Goal: Task Accomplishment & Management: Complete application form

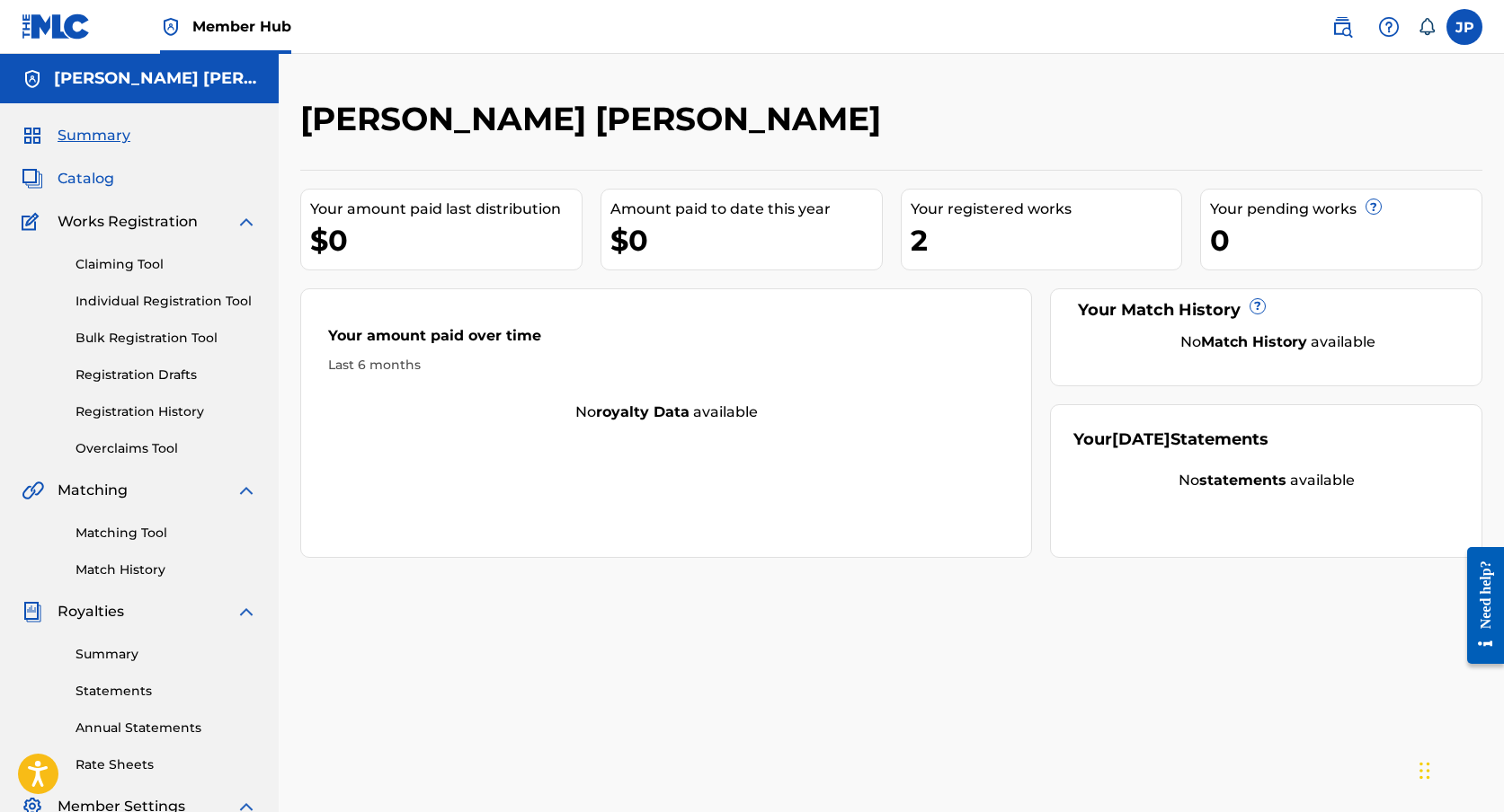
click at [88, 184] on span "Catalog" at bounding box center [86, 179] width 57 height 22
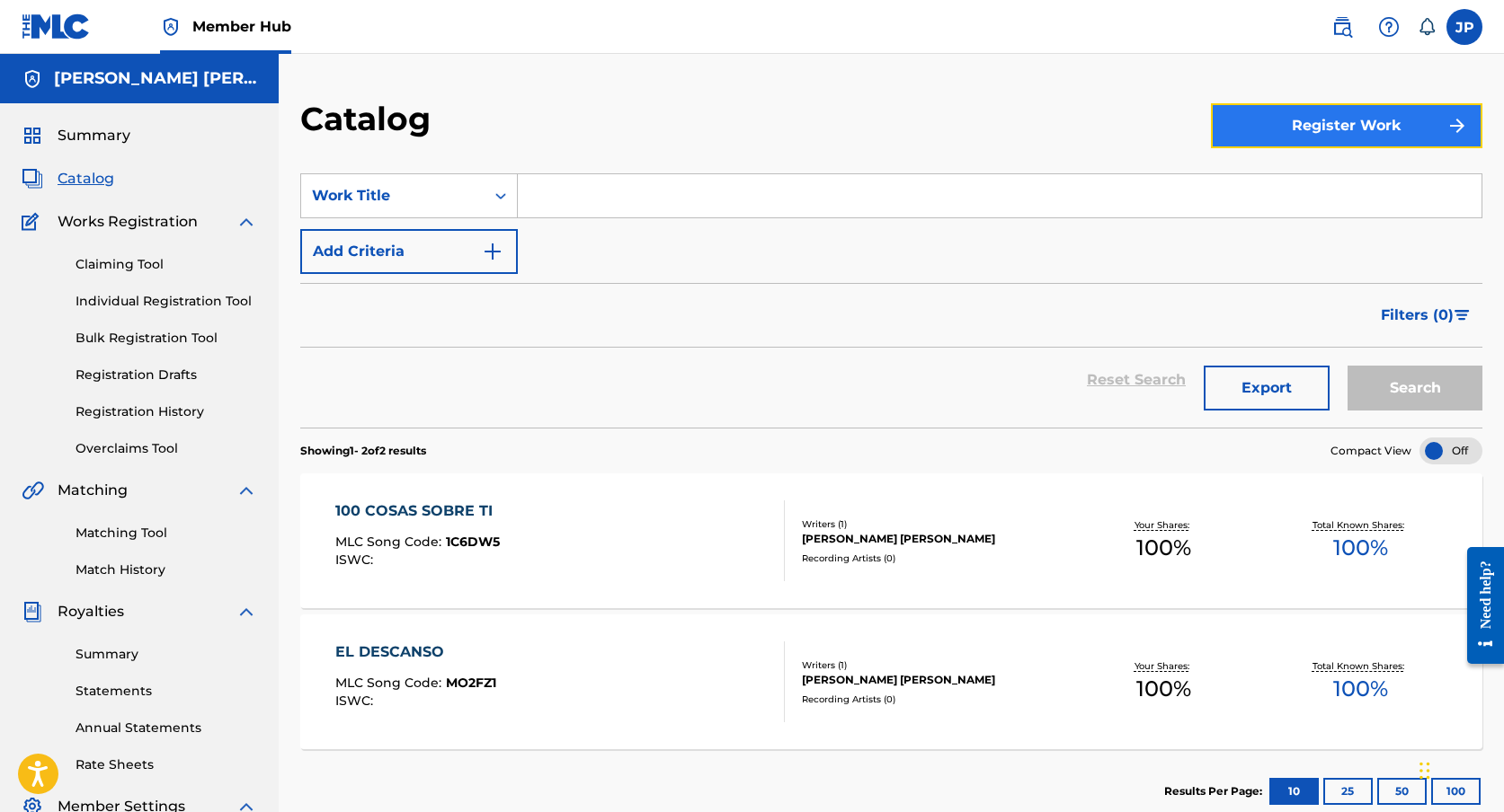
click at [1287, 104] on button "Register Work" at bounding box center [1346, 125] width 272 height 45
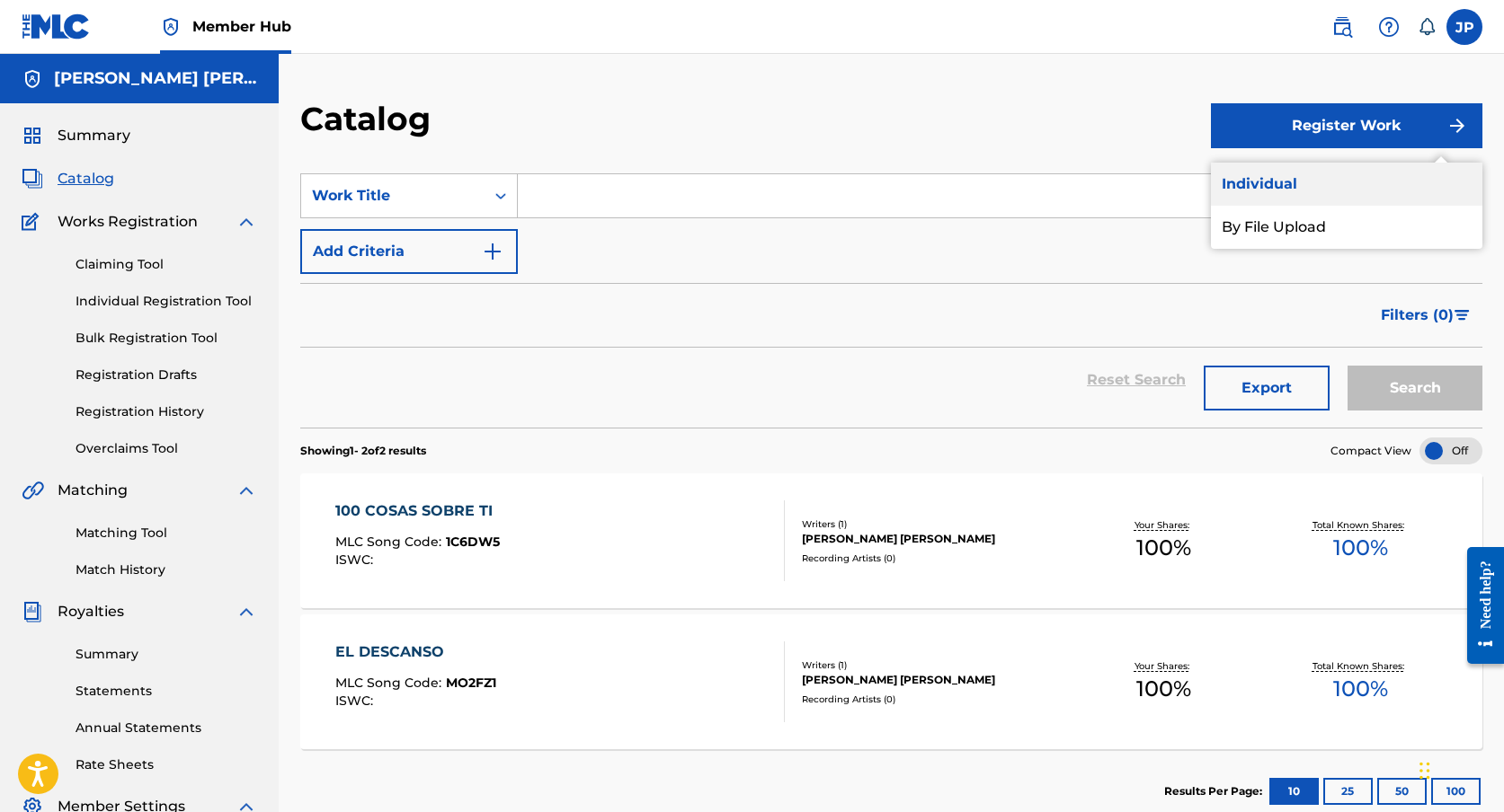
click at [1299, 189] on link "Individual" at bounding box center [1346, 183] width 272 height 43
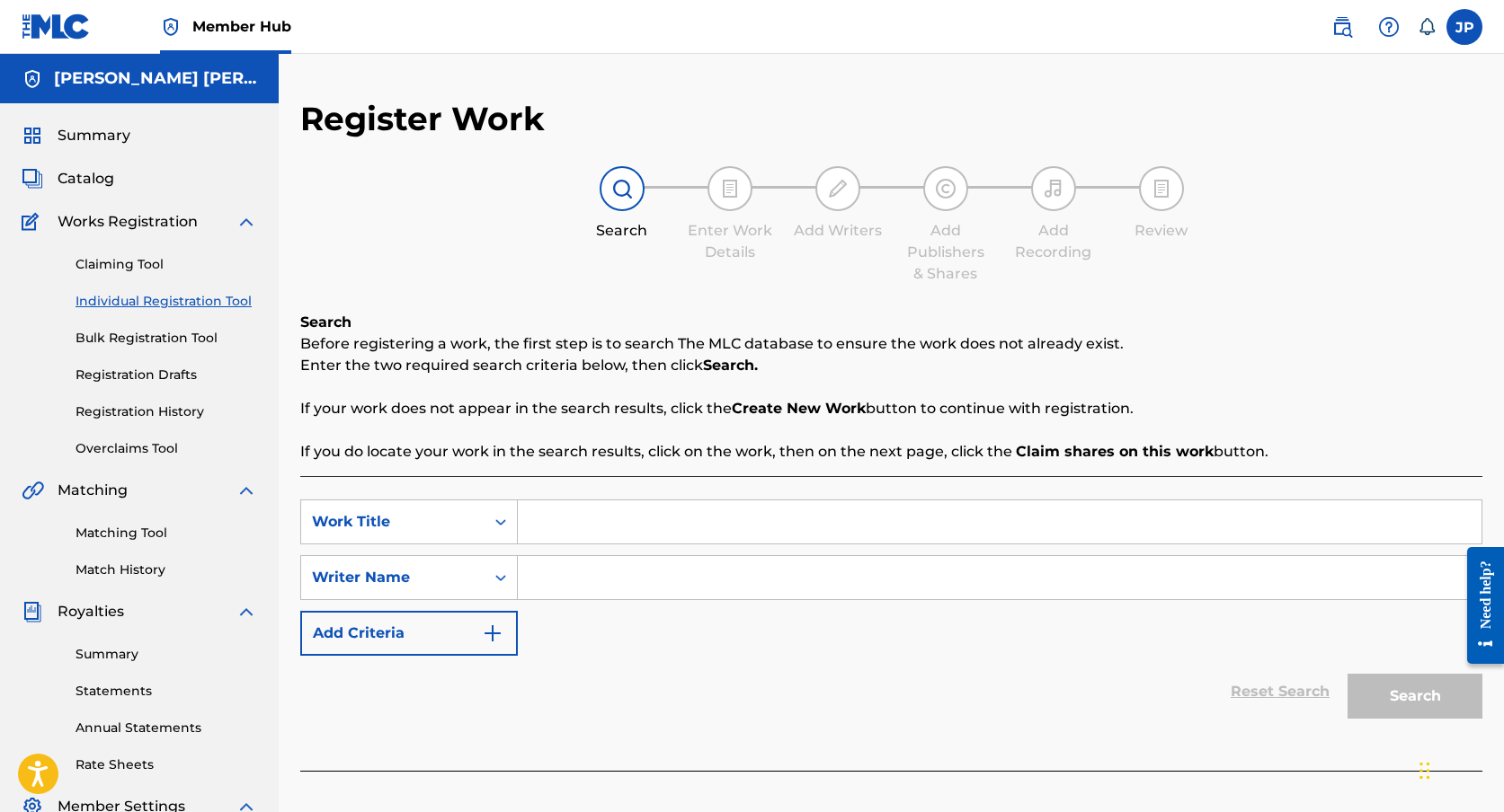
click at [577, 529] on input "Search Form" at bounding box center [999, 521] width 963 height 43
type input "Noches de Verano"
click at [569, 586] on input "Search Form" at bounding box center [999, 577] width 963 height 43
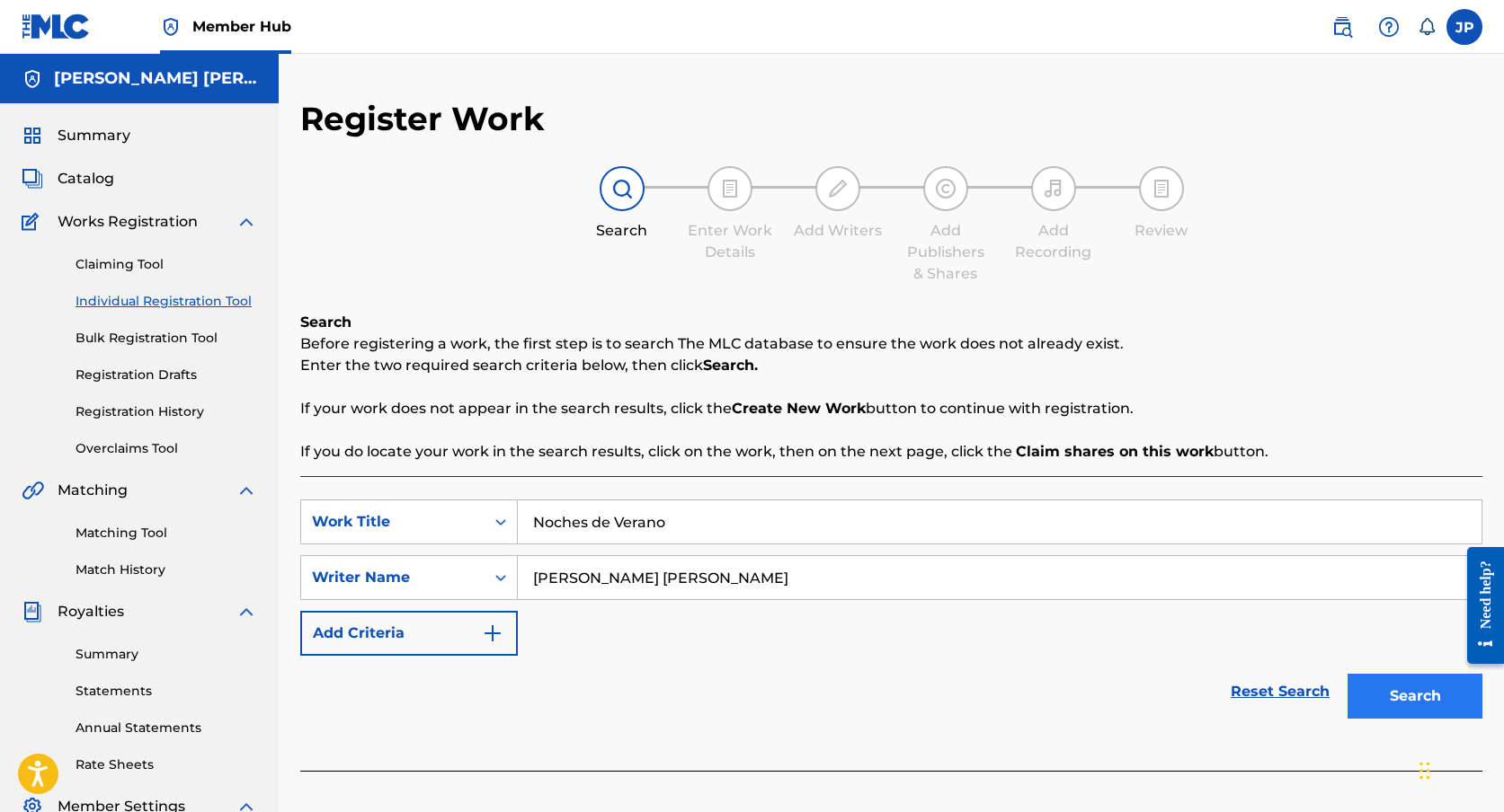
type input "[PERSON_NAME] [PERSON_NAME]"
click at [1440, 718] on button "Search" at bounding box center [1415, 696] width 135 height 45
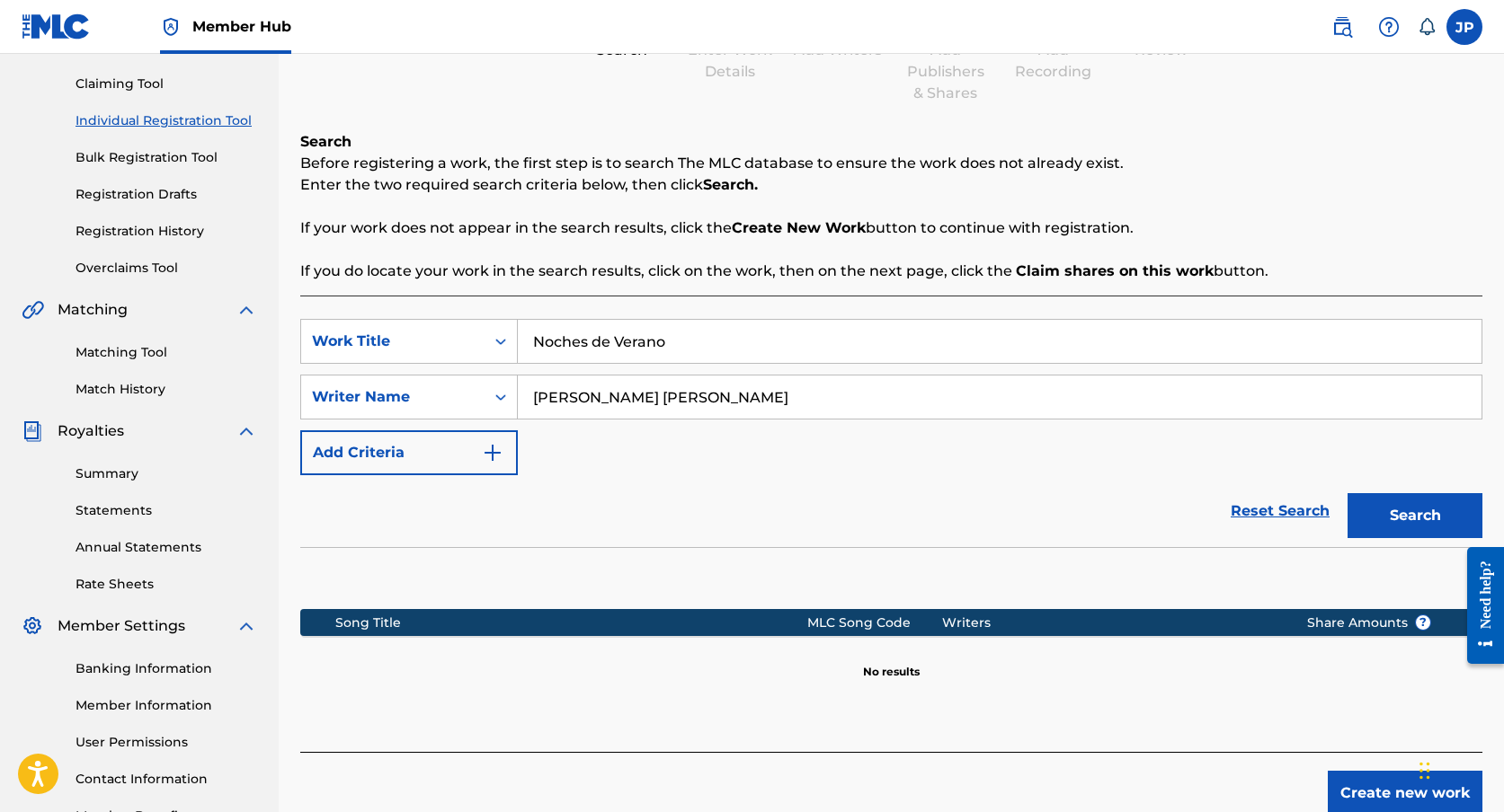
scroll to position [257, 0]
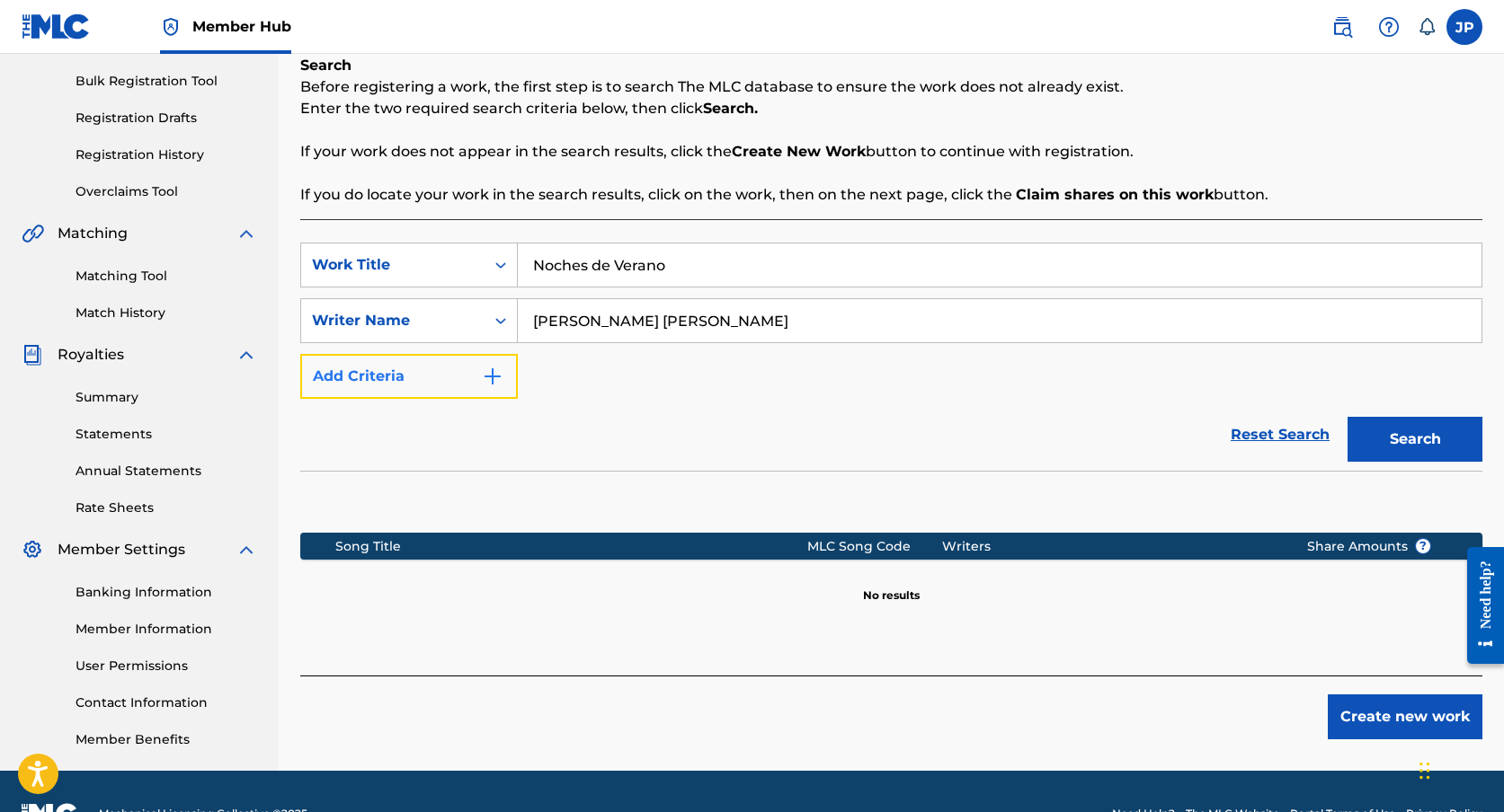
click at [494, 367] on img "Search Form" at bounding box center [492, 376] width 22 height 22
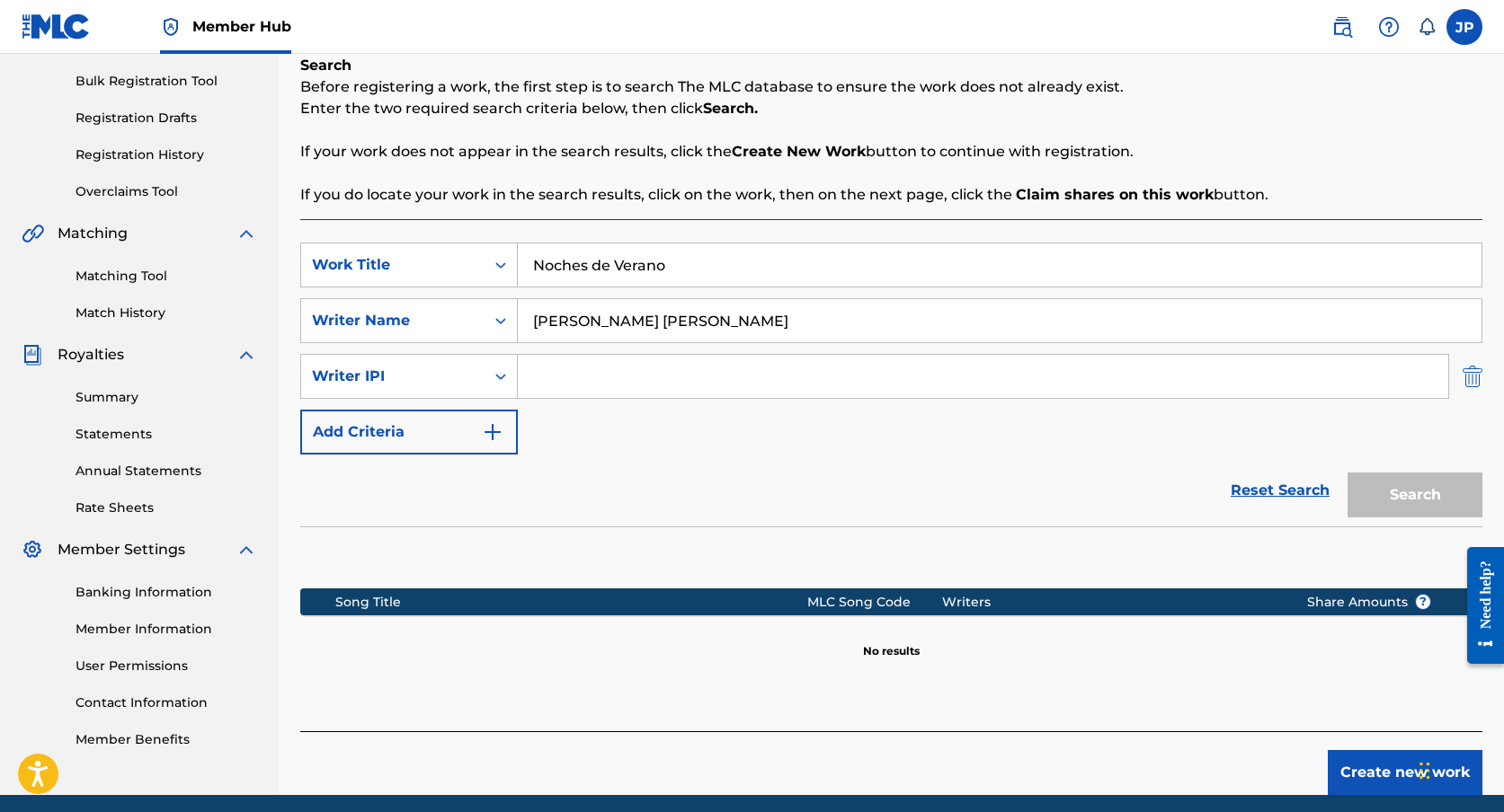
click at [1475, 368] on img "Search Form" at bounding box center [1472, 376] width 20 height 45
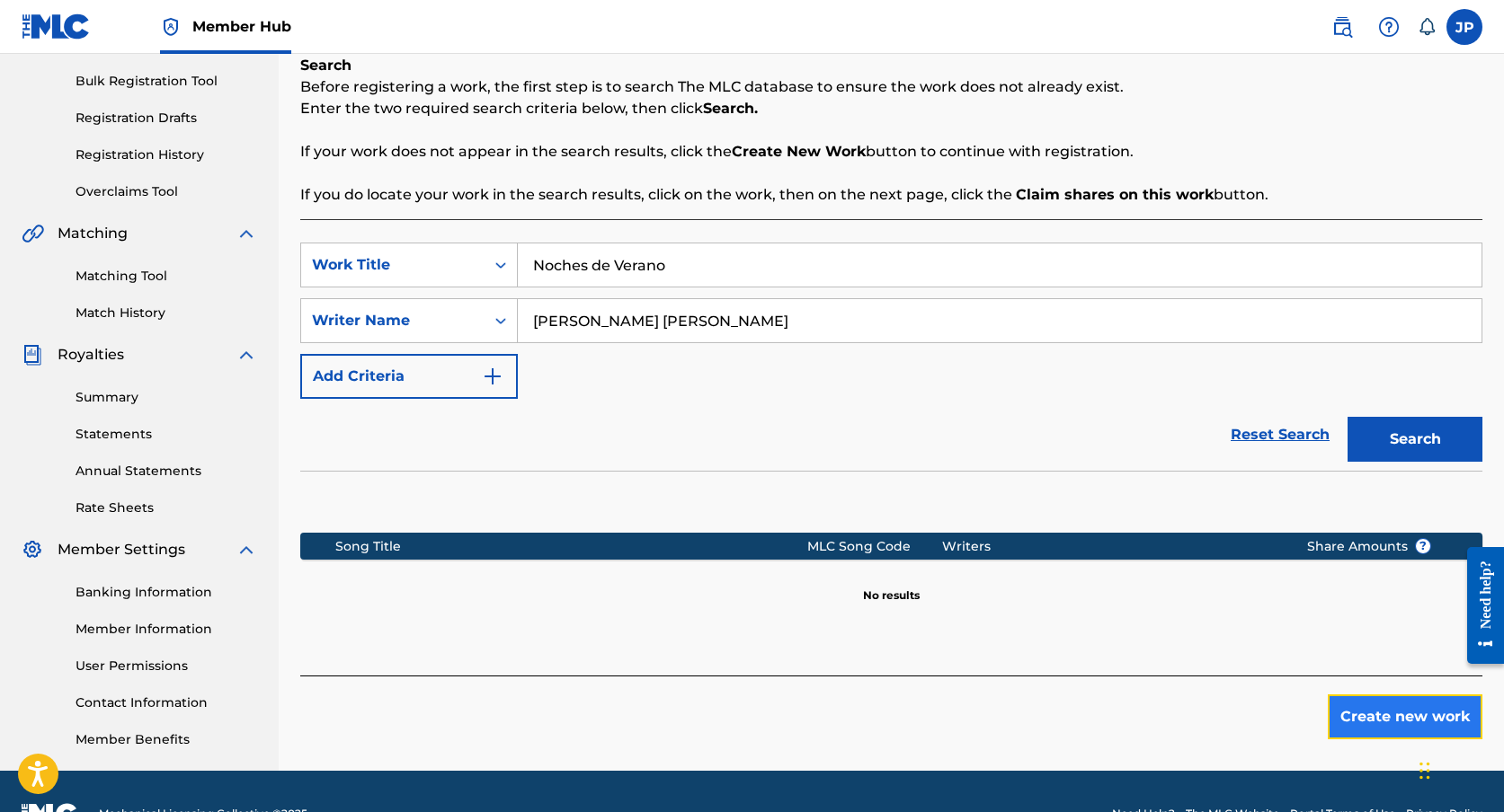
click at [1391, 716] on button "Create new work" at bounding box center [1404, 716] width 155 height 45
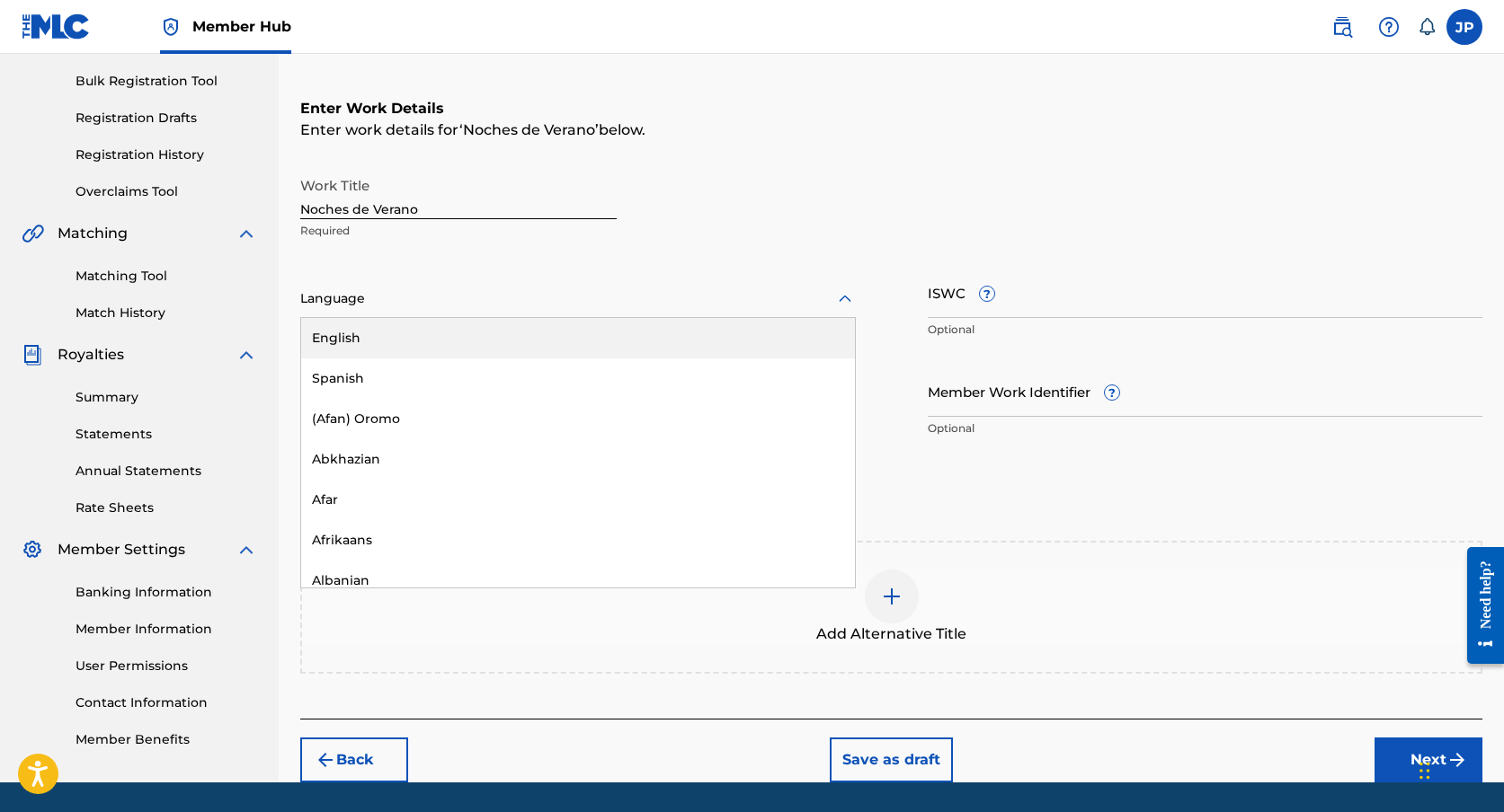
click at [409, 302] on div at bounding box center [578, 299] width 556 height 23
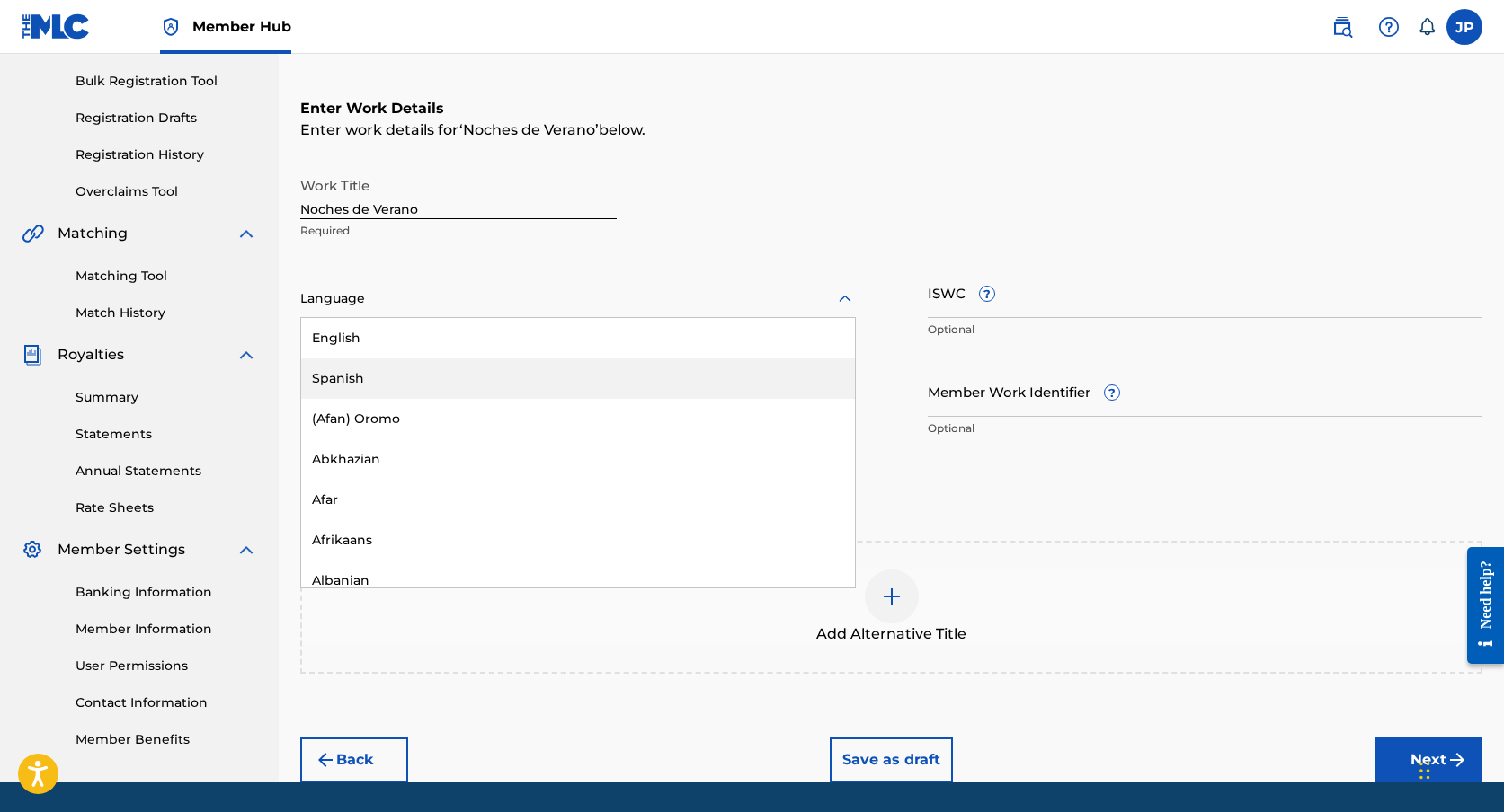
click at [414, 374] on div "Spanish" at bounding box center [578, 379] width 554 height 41
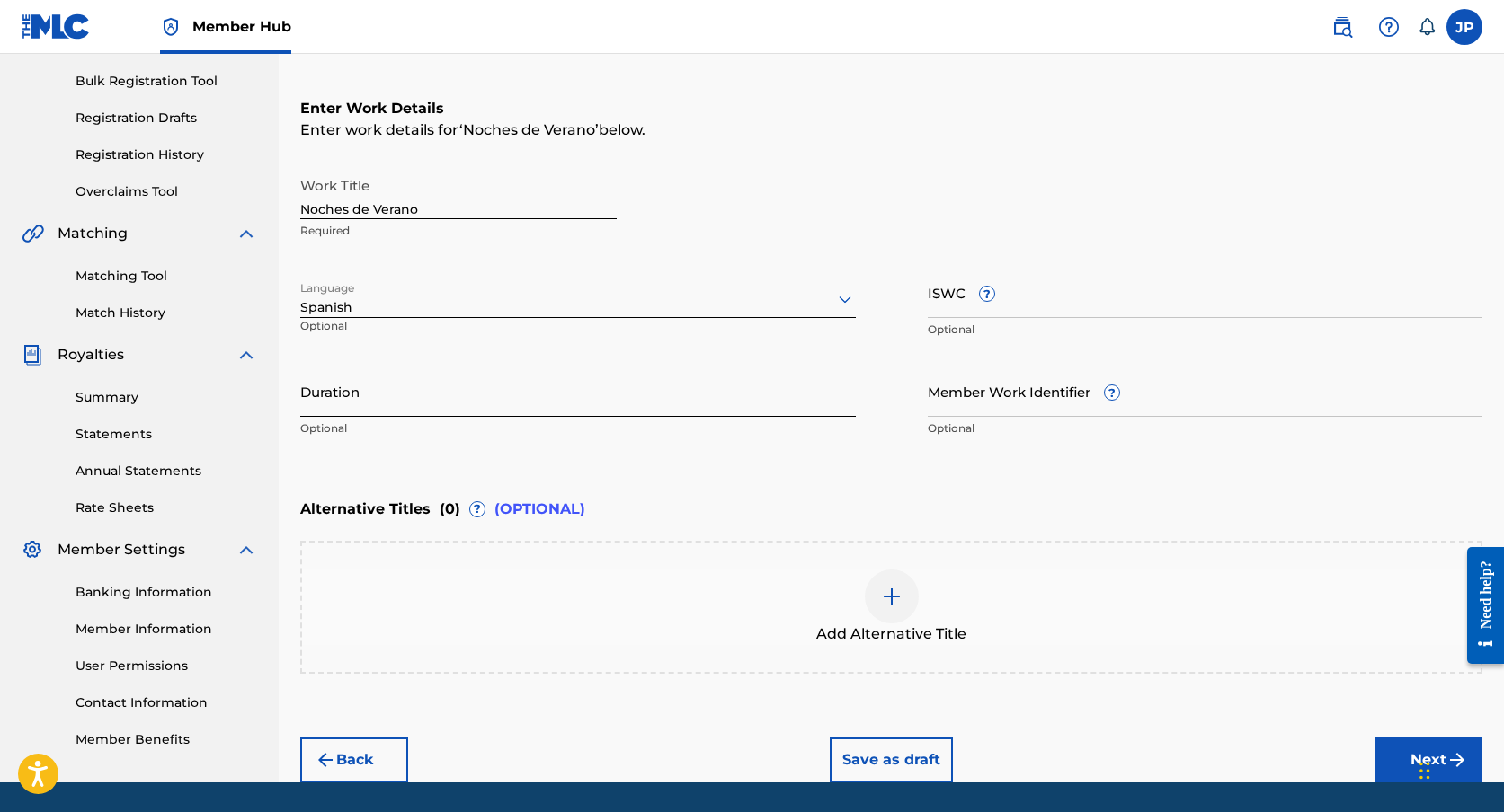
click at [419, 393] on input "Duration" at bounding box center [578, 391] width 556 height 51
type input "3"
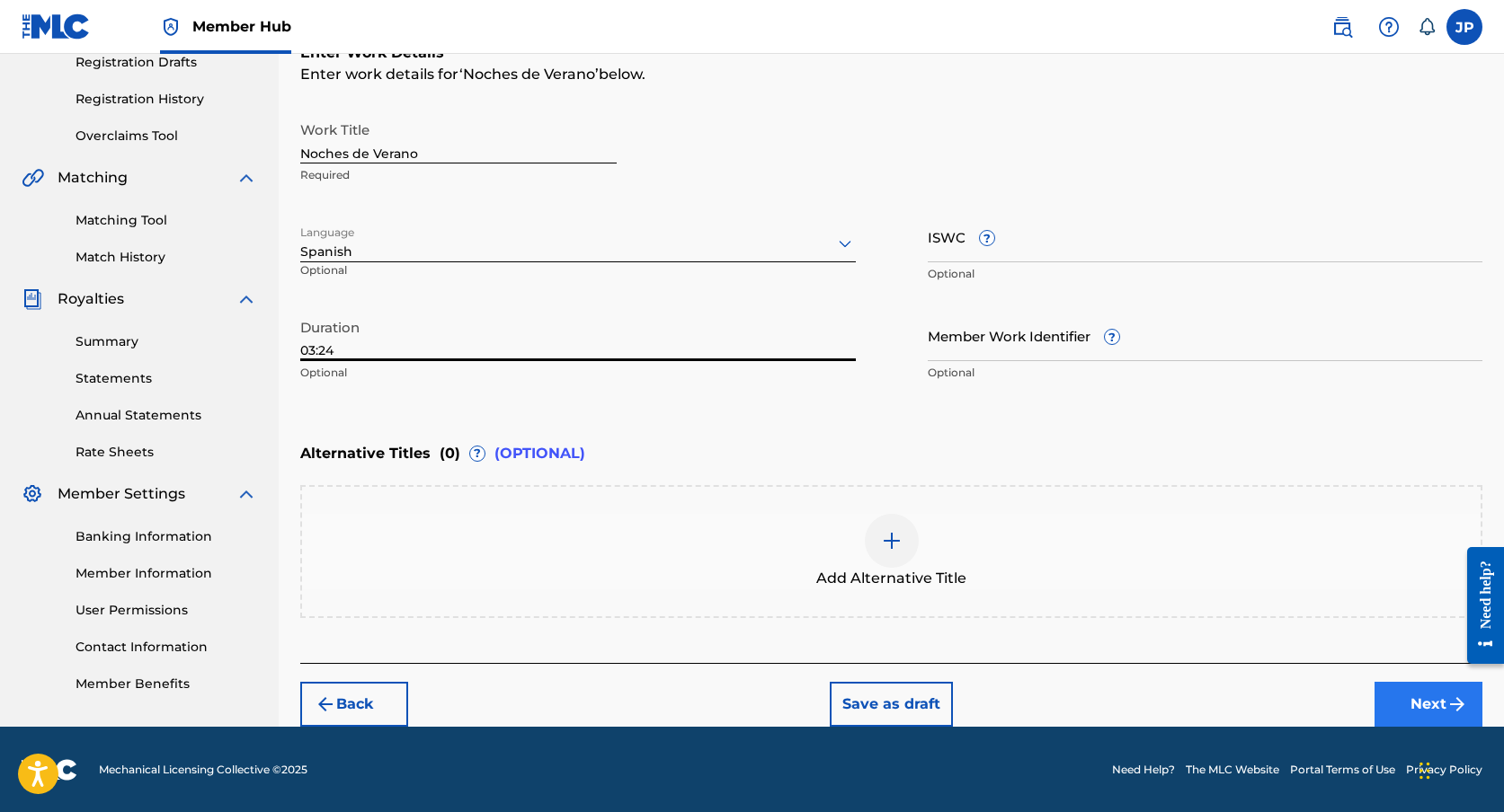
type input "03:24"
click at [1429, 717] on button "Next" at bounding box center [1429, 704] width 108 height 45
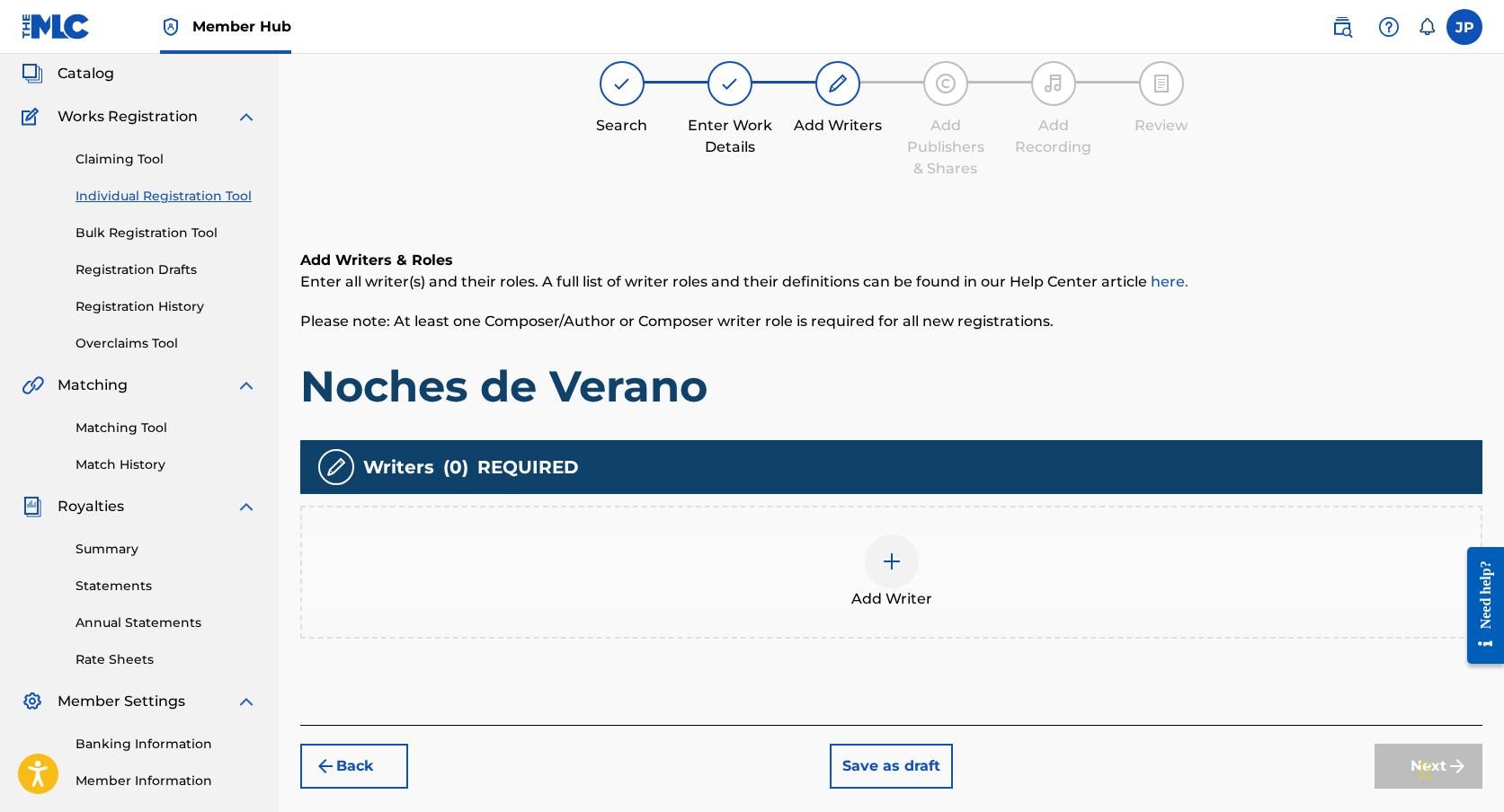
scroll to position [81, 0]
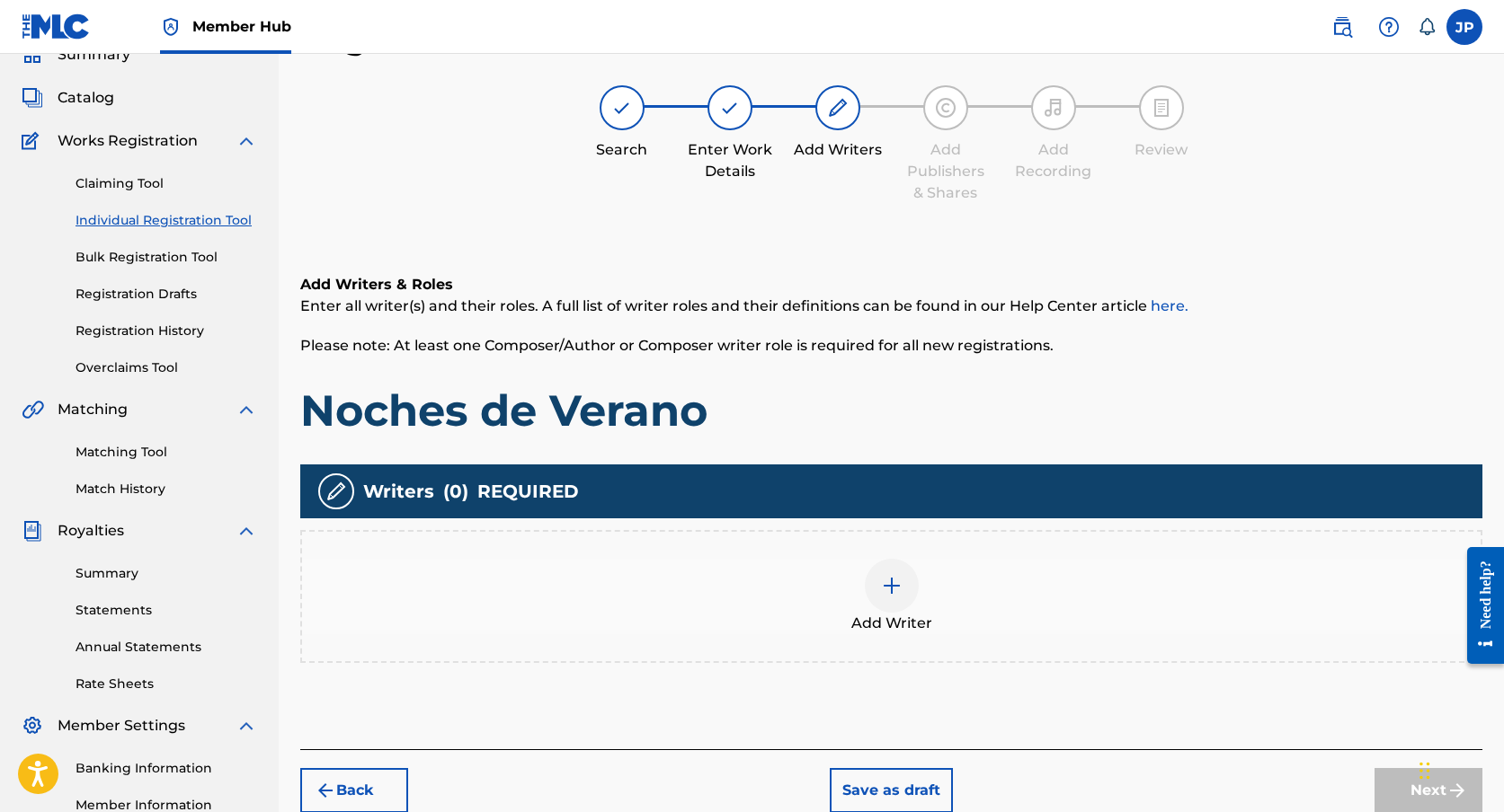
click at [891, 576] on img at bounding box center [891, 586] width 22 height 22
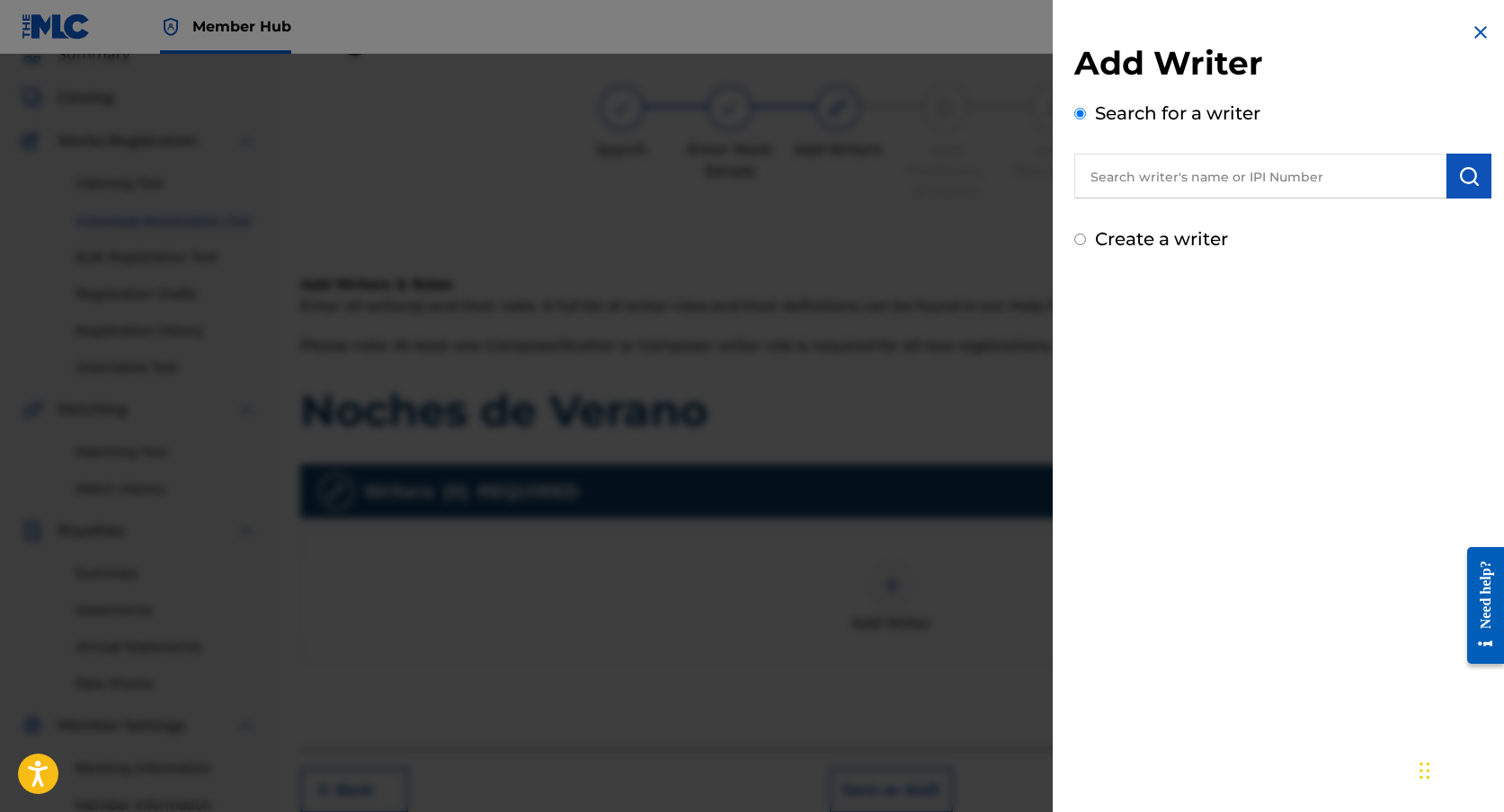
click at [1176, 240] on label "Create a writer" at bounding box center [1161, 238] width 133 height 22
radio input "true"
click at [1086, 240] on input "Create a writer" at bounding box center [1080, 239] width 11 height 11
radio input "false"
radio input "true"
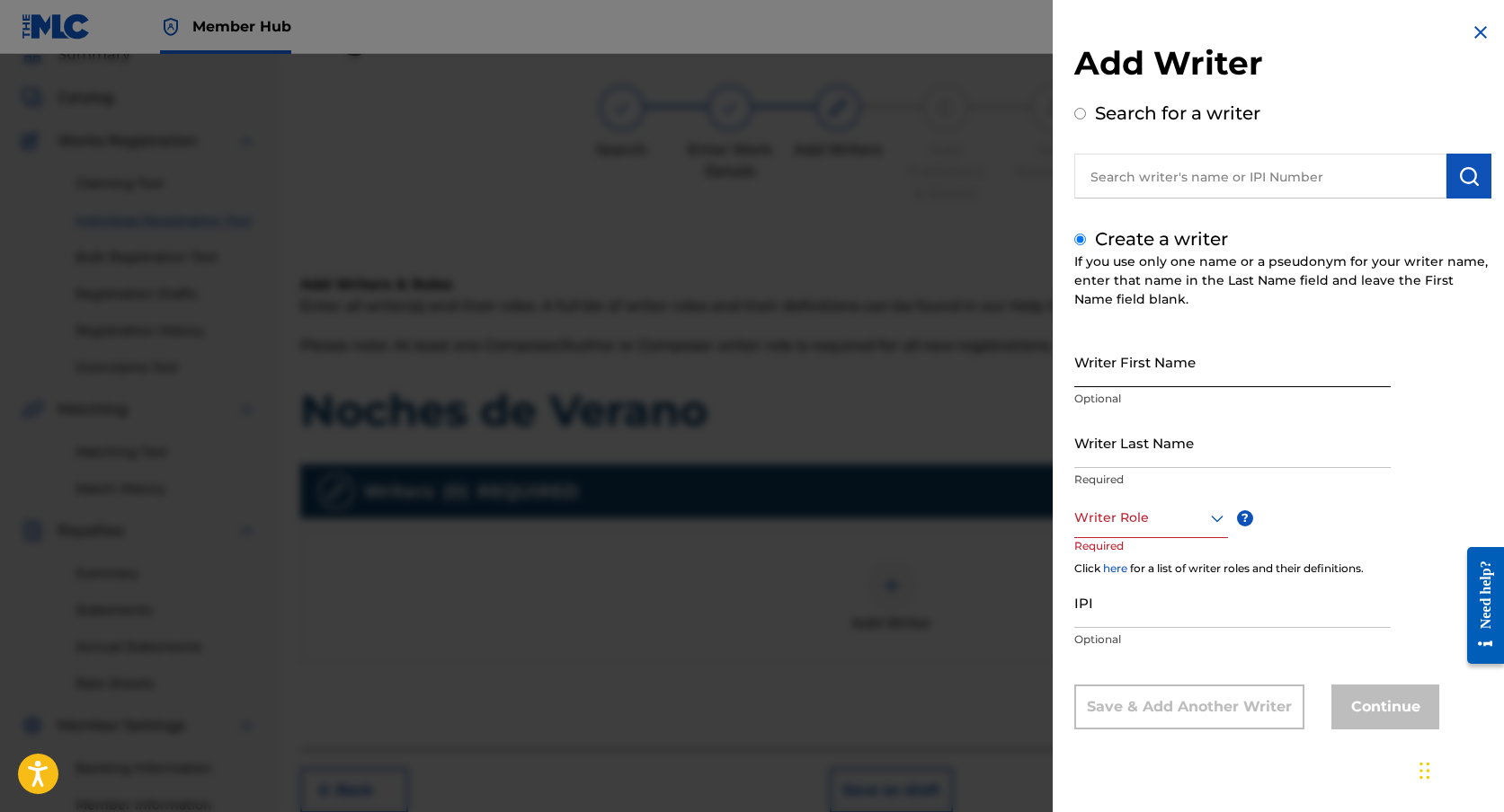
click at [1140, 364] on input "Writer First Name" at bounding box center [1232, 362] width 316 height 51
type input "[PERSON_NAME]"
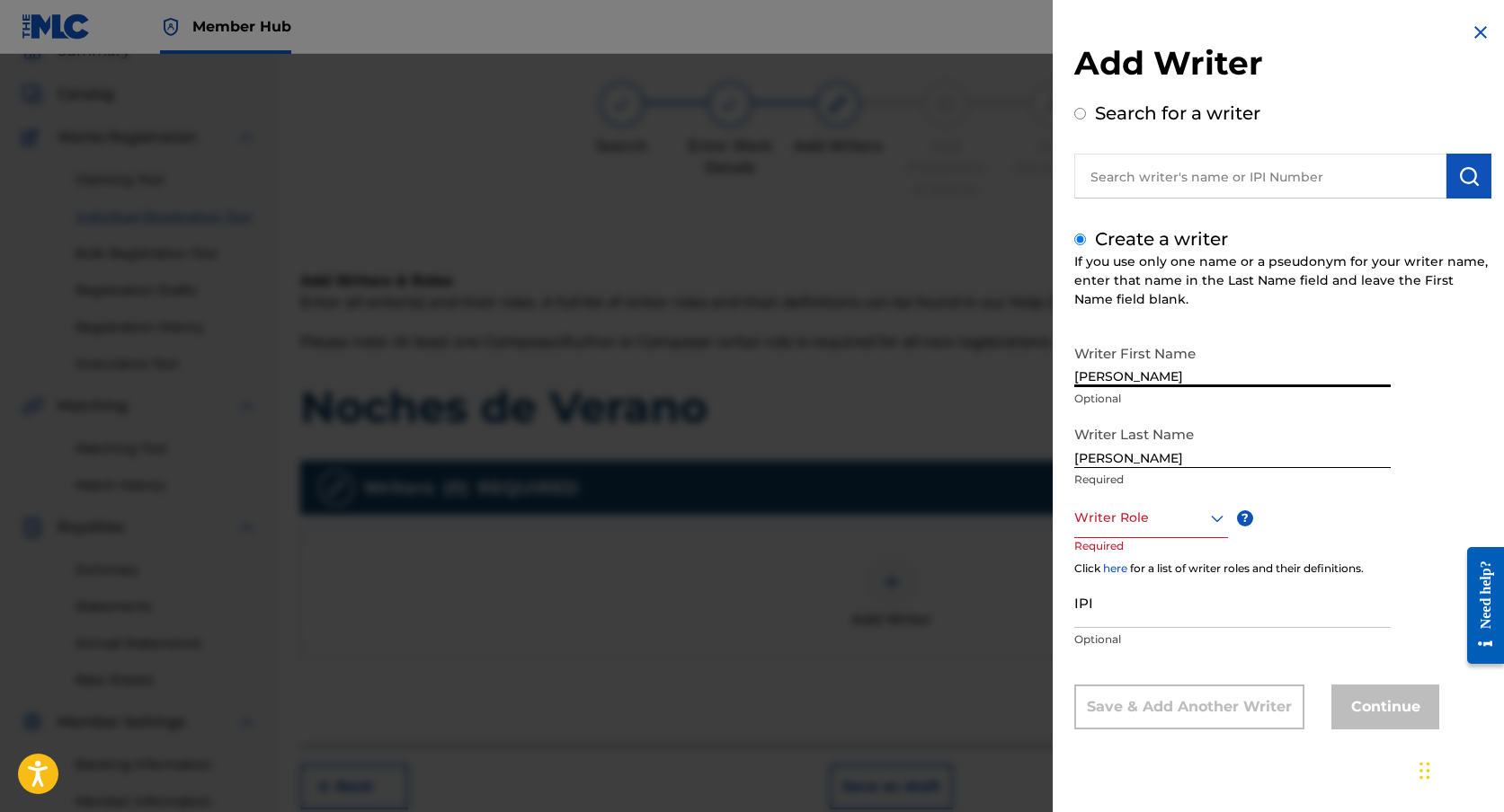
scroll to position [123, 0]
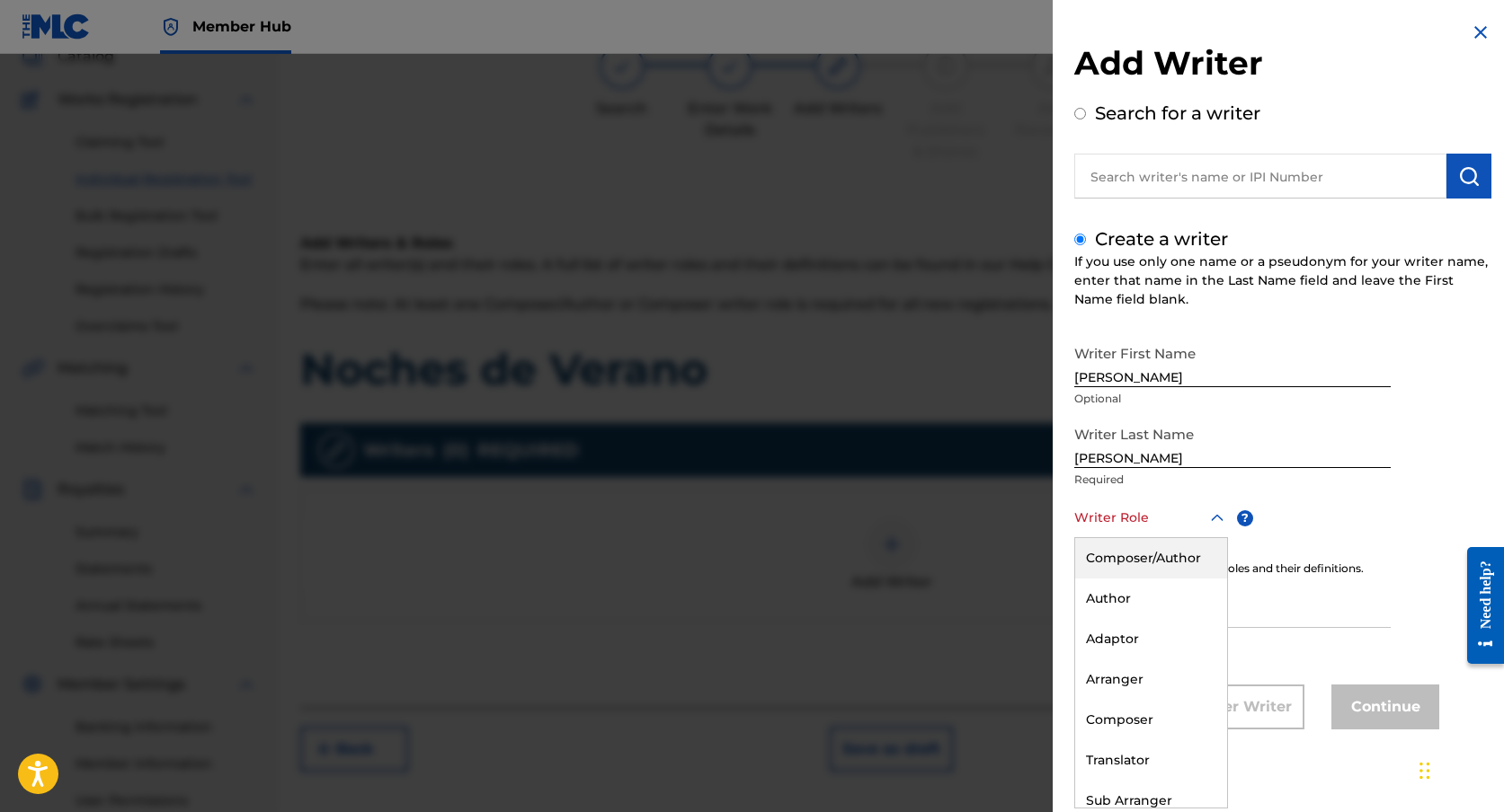
click at [1182, 530] on div "Writer Role" at bounding box center [1152, 518] width 154 height 41
click at [1180, 546] on div "Composer/Author" at bounding box center [1152, 558] width 152 height 41
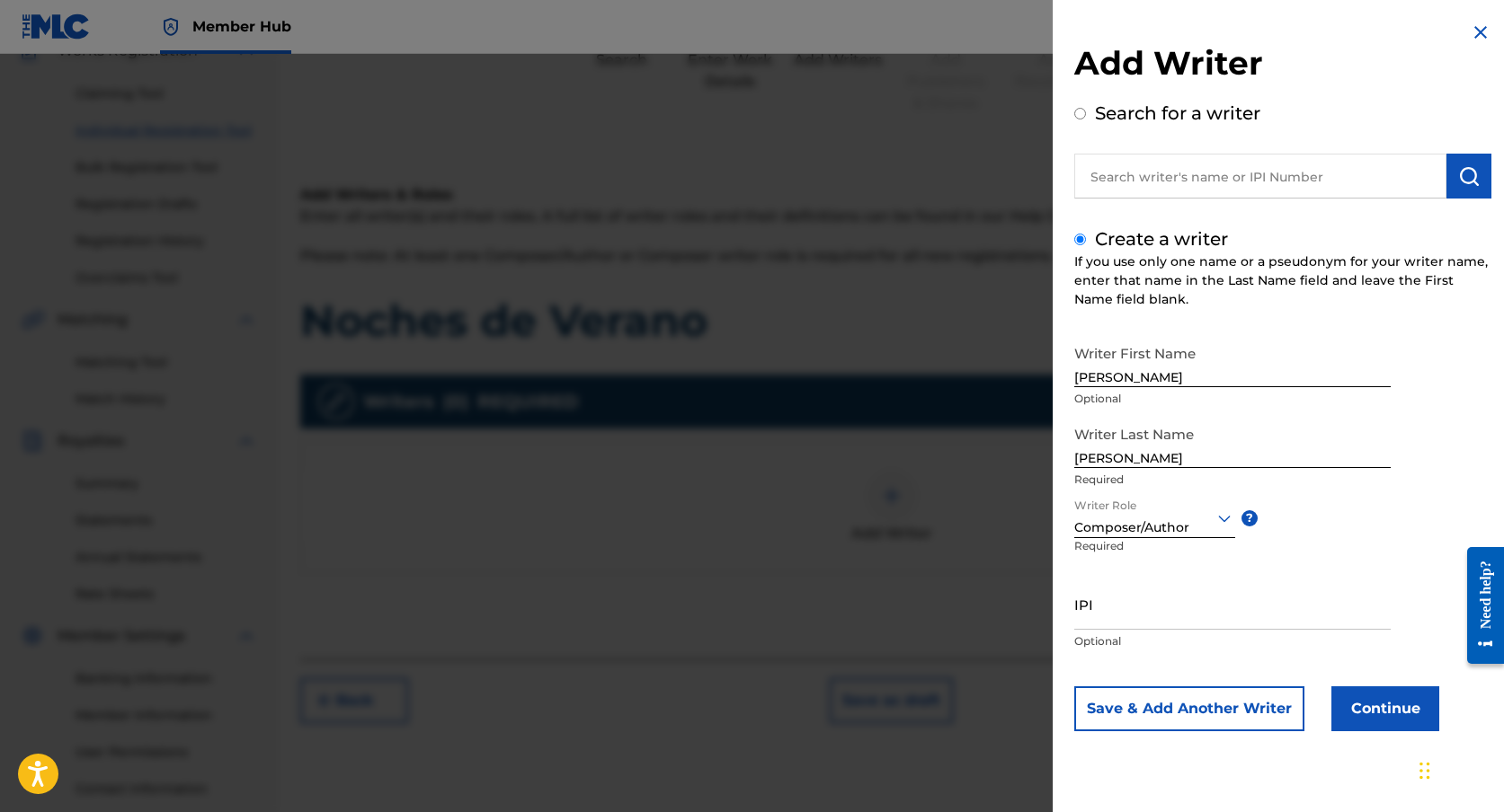
scroll to position [172, 0]
click at [1398, 698] on button "Continue" at bounding box center [1385, 708] width 108 height 45
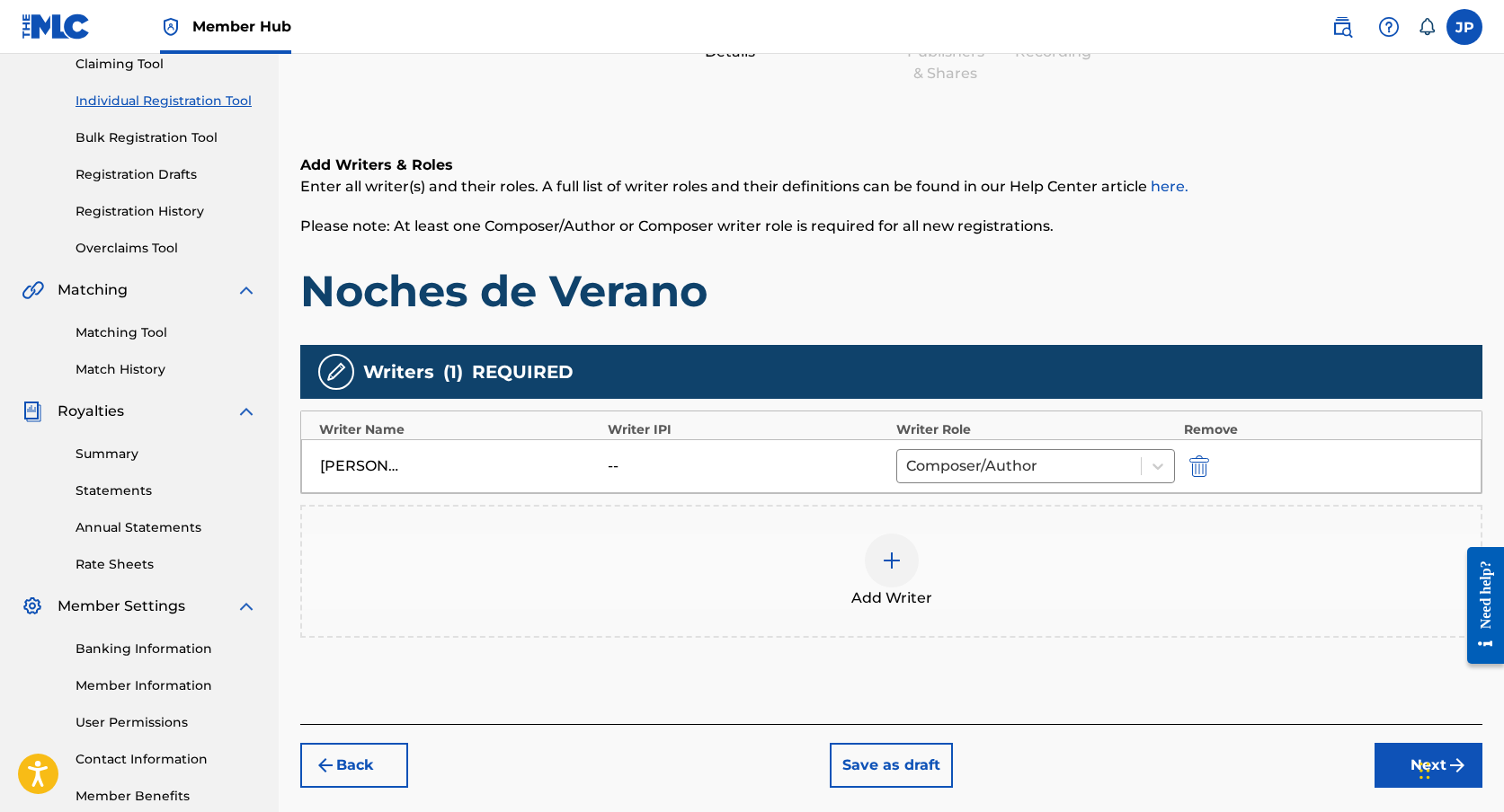
scroll to position [302, 0]
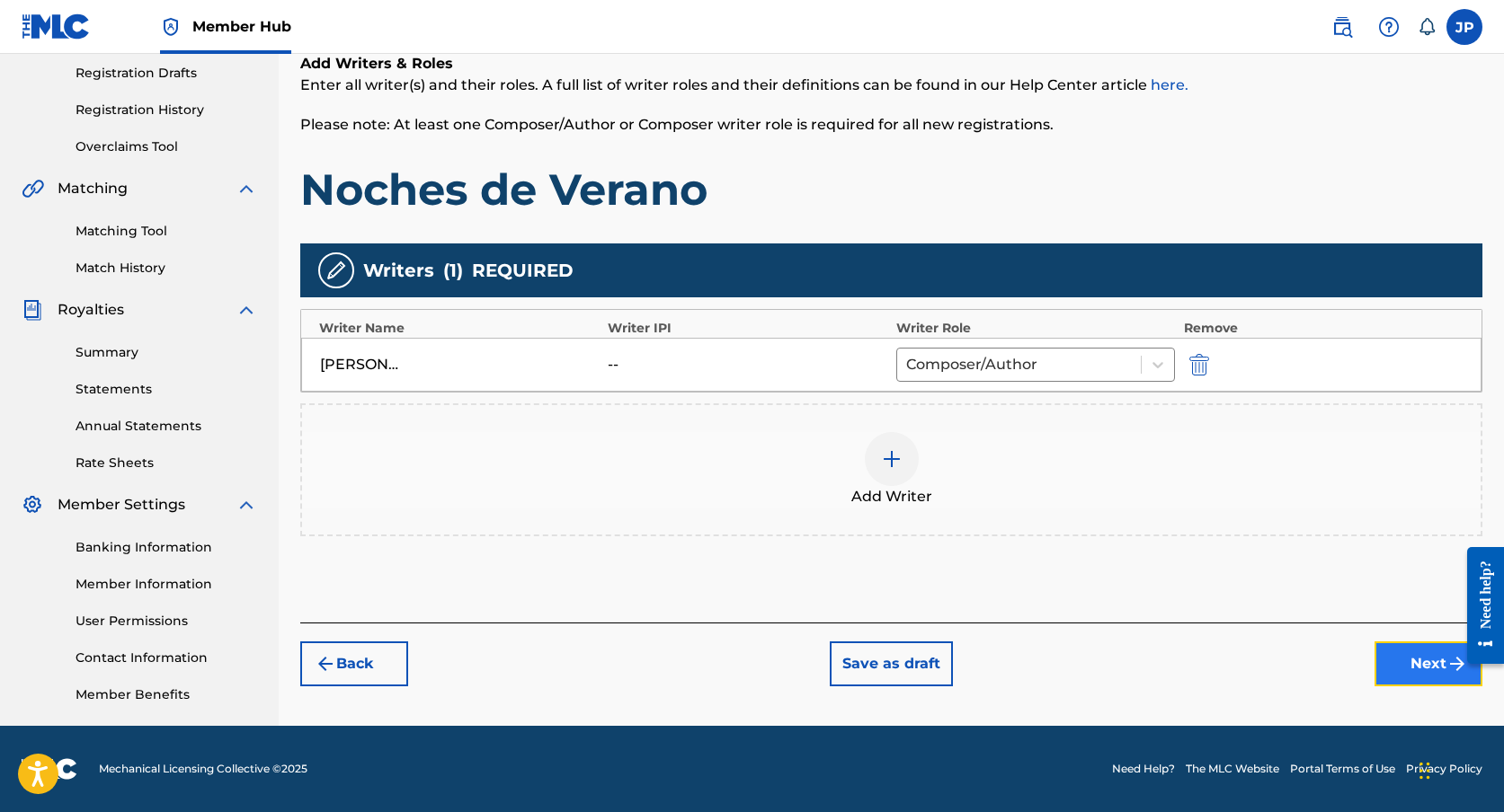
click at [1389, 661] on button "Next" at bounding box center [1429, 664] width 108 height 45
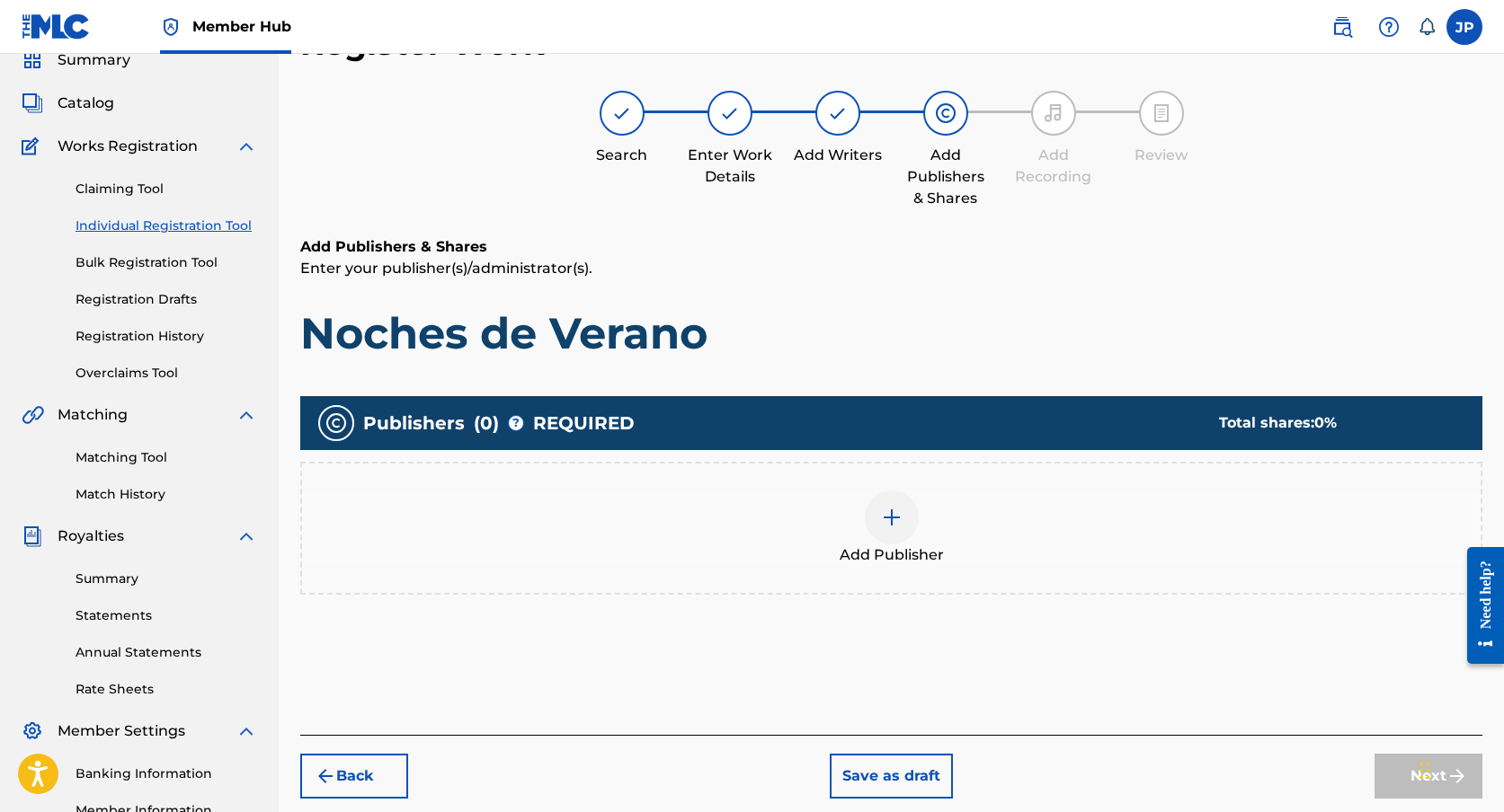
scroll to position [77, 0]
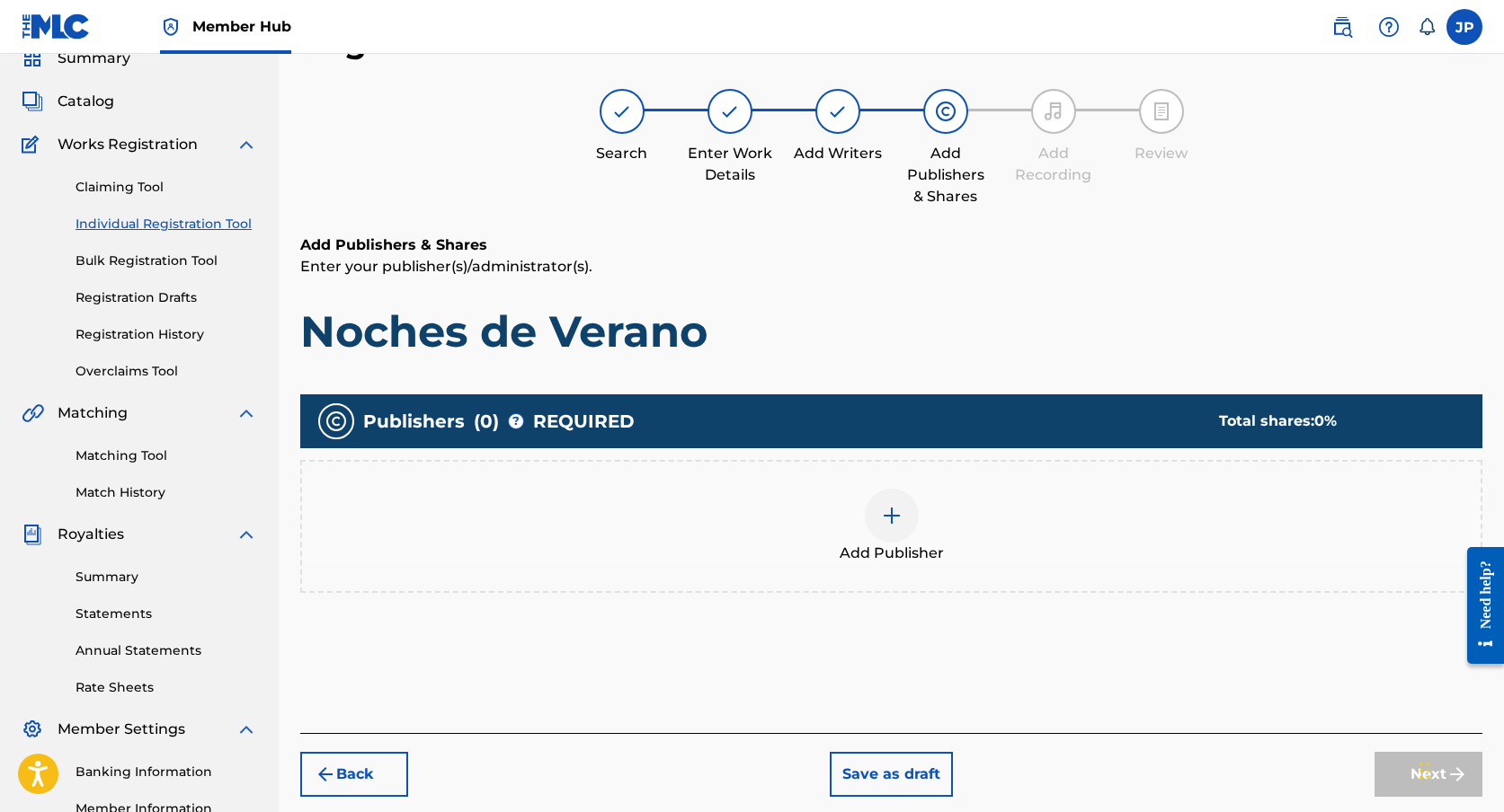
click at [893, 522] on img at bounding box center [891, 516] width 22 height 22
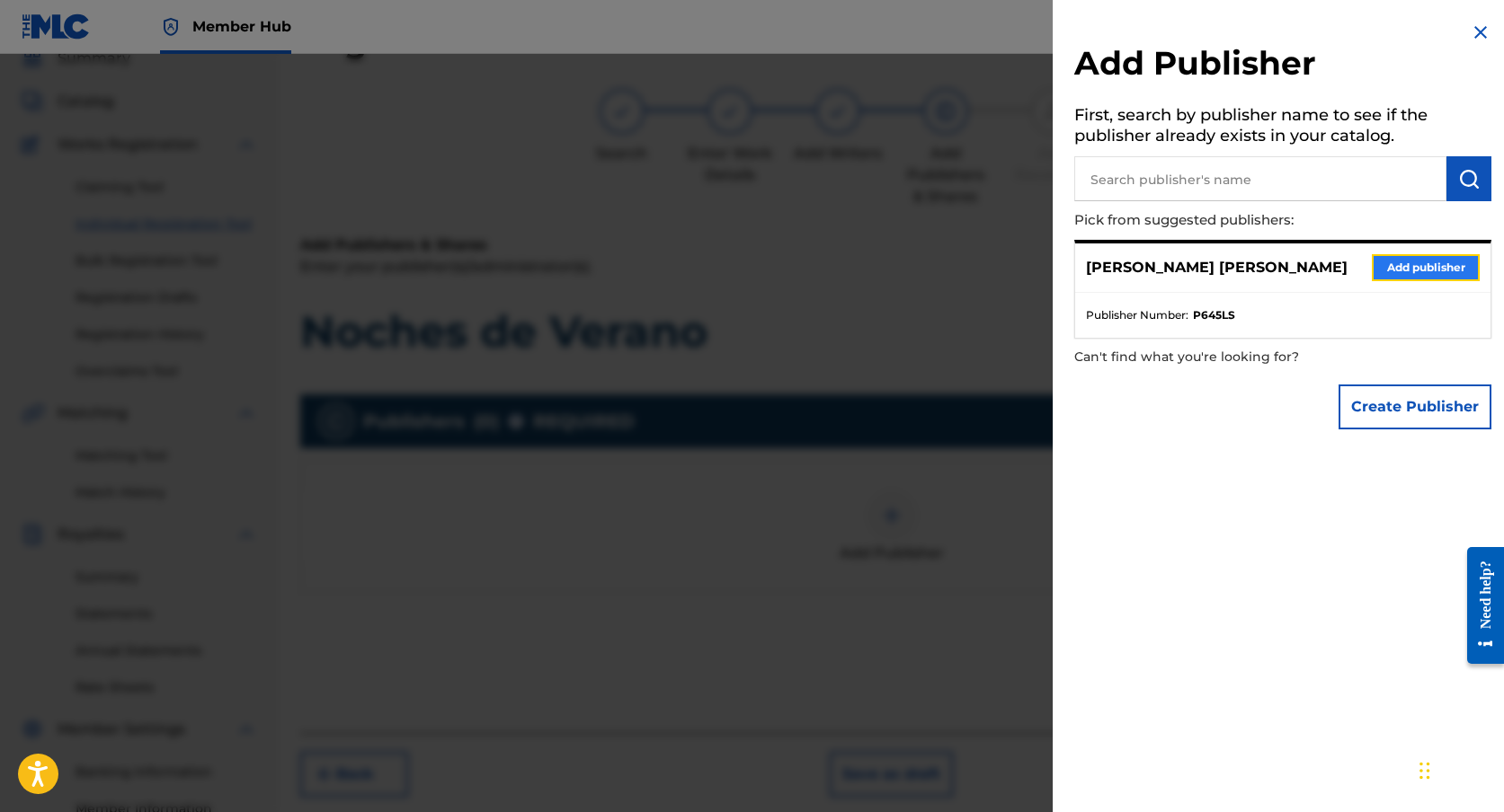
click at [1431, 263] on button "Add publisher" at bounding box center [1426, 268] width 108 height 27
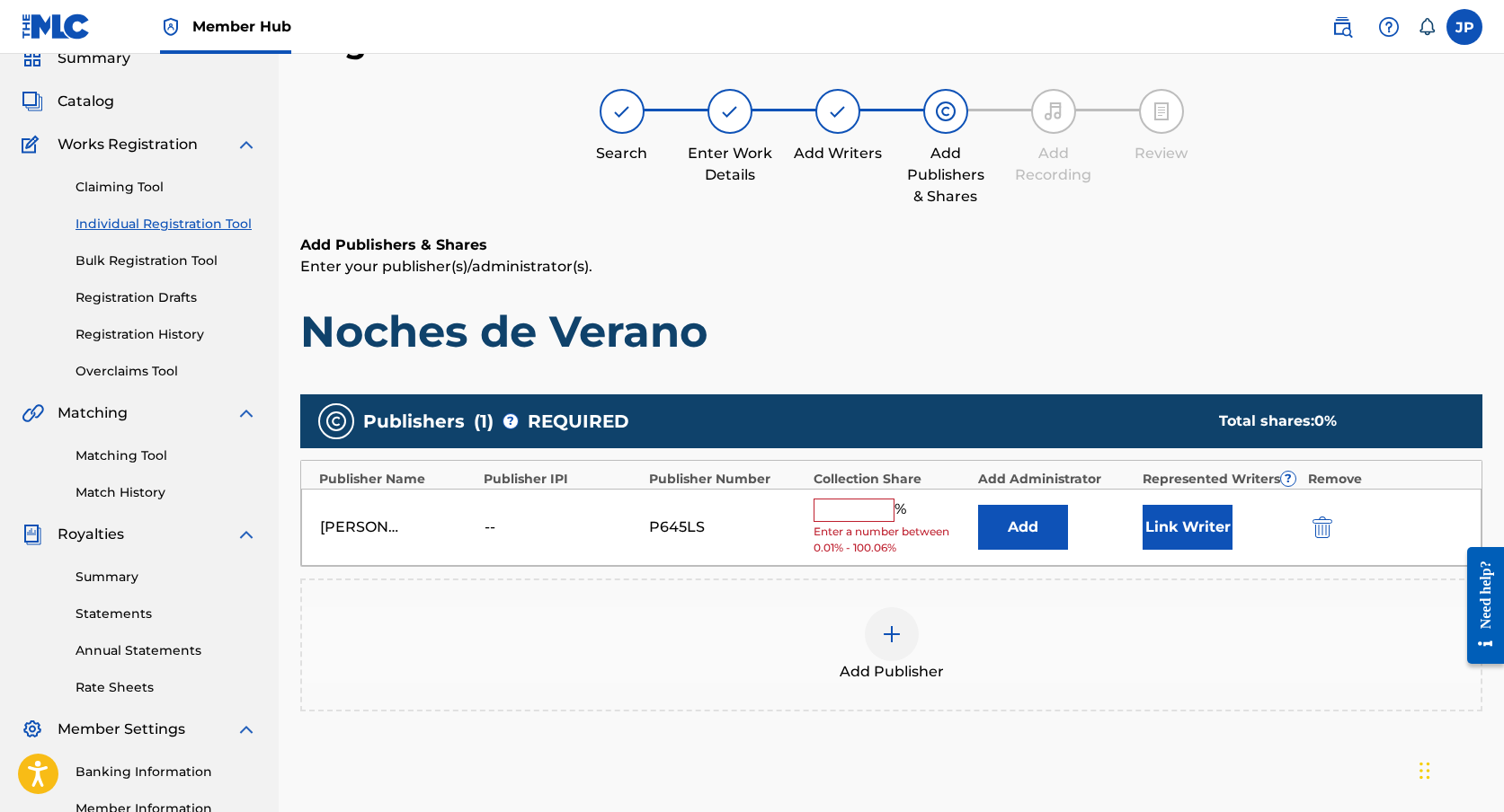
click at [836, 522] on div "% Enter a number between 0.01% - 100.06%" at bounding box center [891, 527] width 156 height 58
click at [857, 511] on input "text" at bounding box center [853, 510] width 81 height 24
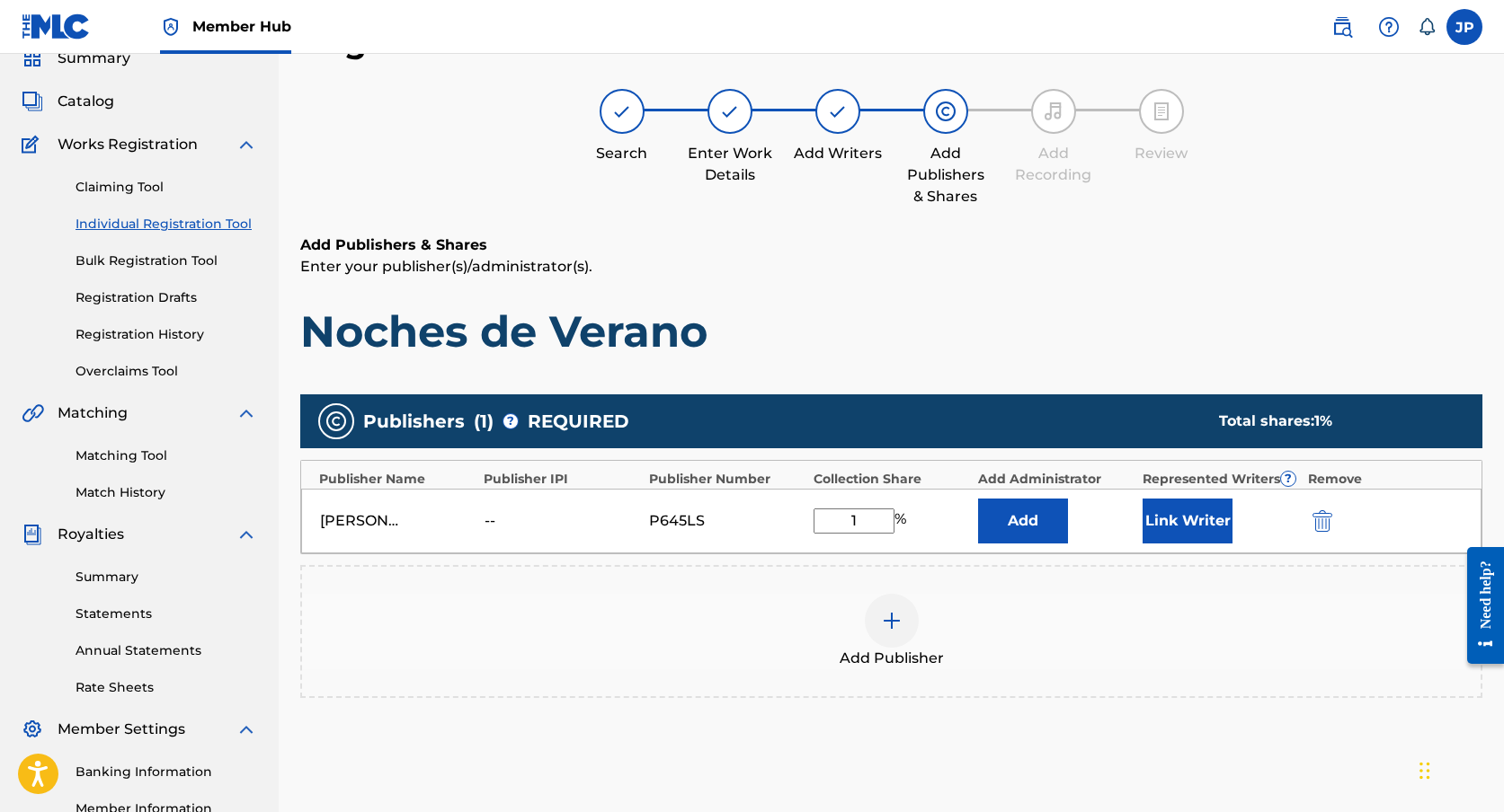
type input "100"
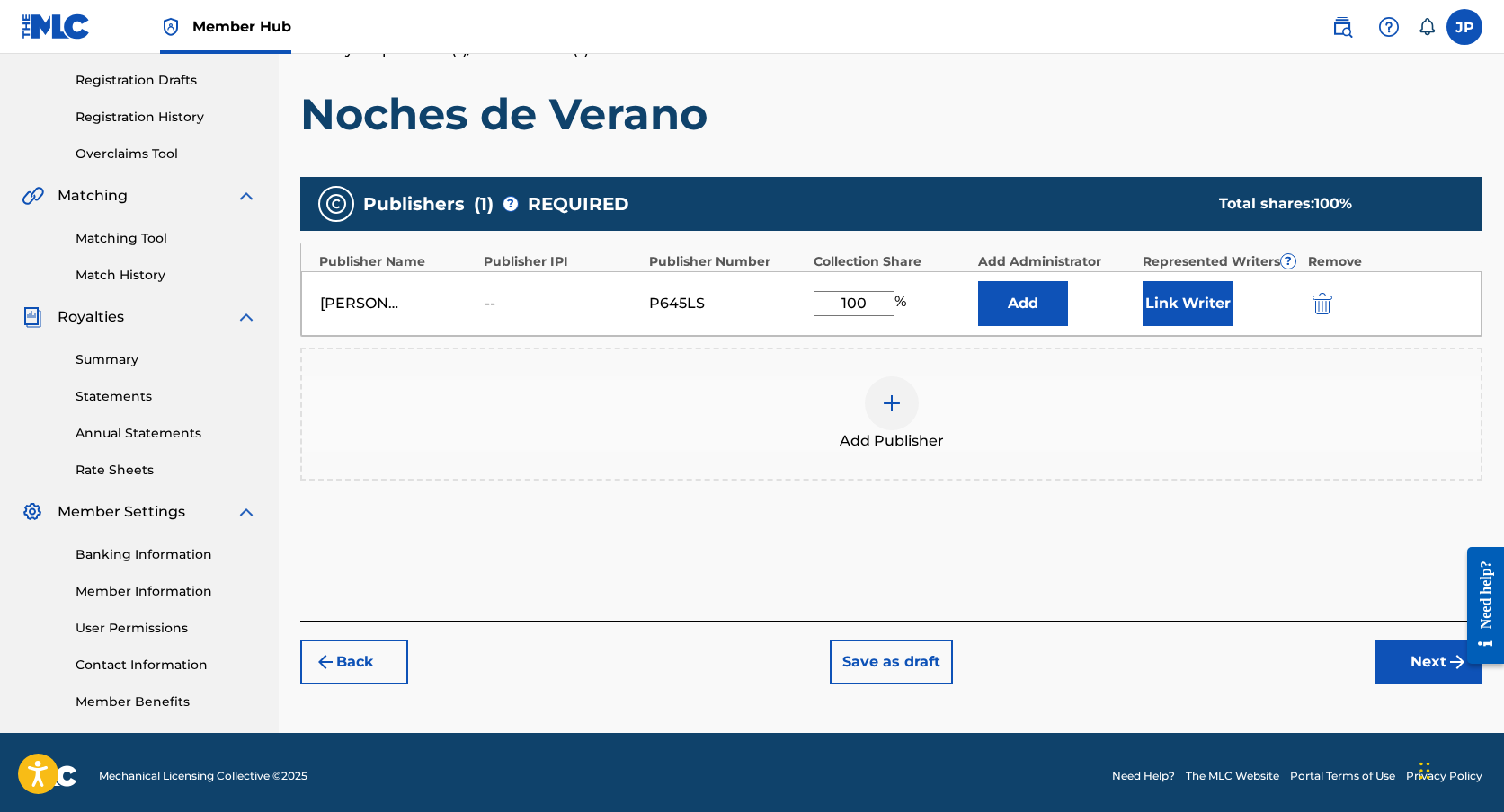
scroll to position [302, 0]
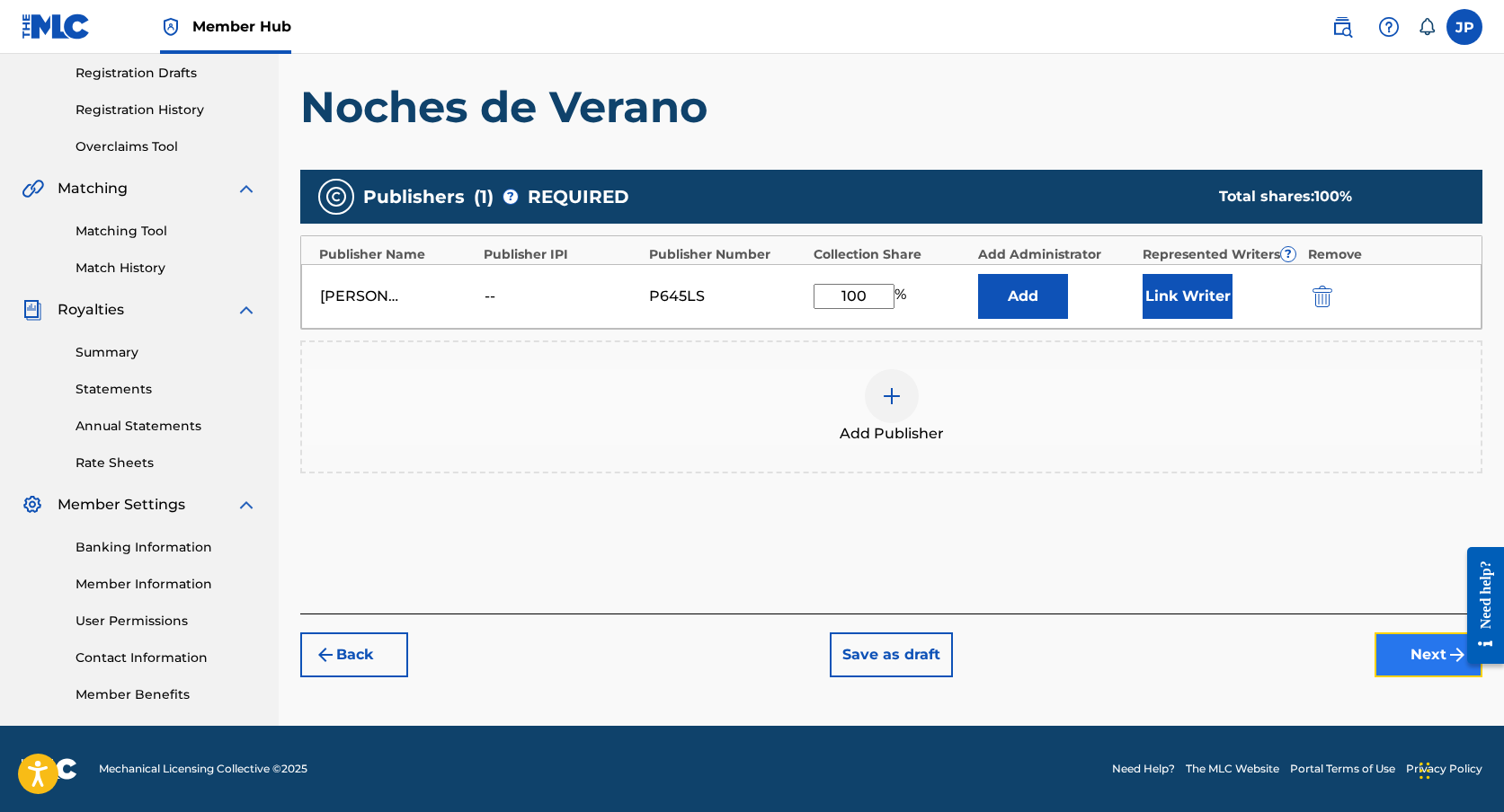
click at [1410, 659] on button "Next" at bounding box center [1429, 654] width 108 height 45
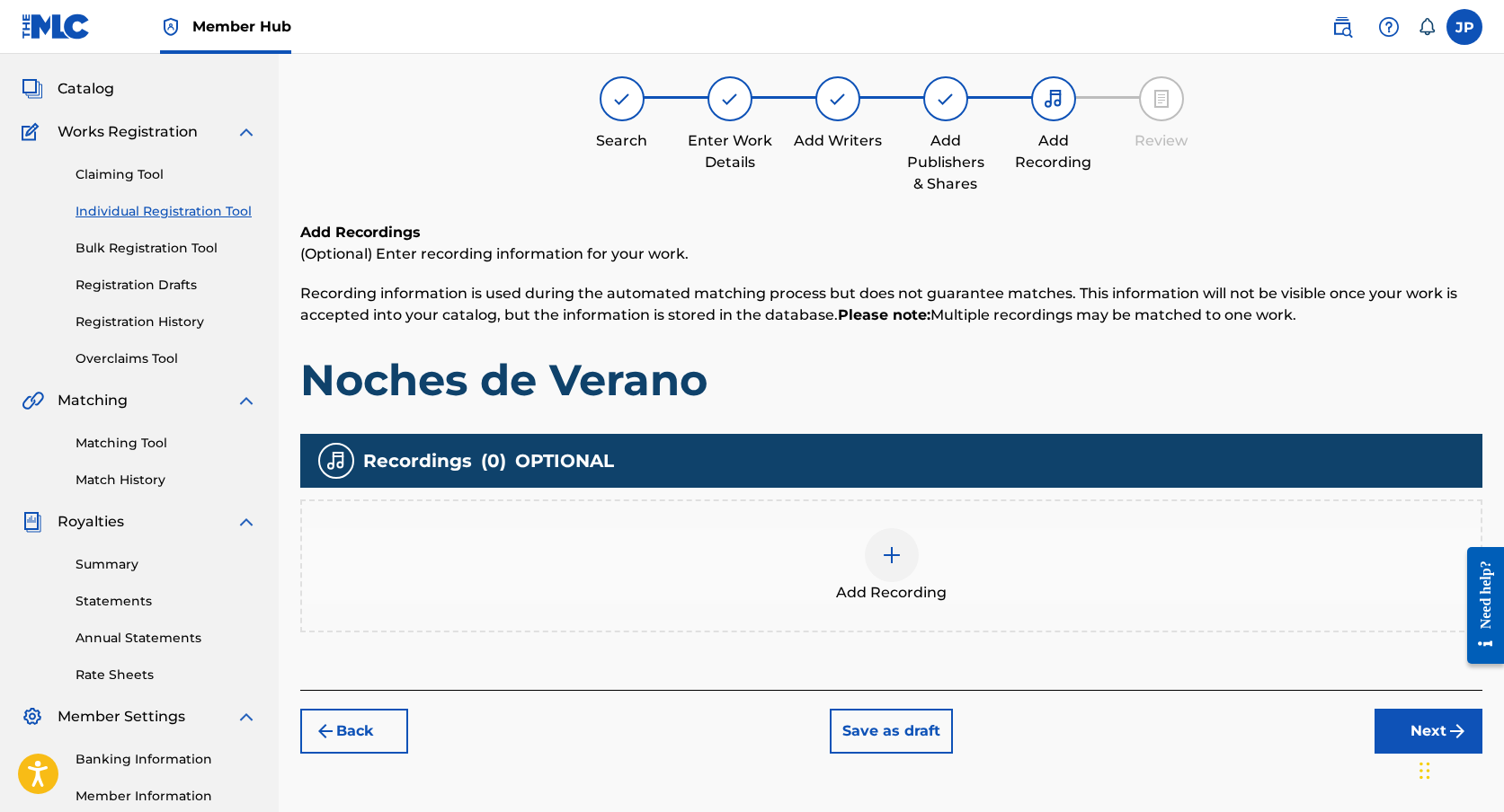
scroll to position [81, 0]
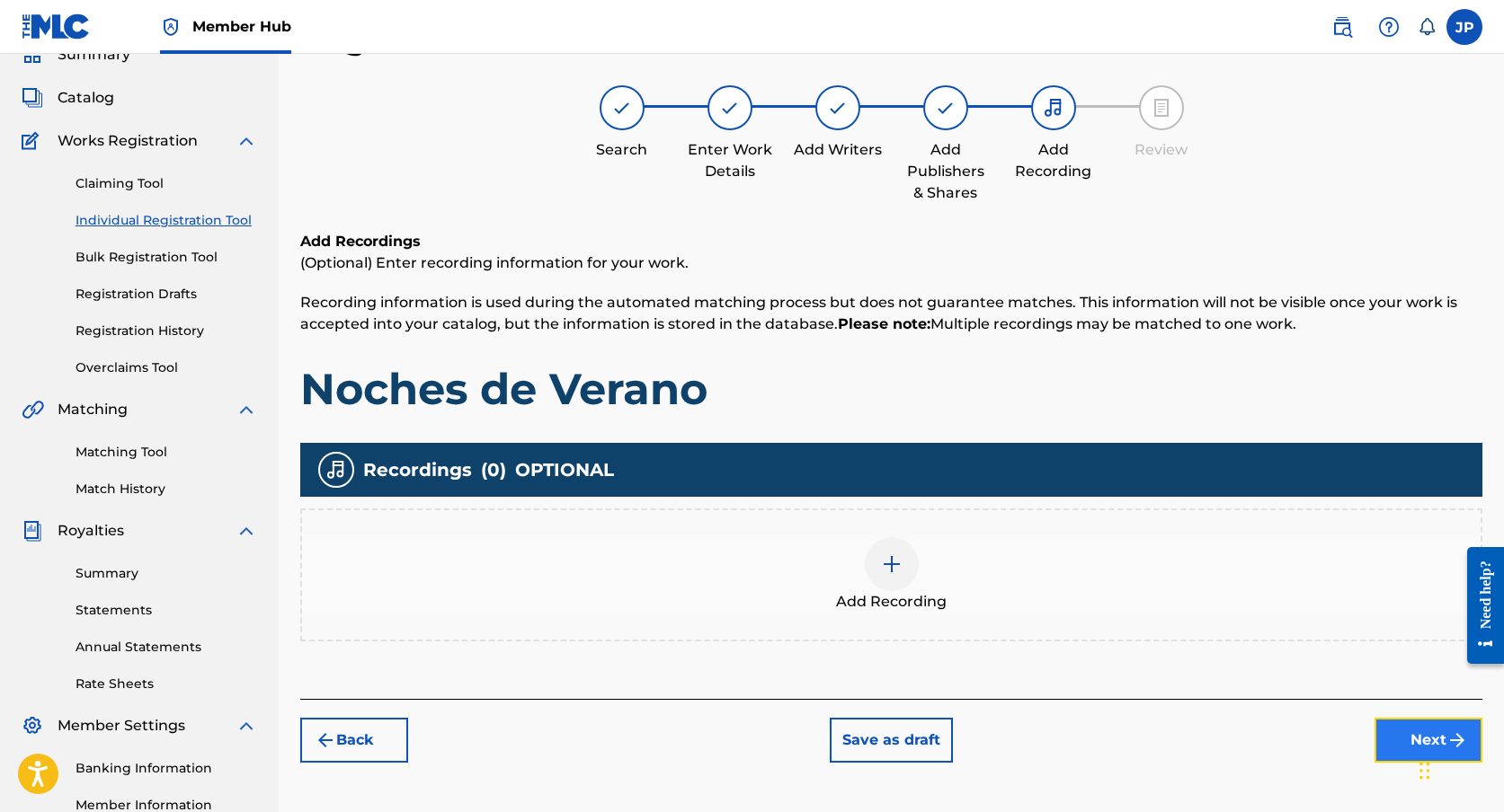
click at [1400, 744] on button "Next" at bounding box center [1429, 740] width 108 height 45
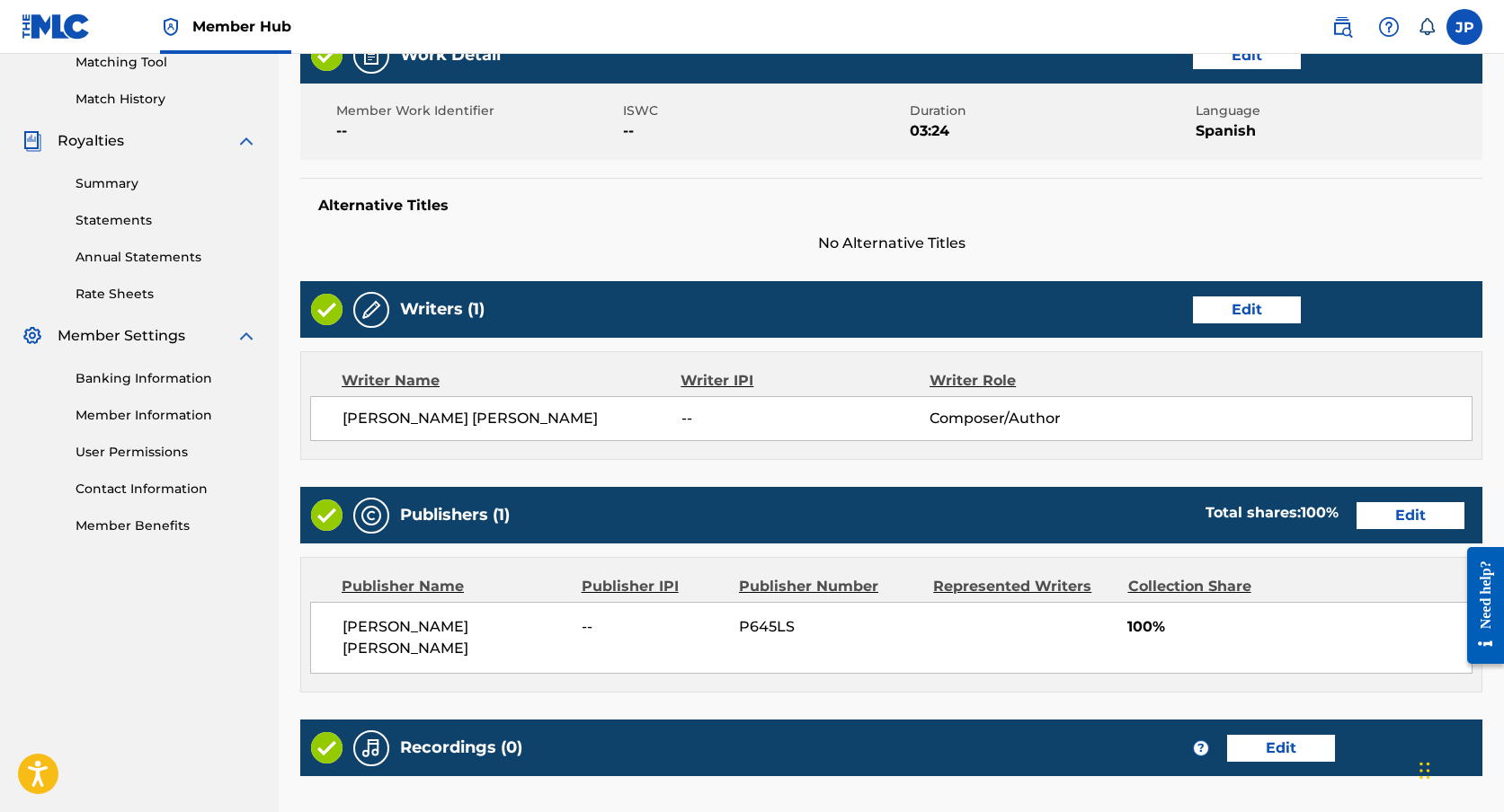
scroll to position [647, 0]
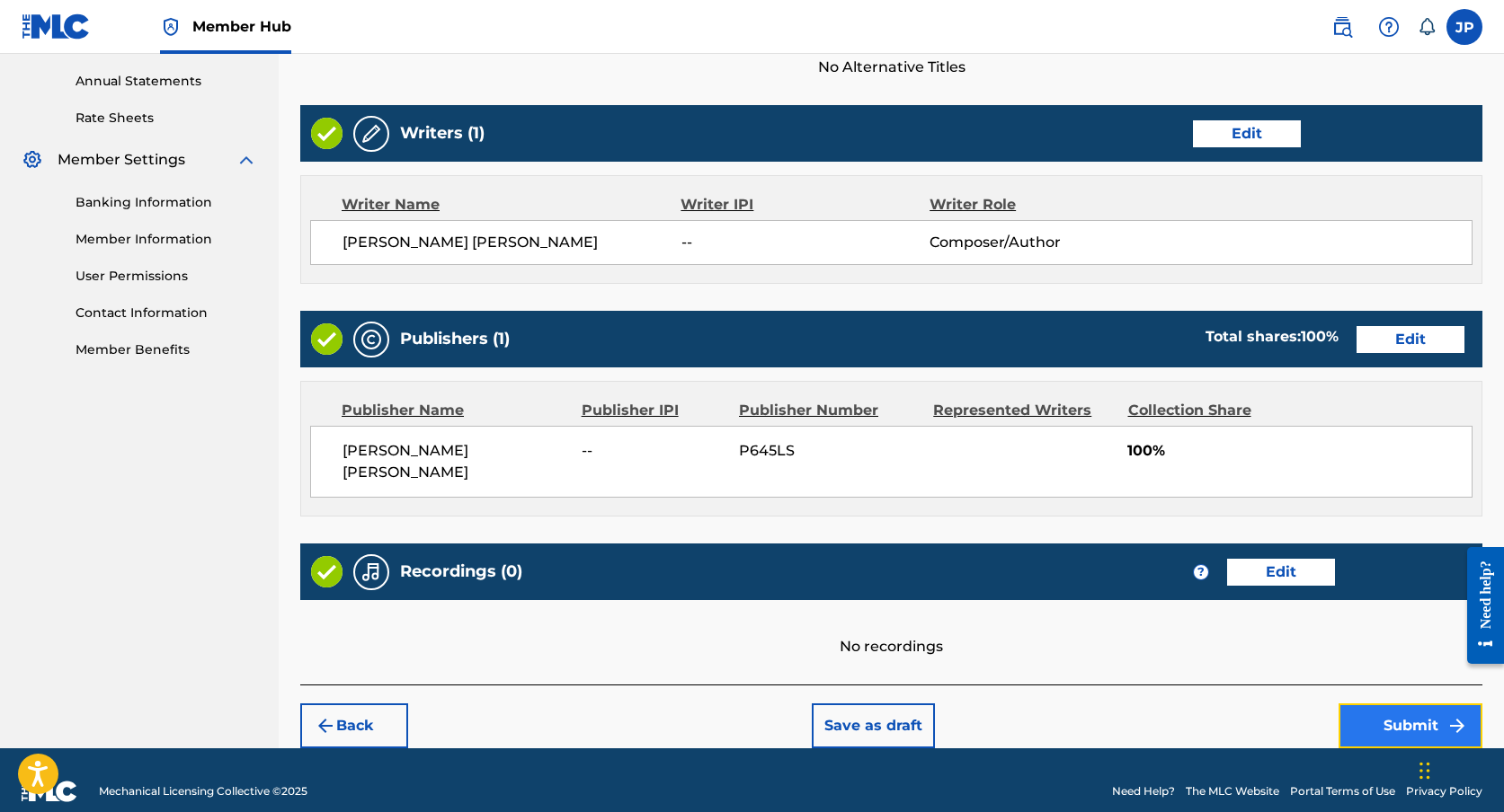
click at [1401, 708] on button "Submit" at bounding box center [1410, 726] width 143 height 45
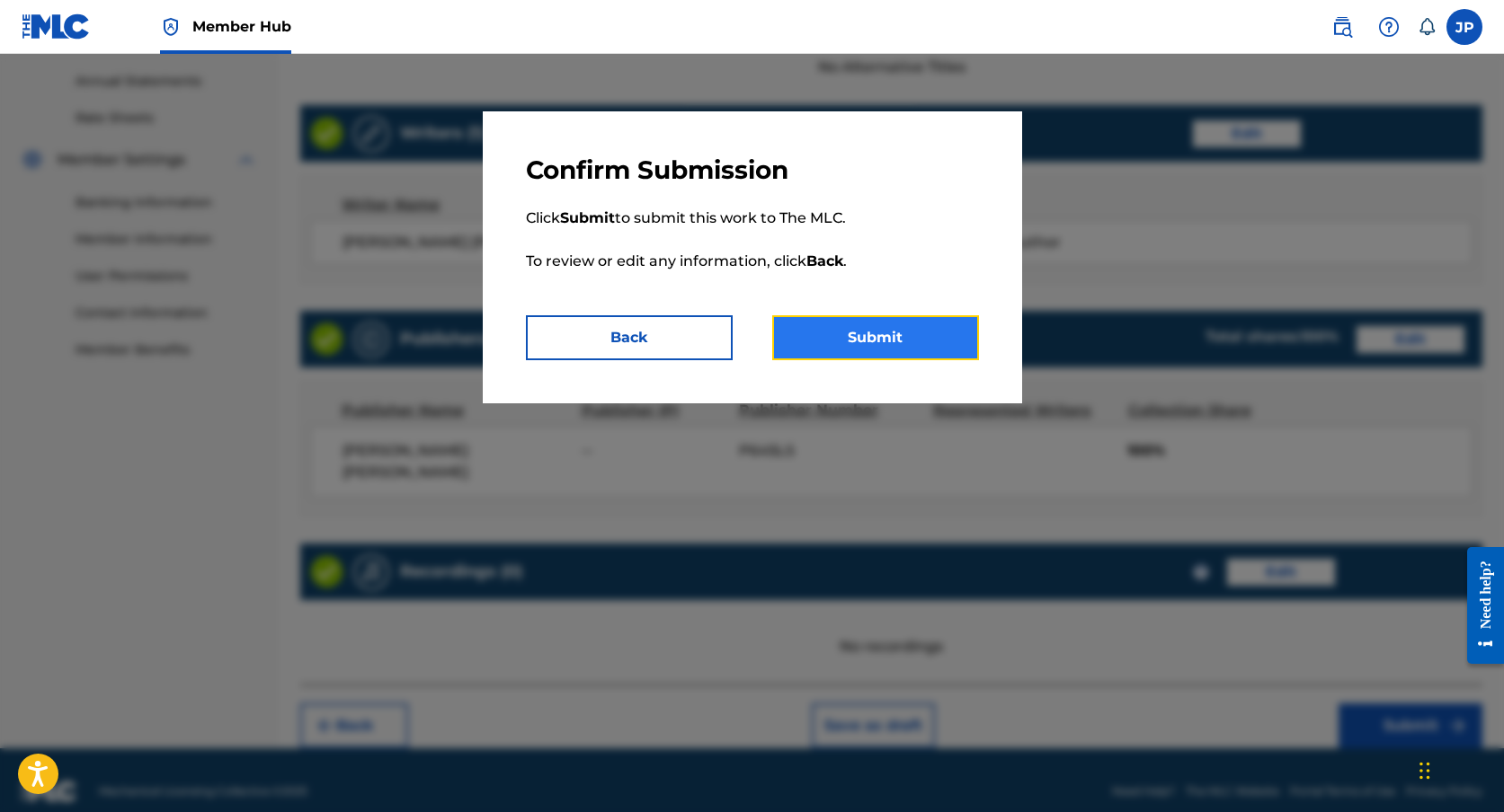
click at [899, 337] on button "Submit" at bounding box center [876, 337] width 207 height 45
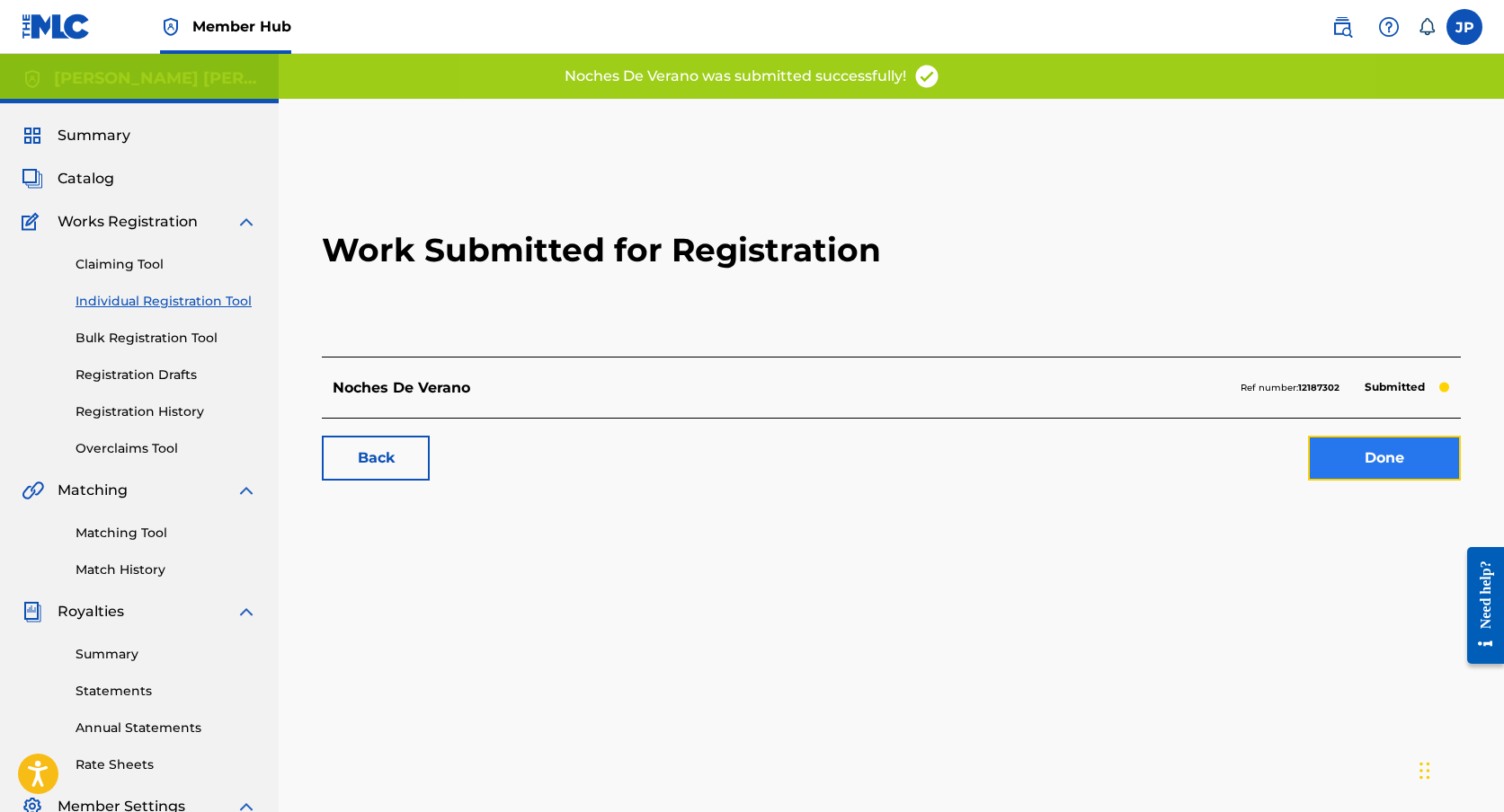
click at [1394, 463] on link "Done" at bounding box center [1384, 458] width 153 height 45
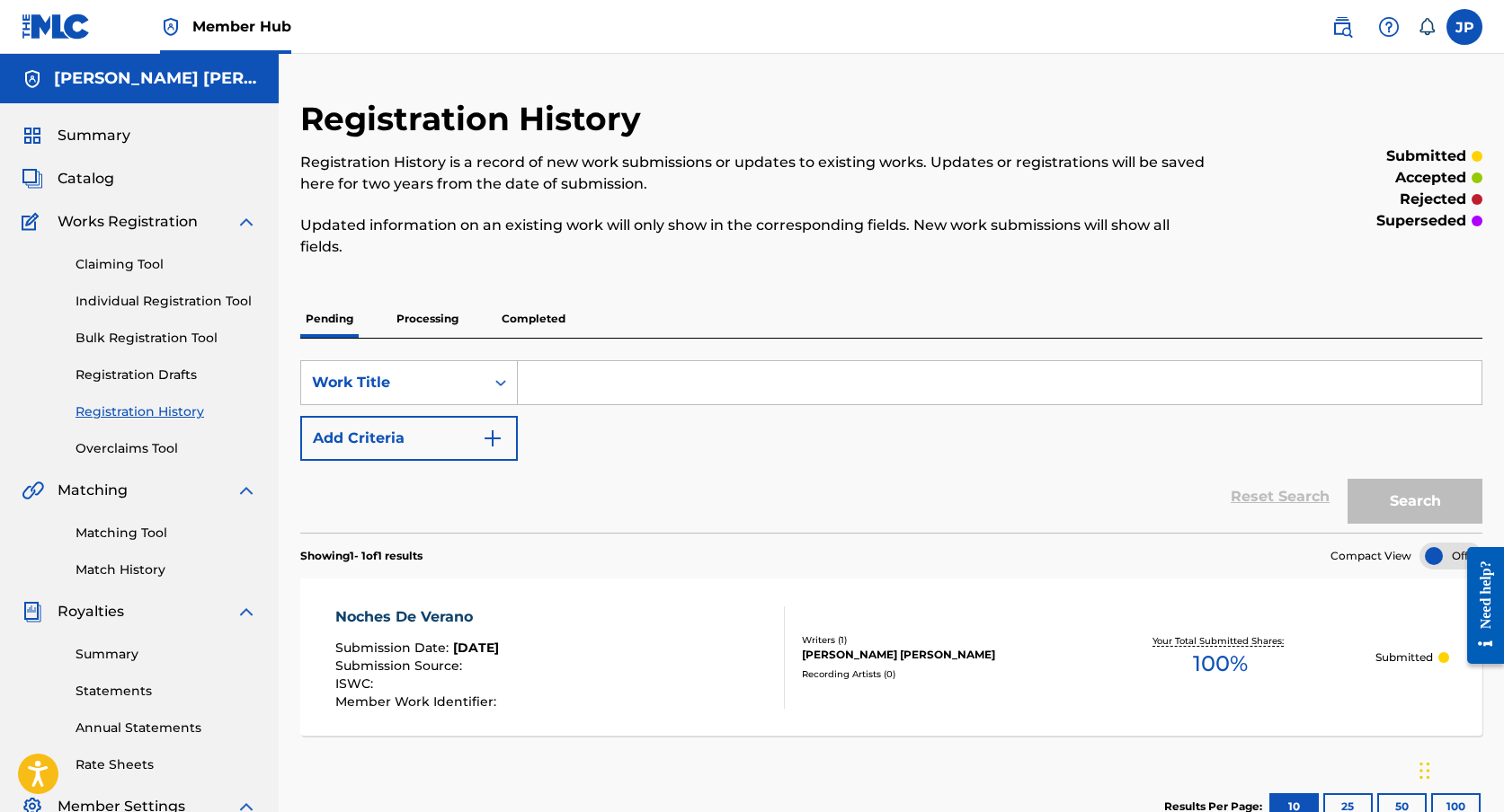
click at [136, 188] on div "Catalog" at bounding box center [140, 179] width 236 height 22
click at [125, 183] on div "Catalog" at bounding box center [140, 179] width 236 height 22
click at [104, 179] on span "Catalog" at bounding box center [86, 179] width 57 height 22
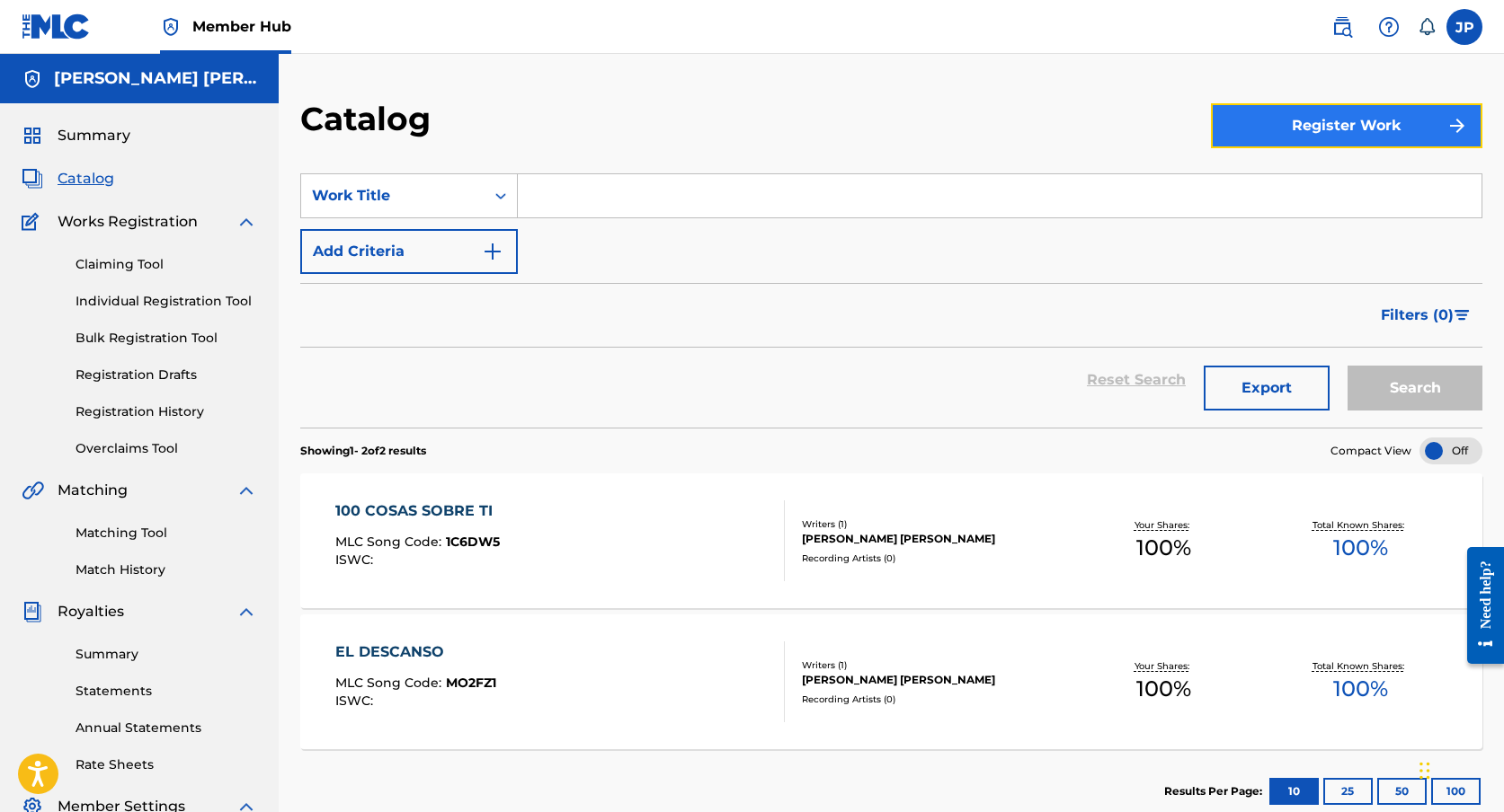
click at [1338, 123] on button "Register Work" at bounding box center [1346, 125] width 272 height 45
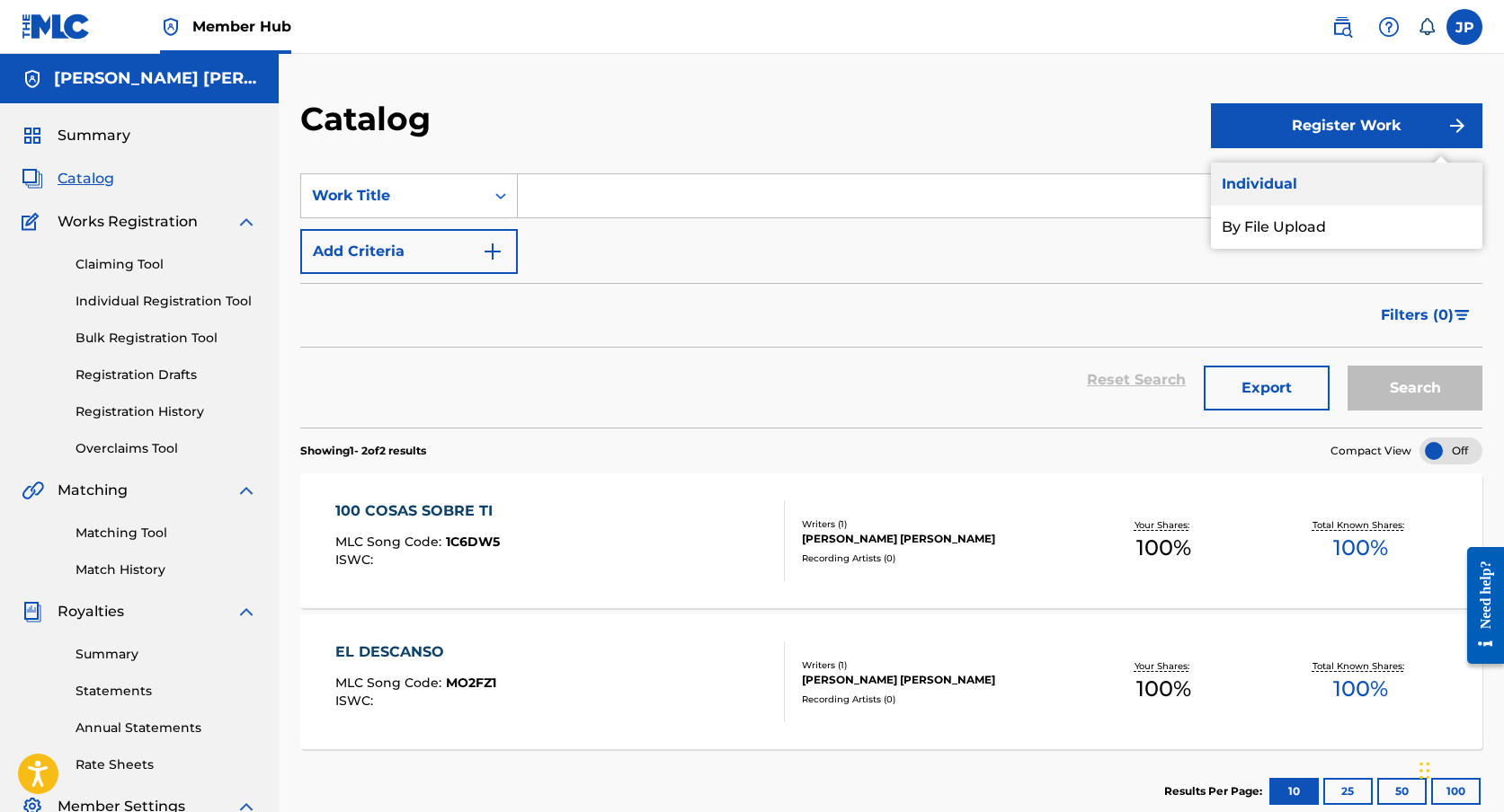
click at [1298, 201] on link "Individual" at bounding box center [1346, 183] width 272 height 43
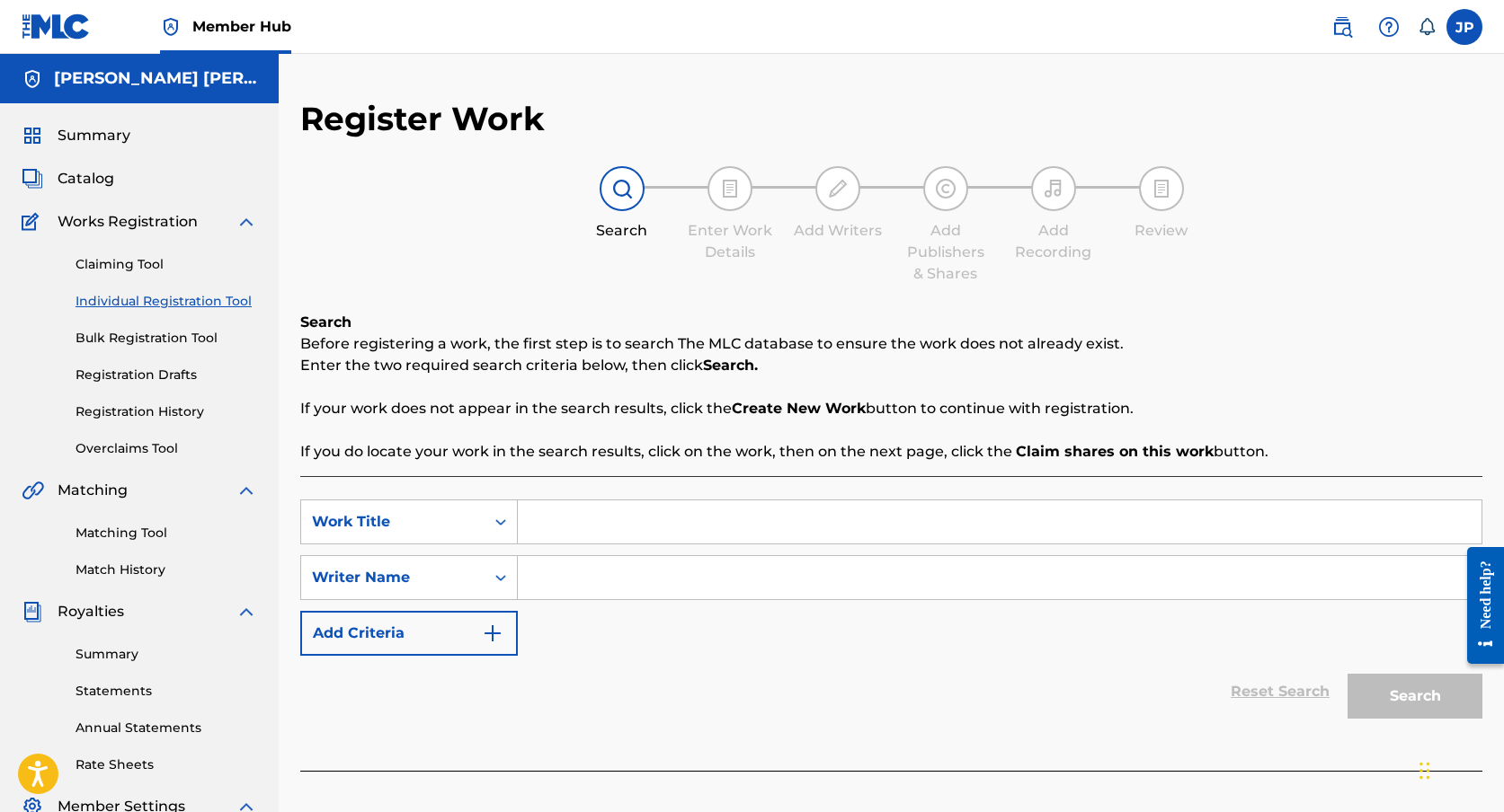
click at [593, 519] on input "Search Form" at bounding box center [999, 521] width 963 height 43
type input "N"
type input "Dementes"
click at [626, 587] on input "Search Form" at bounding box center [999, 577] width 963 height 43
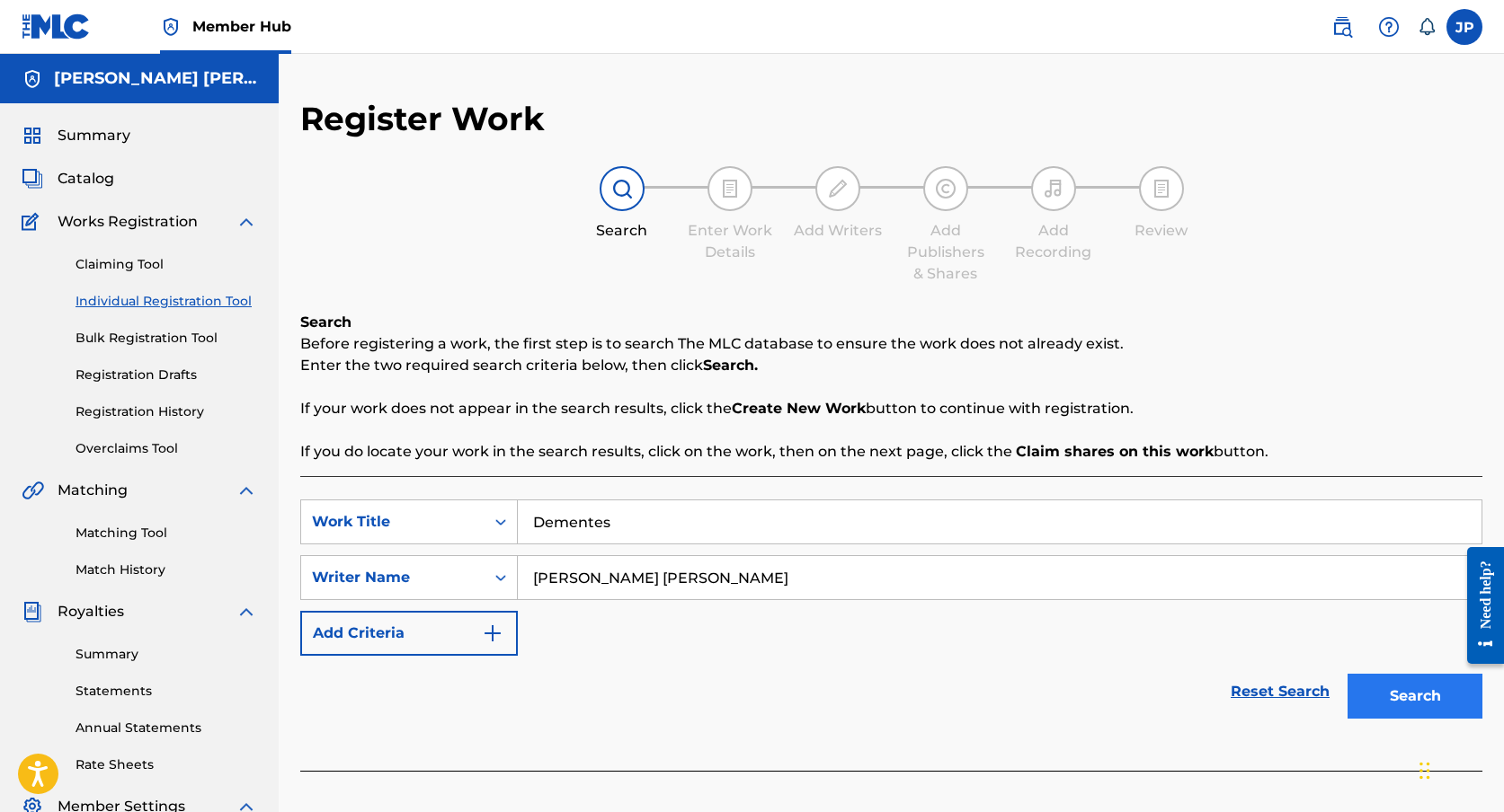
type input "[PERSON_NAME] [PERSON_NAME]"
click at [1396, 694] on button "Search" at bounding box center [1415, 696] width 135 height 45
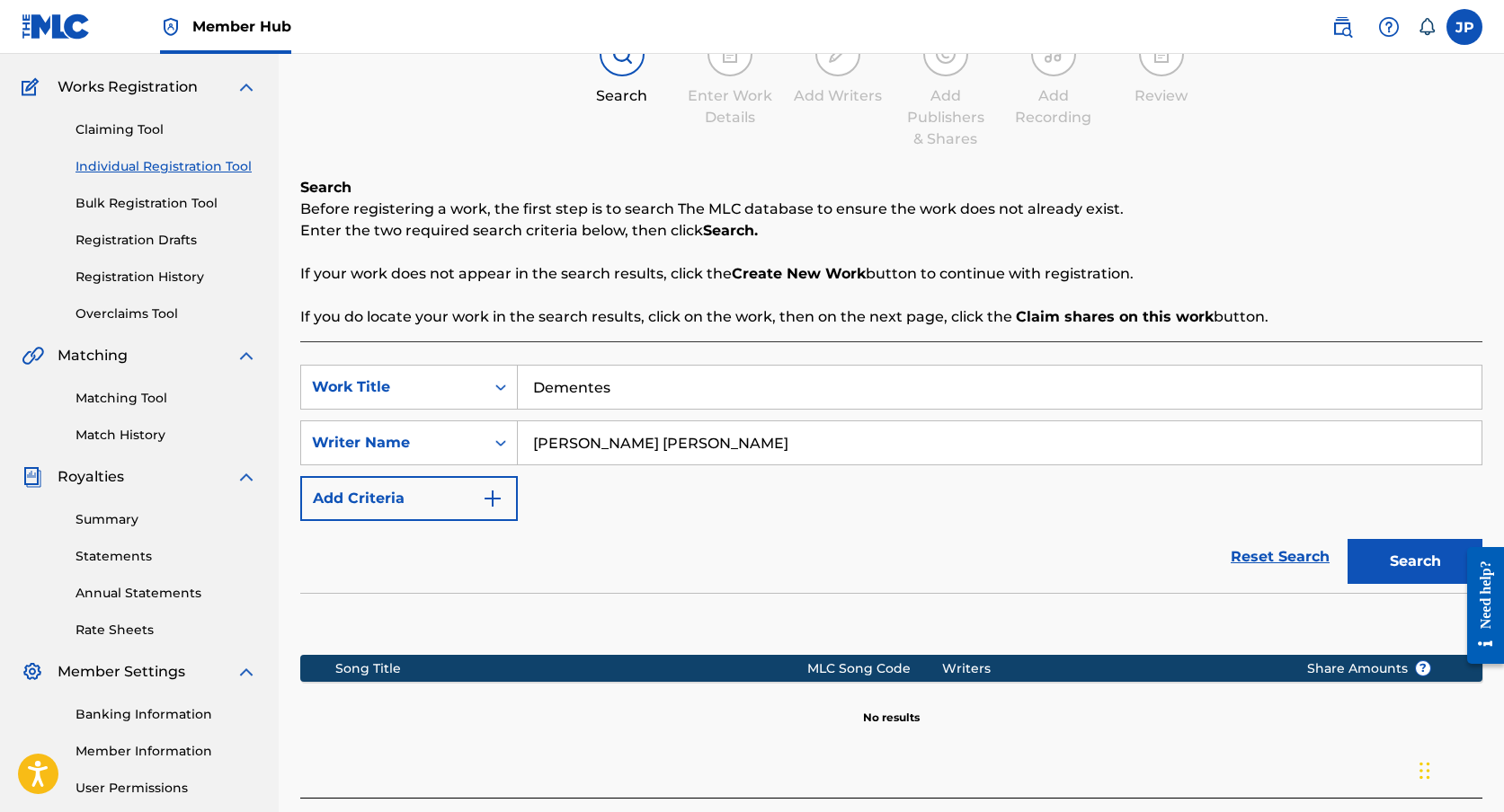
scroll to position [302, 0]
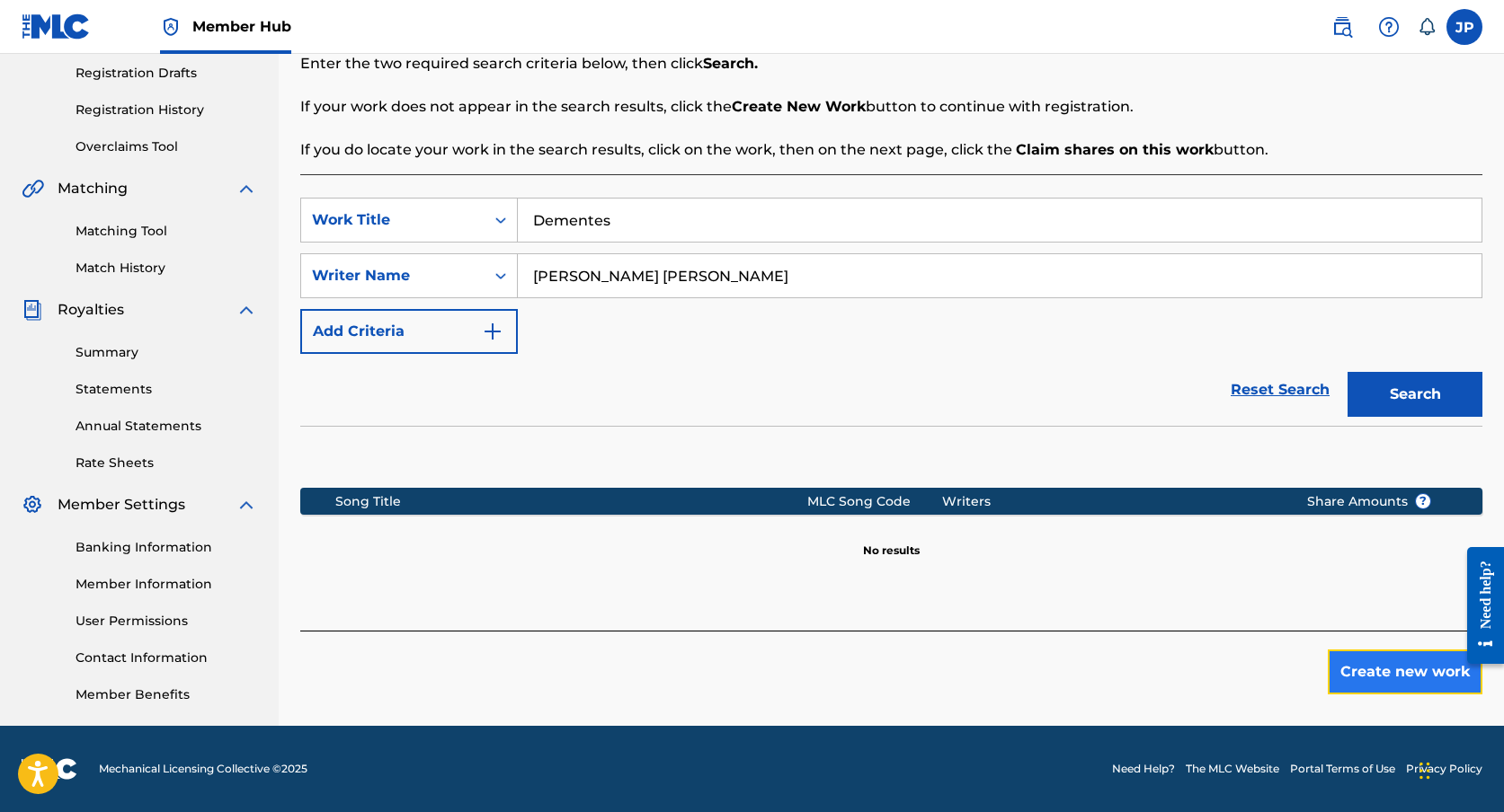
click at [1427, 670] on button "Create new work" at bounding box center [1404, 671] width 155 height 45
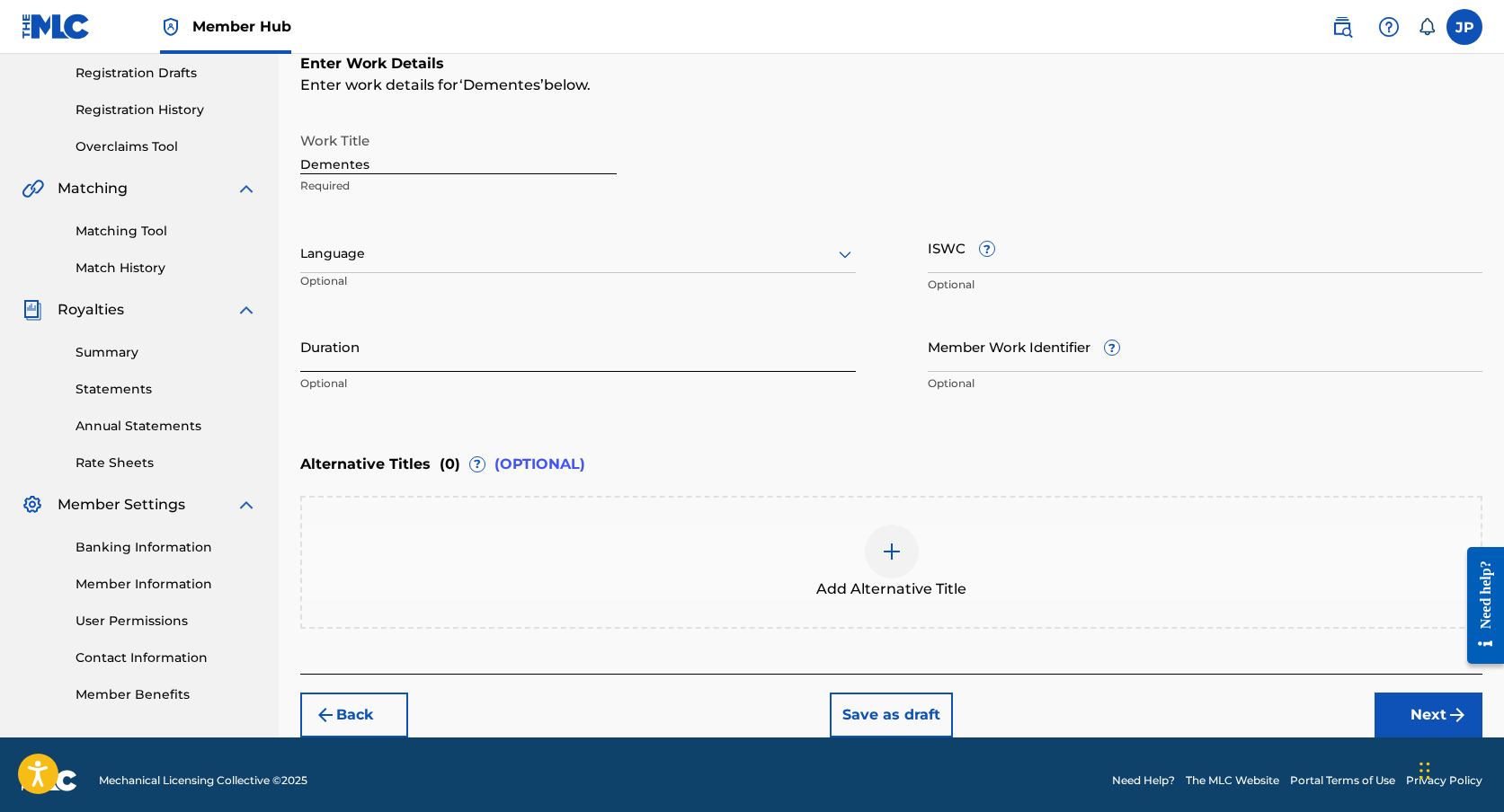
click at [328, 351] on input "Duration" at bounding box center [578, 347] width 556 height 51
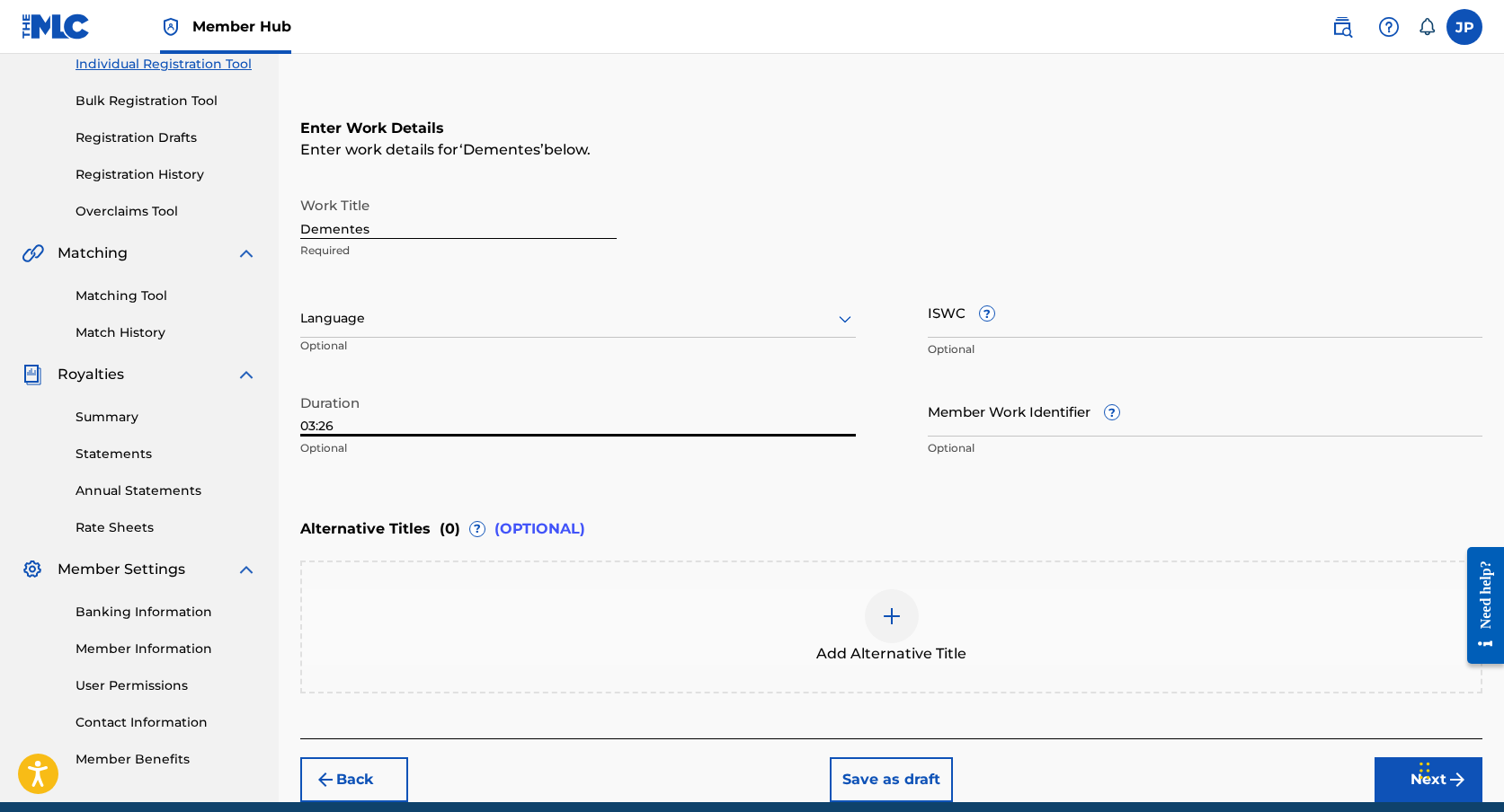
scroll to position [227, 0]
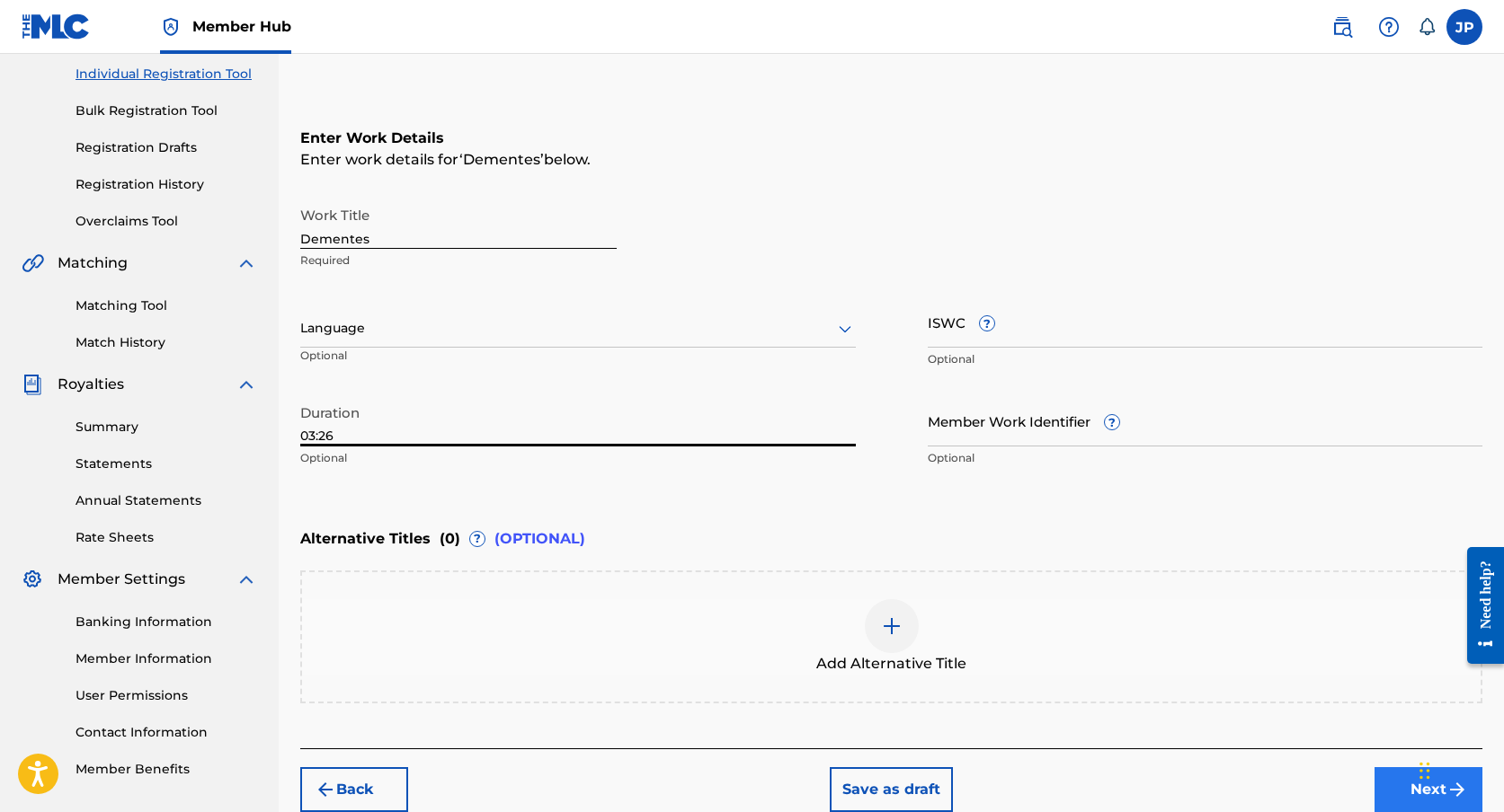
type input "03:26"
click at [1403, 783] on button "Next" at bounding box center [1429, 789] width 108 height 45
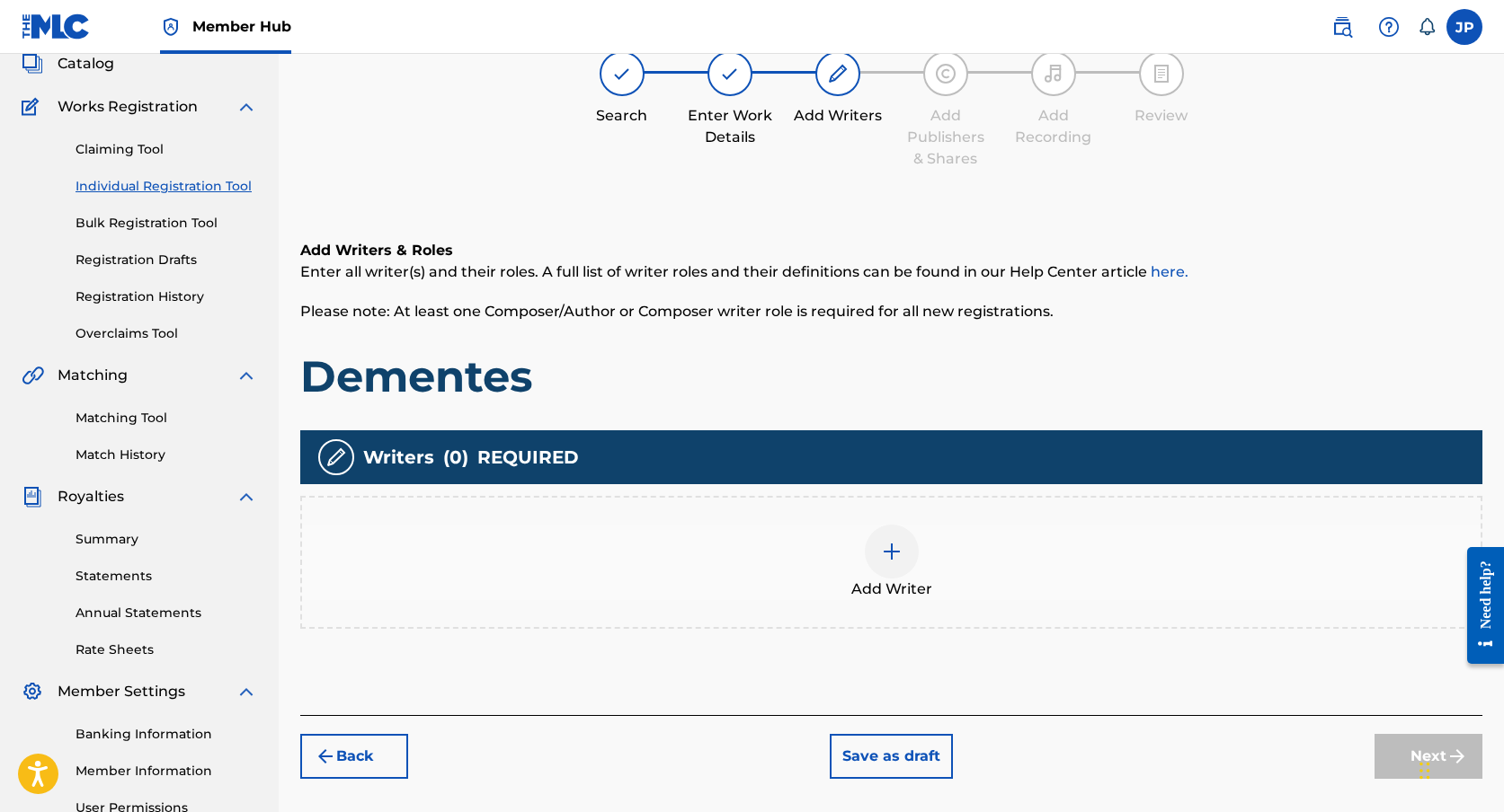
scroll to position [81, 0]
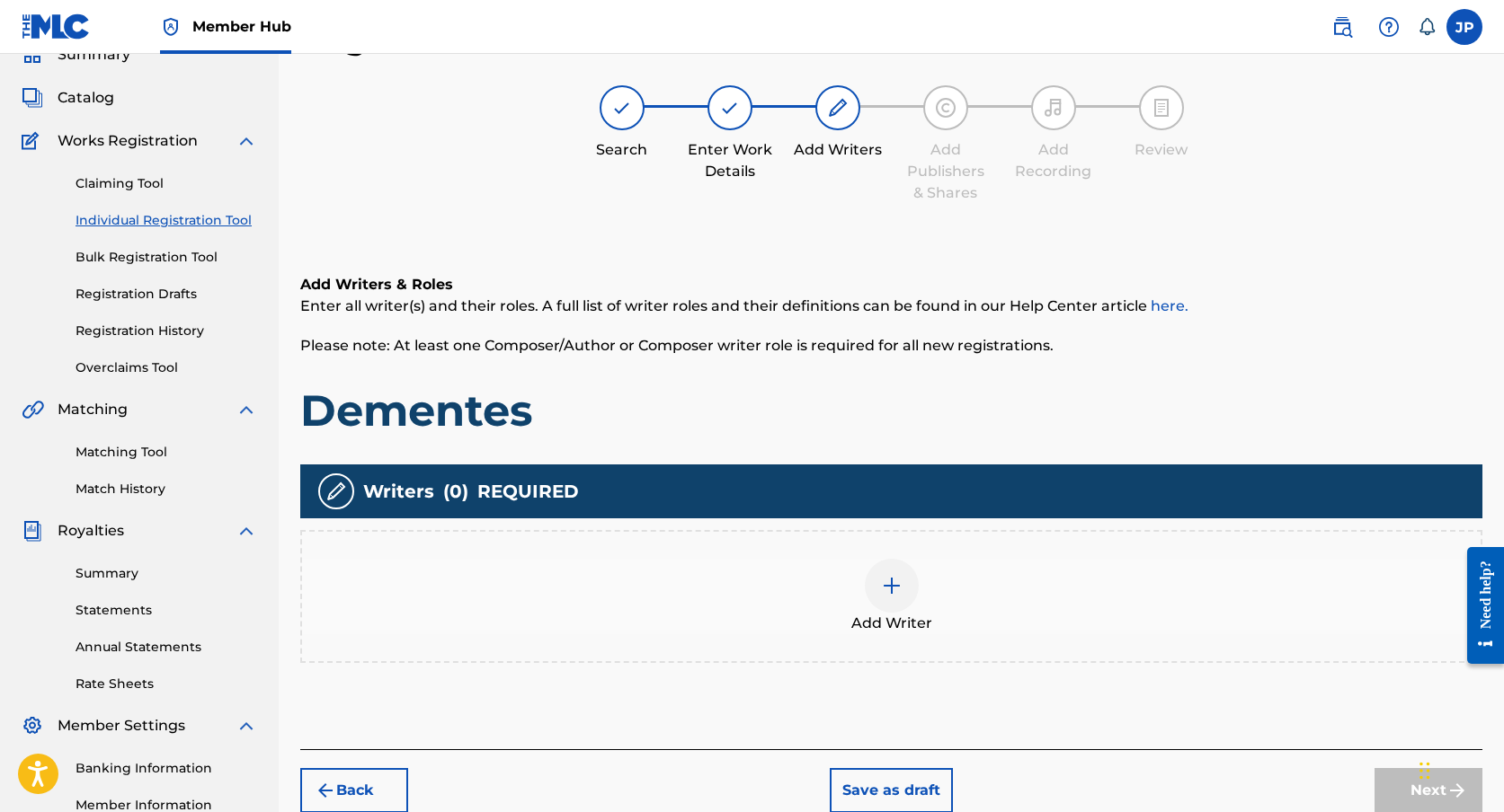
click at [924, 549] on div "Add Writer" at bounding box center [891, 596] width 1182 height 133
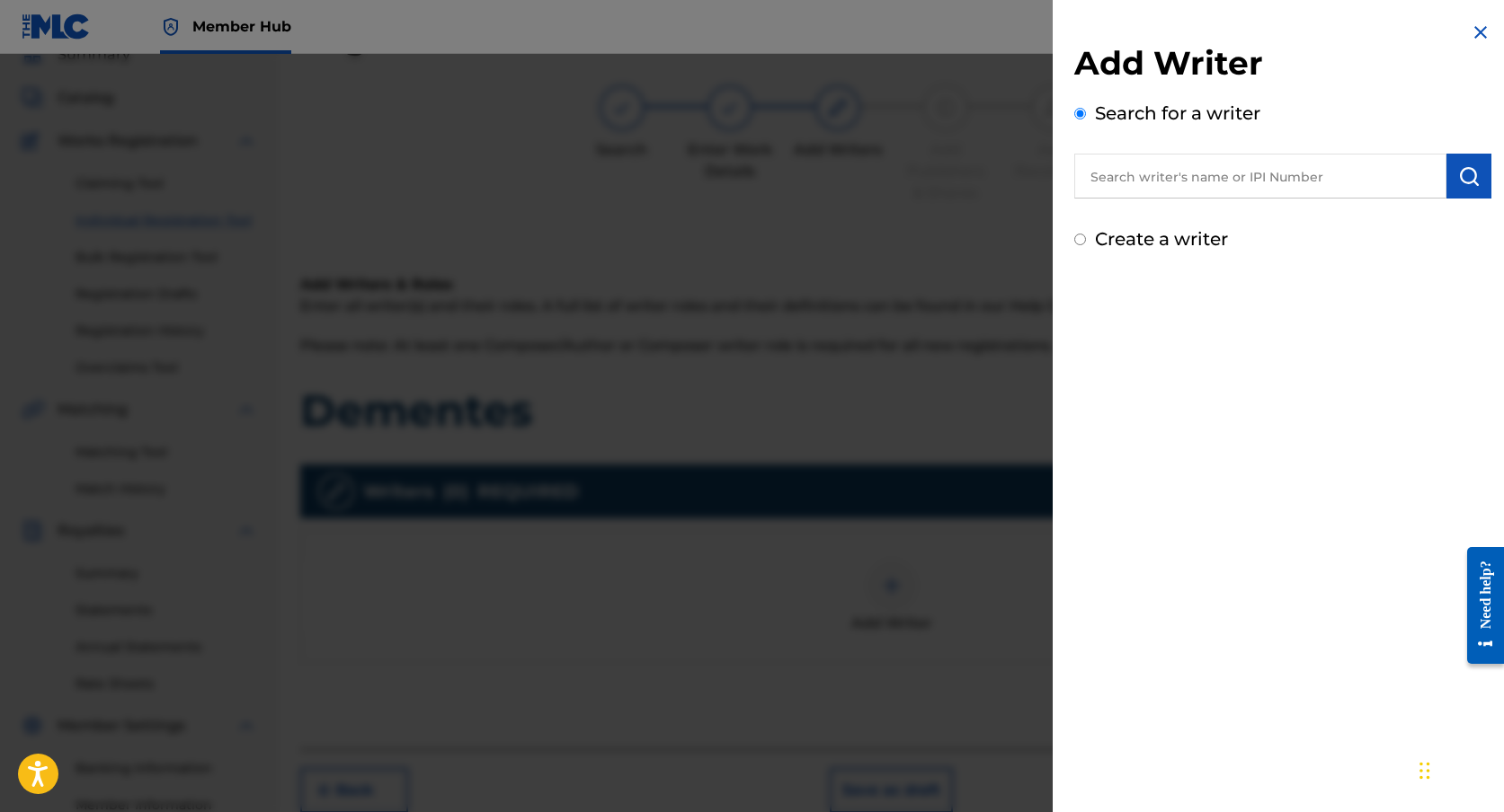
click at [1194, 192] on input "text" at bounding box center [1261, 176] width 372 height 45
click at [1188, 235] on label "Create a writer" at bounding box center [1161, 238] width 133 height 22
radio input "true"
click at [1086, 235] on input "Create a writer" at bounding box center [1080, 239] width 11 height 11
radio input "false"
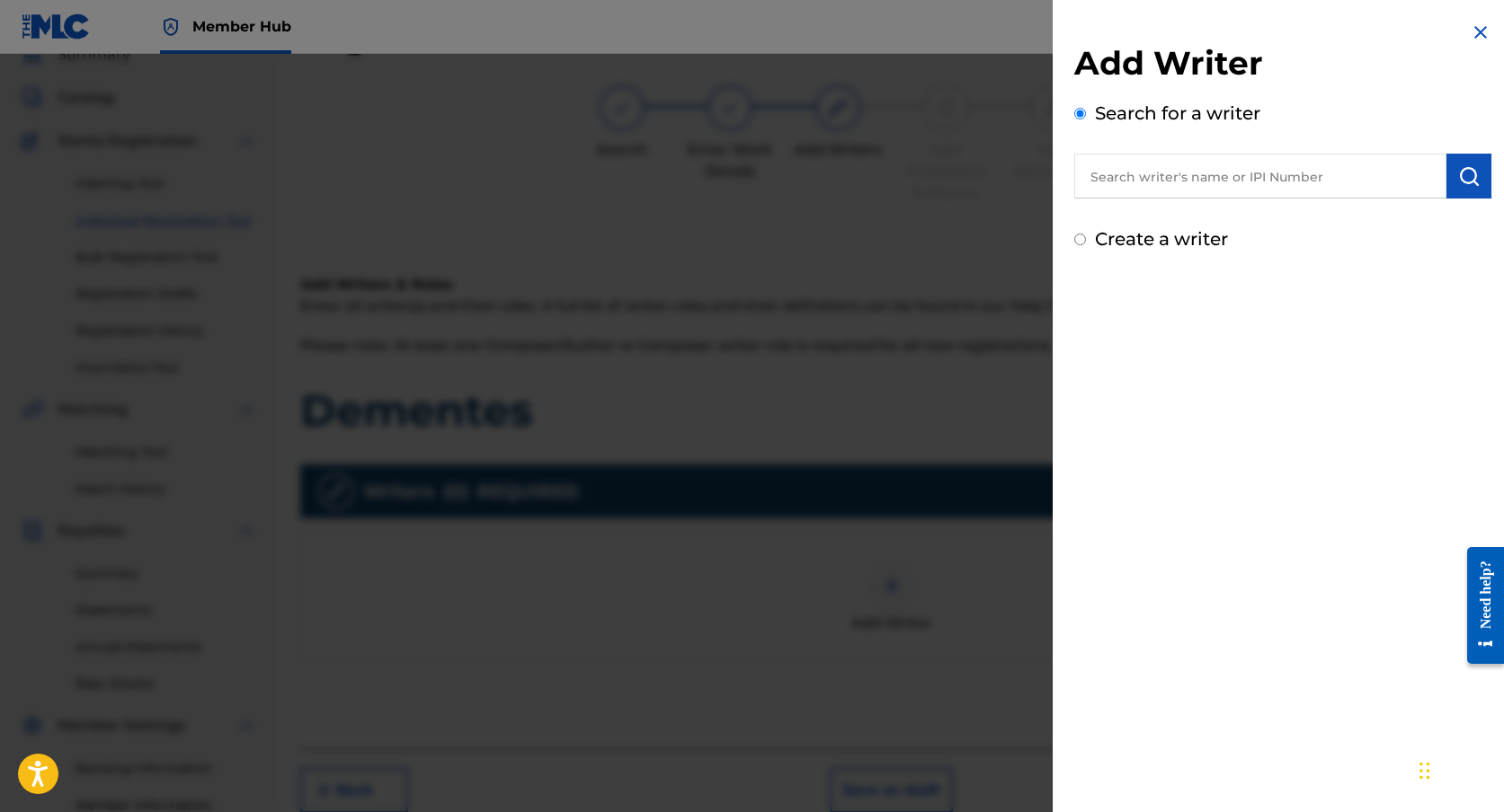
radio input "true"
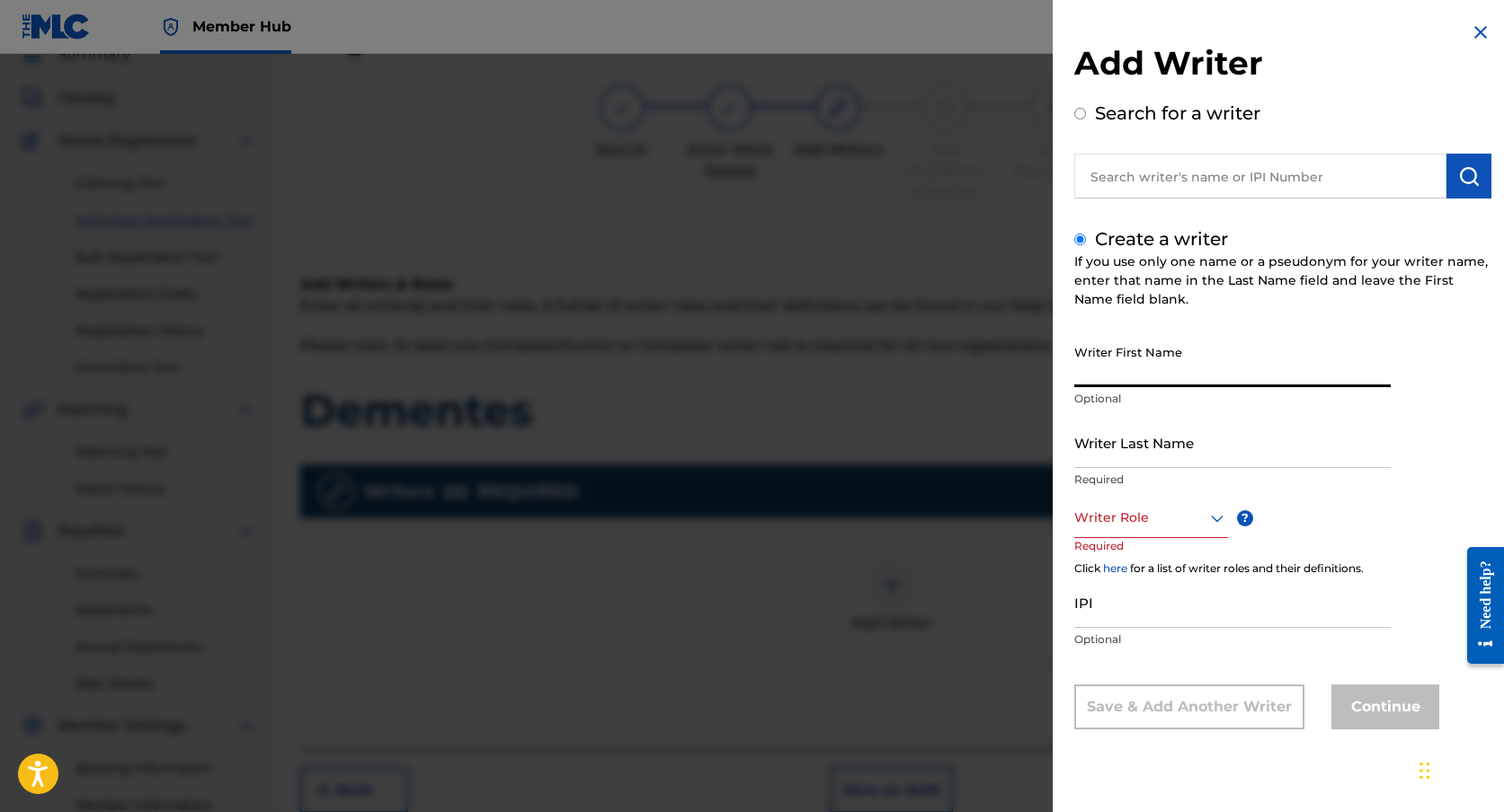
click at [1202, 369] on input "Writer First Name" at bounding box center [1232, 362] width 316 height 51
type input "[PERSON_NAME]"
click at [1164, 513] on div at bounding box center [1152, 519] width 154 height 23
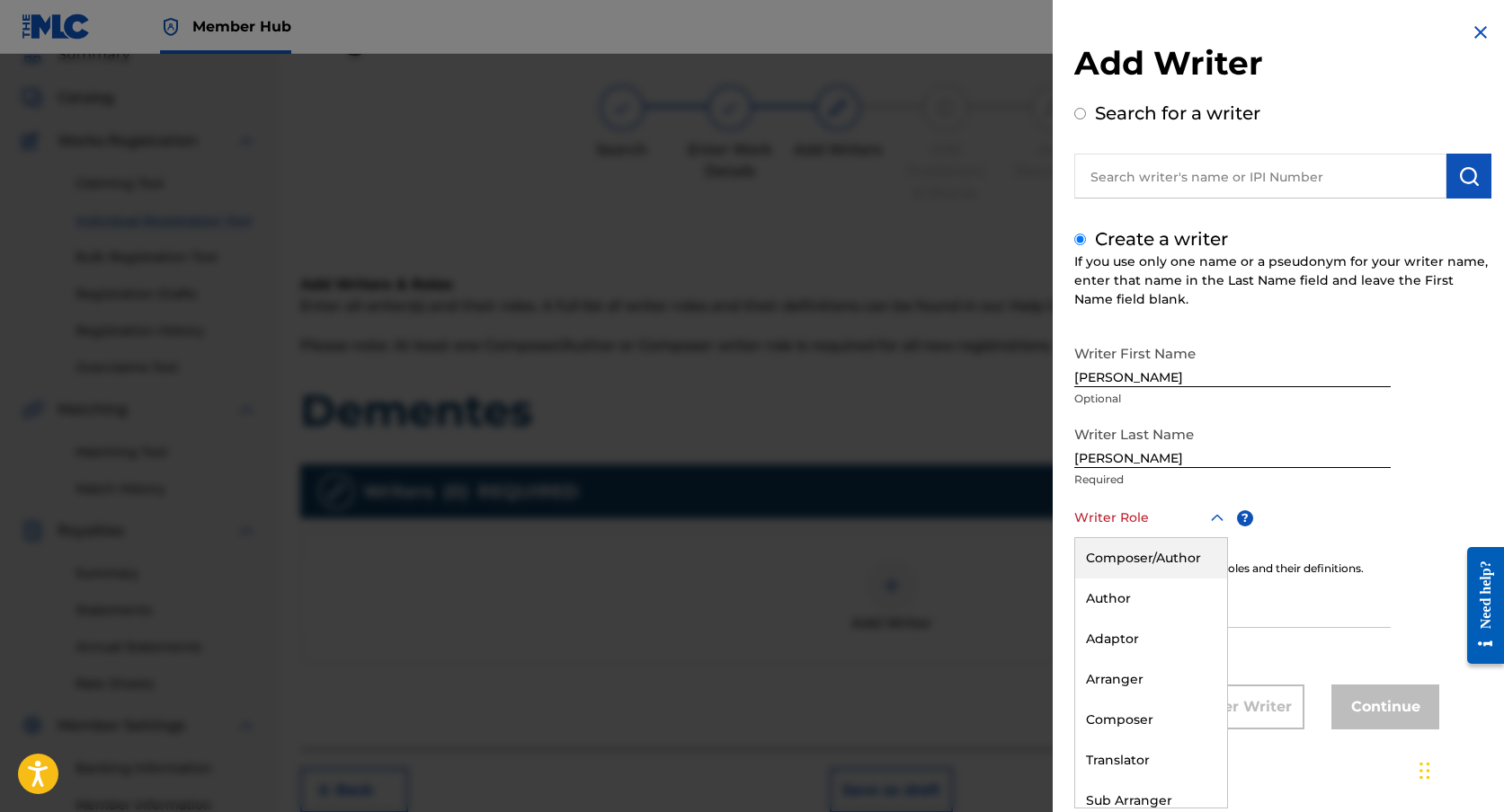
click at [1171, 552] on div "Composer/Author" at bounding box center [1152, 558] width 152 height 41
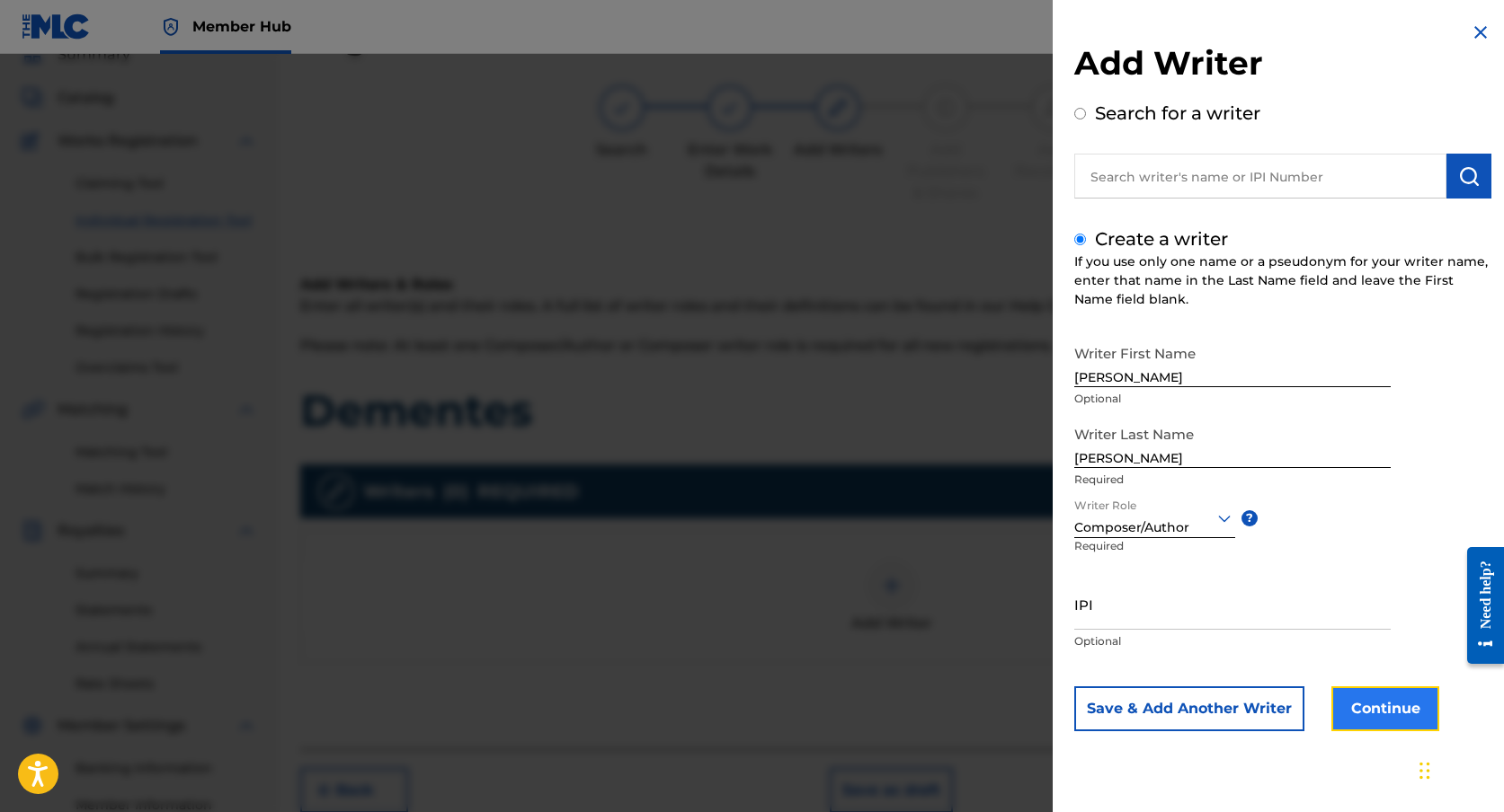
click at [1387, 696] on button "Continue" at bounding box center [1385, 708] width 108 height 45
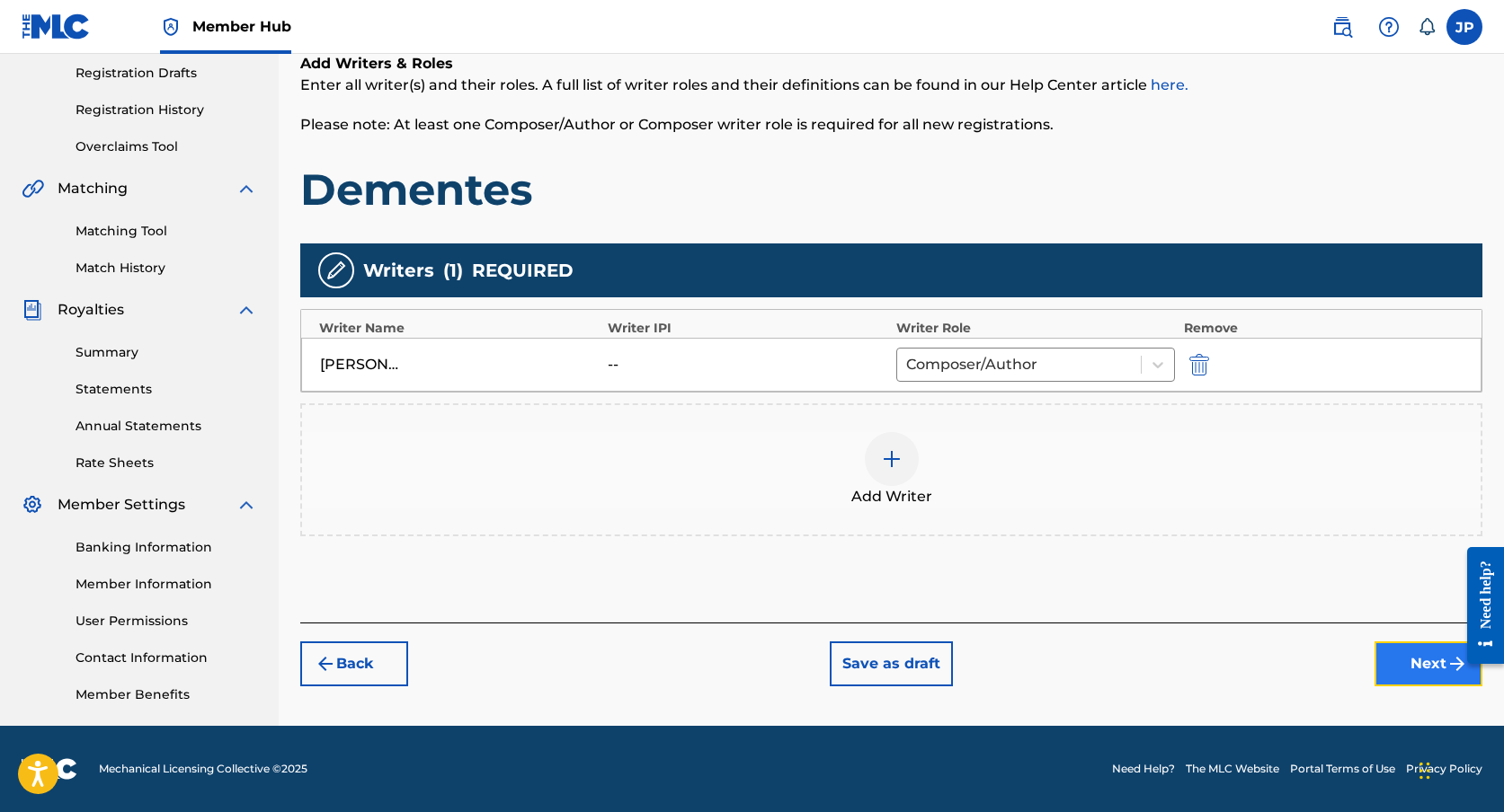
click at [1414, 654] on button "Next" at bounding box center [1429, 664] width 108 height 45
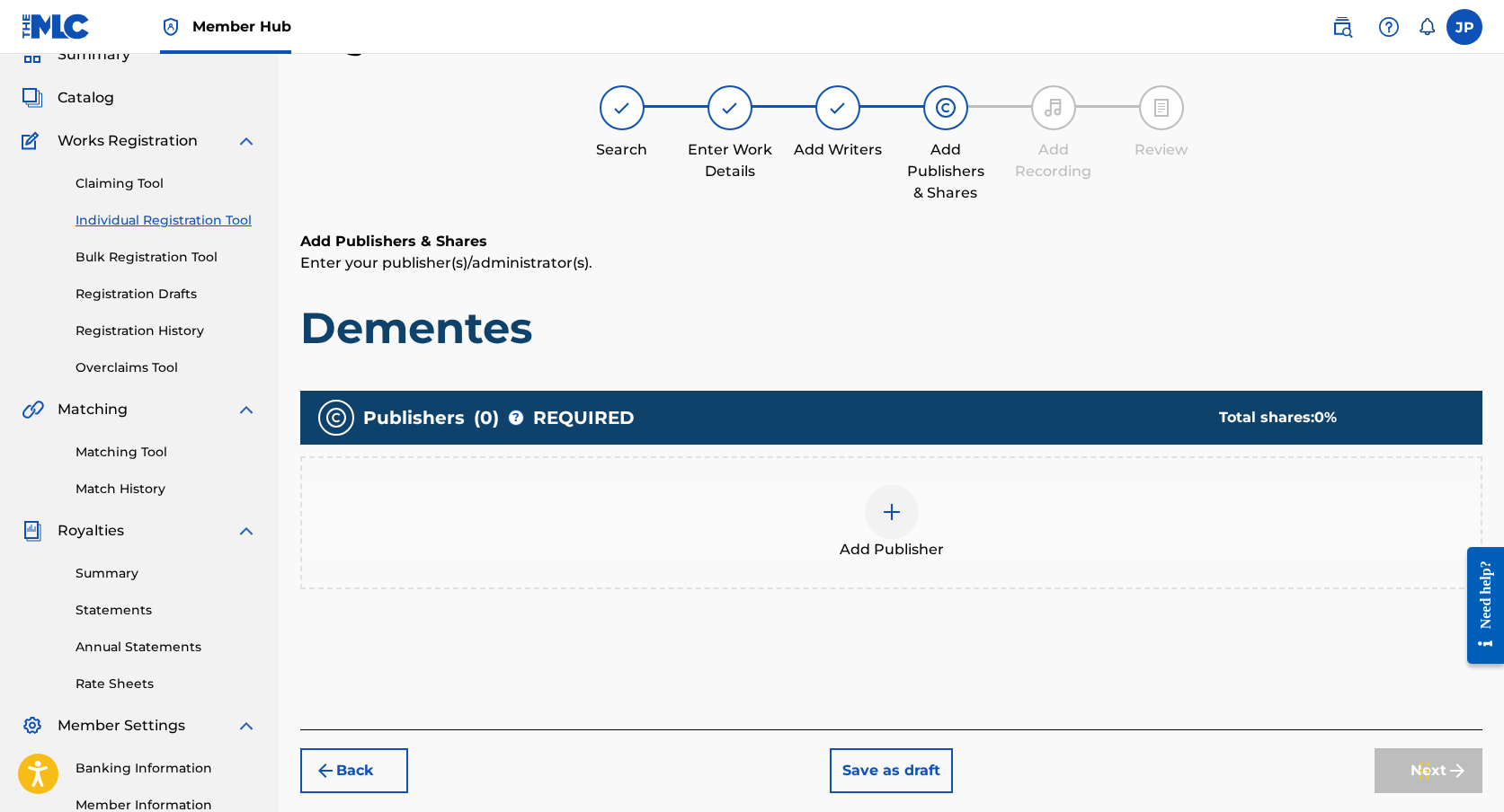
click at [949, 544] on div "Add Publisher" at bounding box center [891, 522] width 1178 height 75
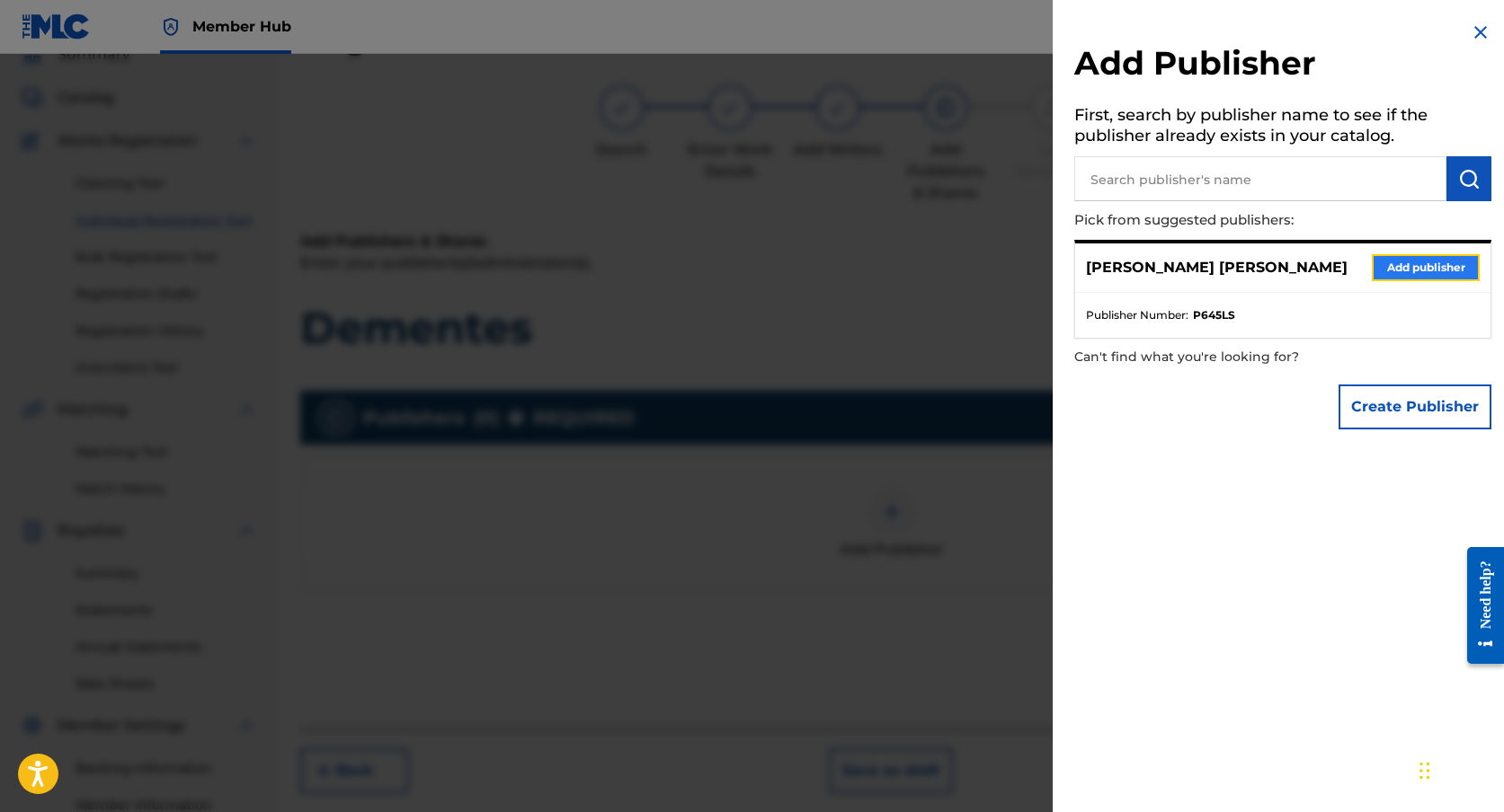
click at [1407, 268] on button "Add publisher" at bounding box center [1426, 268] width 108 height 27
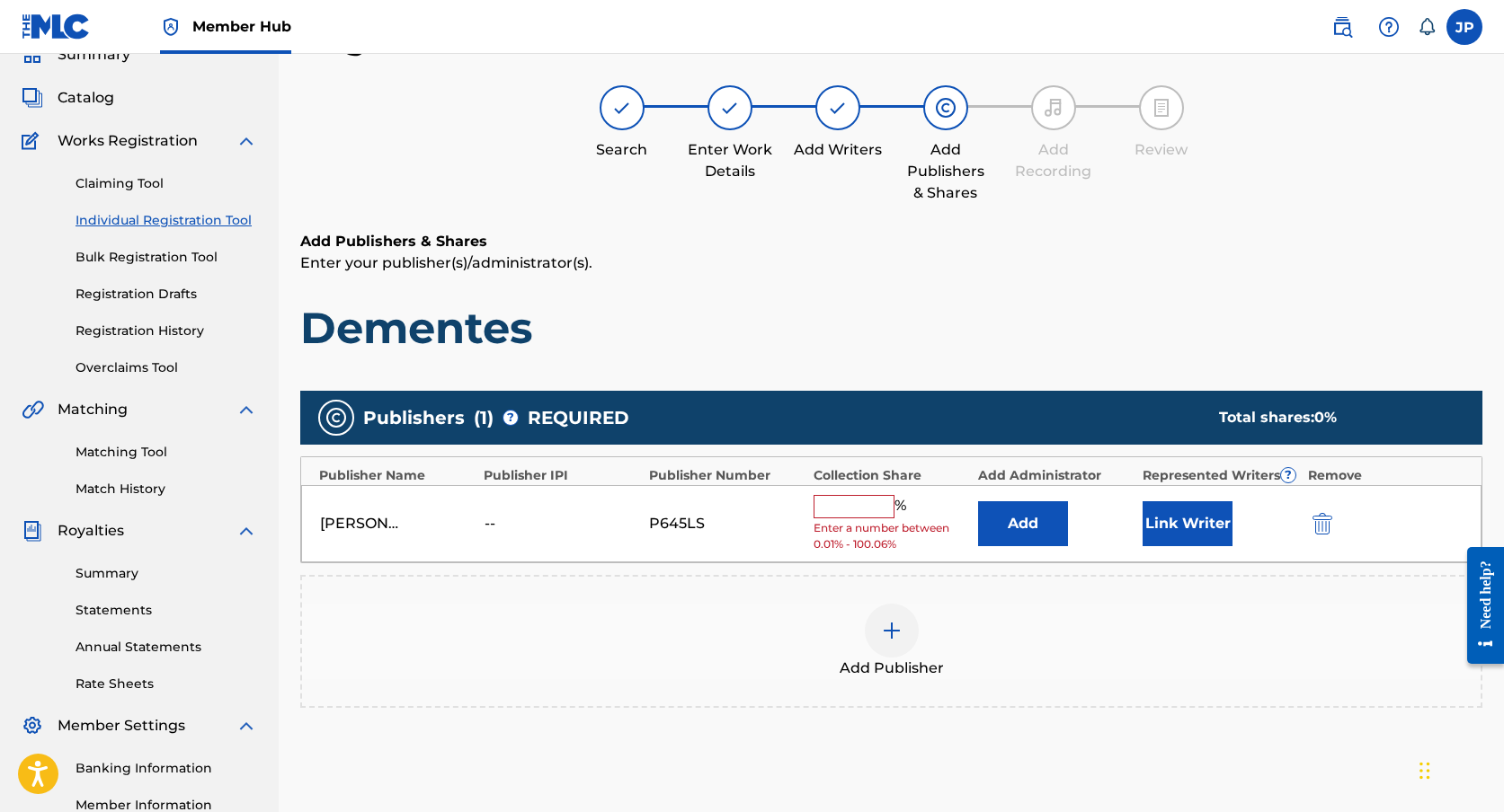
click at [853, 511] on input "text" at bounding box center [853, 506] width 81 height 24
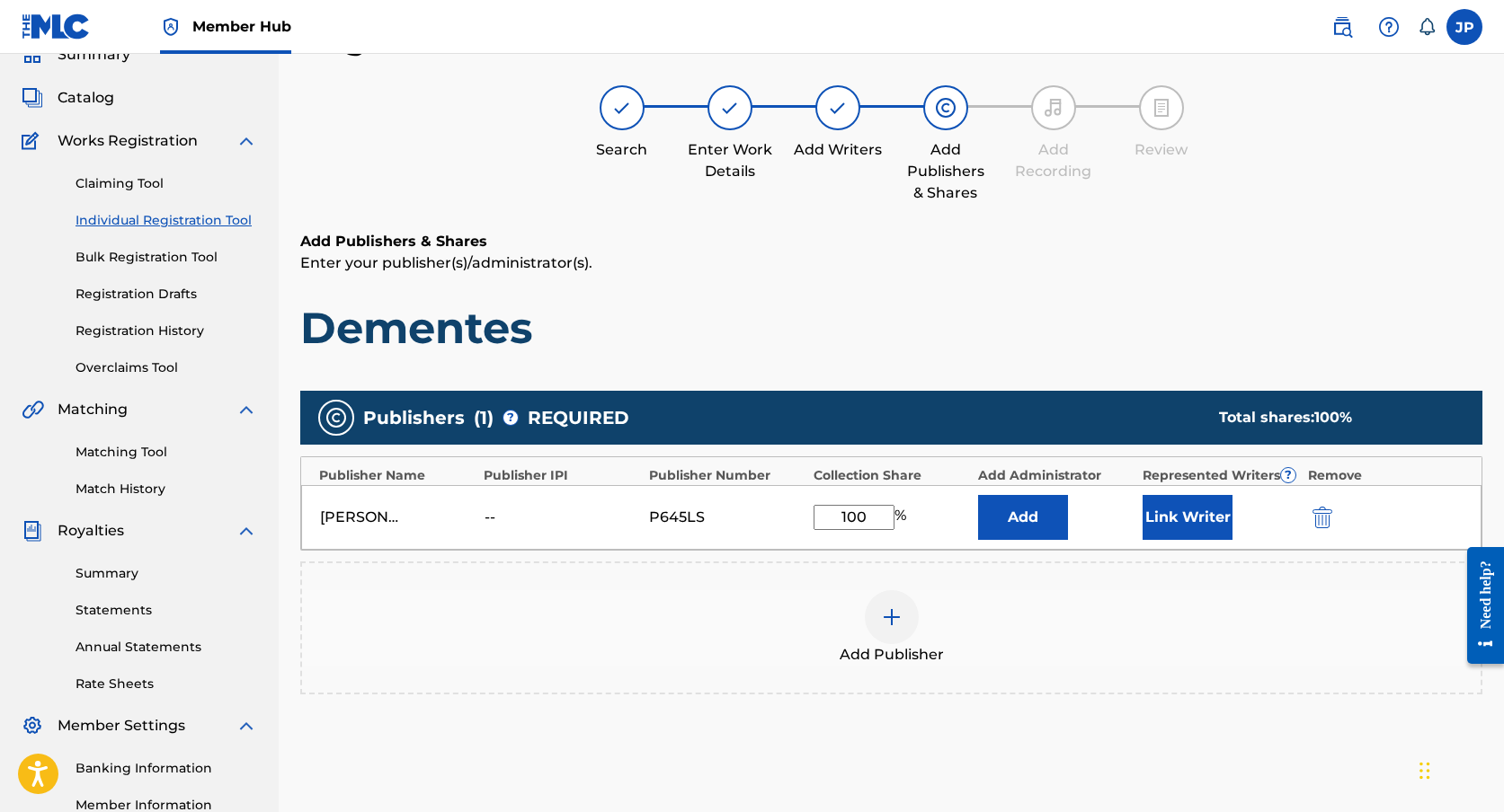
type input "100"
click at [1066, 644] on div "Add Publisher" at bounding box center [891, 628] width 1178 height 75
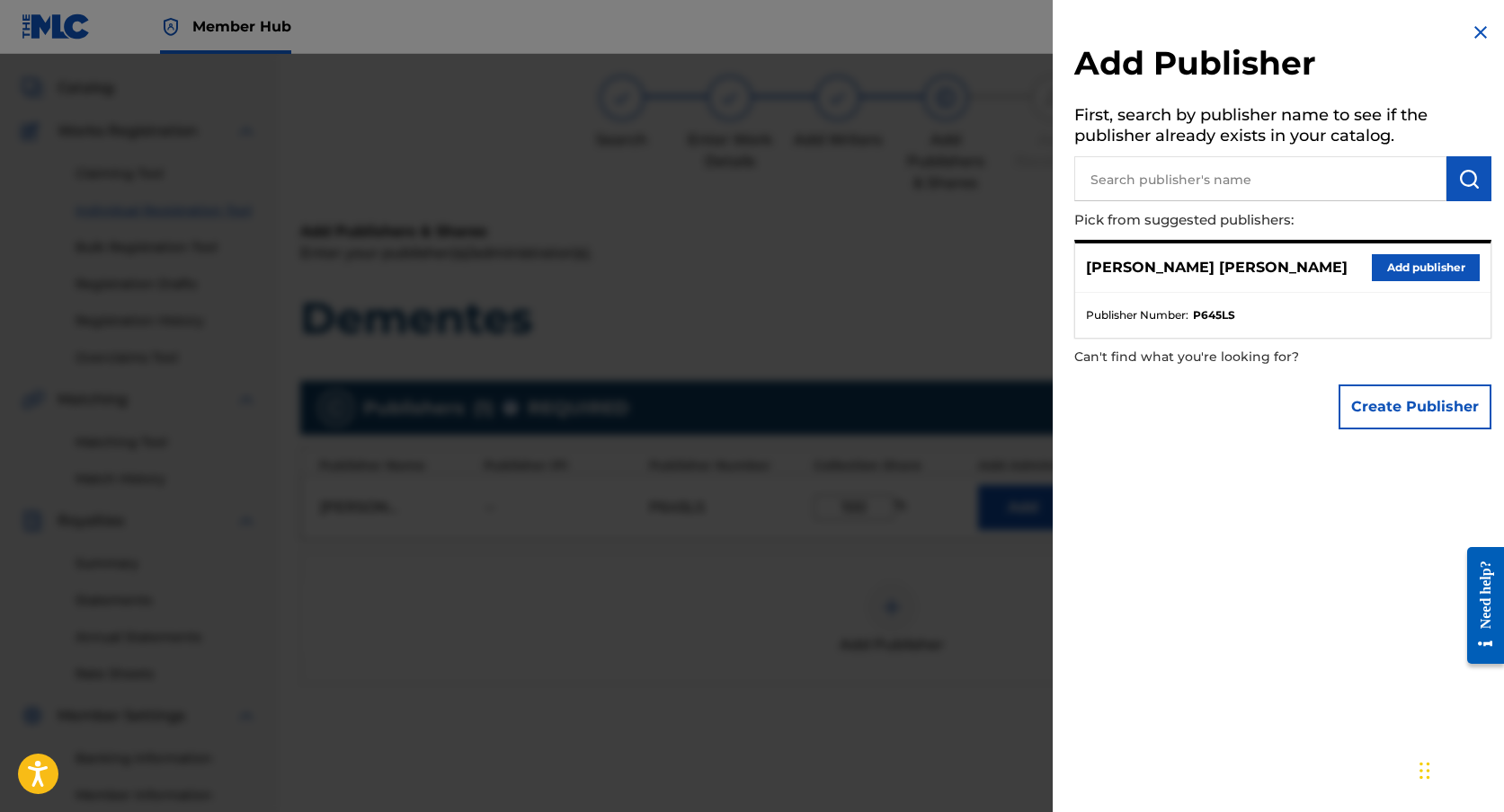
scroll to position [100, 0]
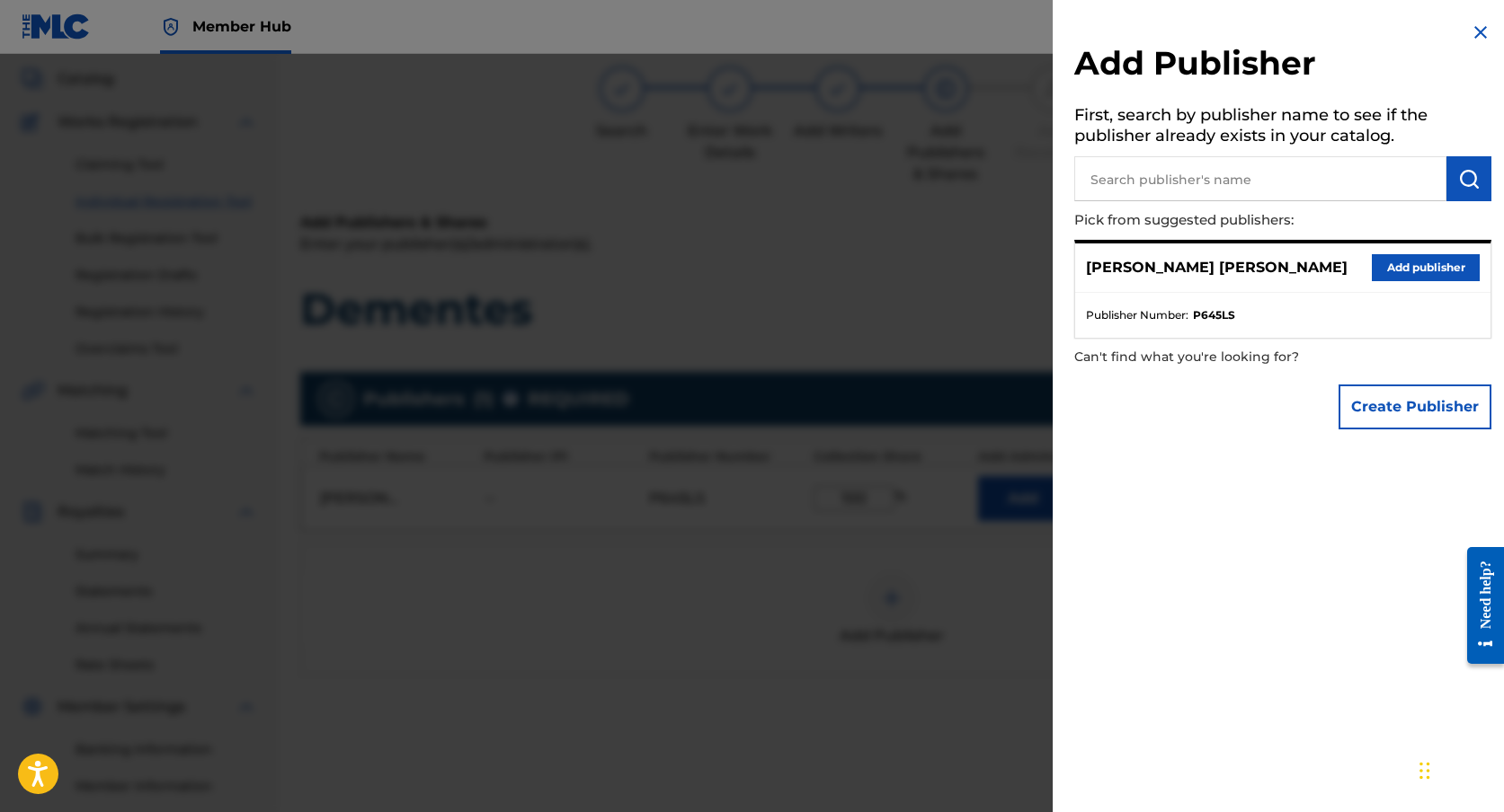
click at [809, 244] on div at bounding box center [752, 460] width 1504 height 812
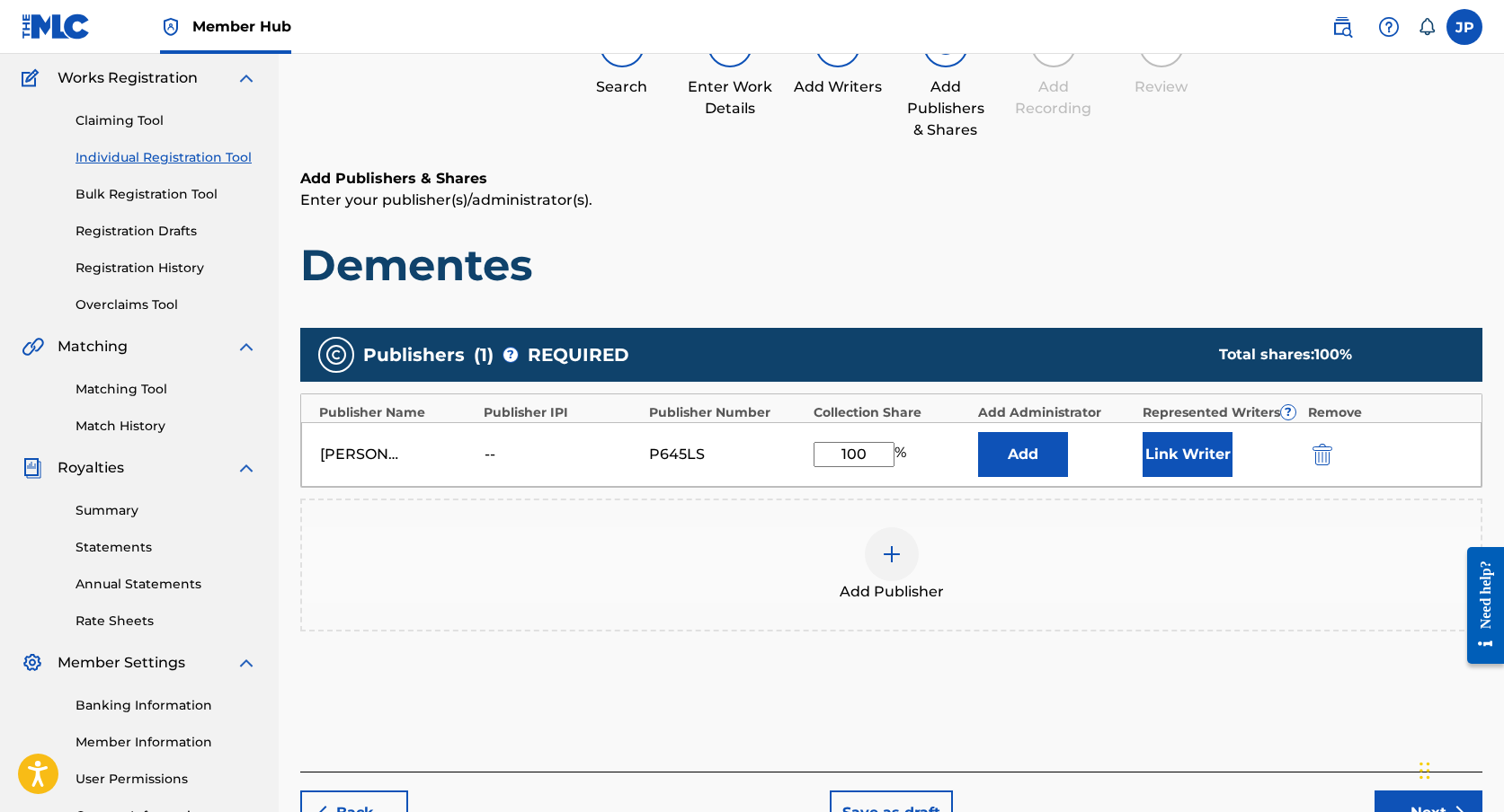
scroll to position [275, 0]
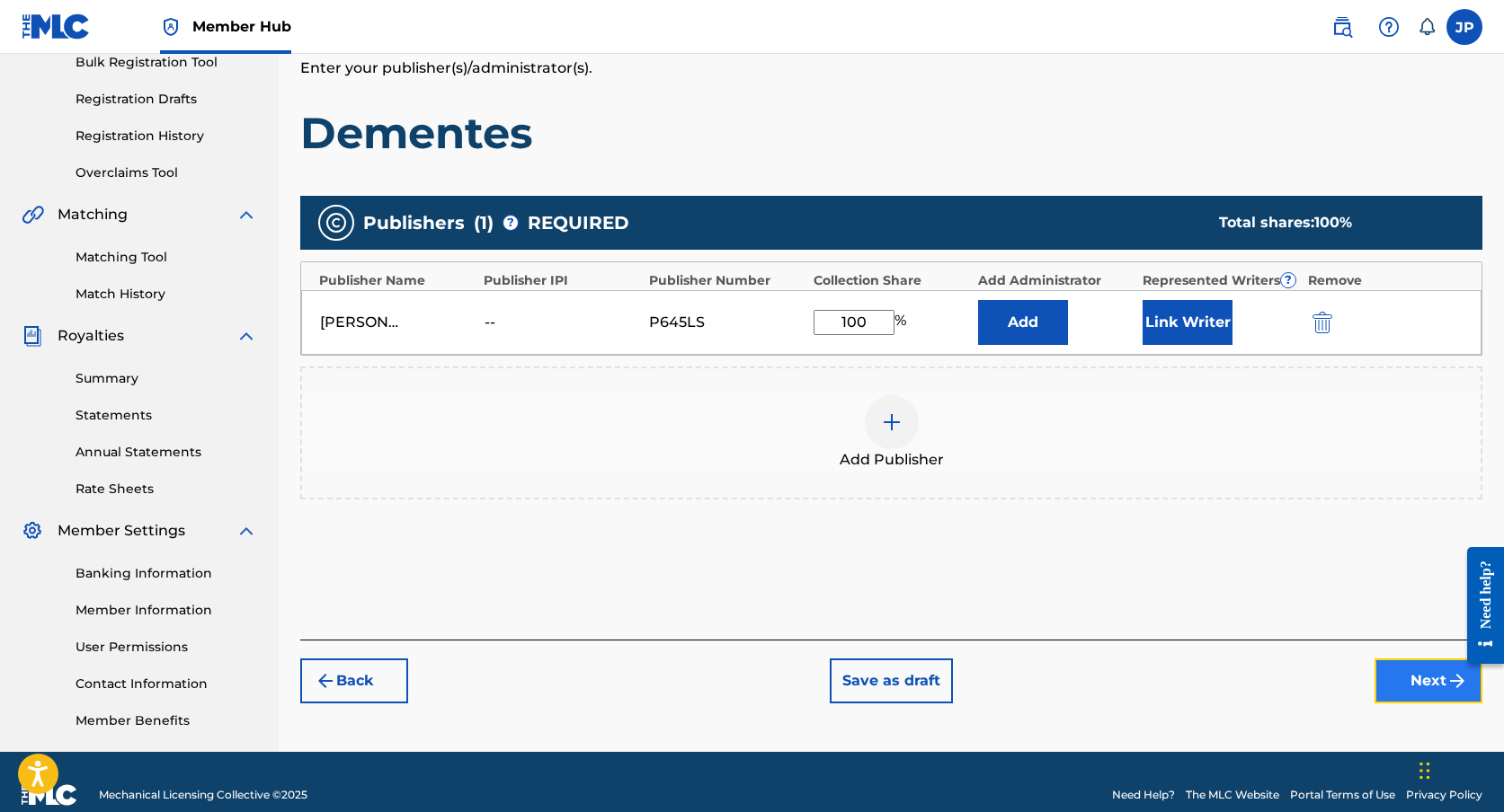
click at [1427, 686] on button "Next" at bounding box center [1429, 681] width 108 height 45
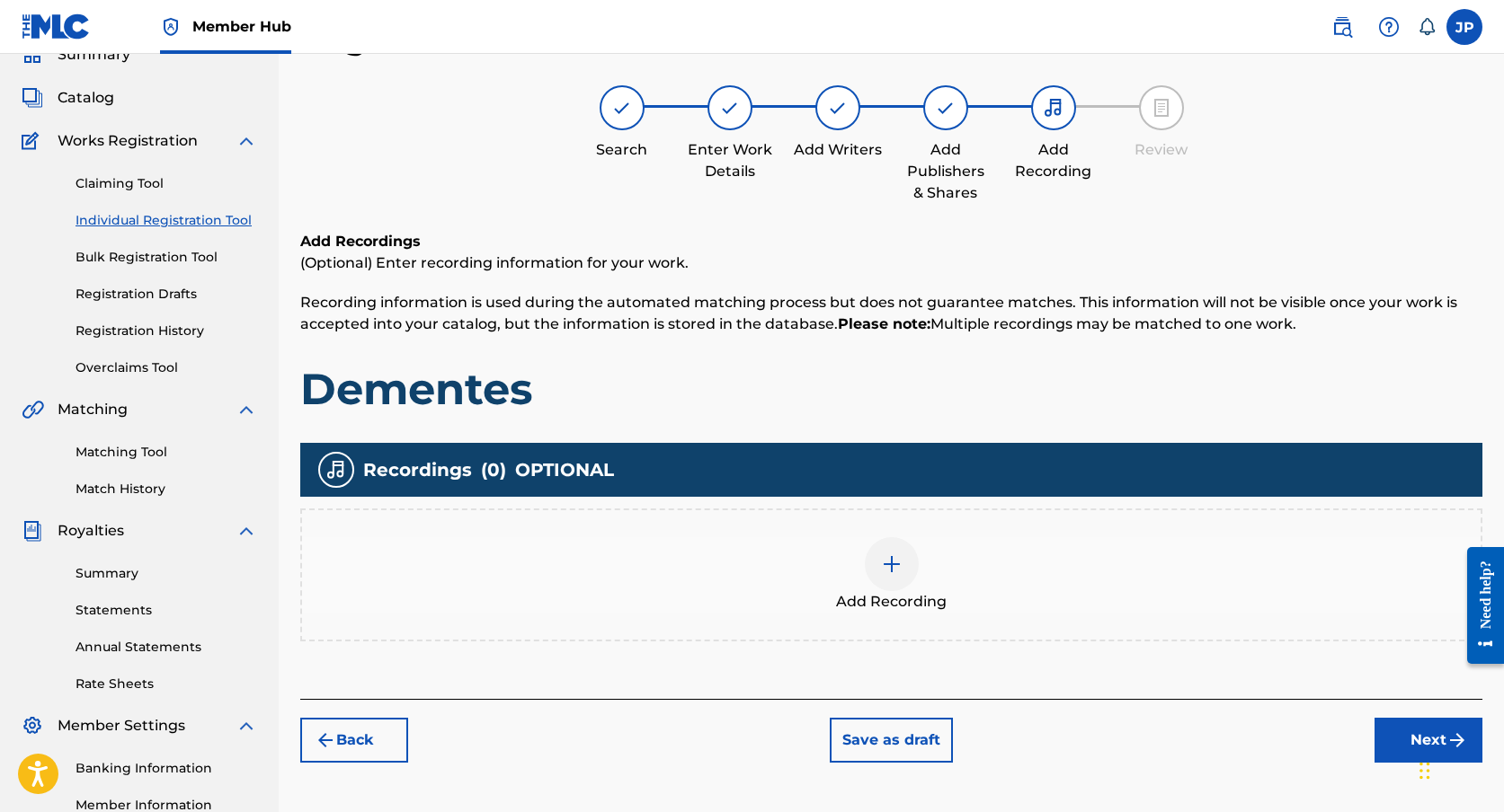
scroll to position [81, 0]
click at [1394, 736] on button "Next" at bounding box center [1429, 740] width 108 height 45
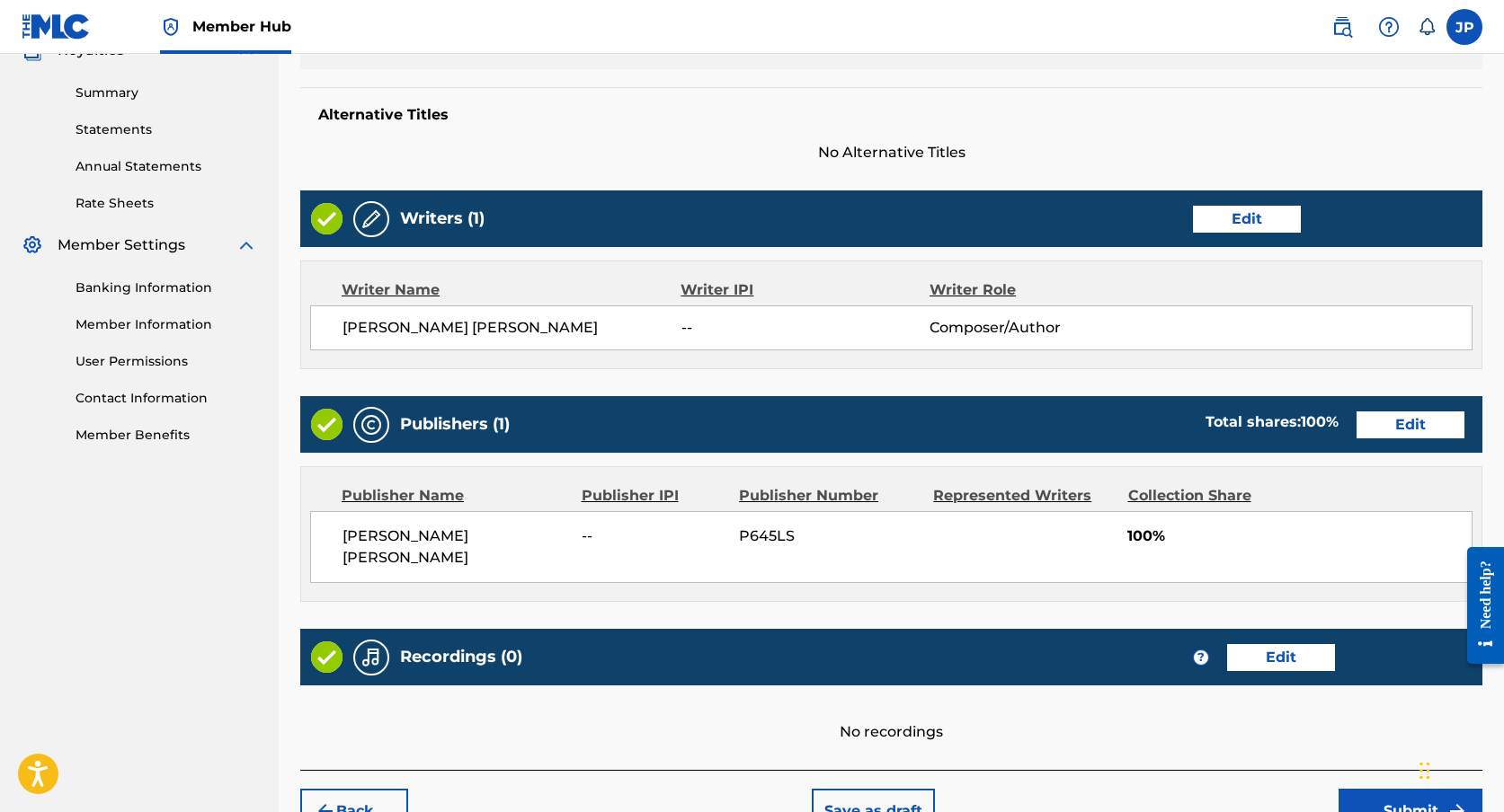
scroll to position [647, 0]
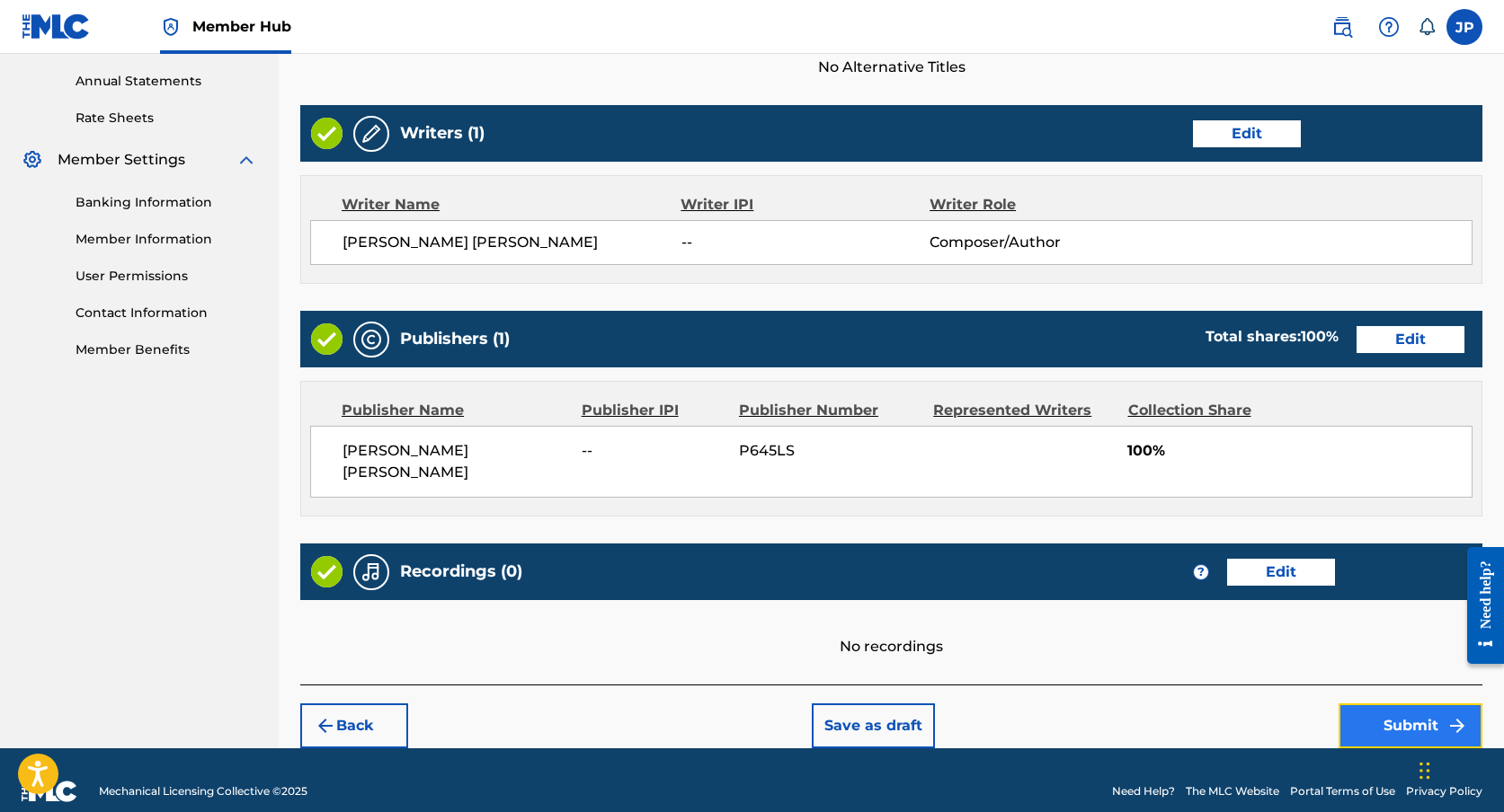
click at [1406, 704] on button "Submit" at bounding box center [1410, 726] width 143 height 45
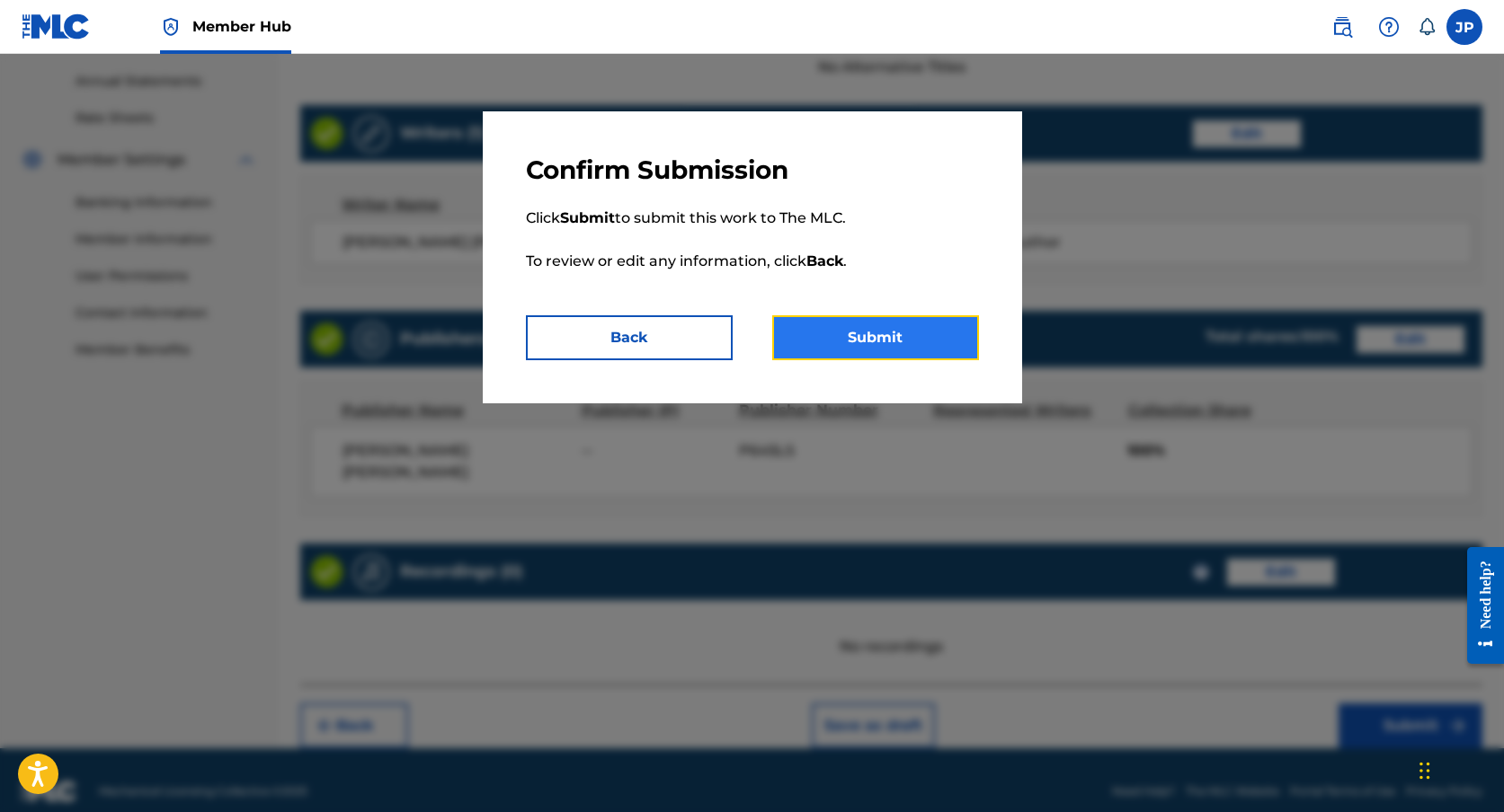
click at [897, 329] on button "Submit" at bounding box center [876, 337] width 207 height 45
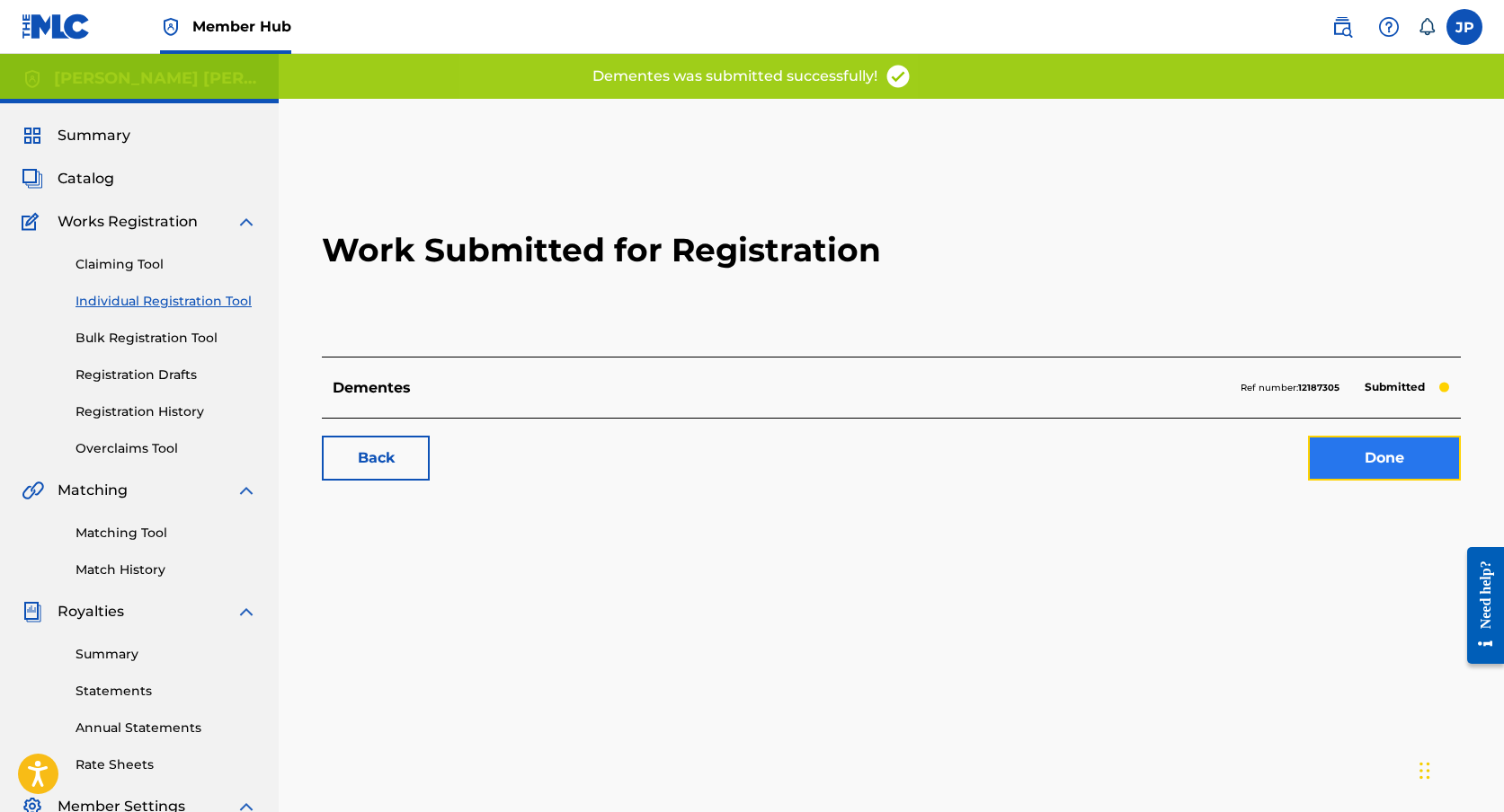
click at [1412, 461] on link "Done" at bounding box center [1384, 458] width 153 height 45
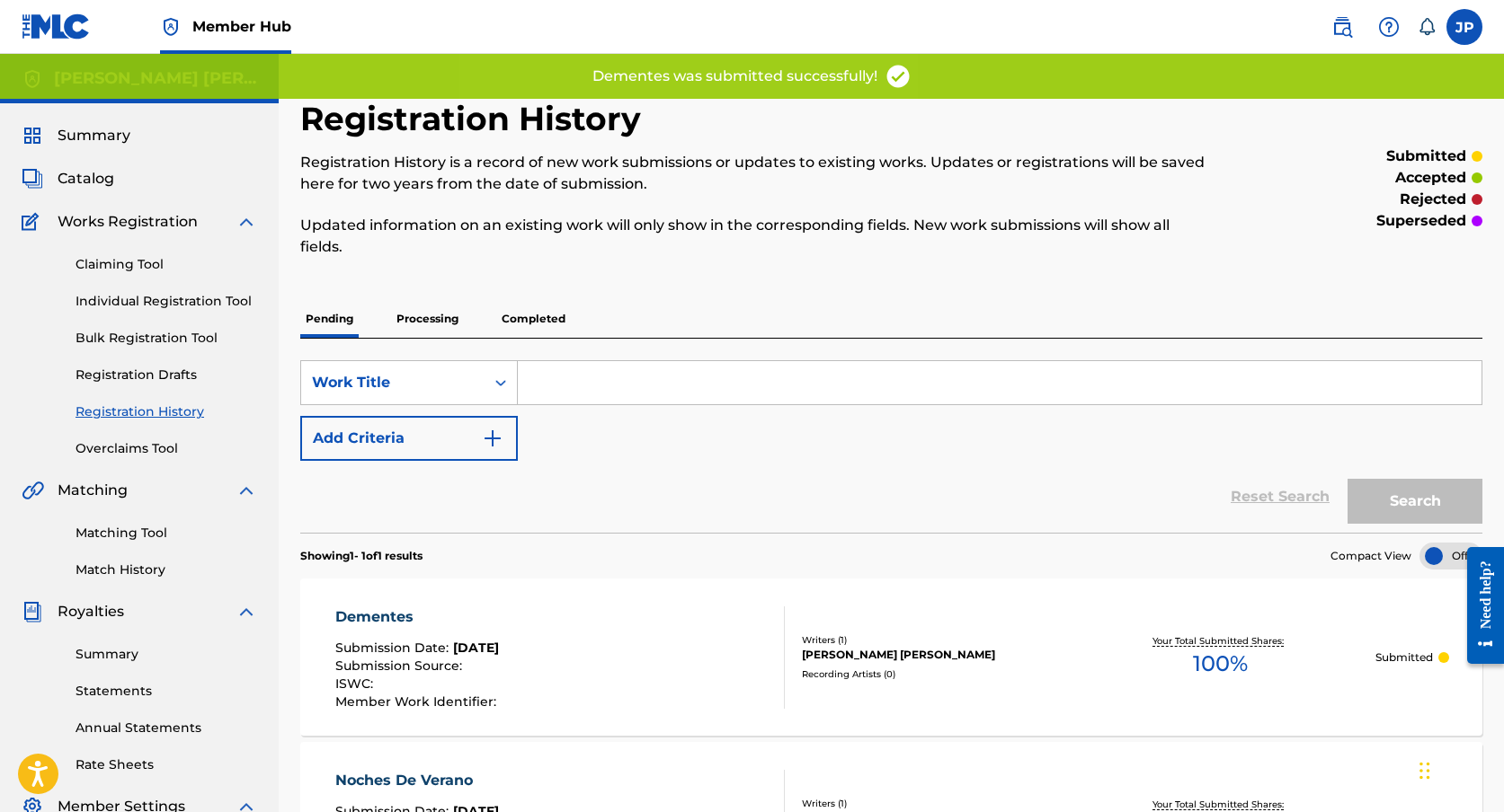
click at [517, 329] on p "Completed" at bounding box center [533, 319] width 75 height 38
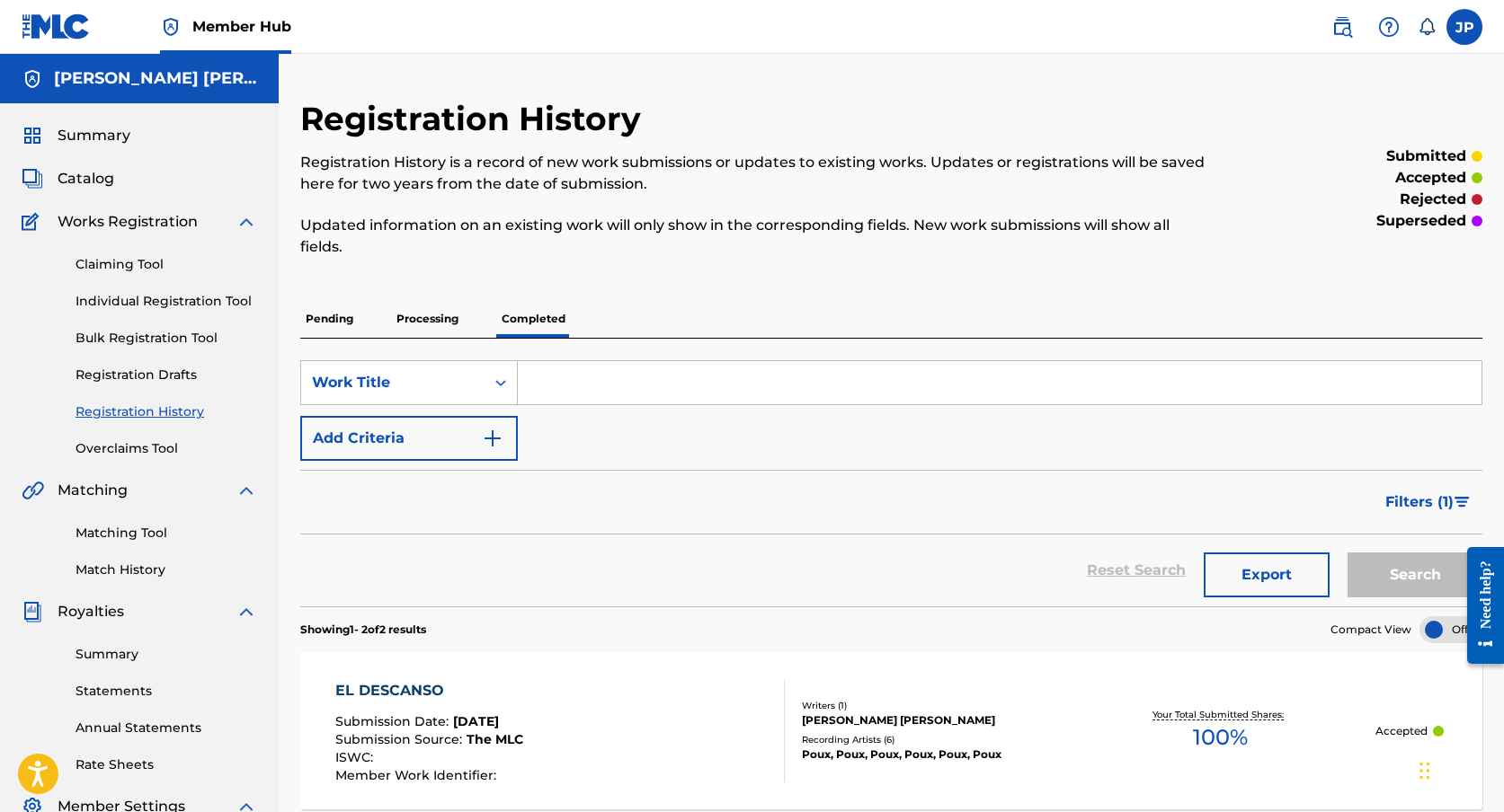
click at [350, 325] on p "Pending" at bounding box center [329, 319] width 58 height 38
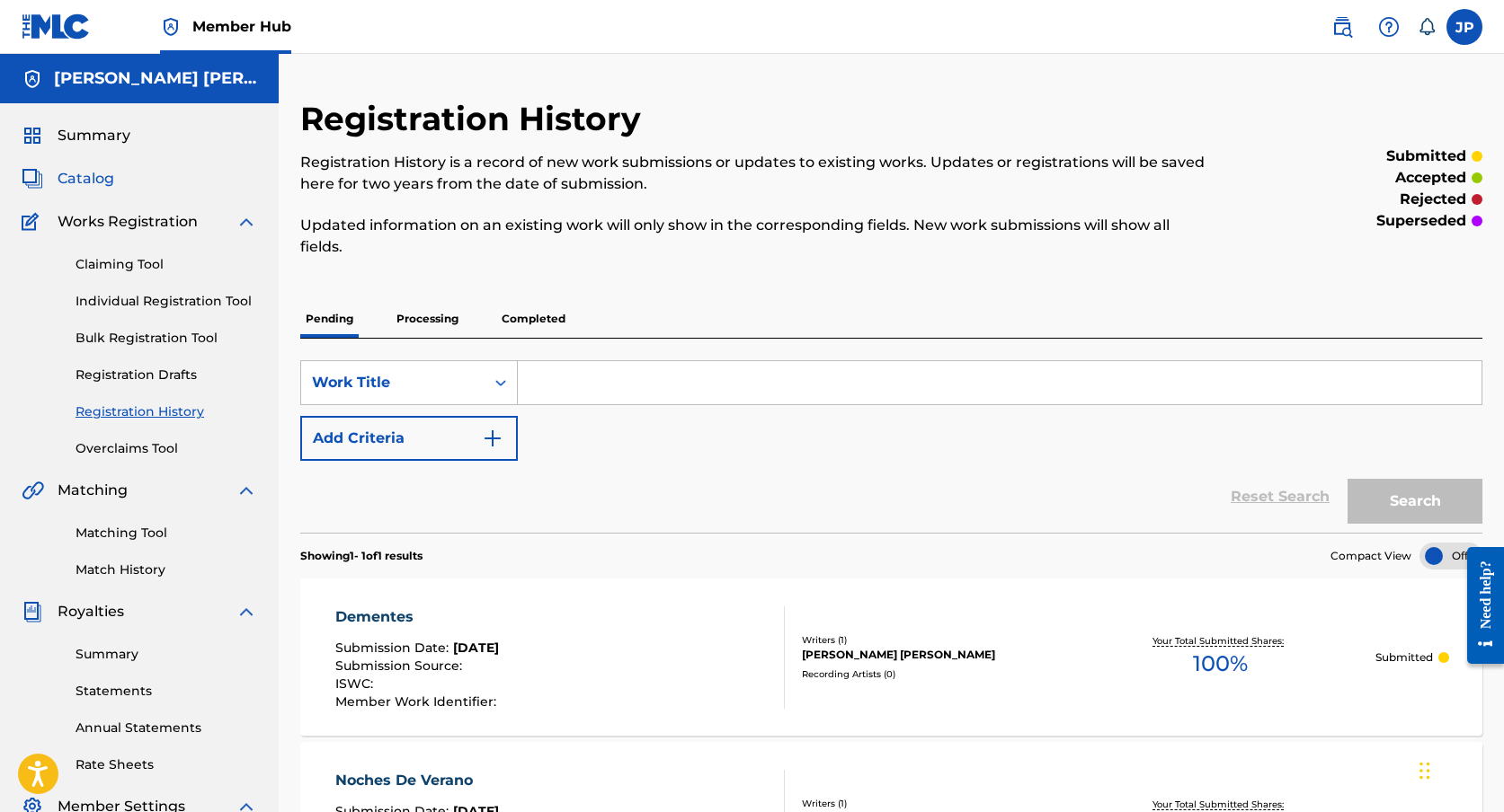
click at [98, 173] on span "Catalog" at bounding box center [86, 179] width 57 height 22
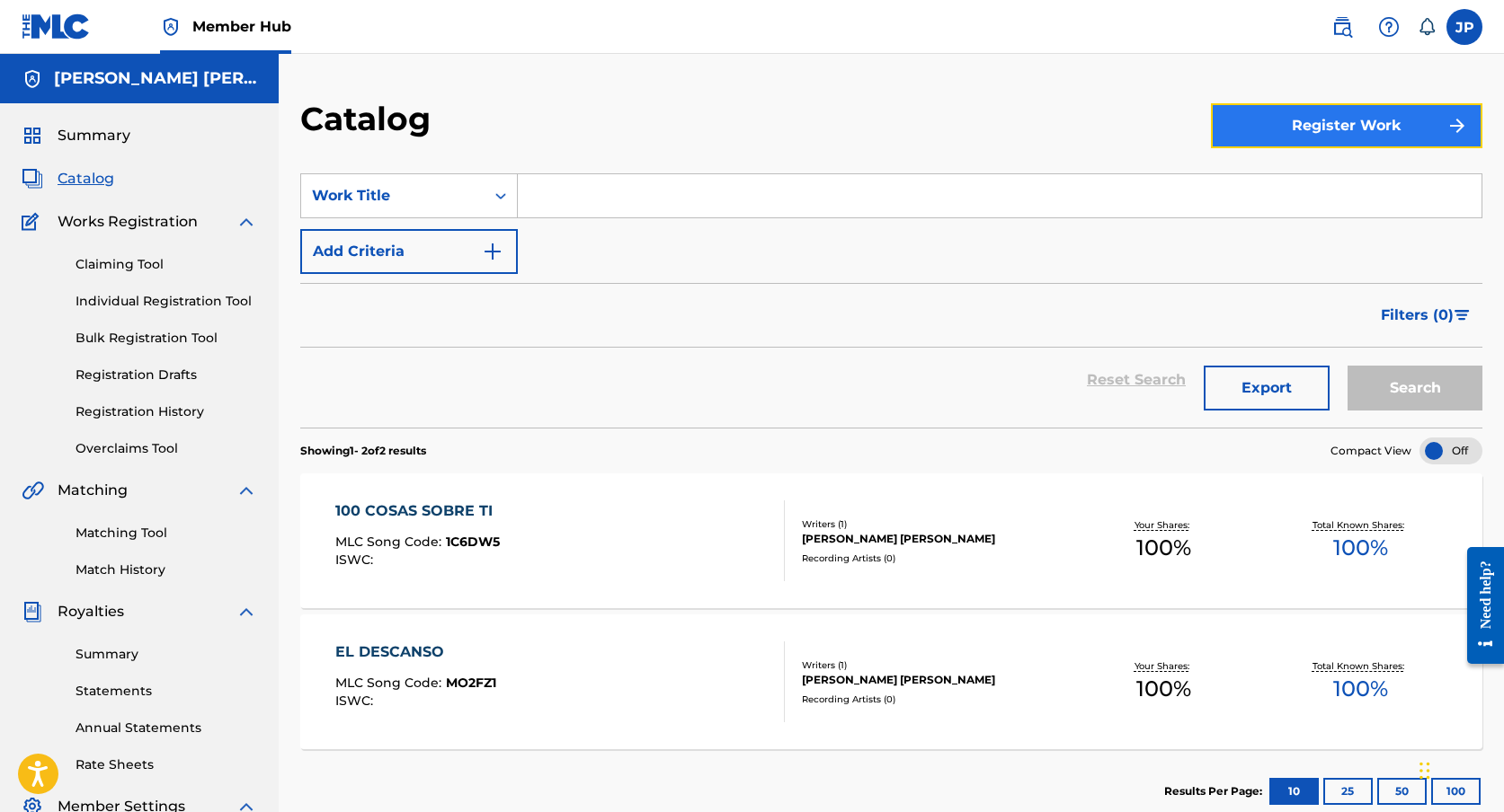
click at [1401, 132] on button "Register Work" at bounding box center [1346, 125] width 272 height 45
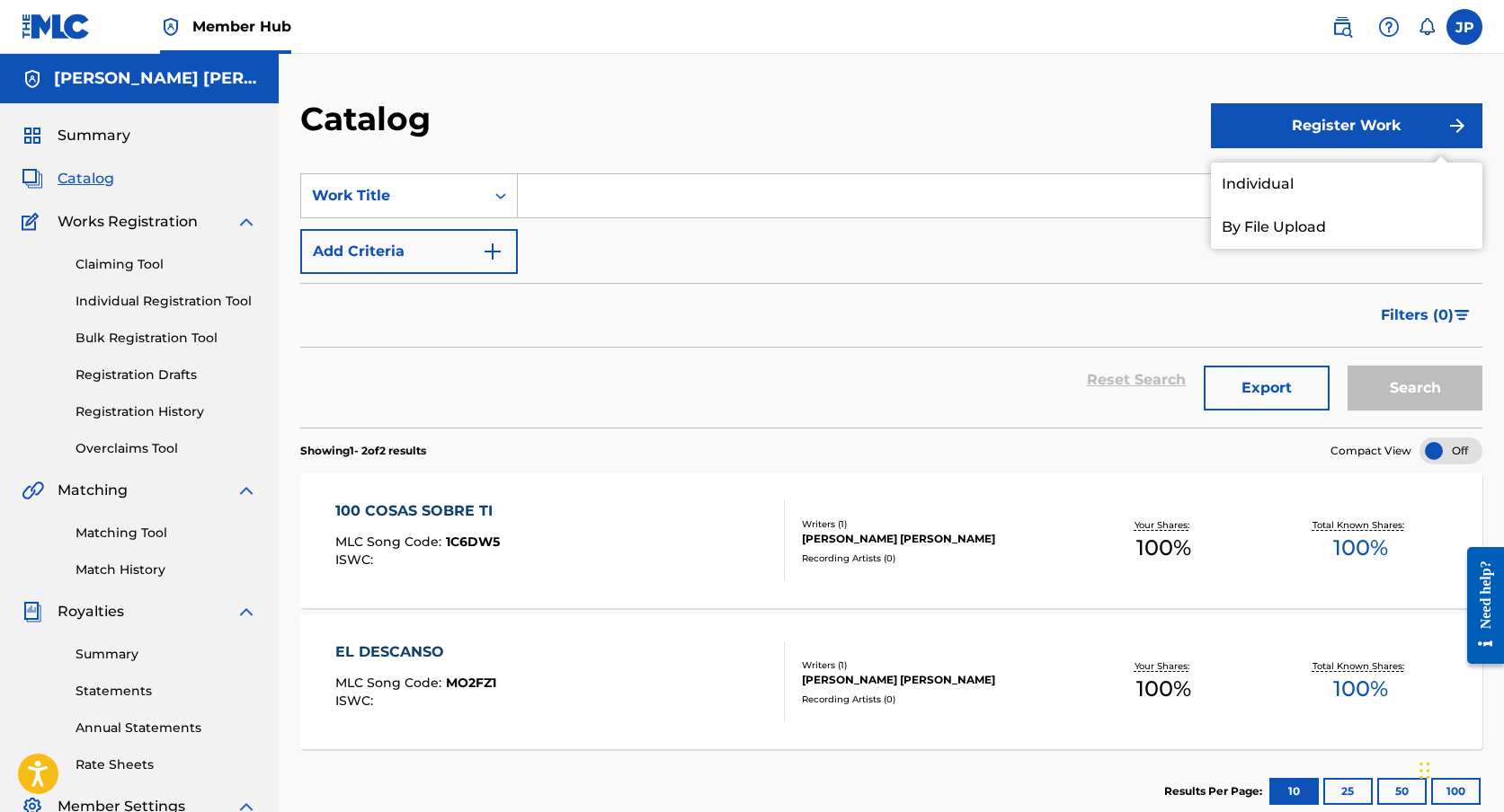
click at [576, 196] on input "Search Form" at bounding box center [999, 196] width 963 height 43
click at [1314, 187] on link "Individual" at bounding box center [1346, 183] width 272 height 43
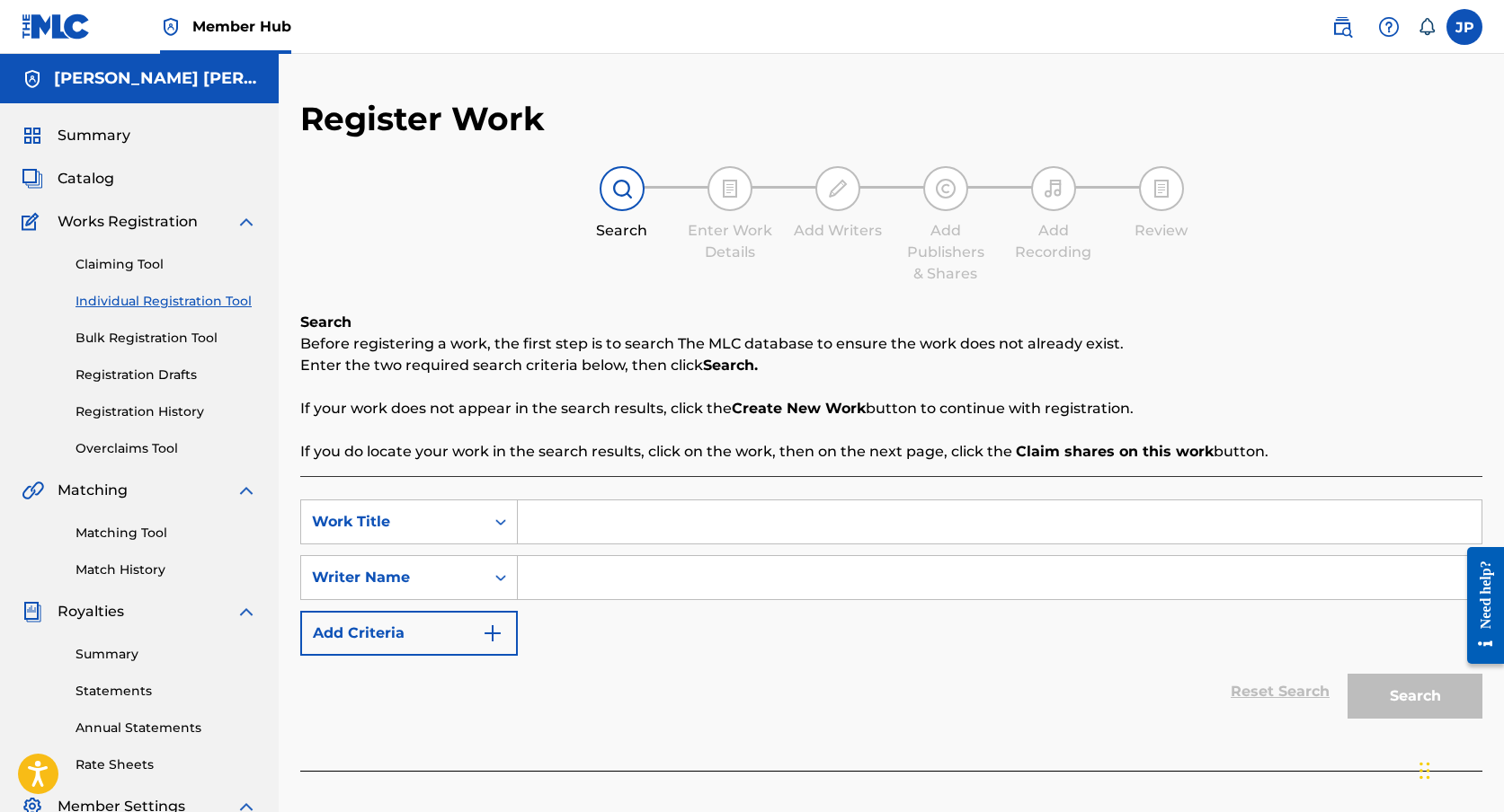
click at [583, 532] on input "Search Form" at bounding box center [999, 521] width 963 height 43
type input "P"
type input "Menta"
click at [573, 576] on input "Search Form" at bounding box center [999, 577] width 963 height 43
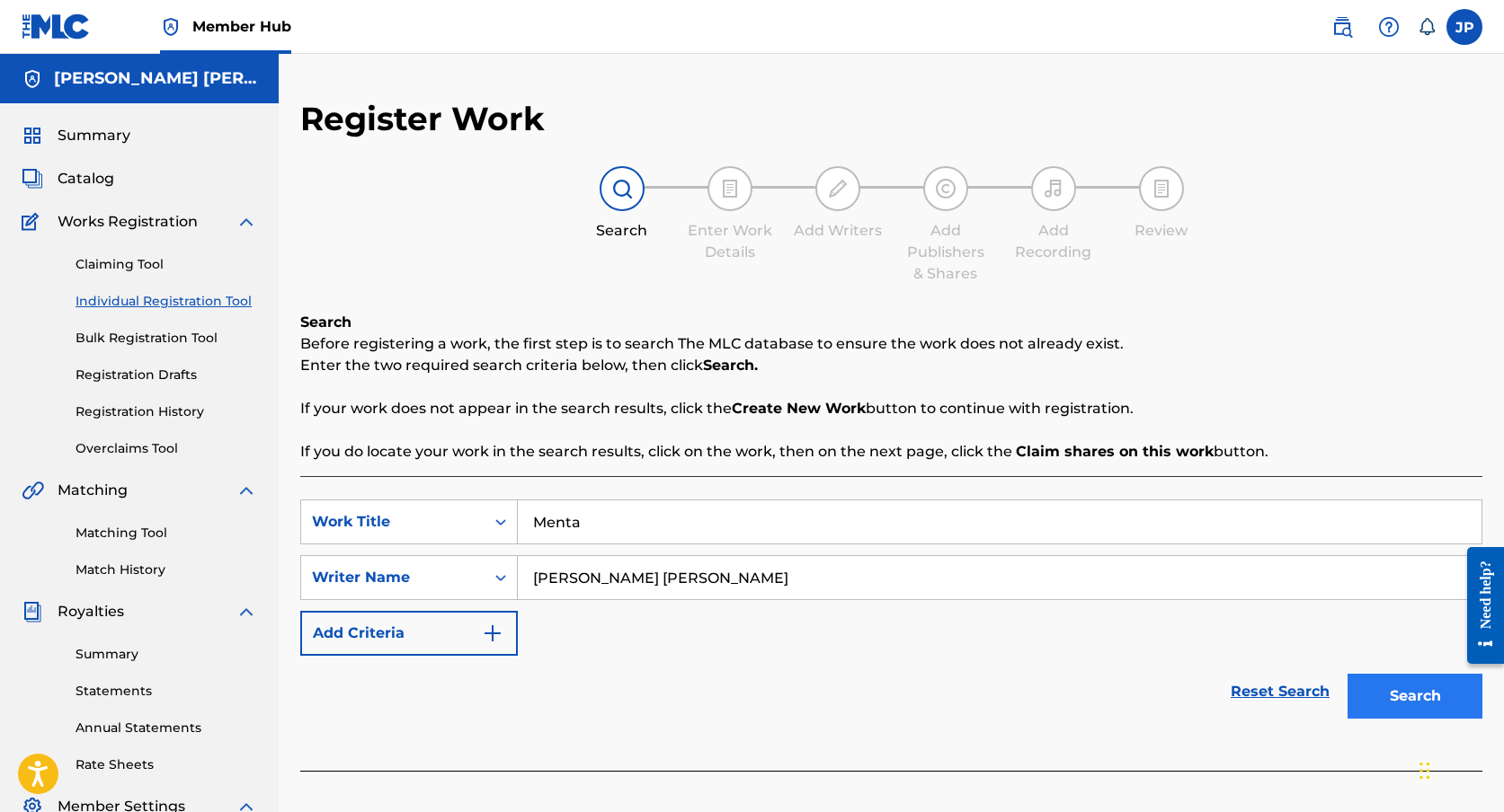
type input "[PERSON_NAME] [PERSON_NAME]"
click at [1465, 696] on button "Search" at bounding box center [1415, 696] width 135 height 45
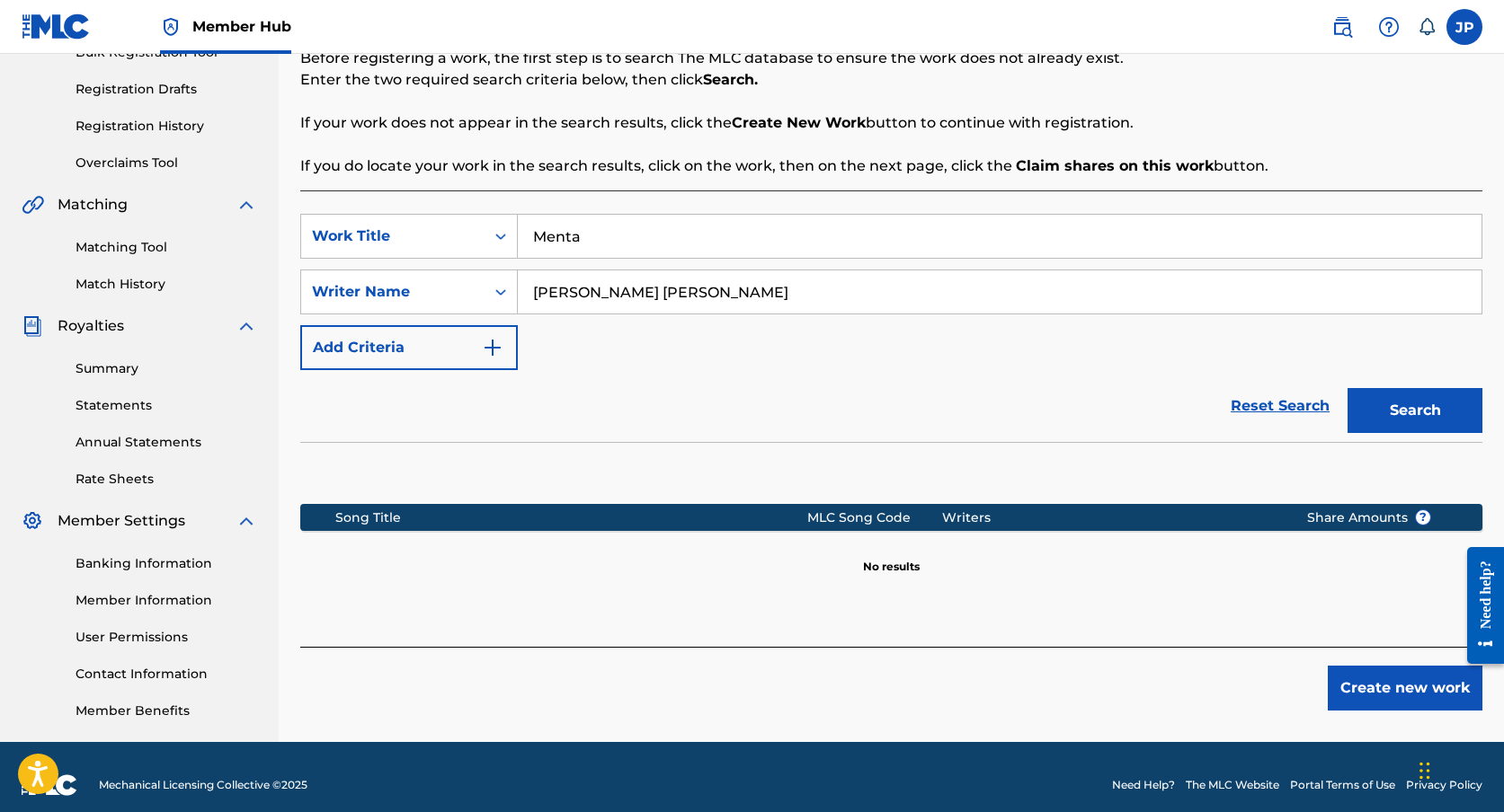
scroll to position [288, 0]
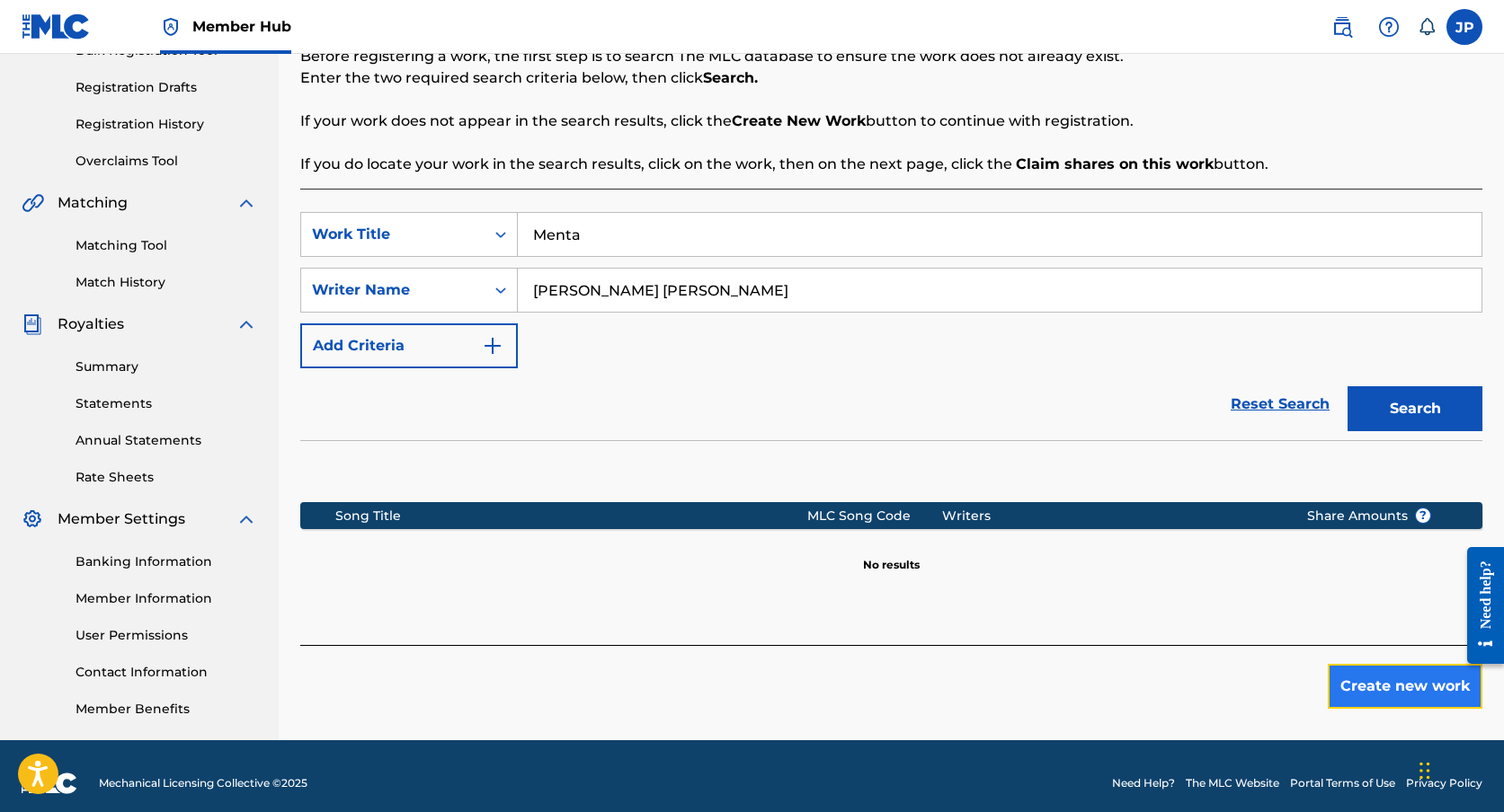
click at [1370, 700] on button "Create new work" at bounding box center [1404, 686] width 155 height 45
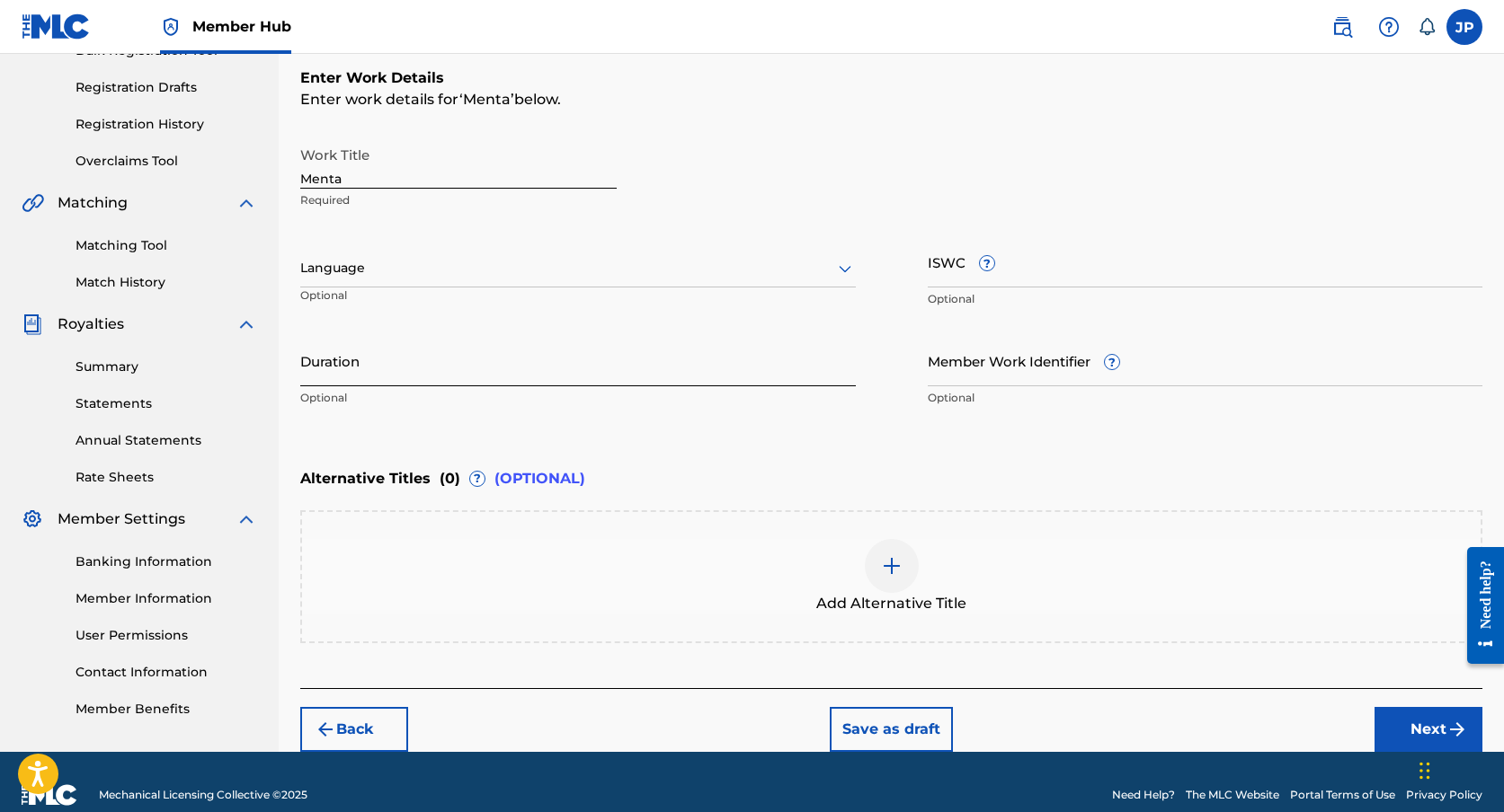
click at [422, 359] on input "Duration" at bounding box center [578, 361] width 556 height 51
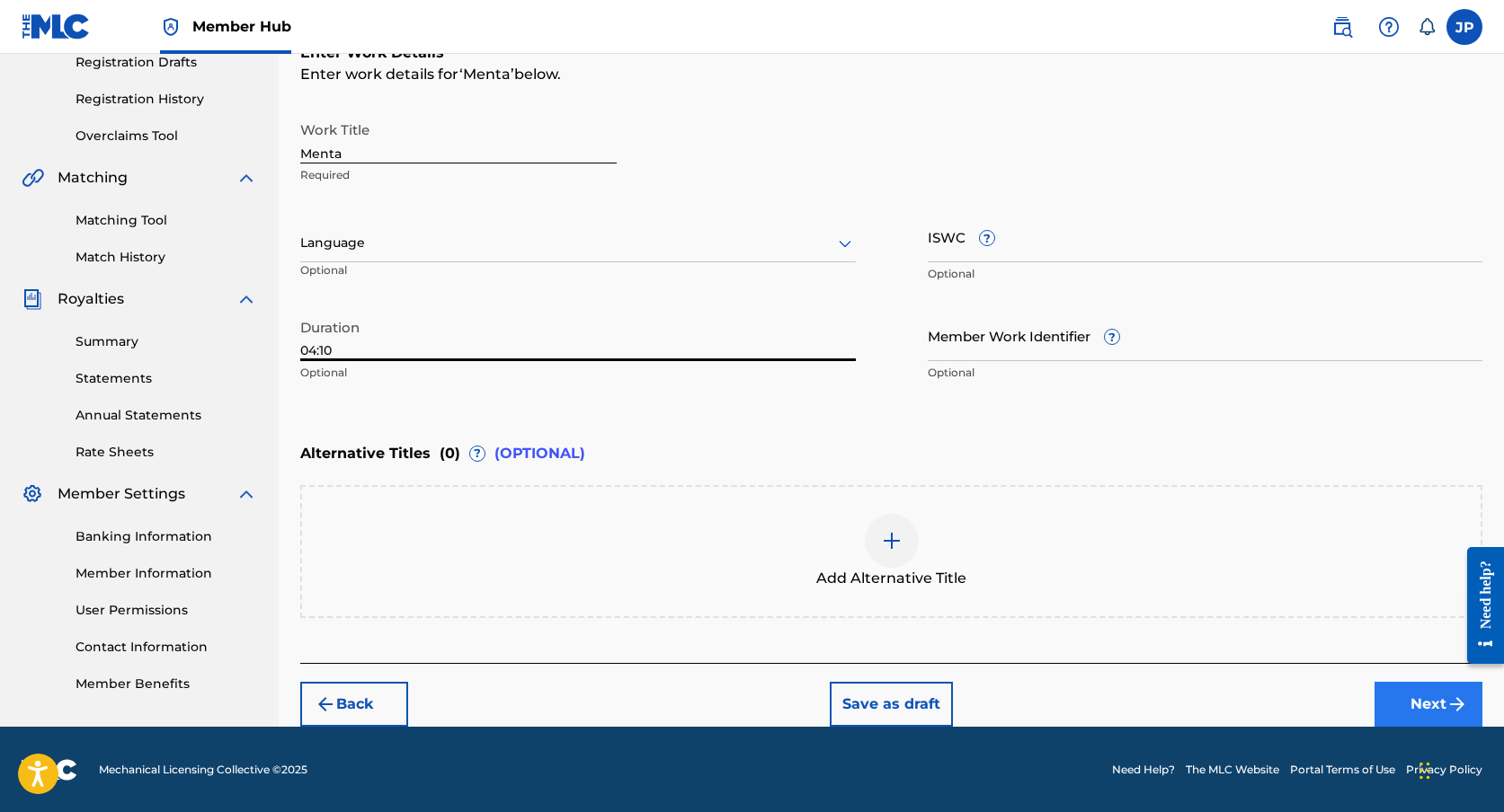
type input "04:10"
click at [1389, 692] on button "Next" at bounding box center [1429, 704] width 108 height 45
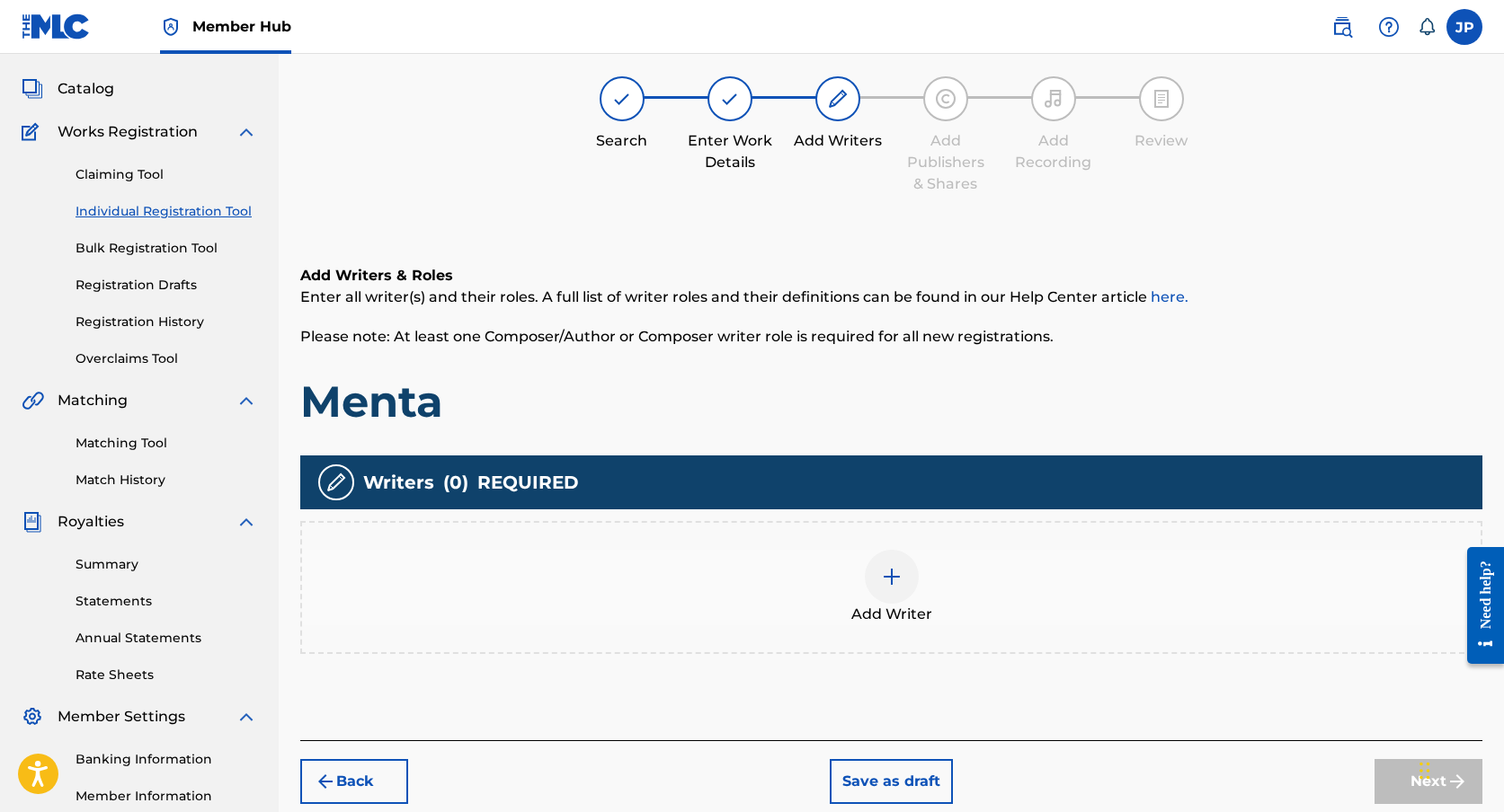
scroll to position [81, 0]
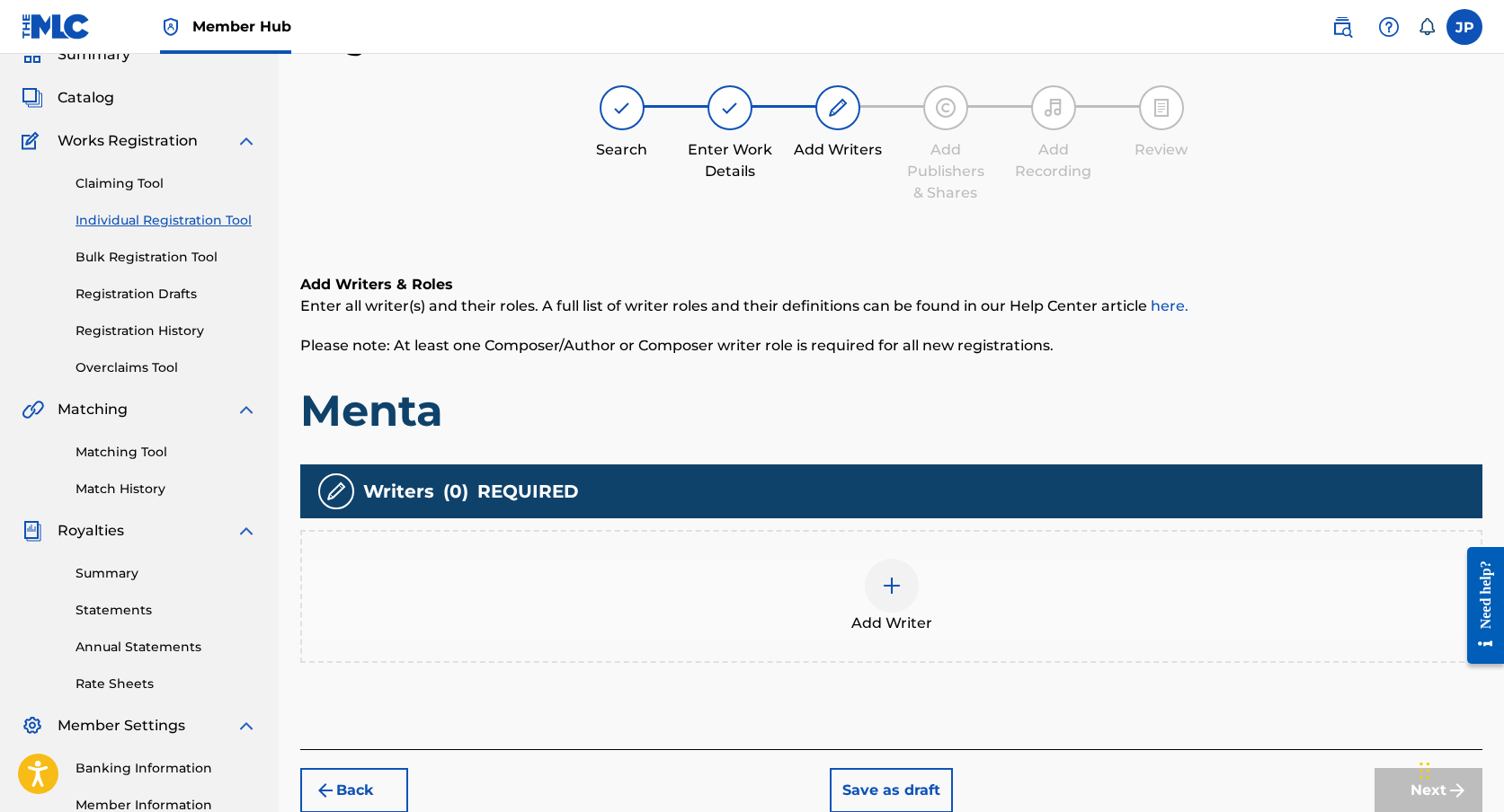
click at [949, 611] on div "Add Writer" at bounding box center [891, 595] width 1178 height 75
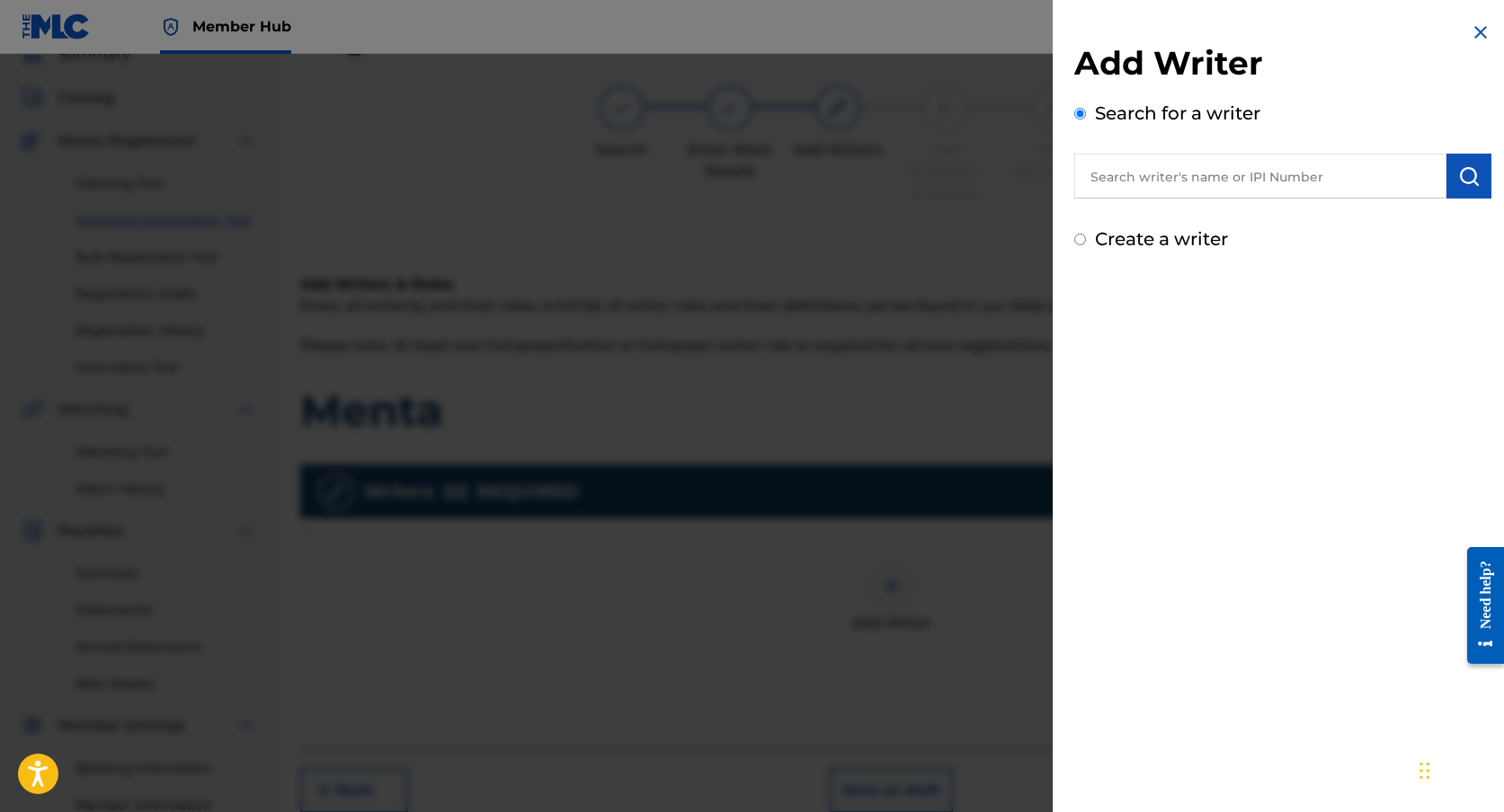
click at [1177, 249] on label "Create a writer" at bounding box center [1161, 238] width 133 height 22
radio input "true"
click at [1086, 245] on input "Create a writer" at bounding box center [1080, 239] width 11 height 11
radio input "false"
radio input "true"
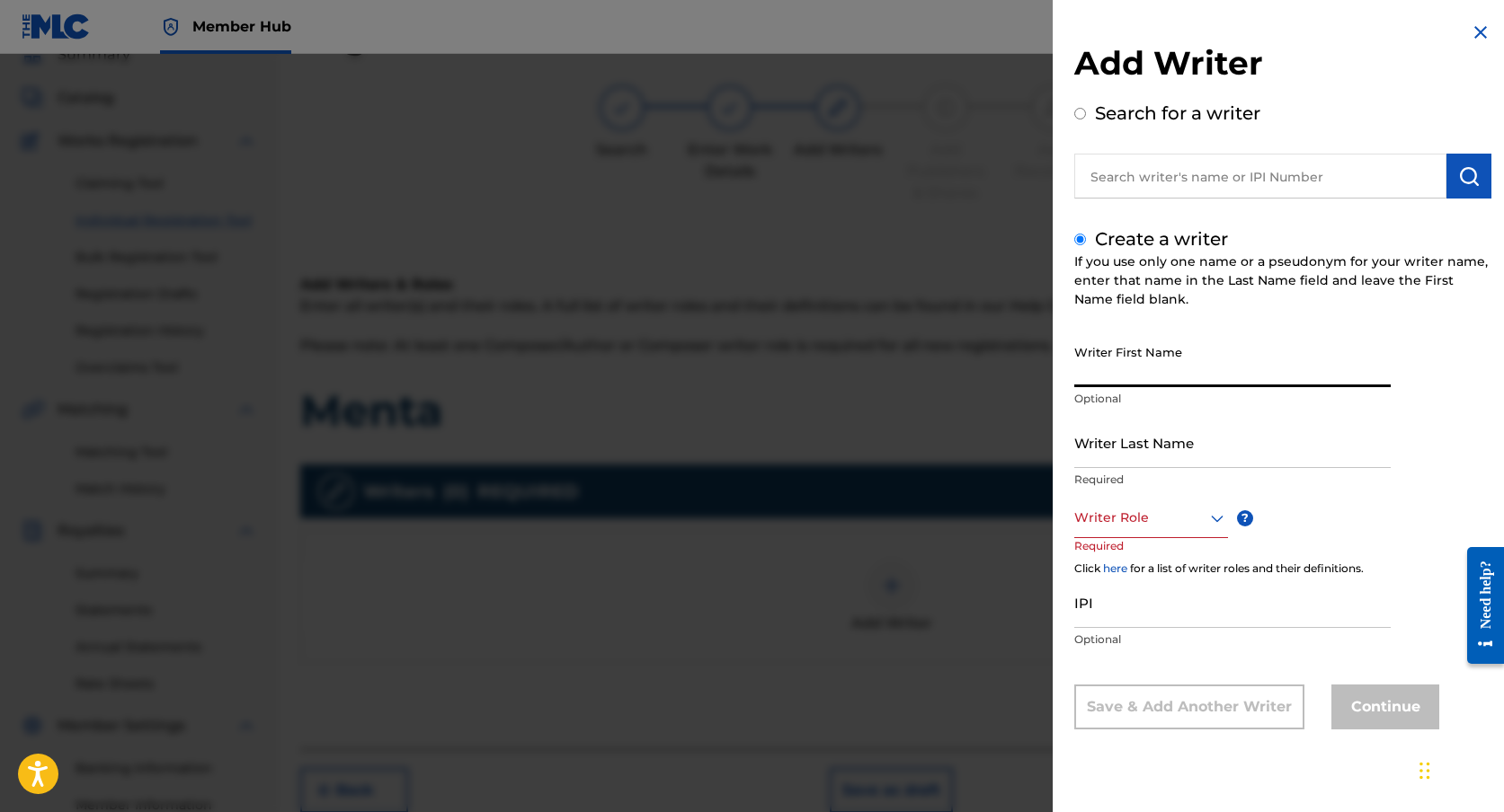
click at [1134, 352] on input "Writer First Name" at bounding box center [1232, 362] width 316 height 51
type input "[PERSON_NAME]"
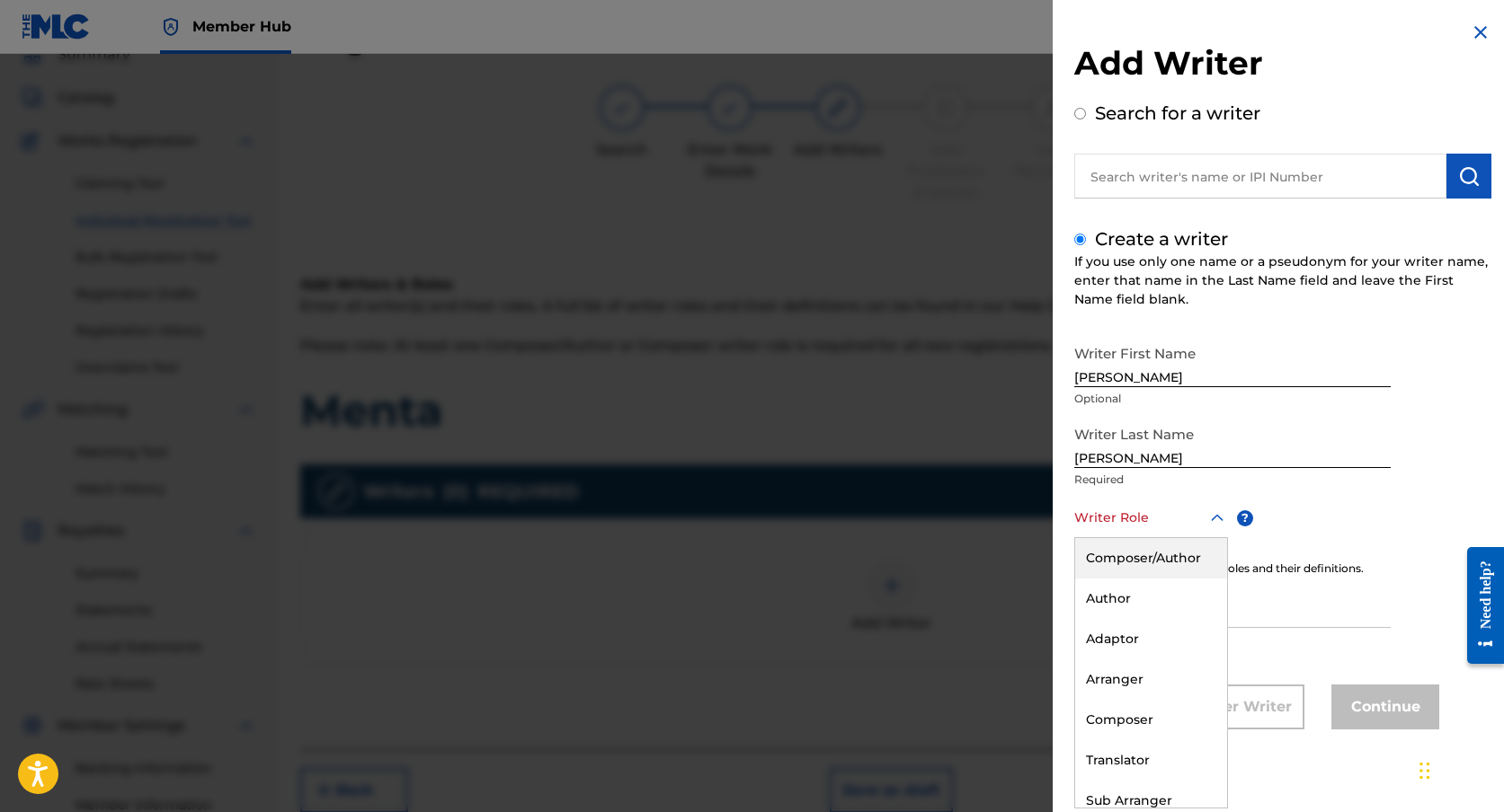
click at [1161, 526] on div at bounding box center [1152, 519] width 154 height 23
click at [1163, 553] on div "Composer/Author" at bounding box center [1152, 558] width 152 height 41
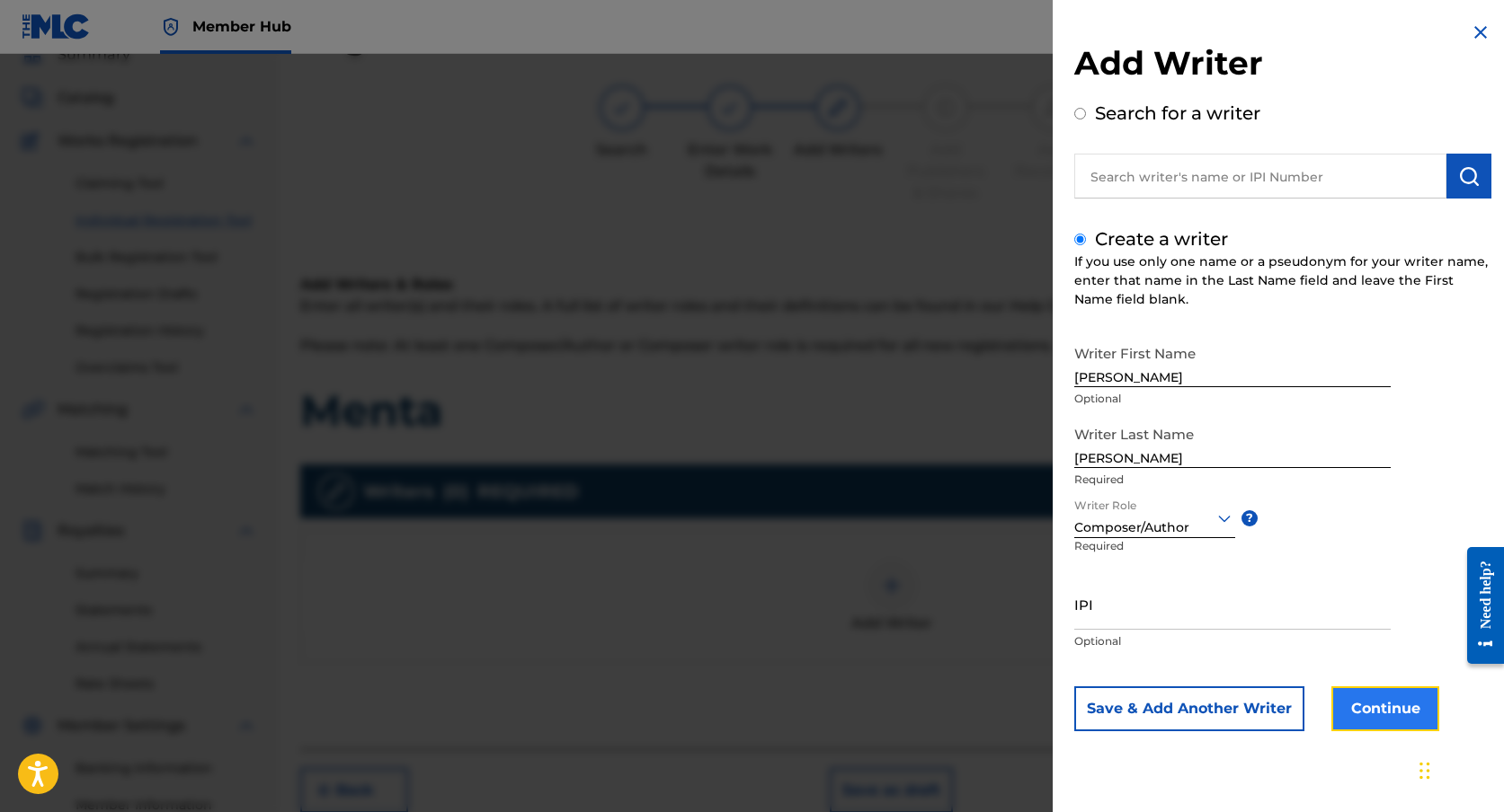
click at [1394, 707] on button "Continue" at bounding box center [1385, 708] width 108 height 45
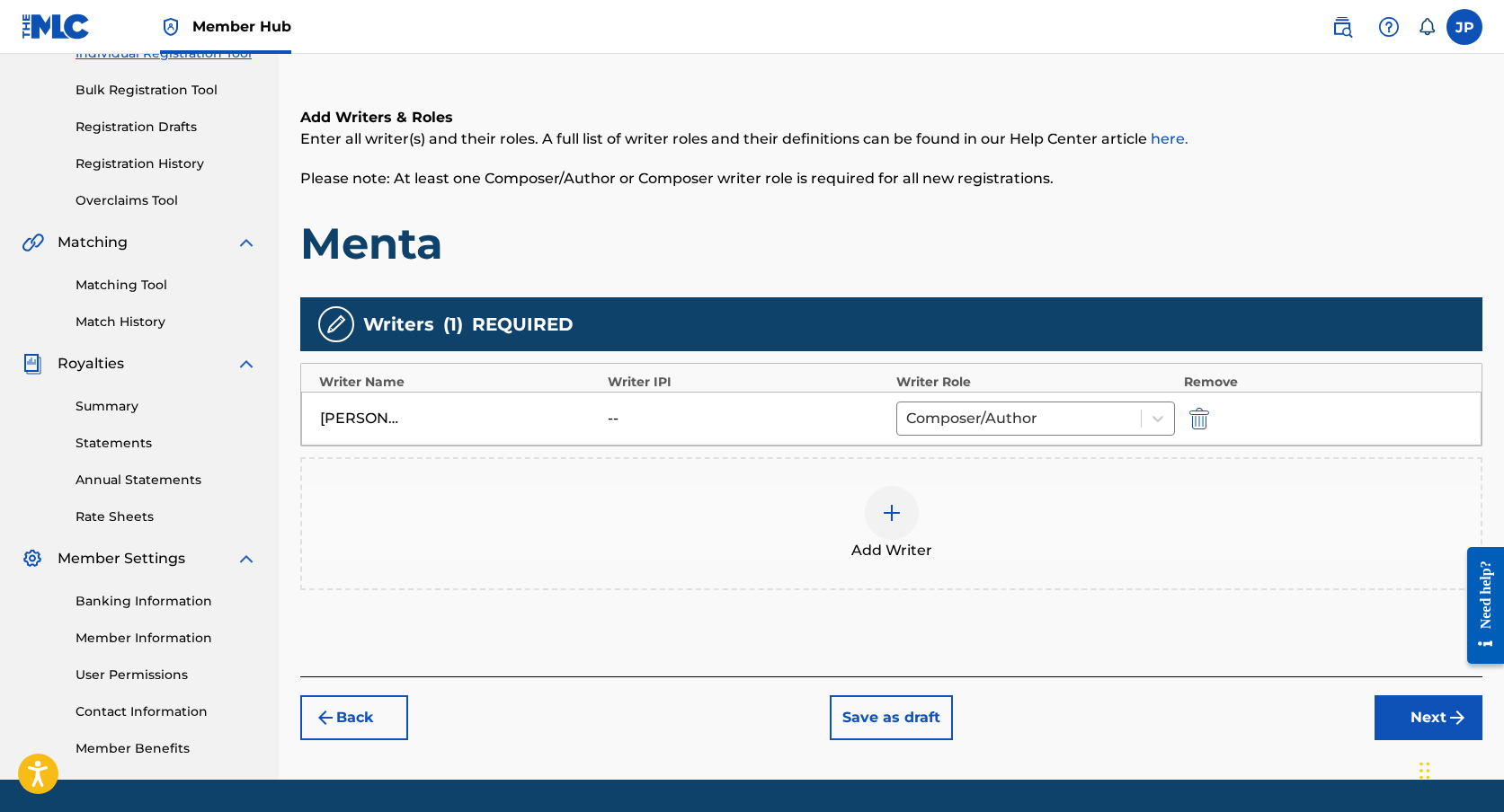
scroll to position [302, 0]
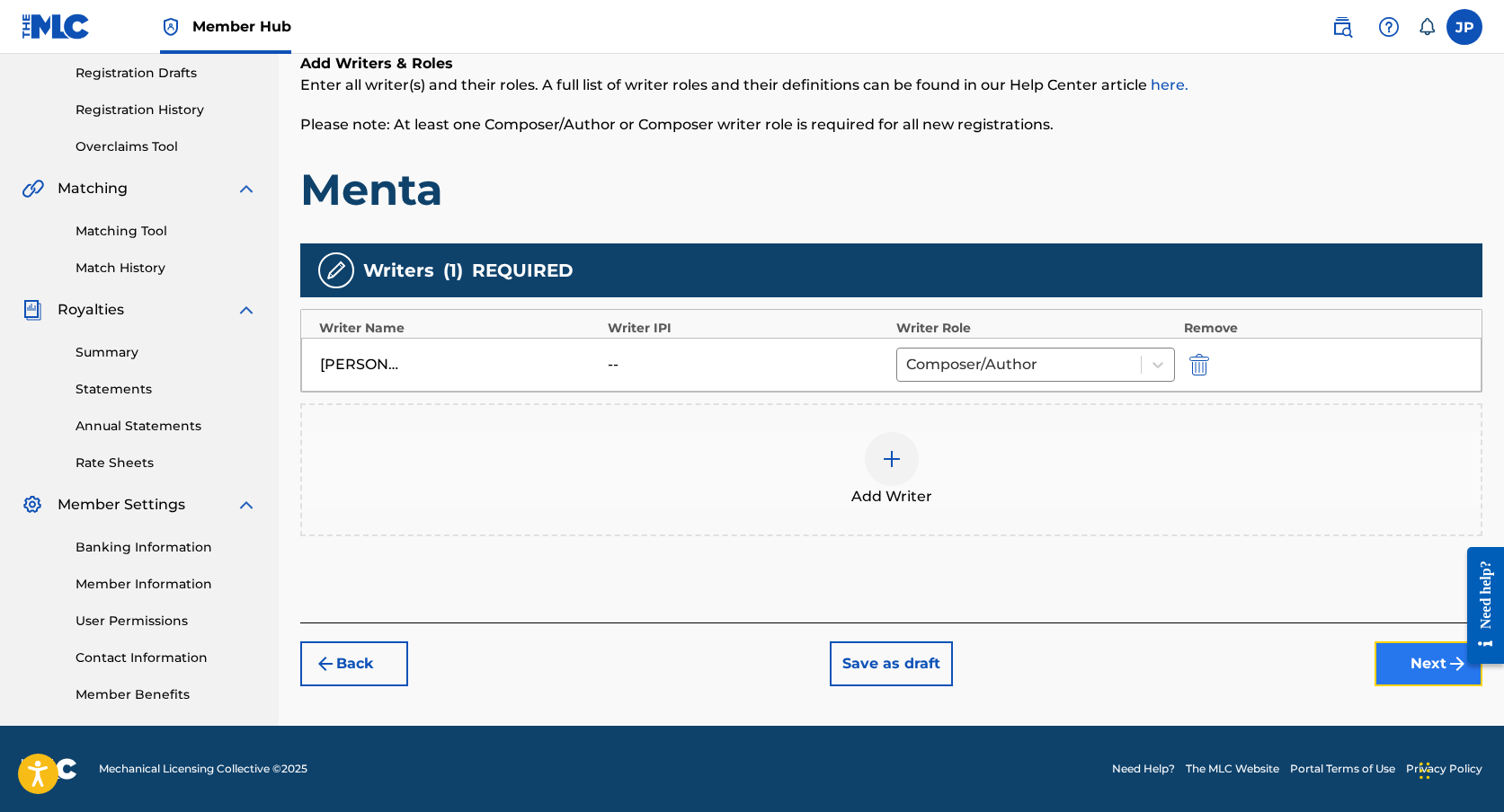
click at [1403, 677] on button "Next" at bounding box center [1429, 664] width 108 height 45
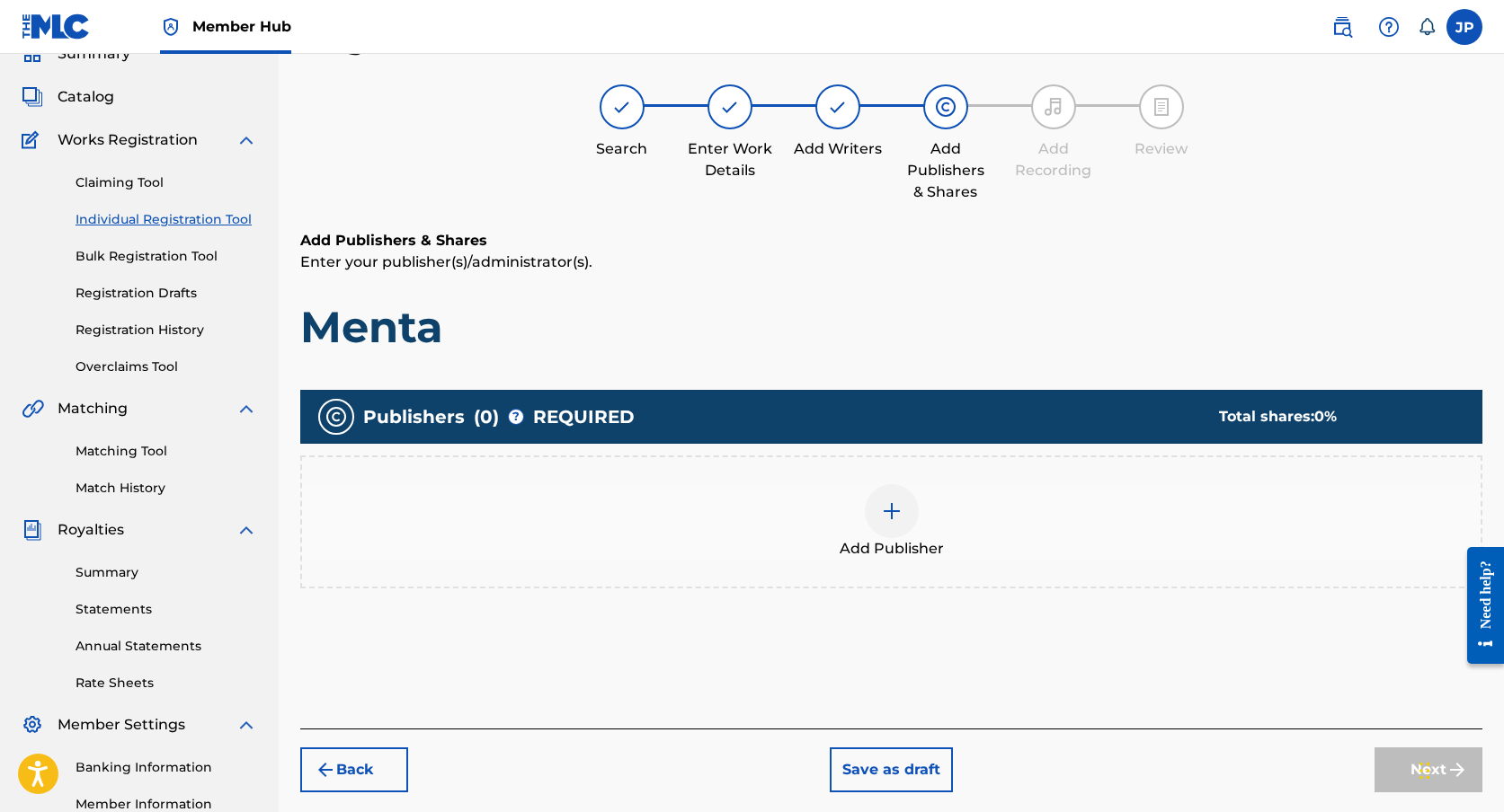
scroll to position [81, 0]
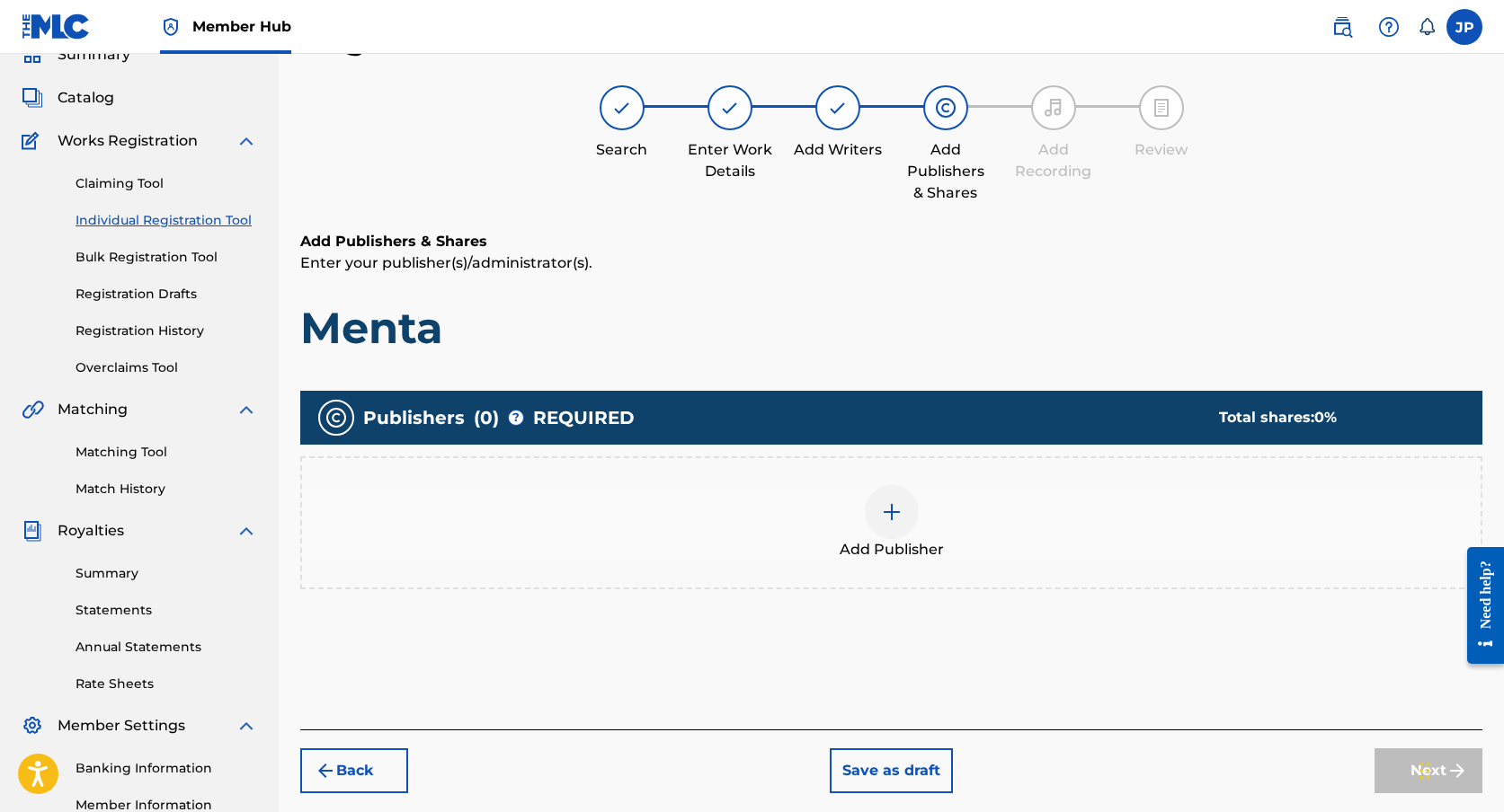
click at [911, 512] on div at bounding box center [891, 512] width 54 height 54
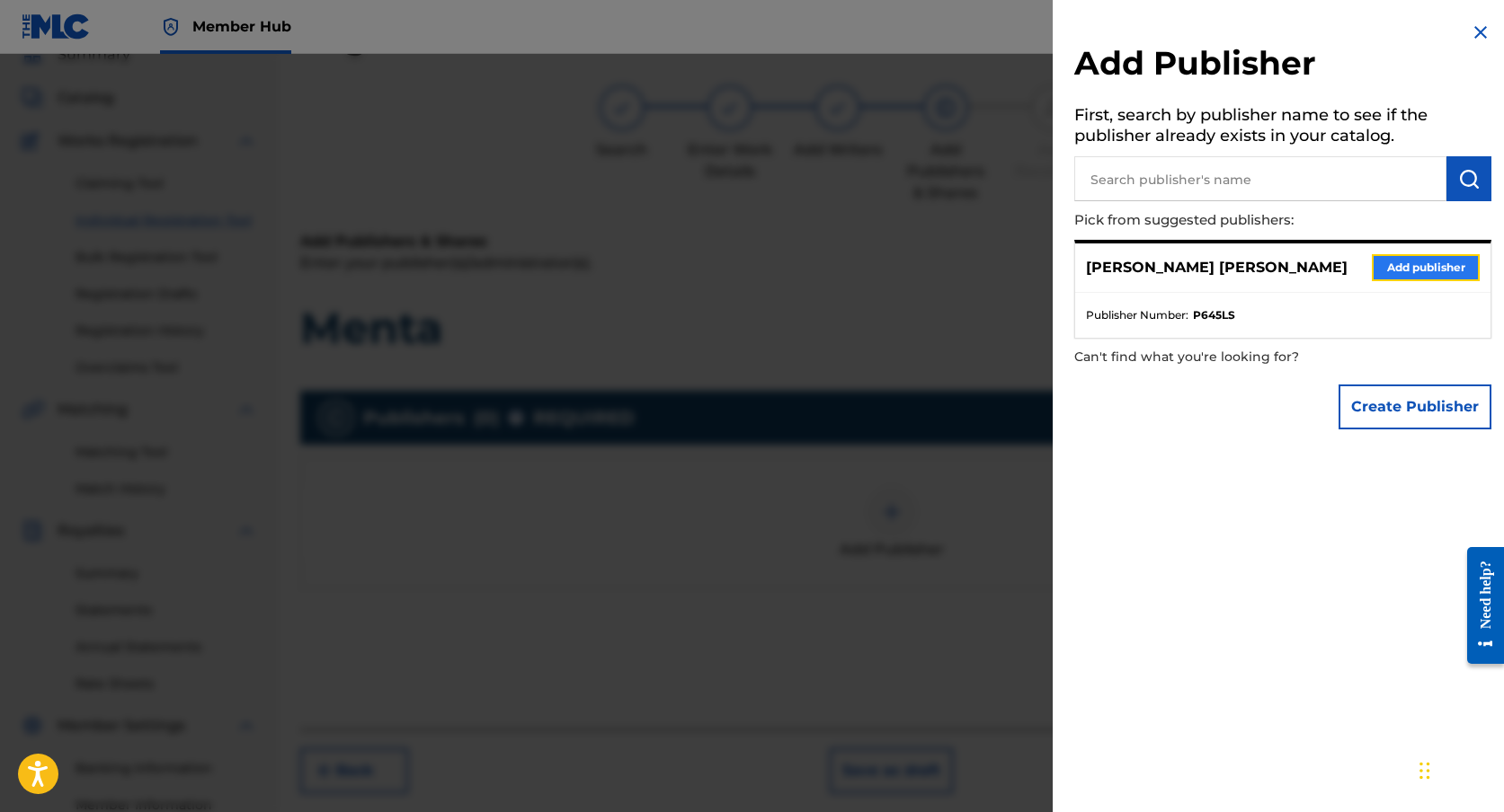
click at [1412, 265] on button "Add publisher" at bounding box center [1426, 268] width 108 height 27
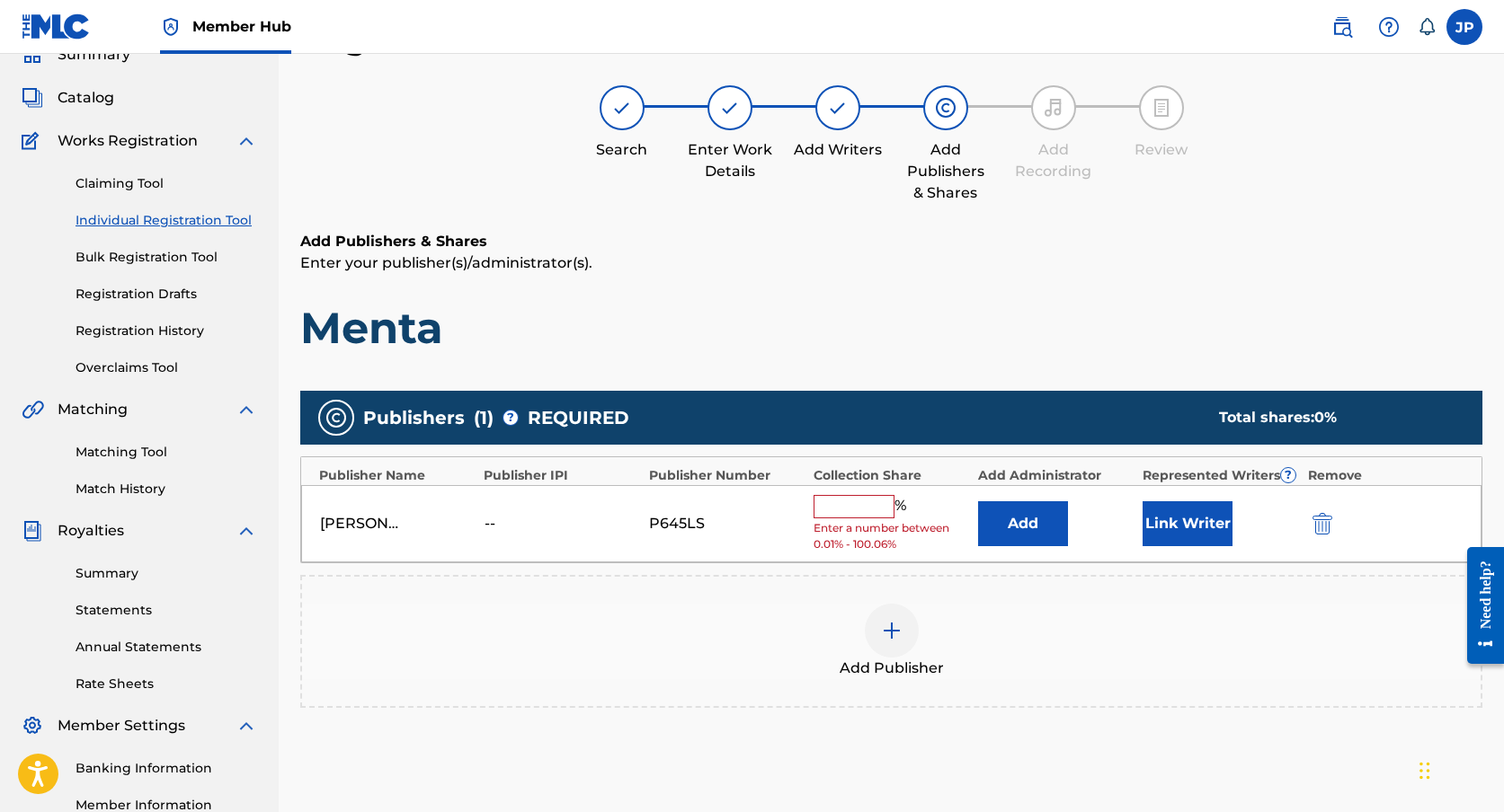
click at [864, 495] on input "text" at bounding box center [853, 506] width 81 height 24
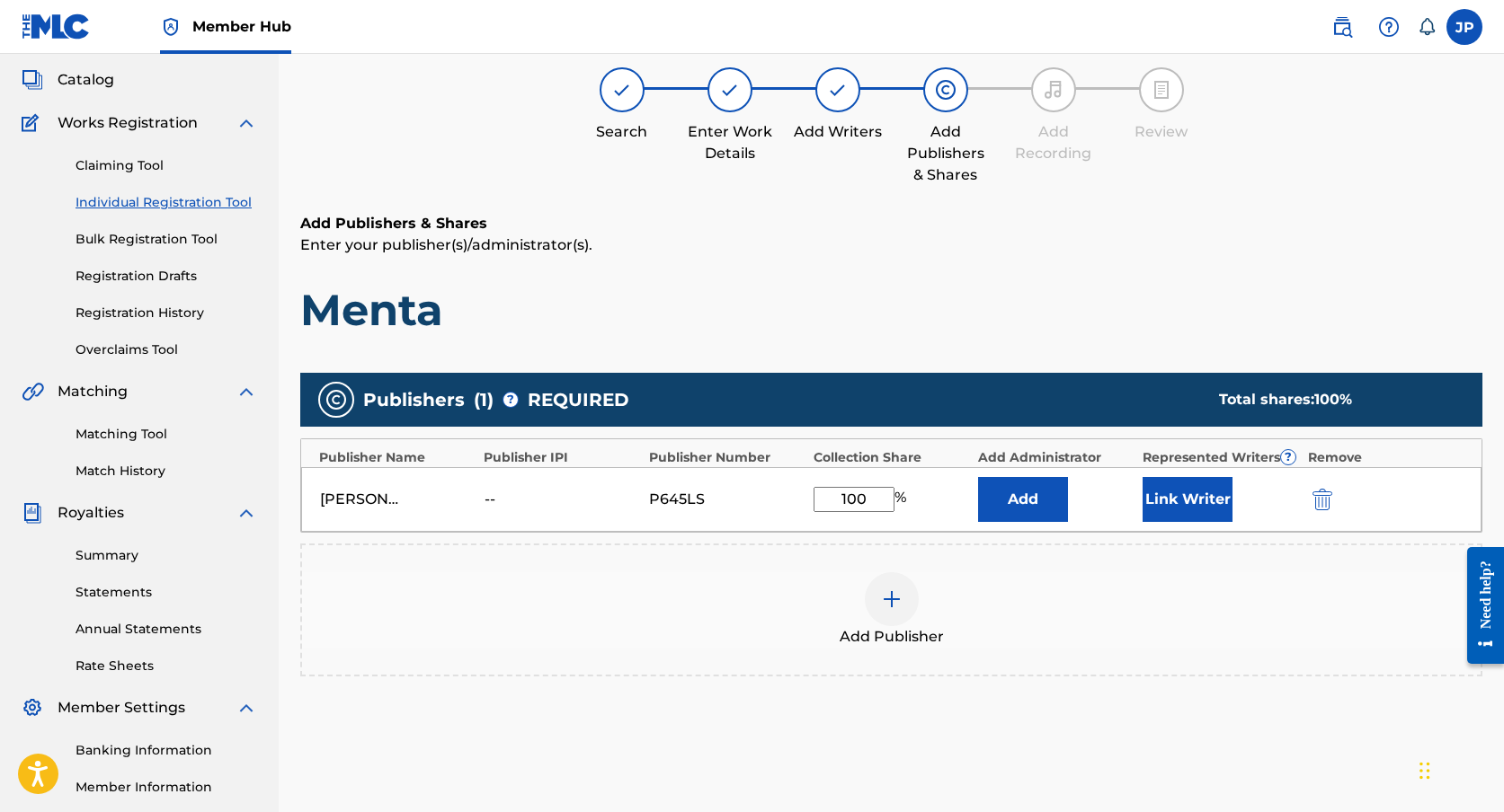
scroll to position [302, 0]
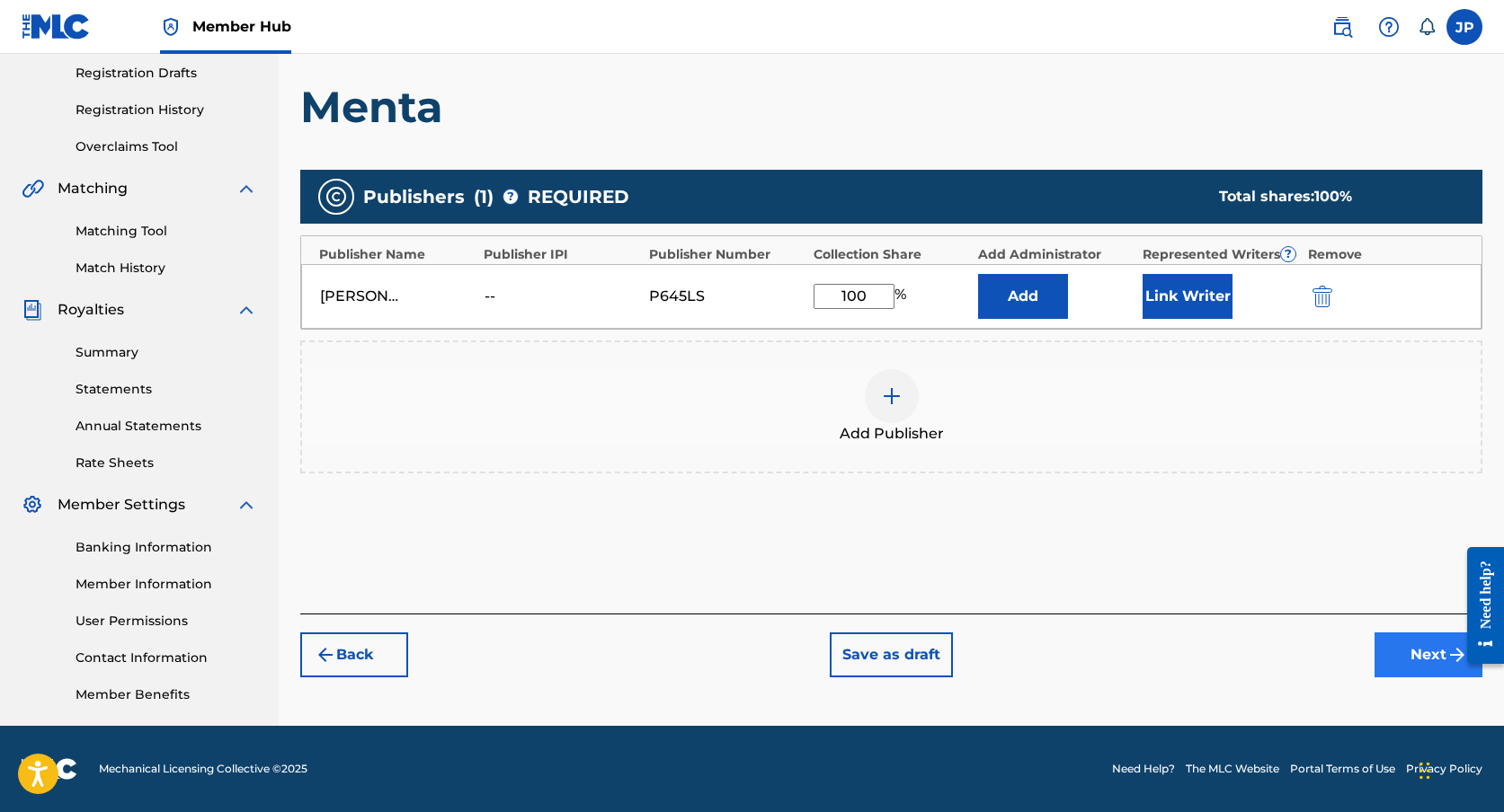
type input "100"
click at [1427, 648] on button "Next" at bounding box center [1429, 654] width 108 height 45
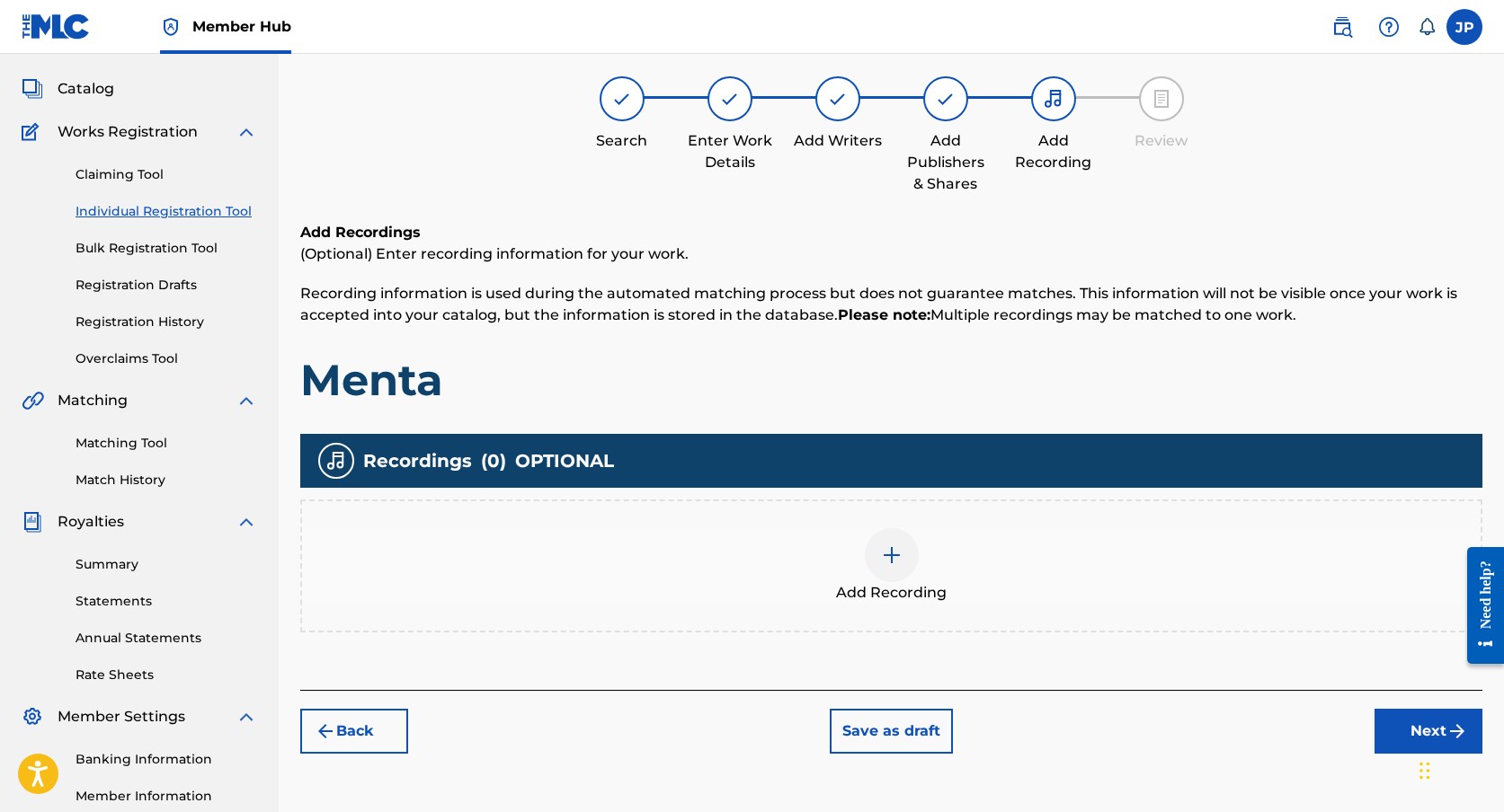
scroll to position [81, 0]
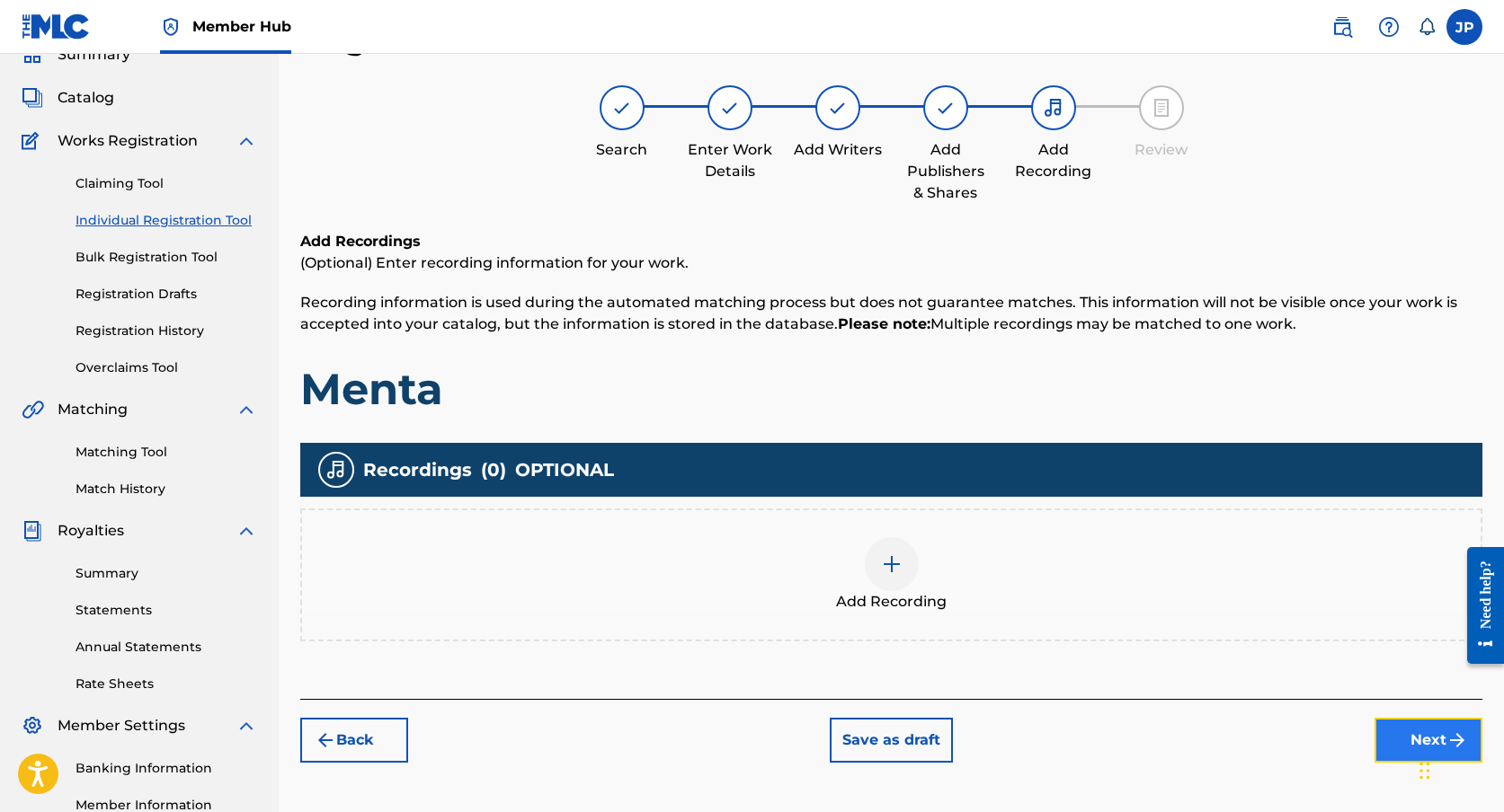
click at [1399, 723] on button "Next" at bounding box center [1429, 740] width 108 height 45
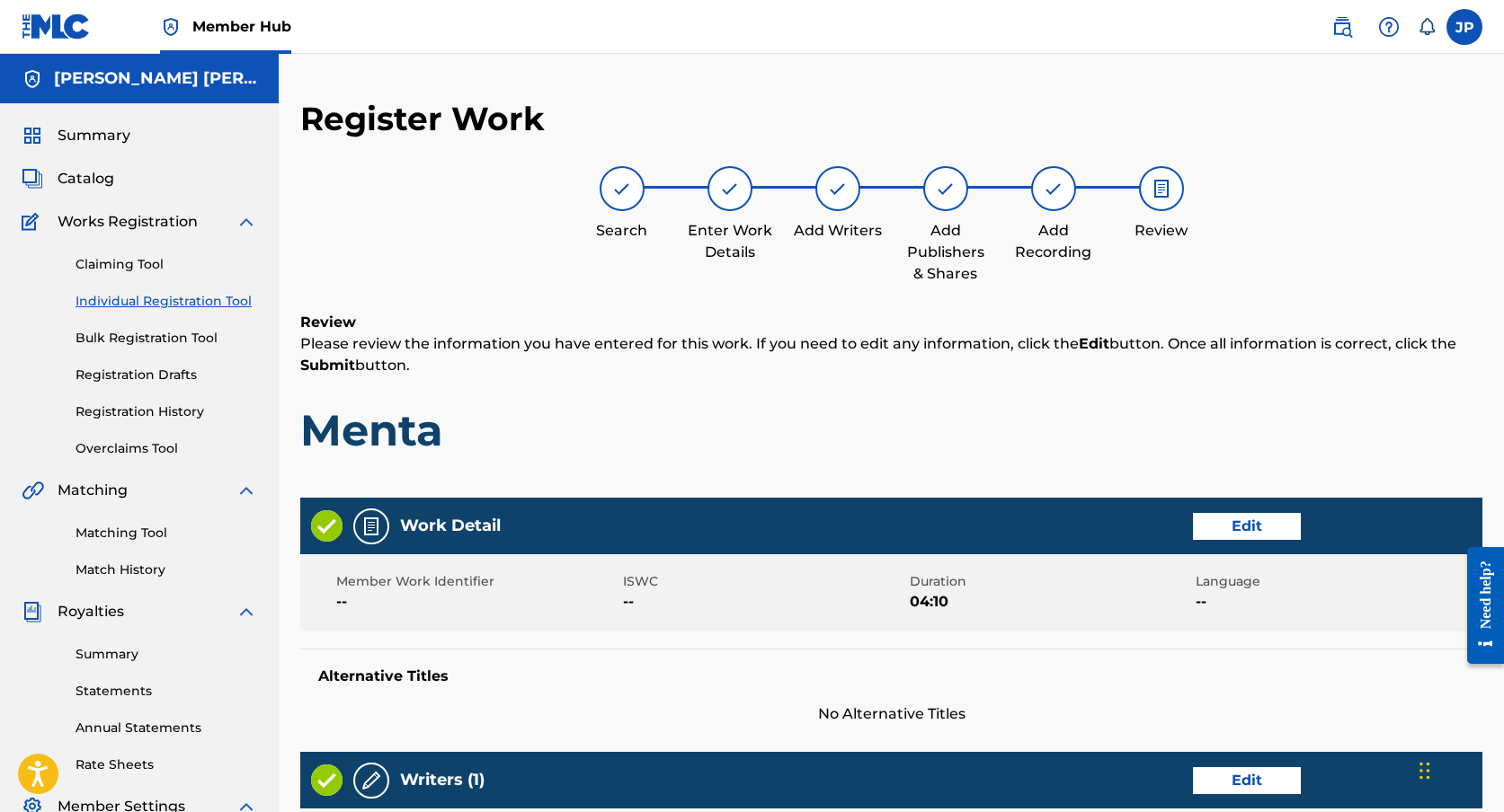
scroll to position [647, 0]
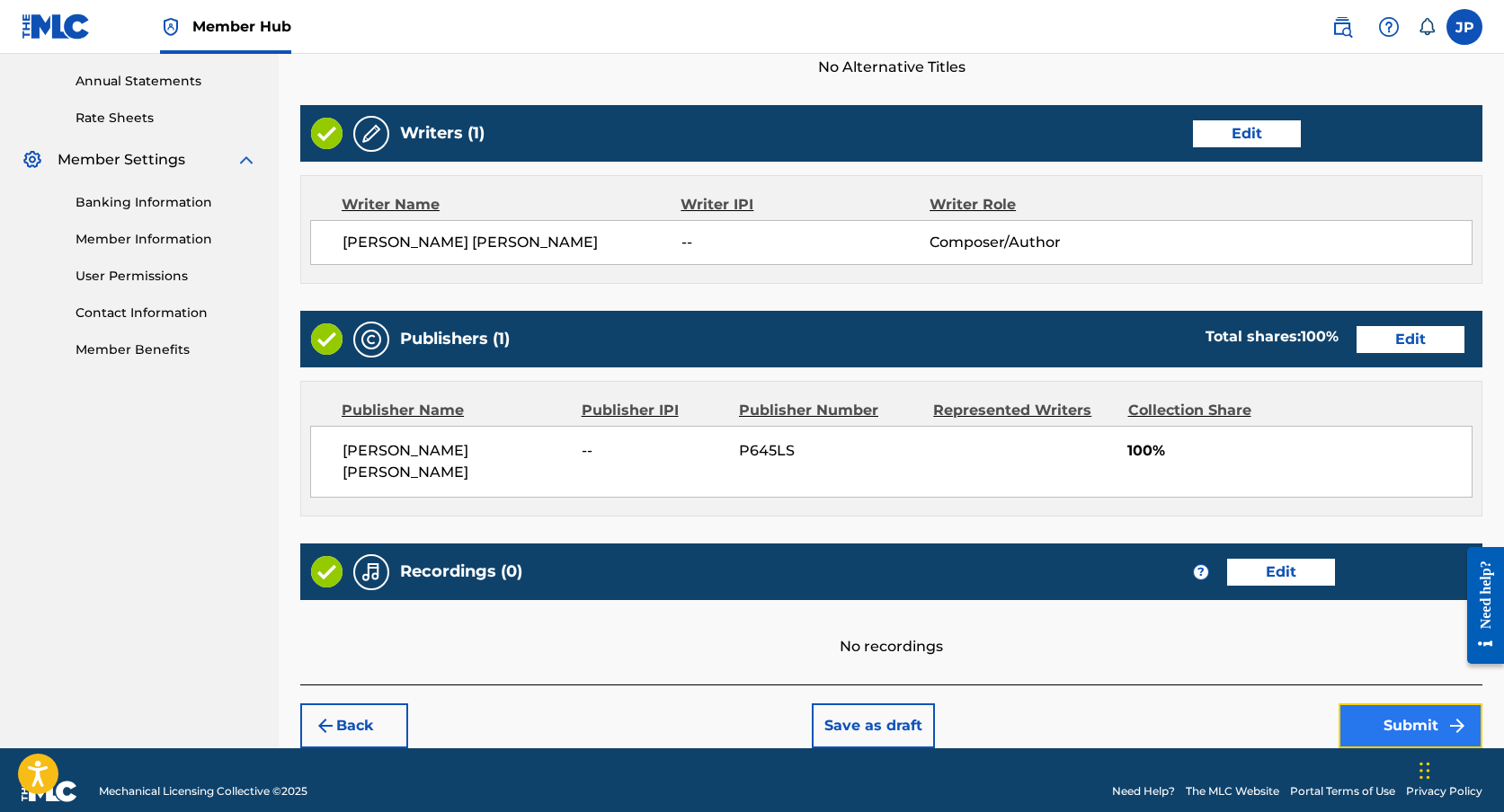
click at [1396, 715] on button "Submit" at bounding box center [1410, 726] width 143 height 45
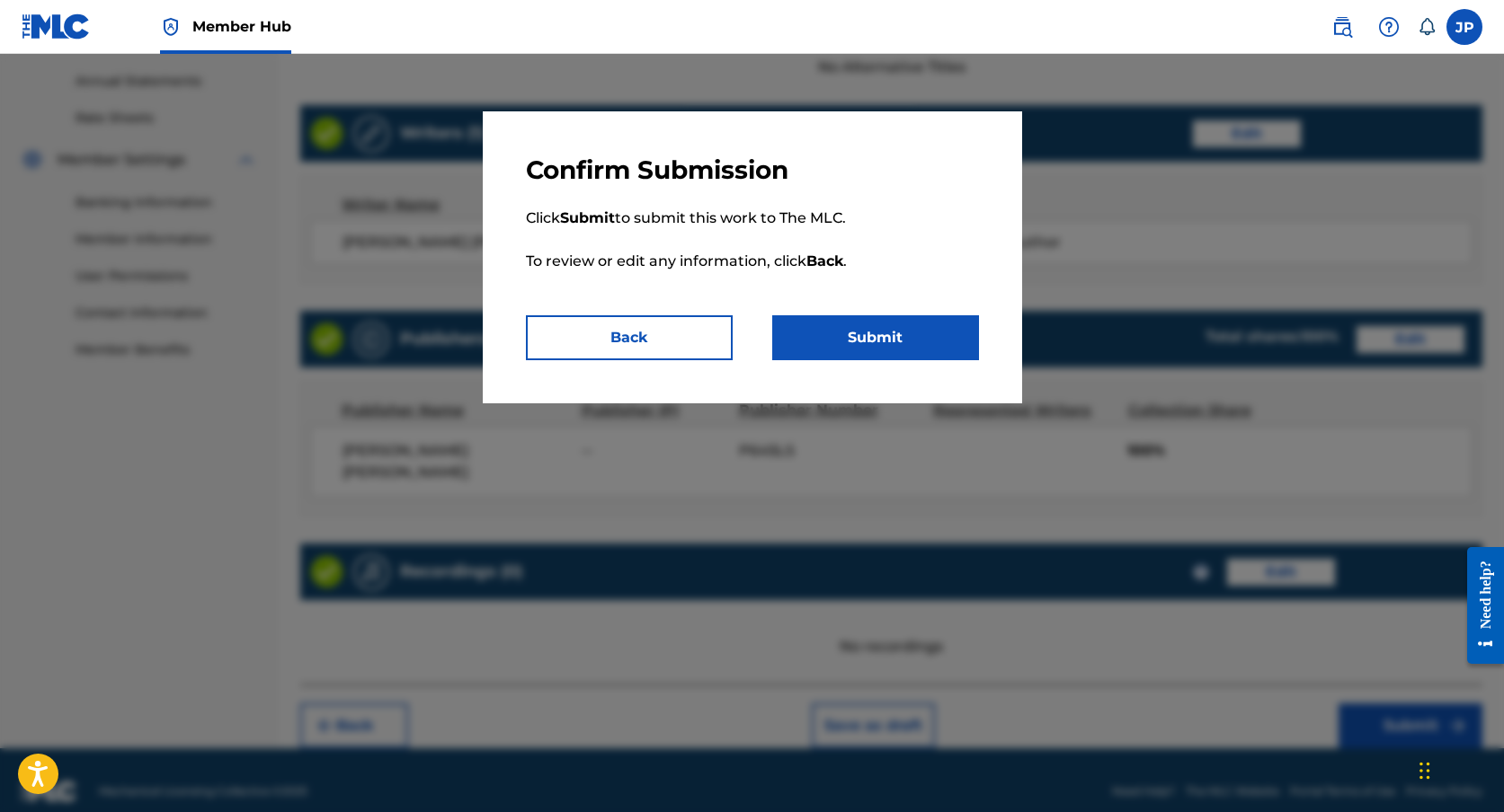
click at [856, 311] on p "Click Submit to submit this work to The MLC. To review or edit any information,…" at bounding box center [752, 251] width 453 height 129
click at [865, 339] on button "Submit" at bounding box center [876, 337] width 207 height 45
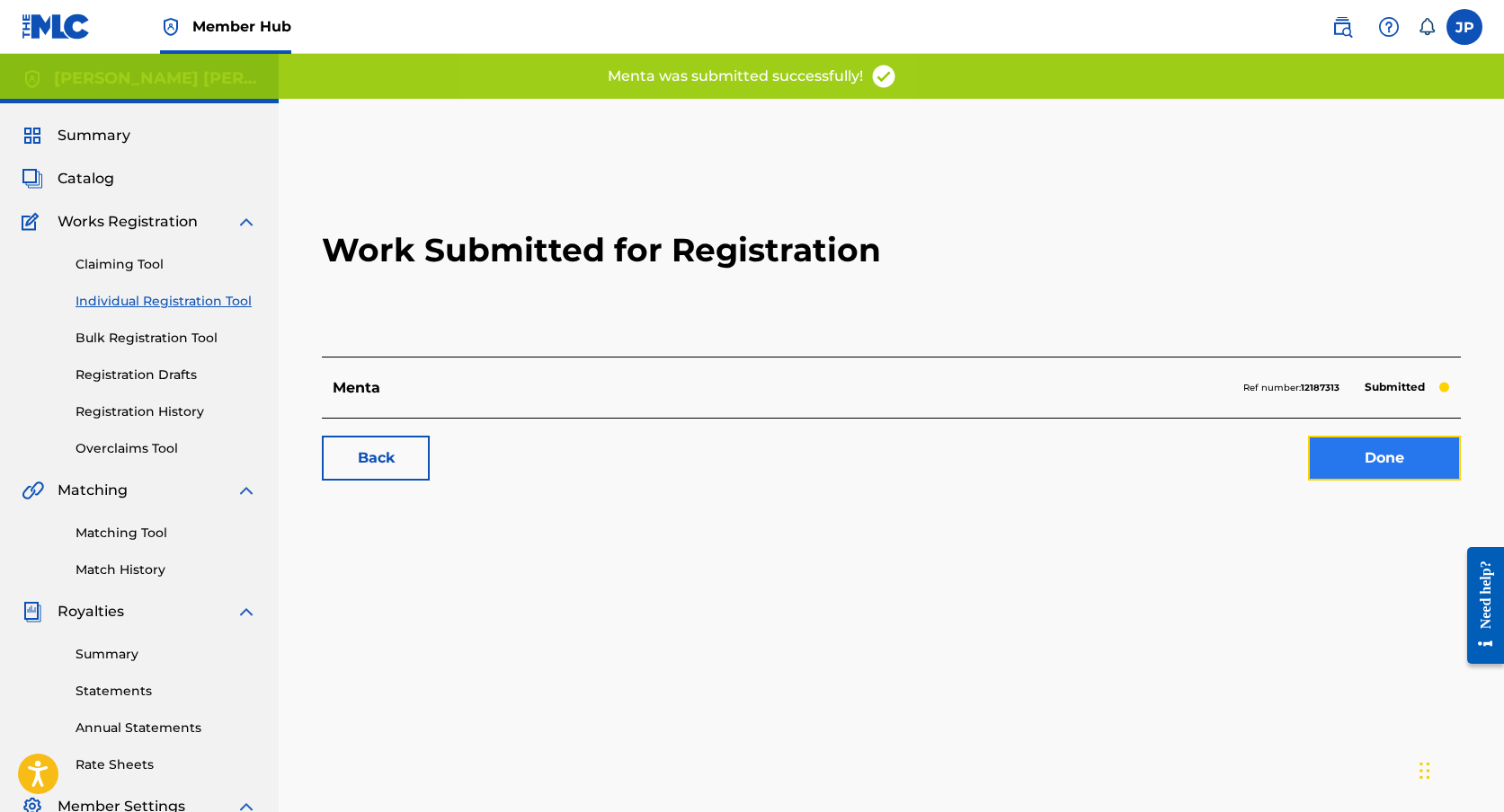
click at [1388, 459] on link "Done" at bounding box center [1384, 458] width 153 height 45
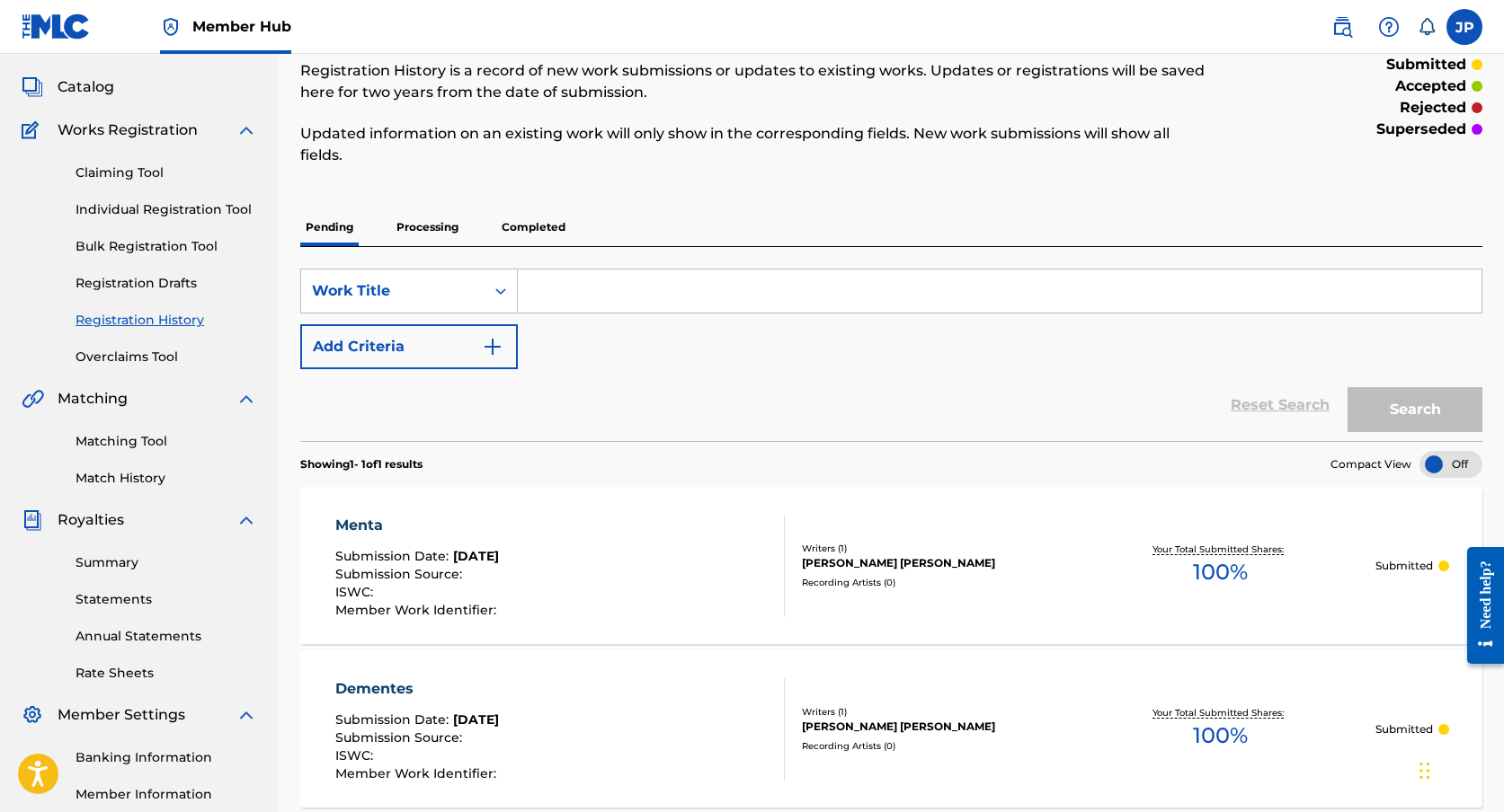
scroll to position [87, 0]
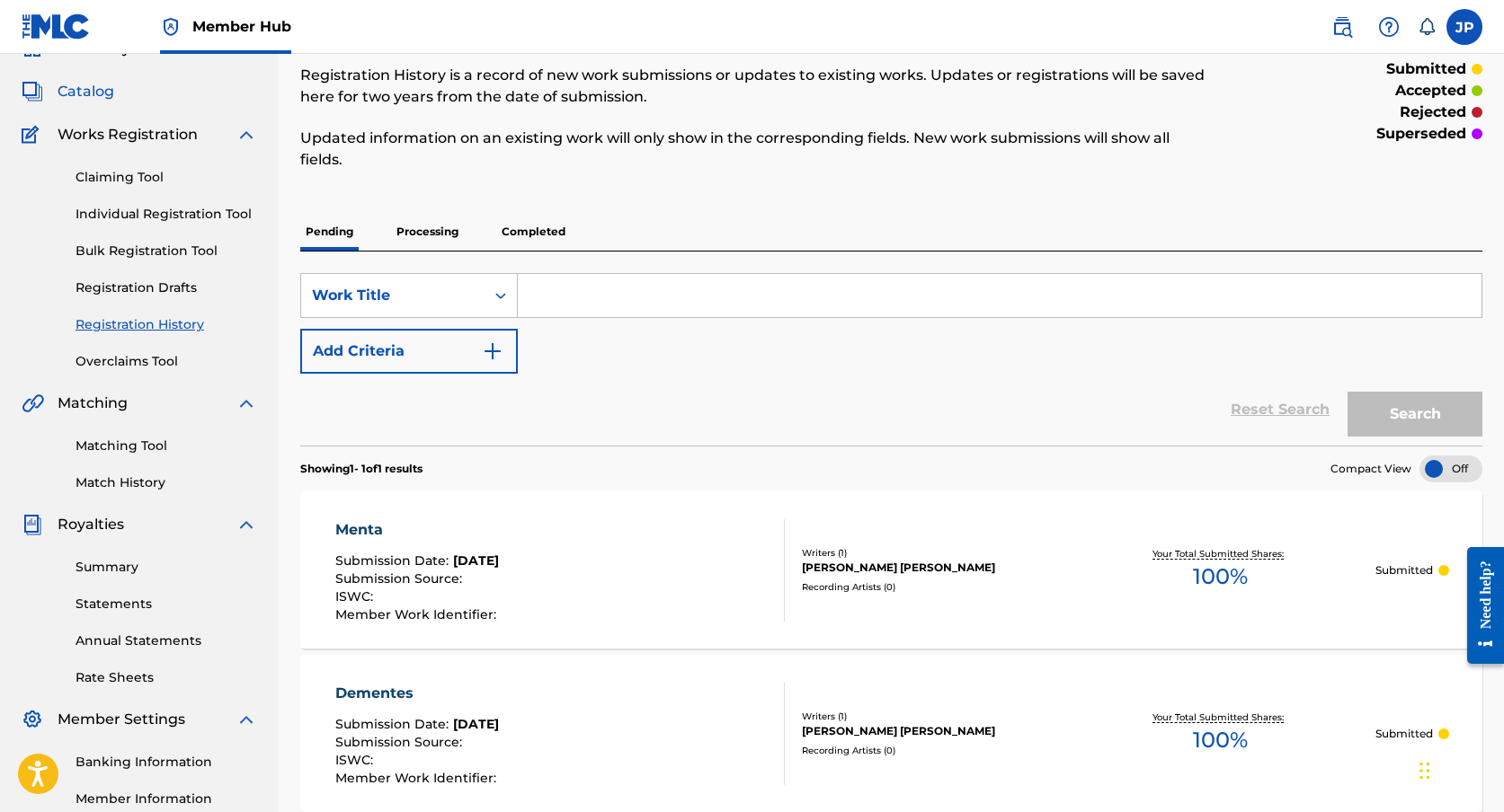
click at [106, 90] on span "Catalog" at bounding box center [86, 91] width 57 height 22
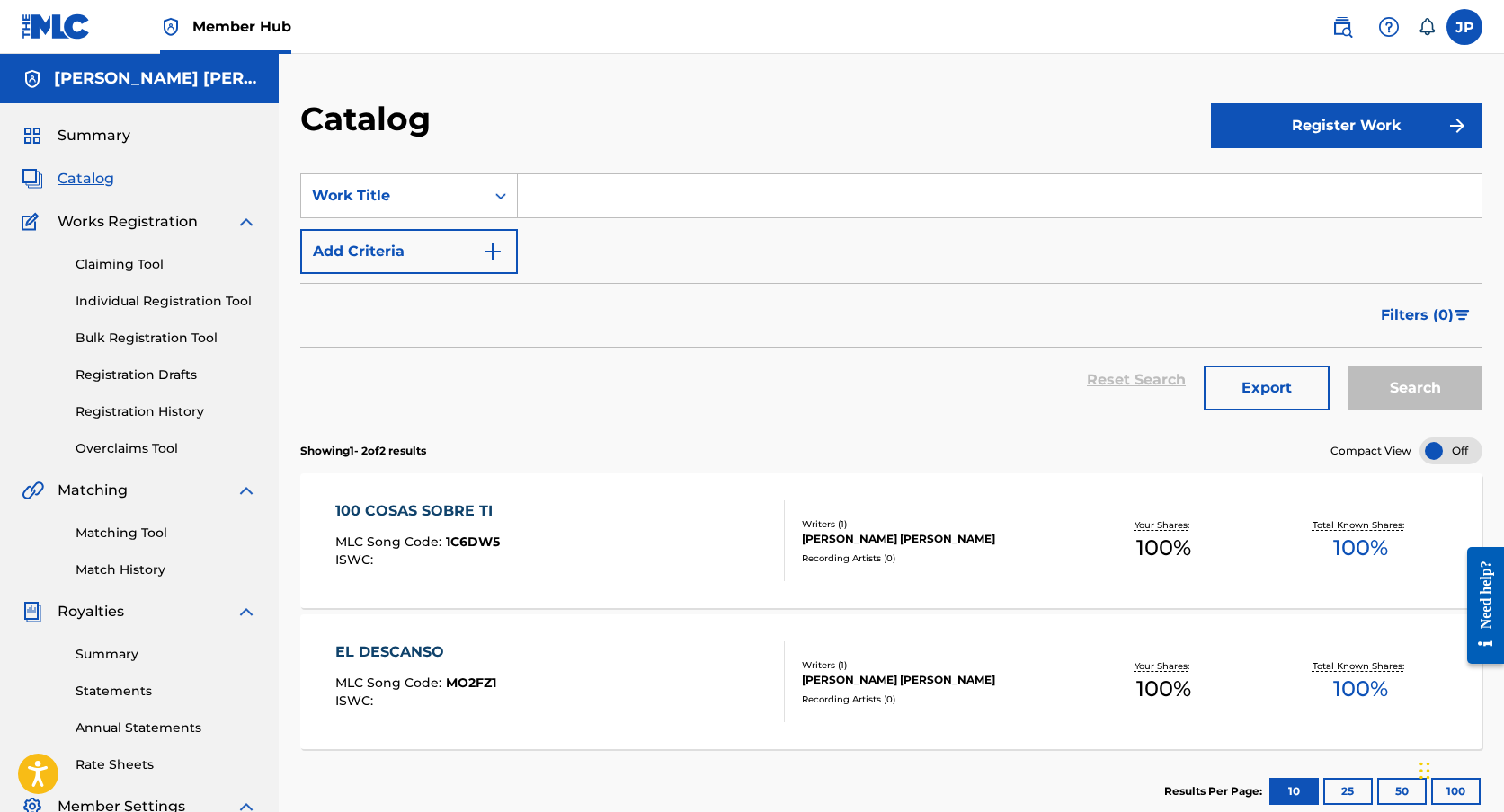
click at [976, 177] on input "Search Form" at bounding box center [999, 196] width 963 height 43
type input "C"
click at [1376, 107] on button "Register Work" at bounding box center [1346, 125] width 272 height 45
click at [1303, 198] on link "Individual" at bounding box center [1346, 183] width 272 height 43
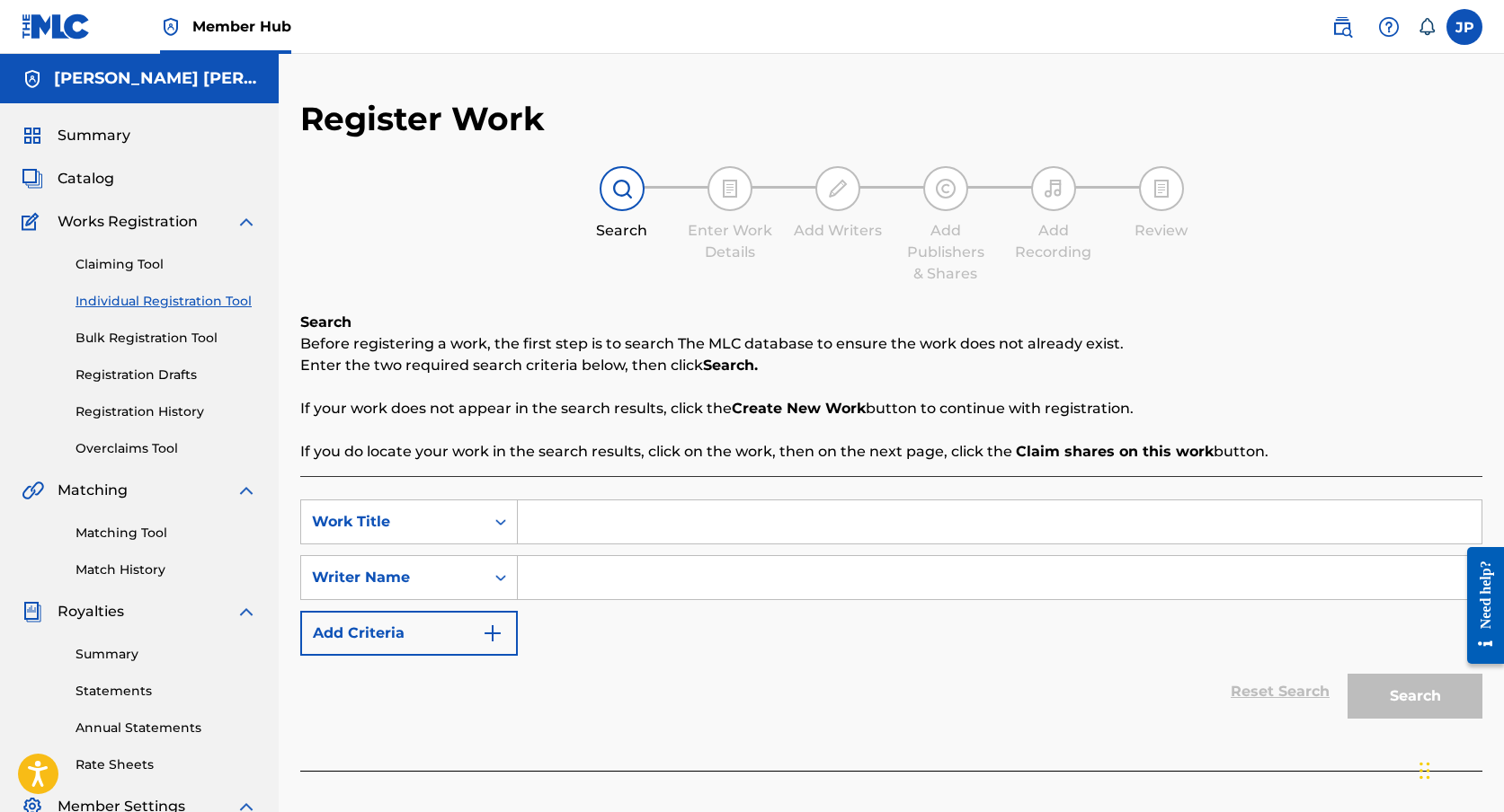
click at [656, 517] on input "Search Form" at bounding box center [999, 521] width 963 height 43
type input "Cuando No Estás"
click at [593, 582] on input "Search Form" at bounding box center [999, 577] width 963 height 43
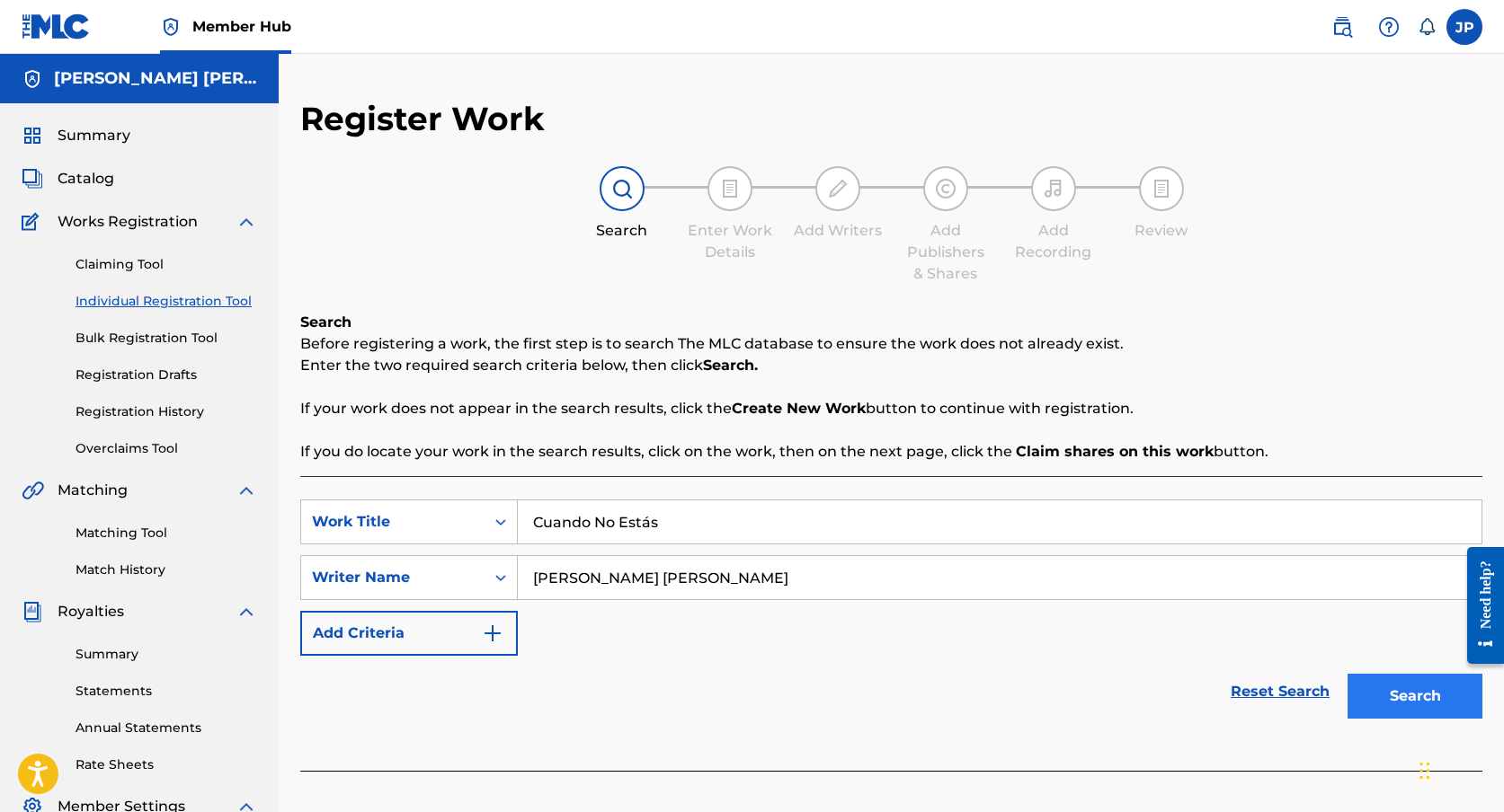
type input "[PERSON_NAME] [PERSON_NAME]"
click at [1448, 688] on button "Search" at bounding box center [1415, 696] width 135 height 45
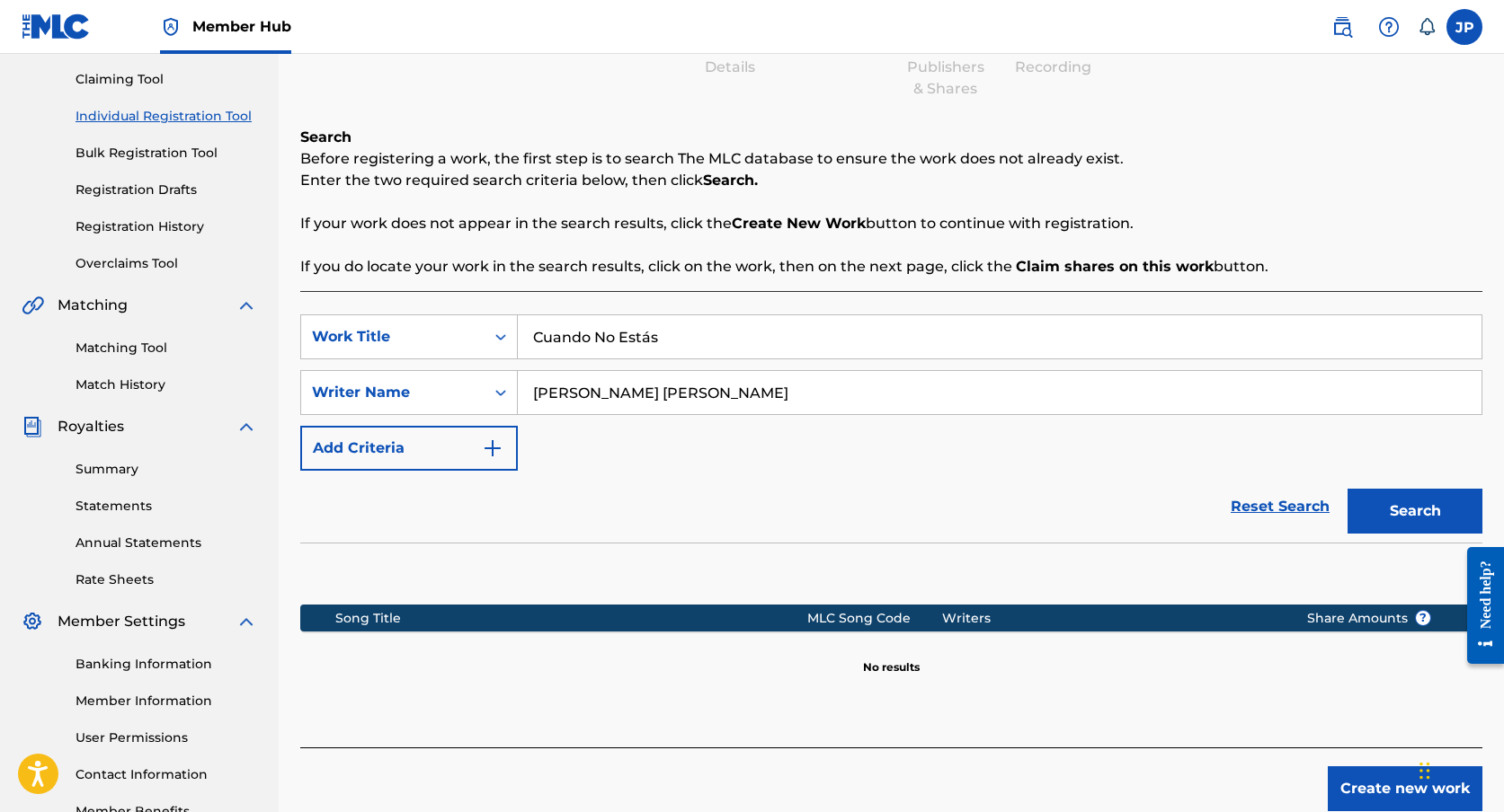
scroll to position [207, 0]
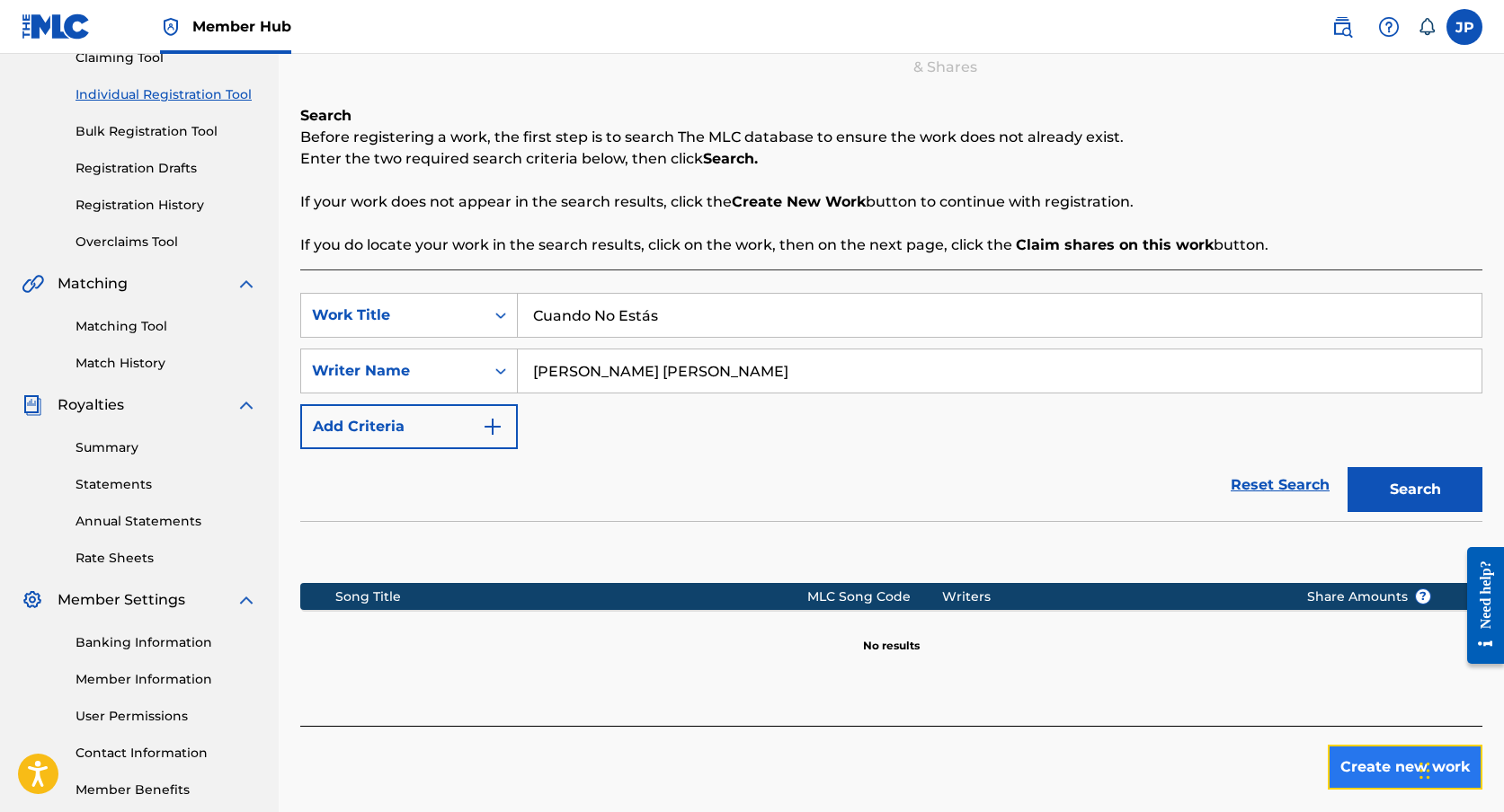
click at [1362, 765] on button "Create new work" at bounding box center [1404, 766] width 155 height 45
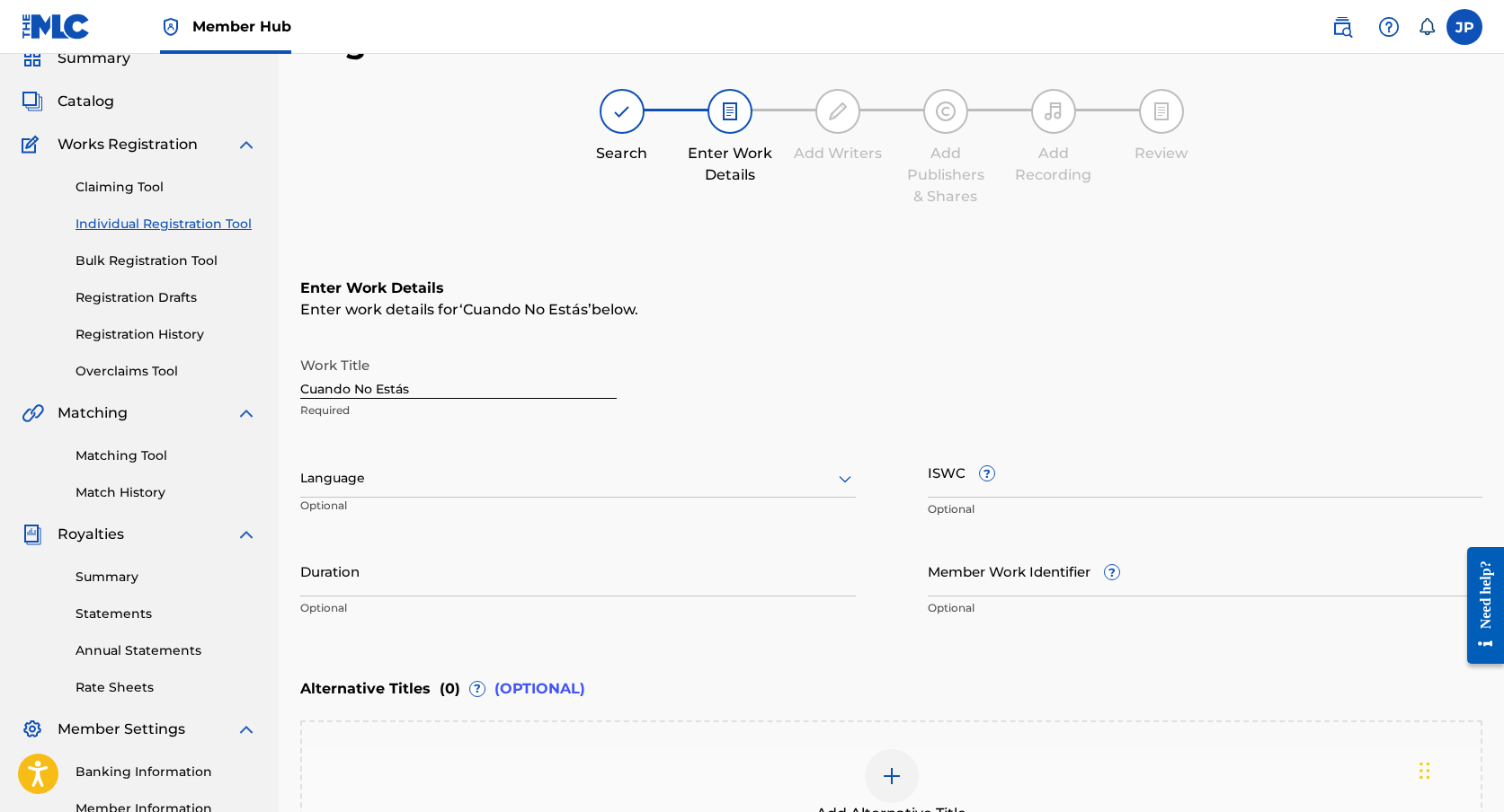
scroll to position [164, 0]
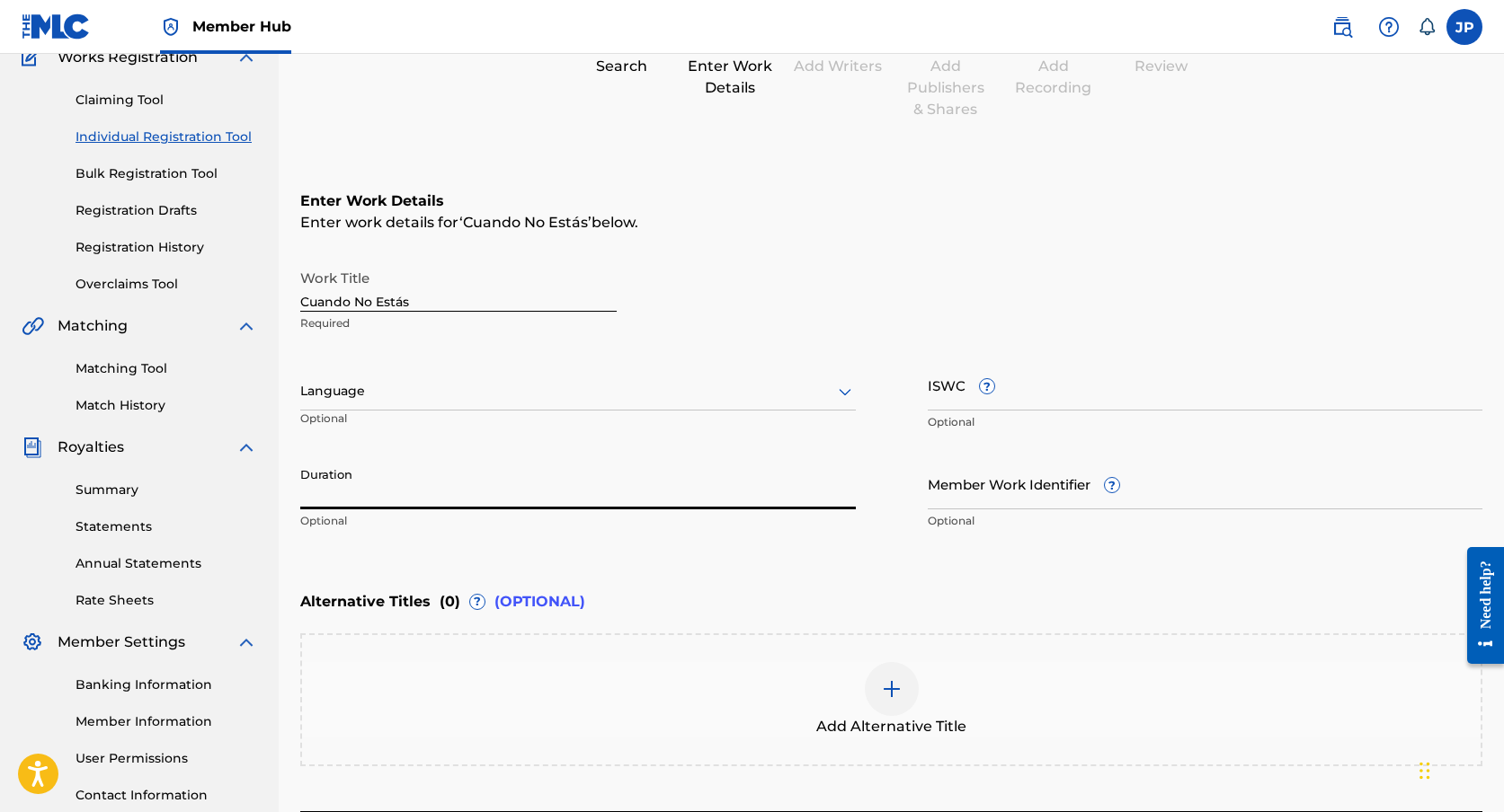
click at [503, 495] on input "Duration" at bounding box center [578, 484] width 556 height 51
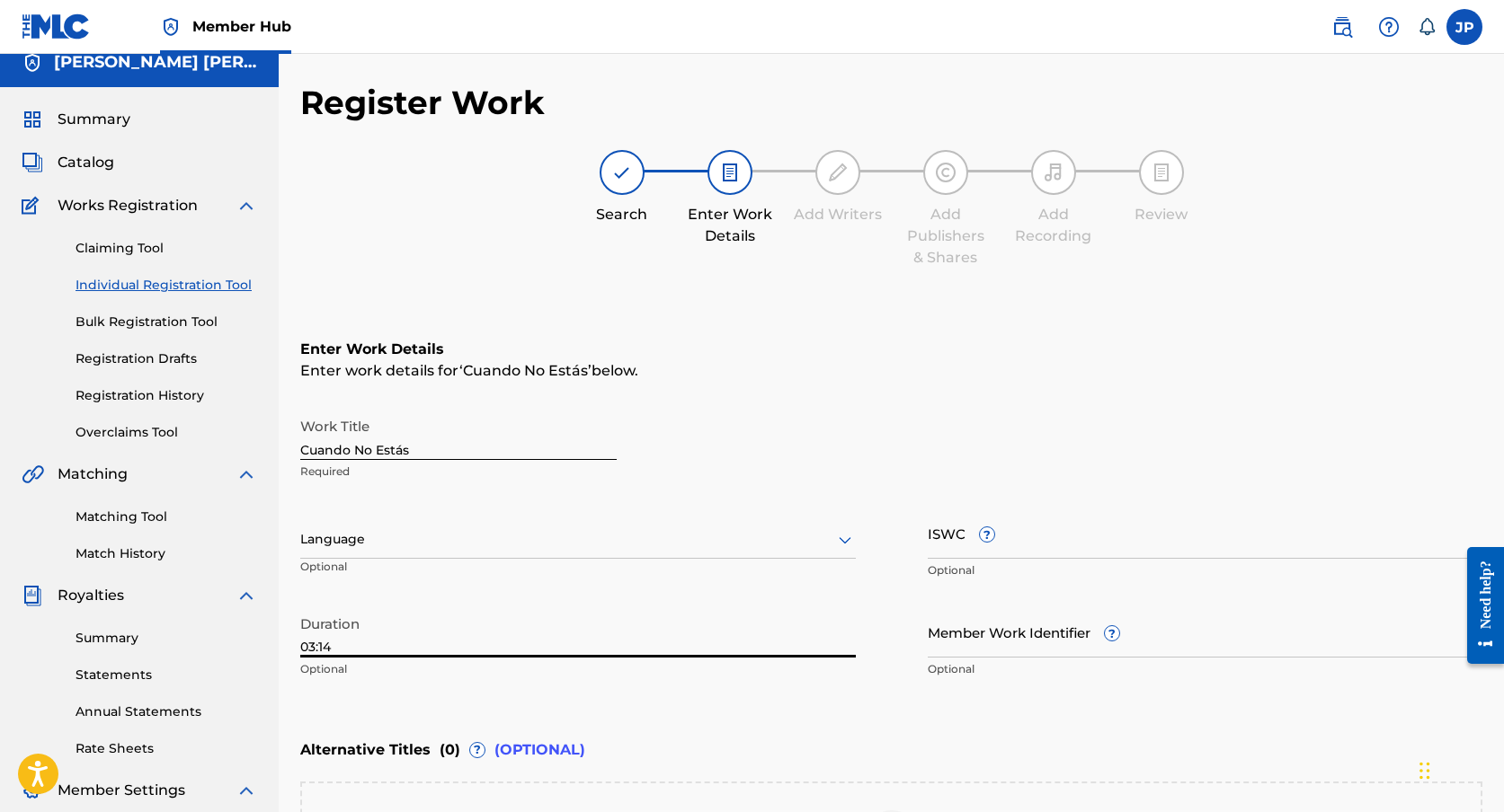
scroll to position [312, 0]
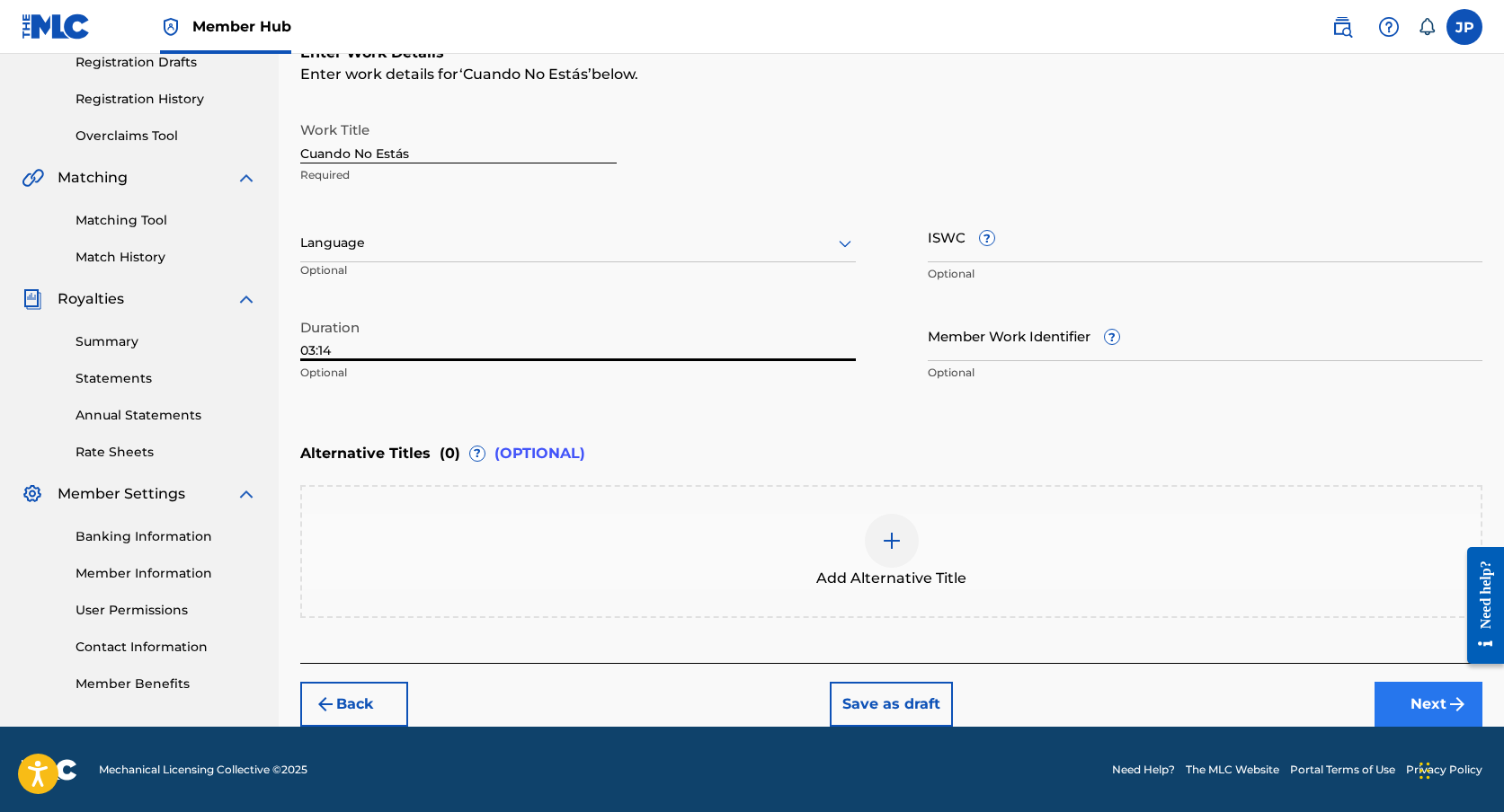
type input "03:14"
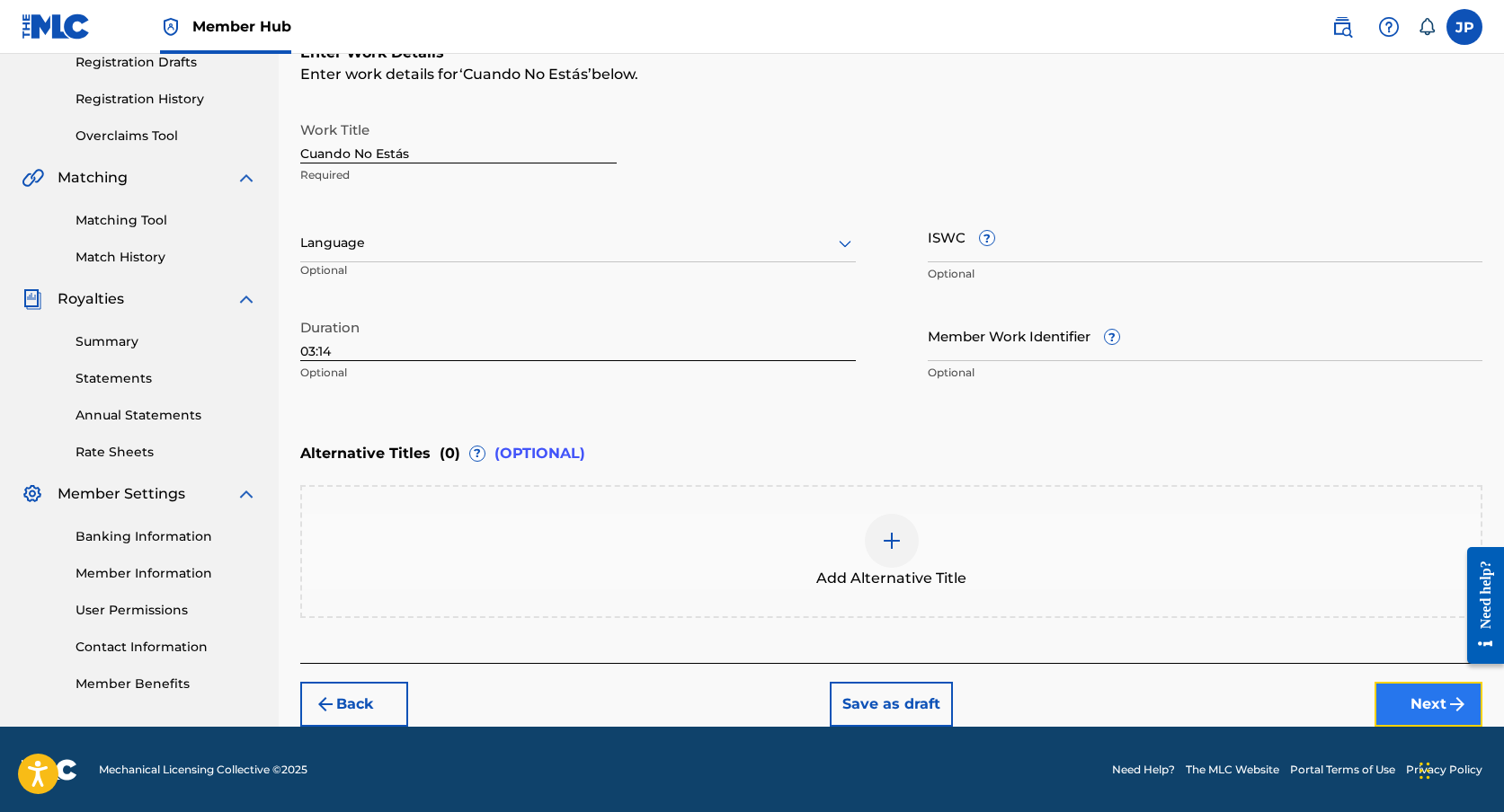
click at [1404, 693] on button "Next" at bounding box center [1429, 704] width 108 height 45
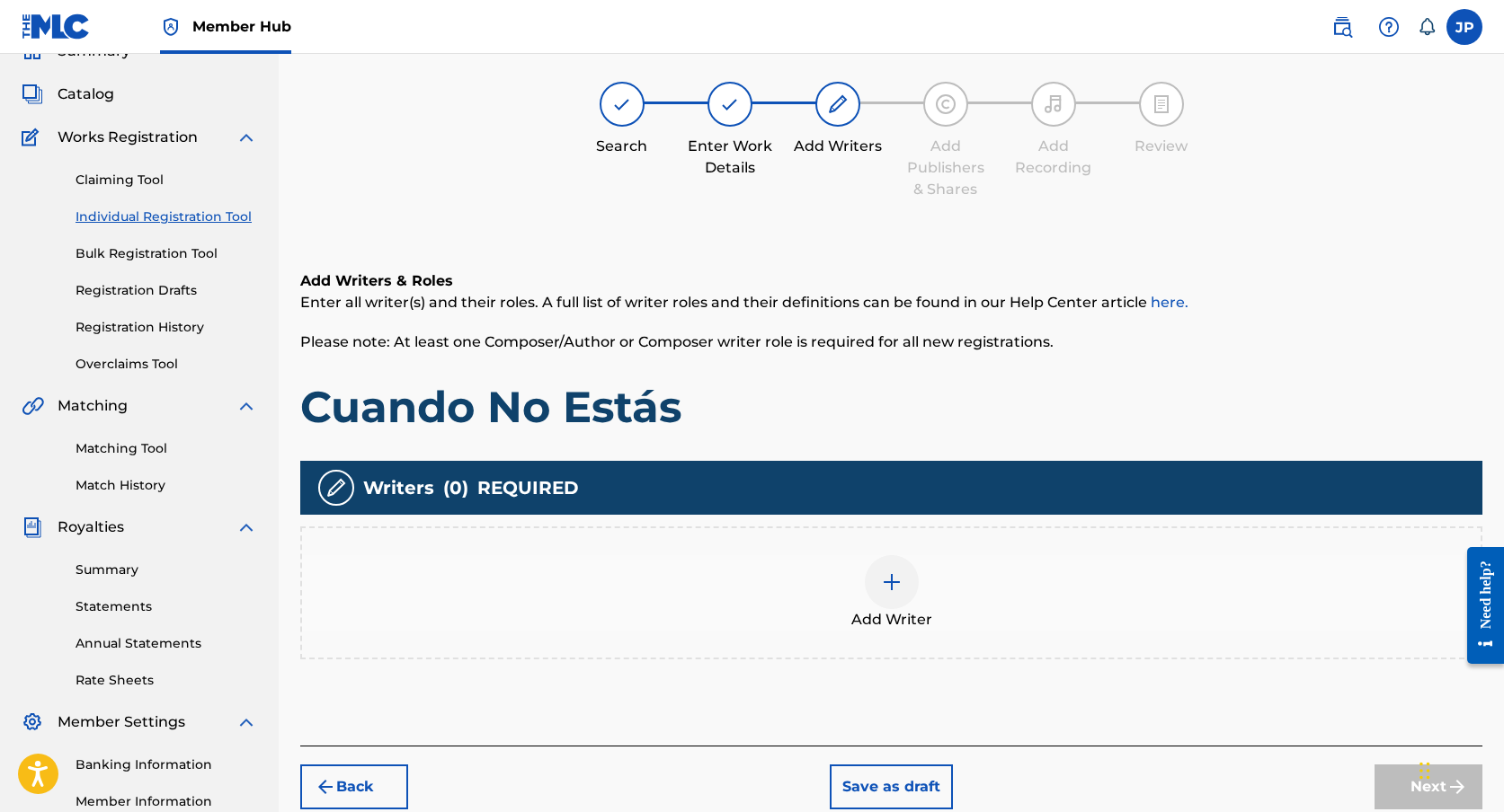
scroll to position [81, 0]
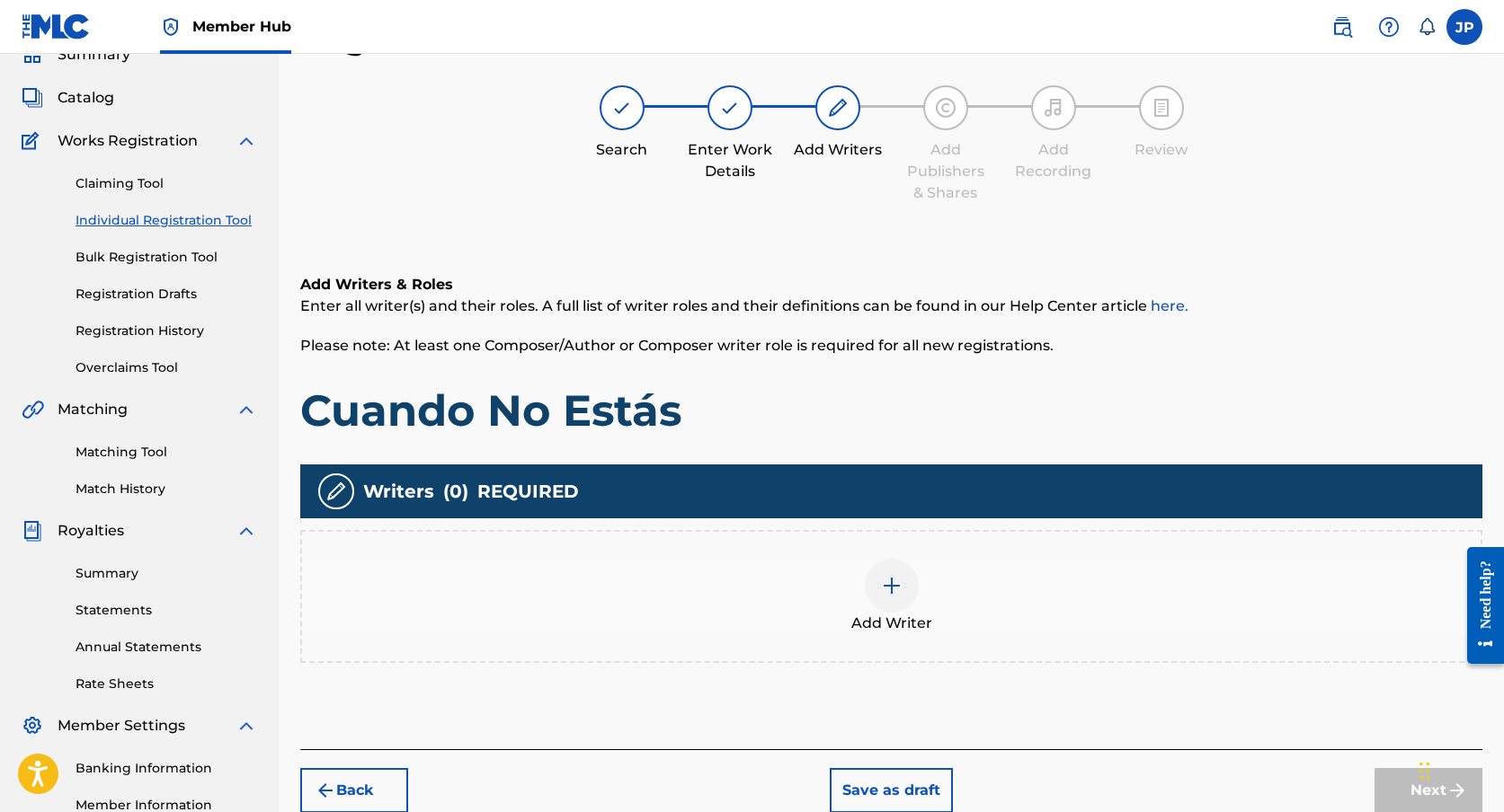
click at [916, 632] on span "Add Writer" at bounding box center [891, 623] width 81 height 22
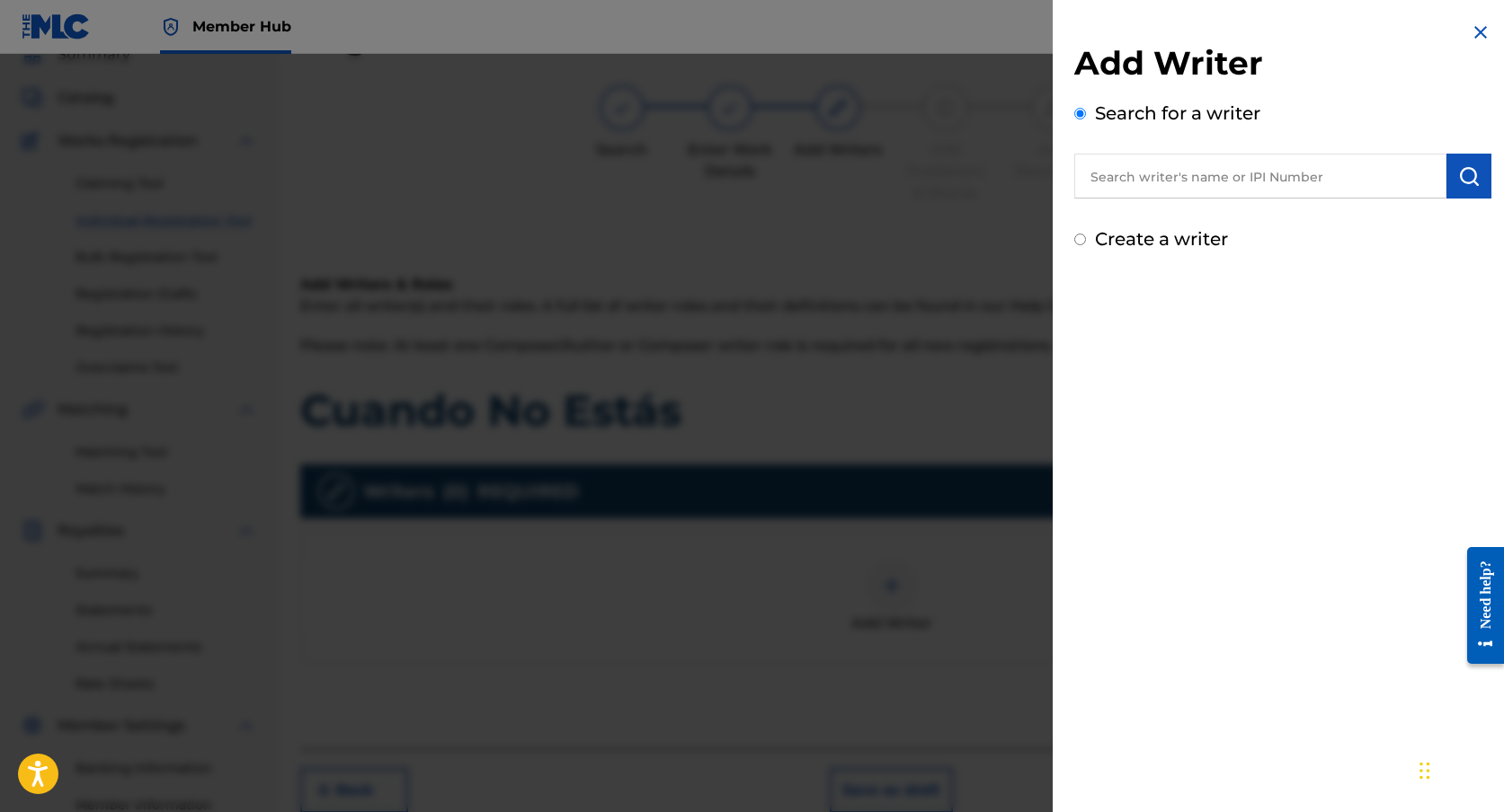
click at [1178, 235] on label "Create a writer" at bounding box center [1161, 238] width 133 height 22
radio input "true"
click at [1086, 235] on input "Create a writer" at bounding box center [1080, 239] width 11 height 11
radio input "false"
radio input "true"
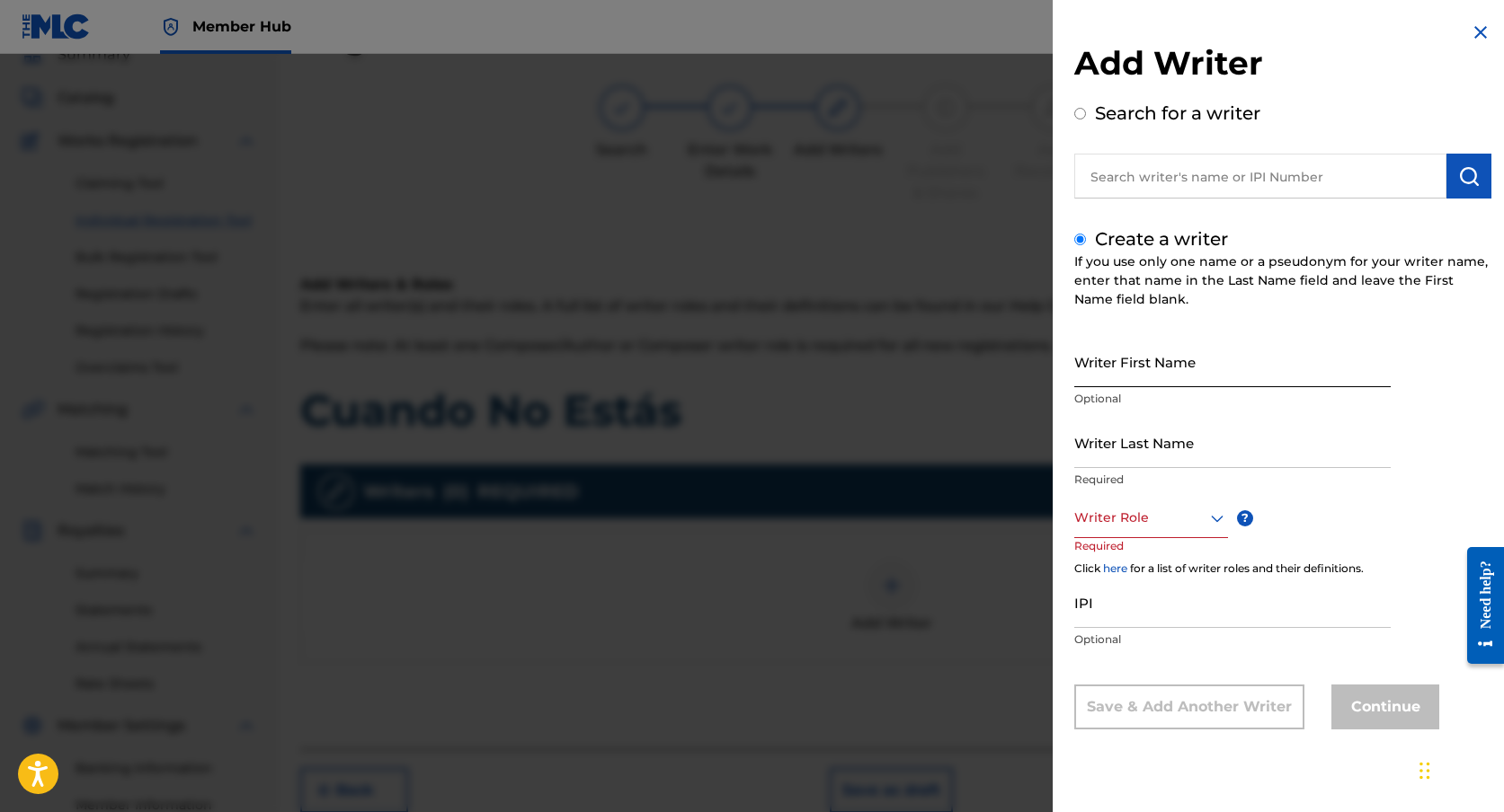
click at [1171, 359] on input "Writer First Name" at bounding box center [1232, 362] width 316 height 51
type input "[PERSON_NAME]"
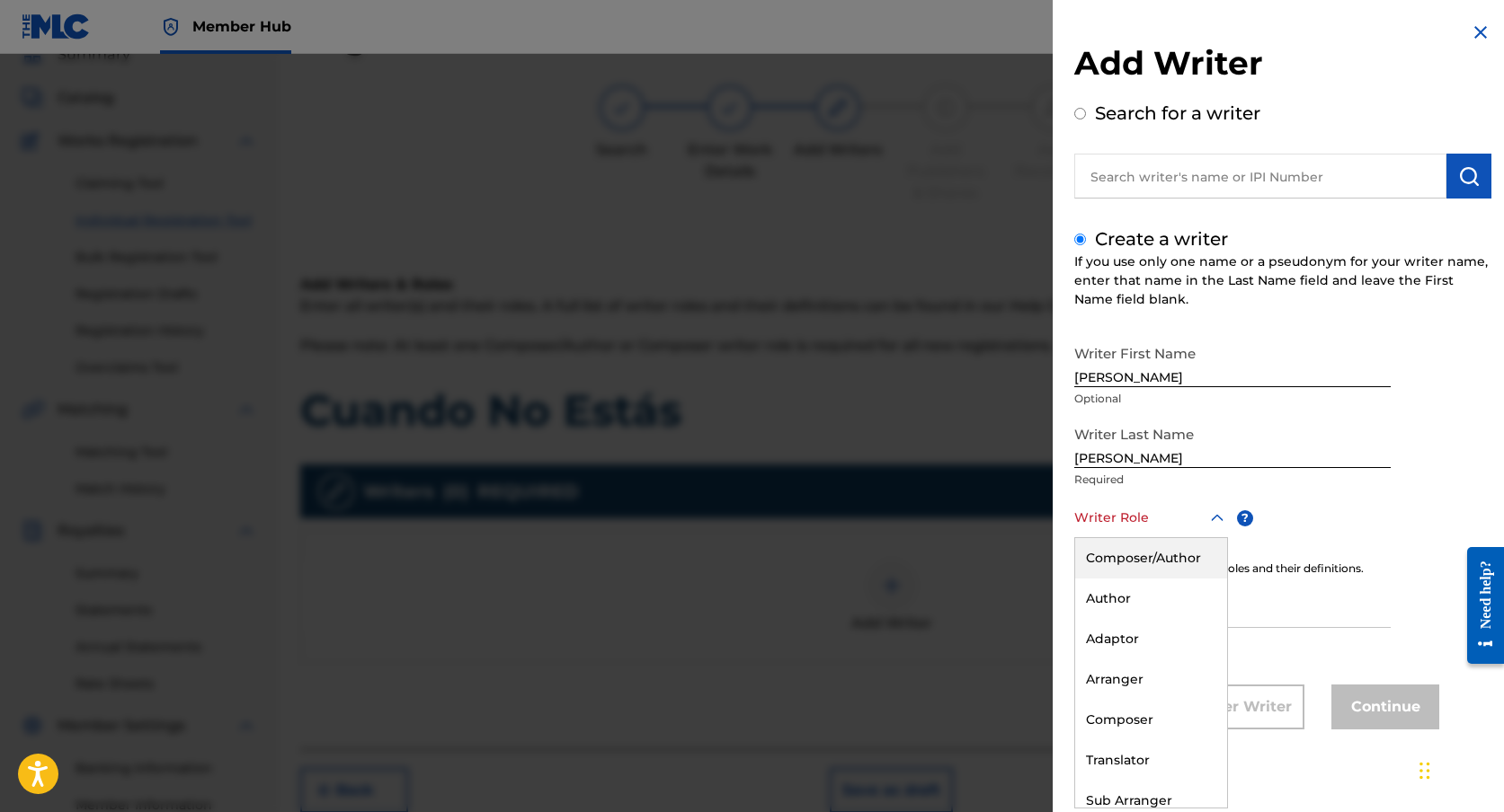
click at [1167, 519] on div at bounding box center [1152, 519] width 154 height 23
click at [1171, 557] on div "Composer/Author" at bounding box center [1152, 558] width 152 height 41
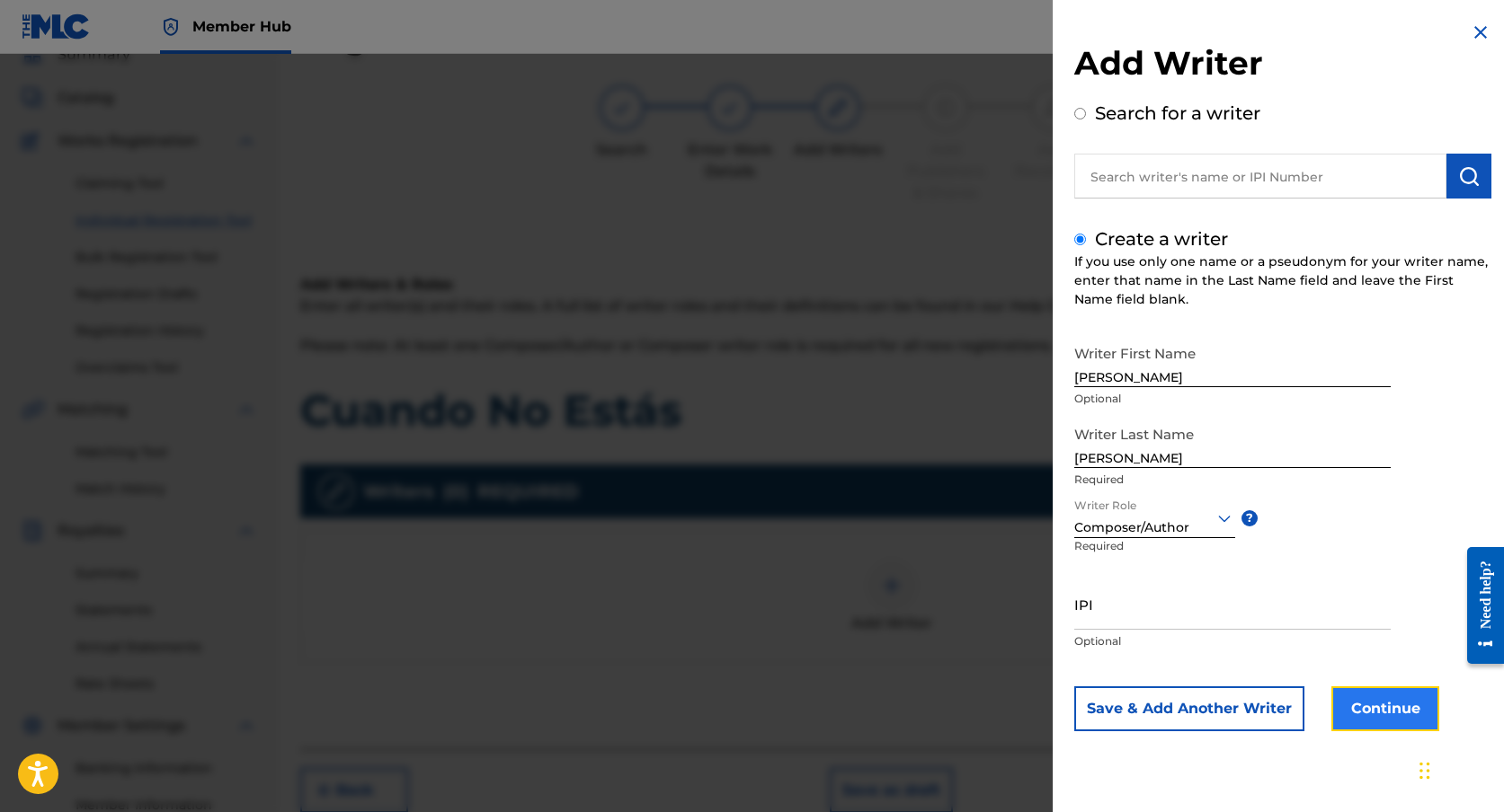
click at [1397, 696] on button "Continue" at bounding box center [1385, 708] width 108 height 45
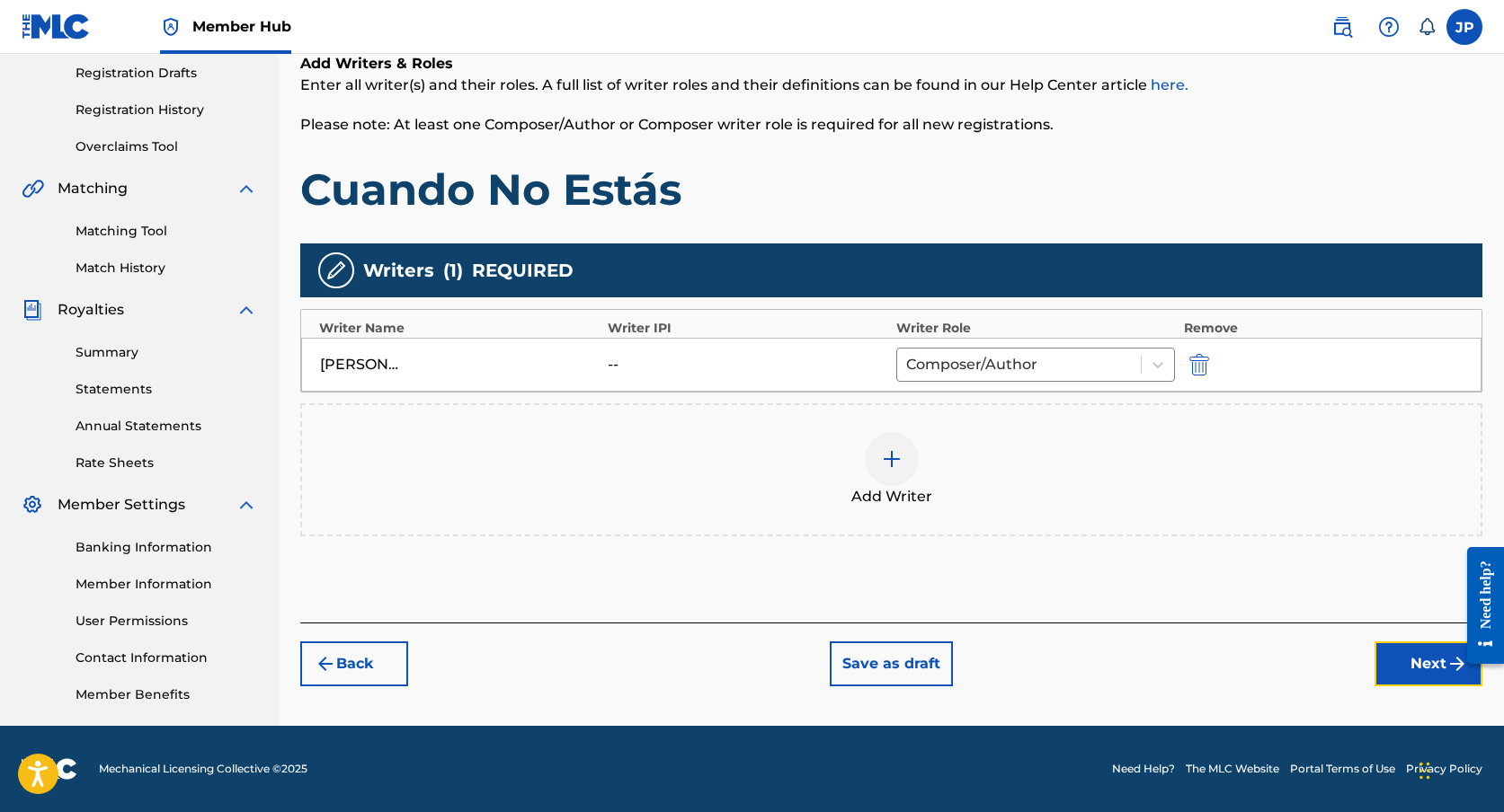
click at [1418, 659] on button "Next" at bounding box center [1429, 664] width 108 height 45
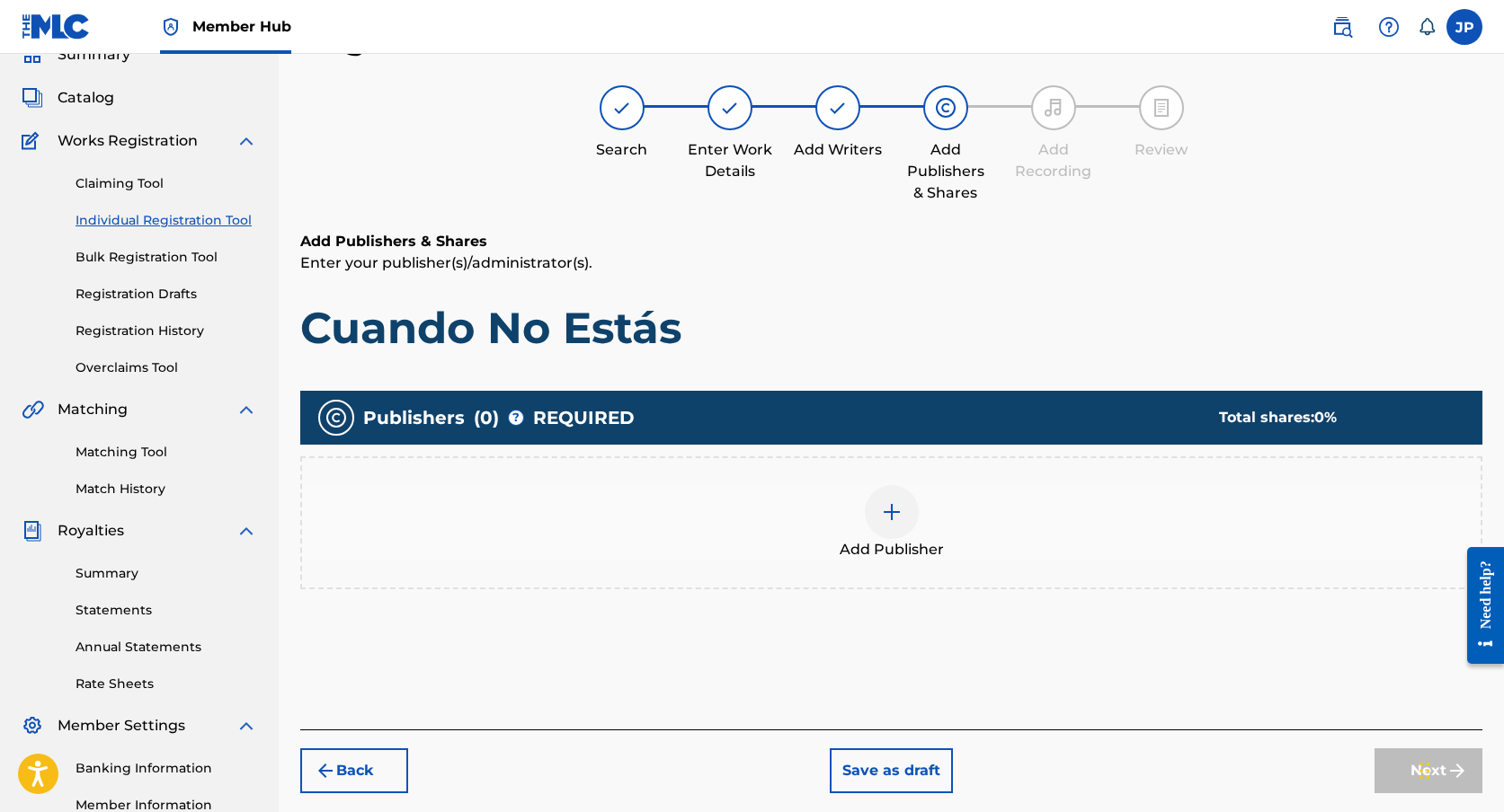
click at [934, 497] on div "Add Publisher" at bounding box center [891, 522] width 1178 height 75
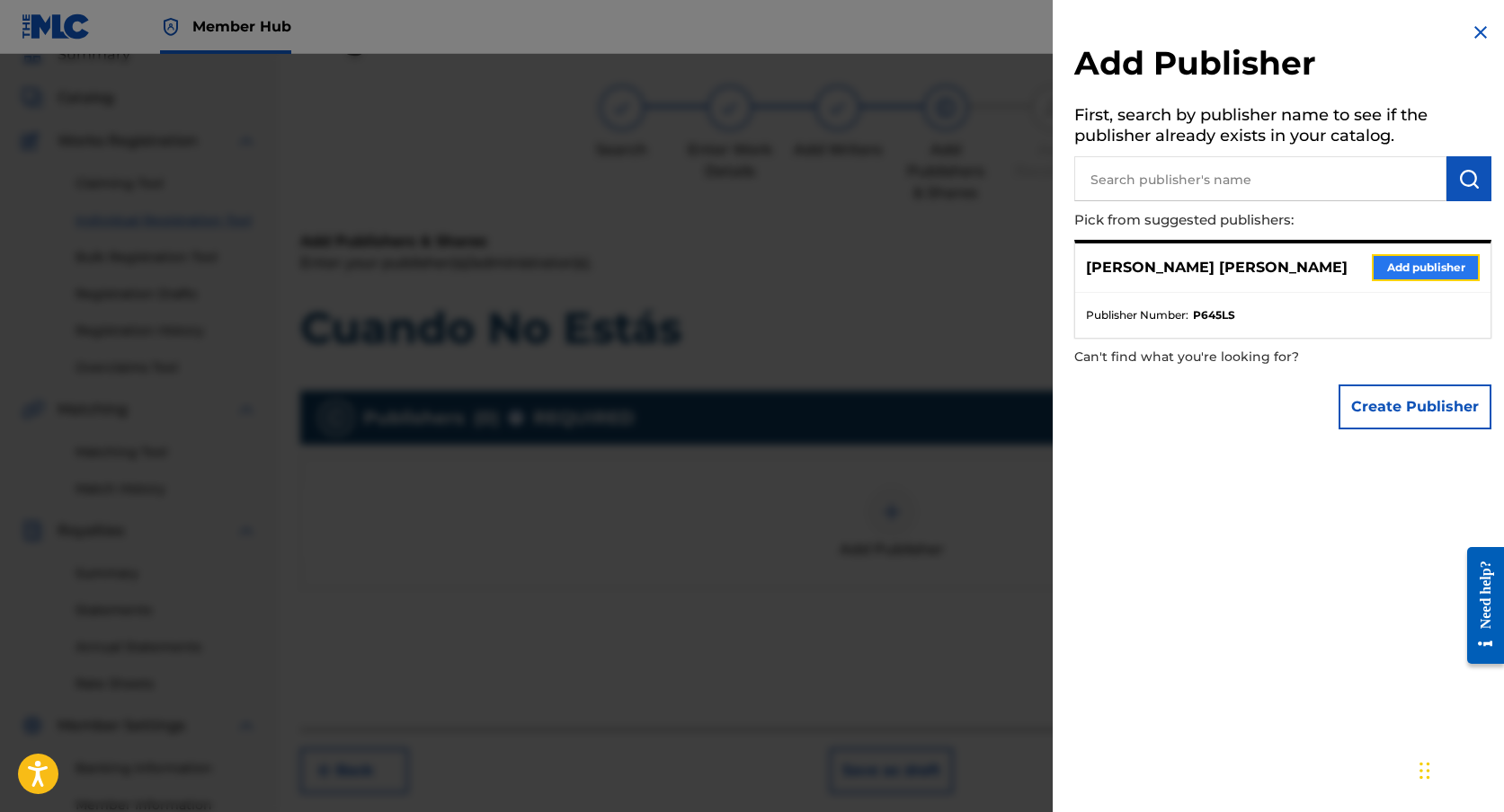
click at [1418, 278] on button "Add publisher" at bounding box center [1426, 268] width 108 height 27
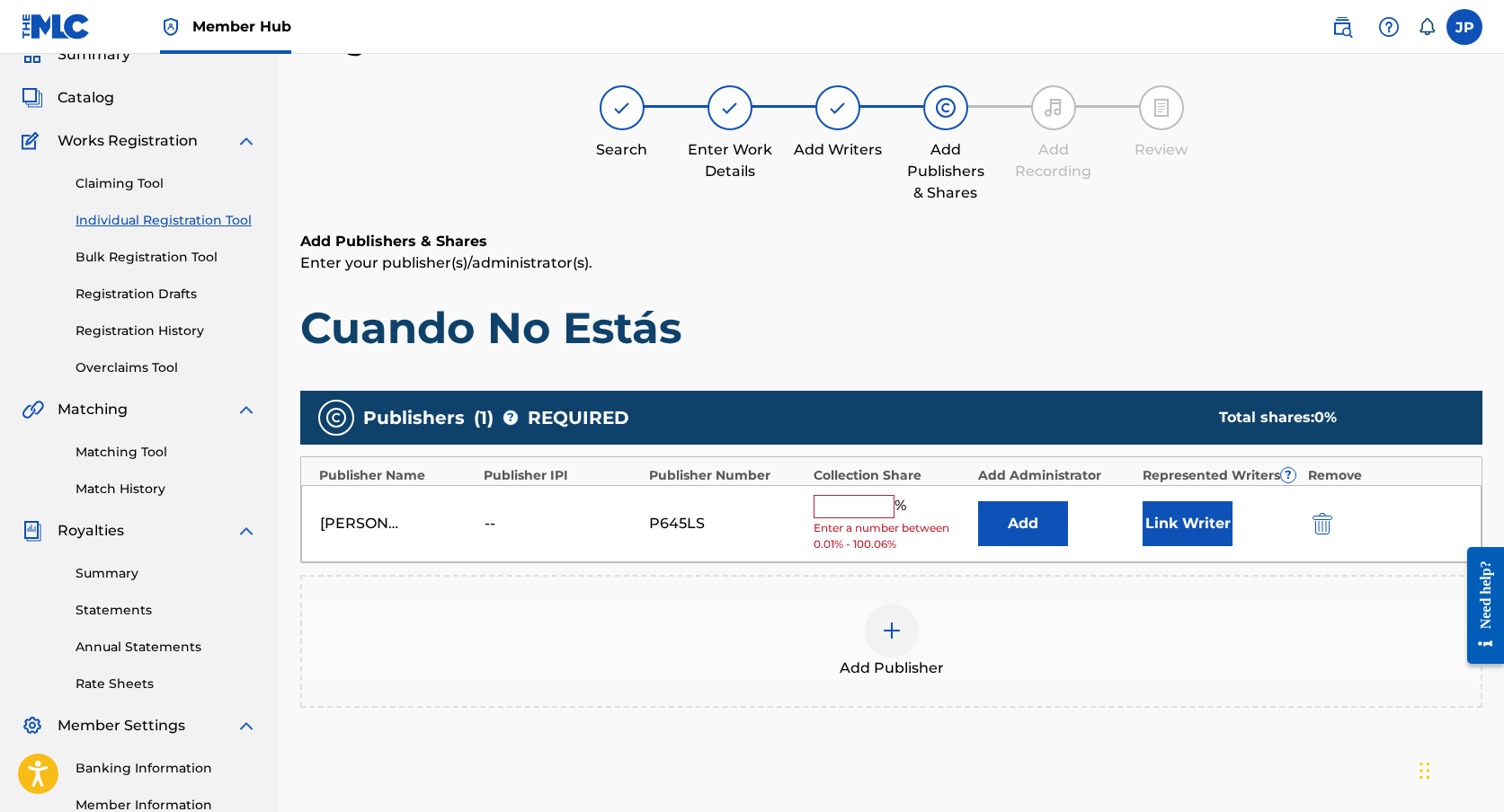
click at [871, 502] on input "text" at bounding box center [853, 506] width 81 height 24
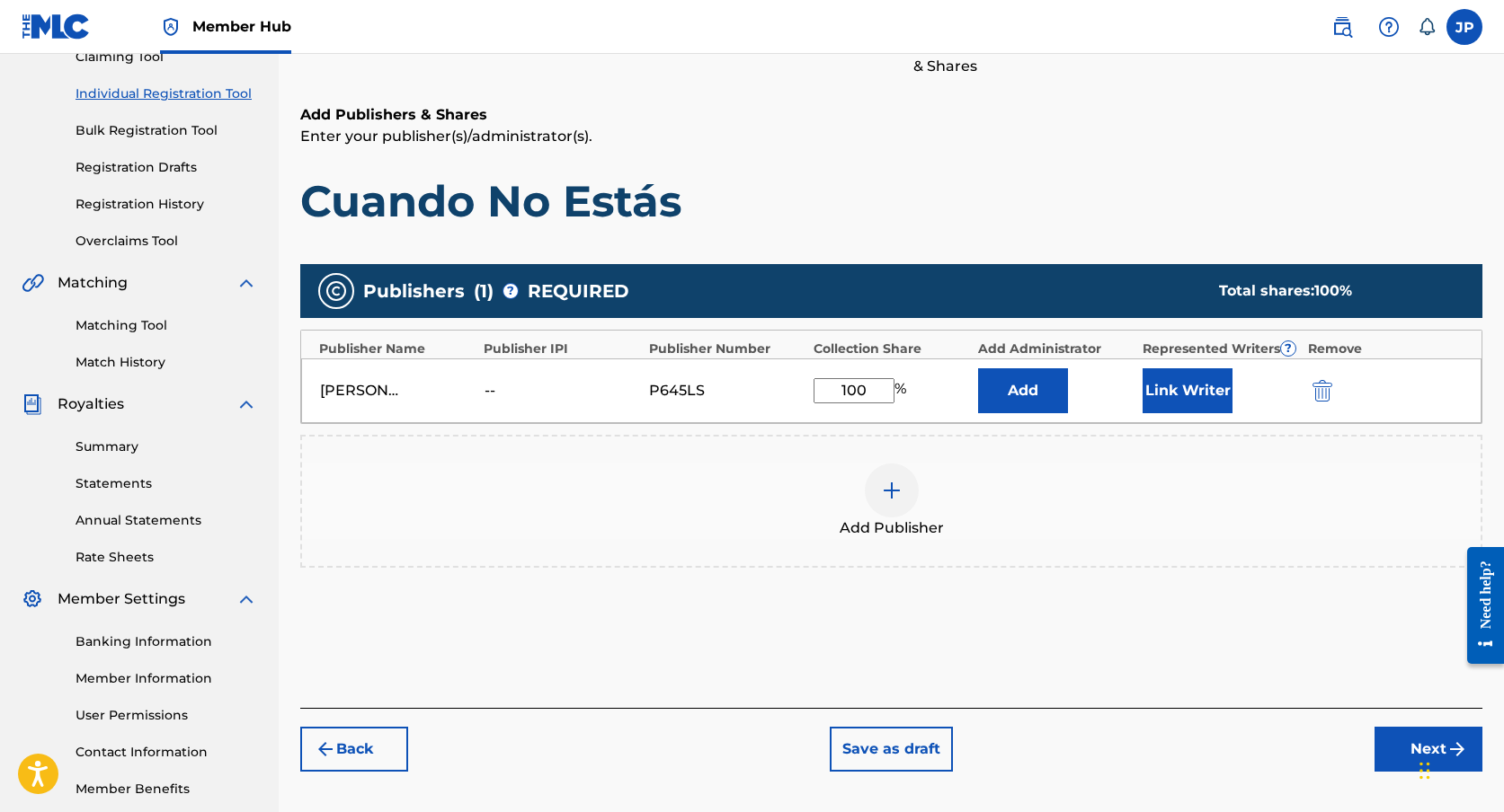
scroll to position [214, 0]
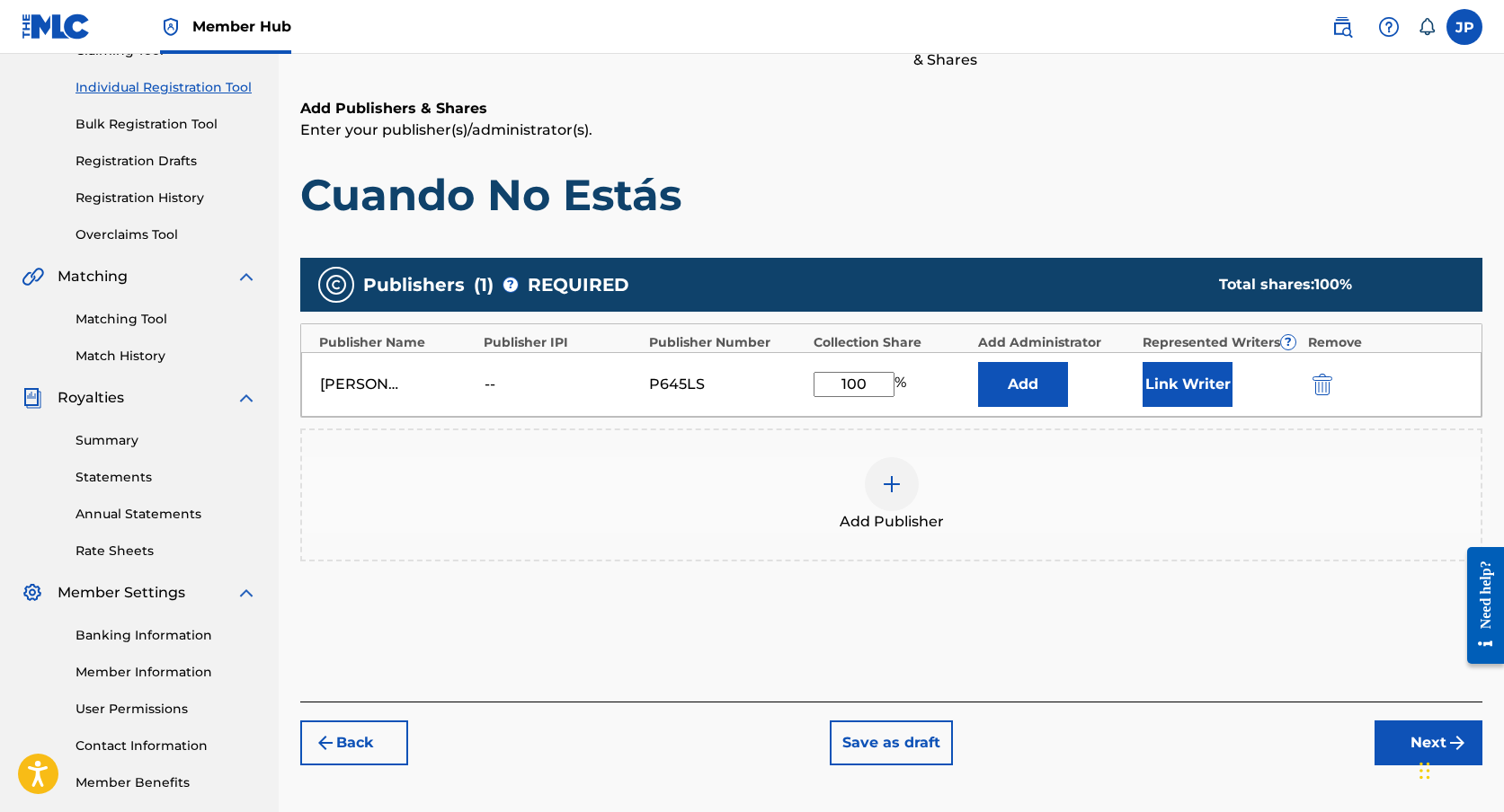
type input "100"
click at [1410, 739] on button "Next" at bounding box center [1429, 743] width 108 height 45
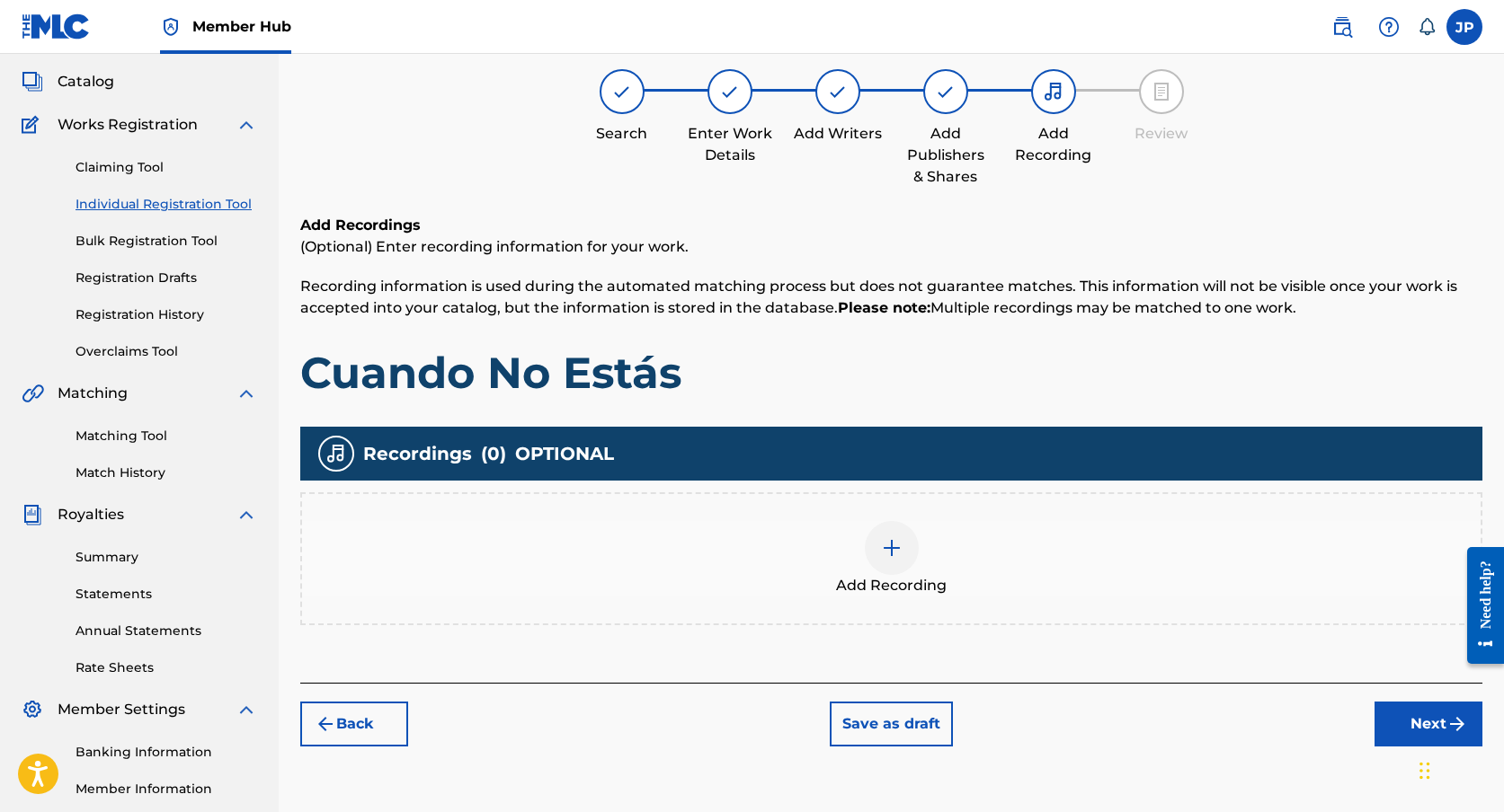
scroll to position [81, 0]
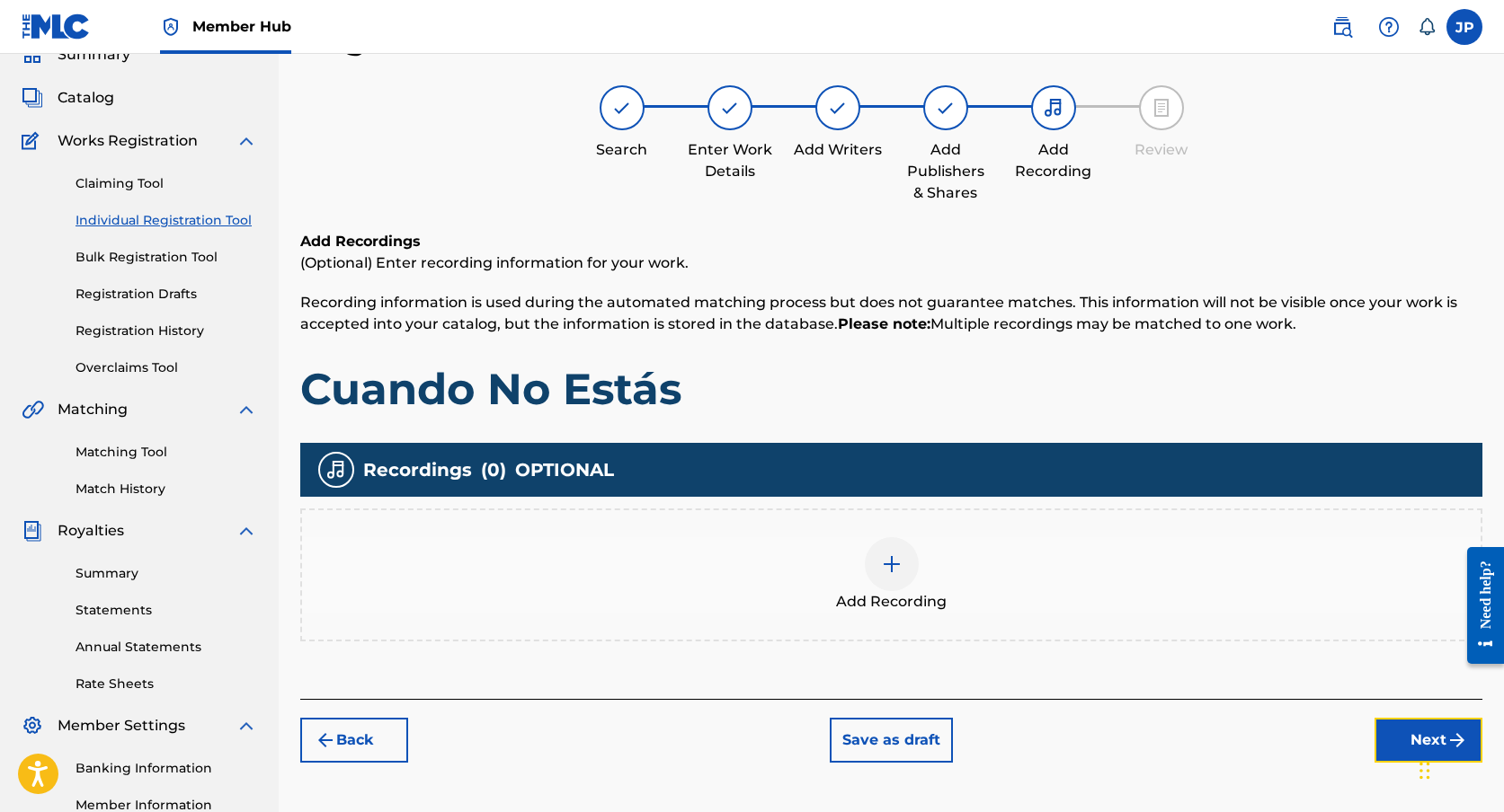
click at [1410, 739] on button "Next" at bounding box center [1429, 740] width 108 height 45
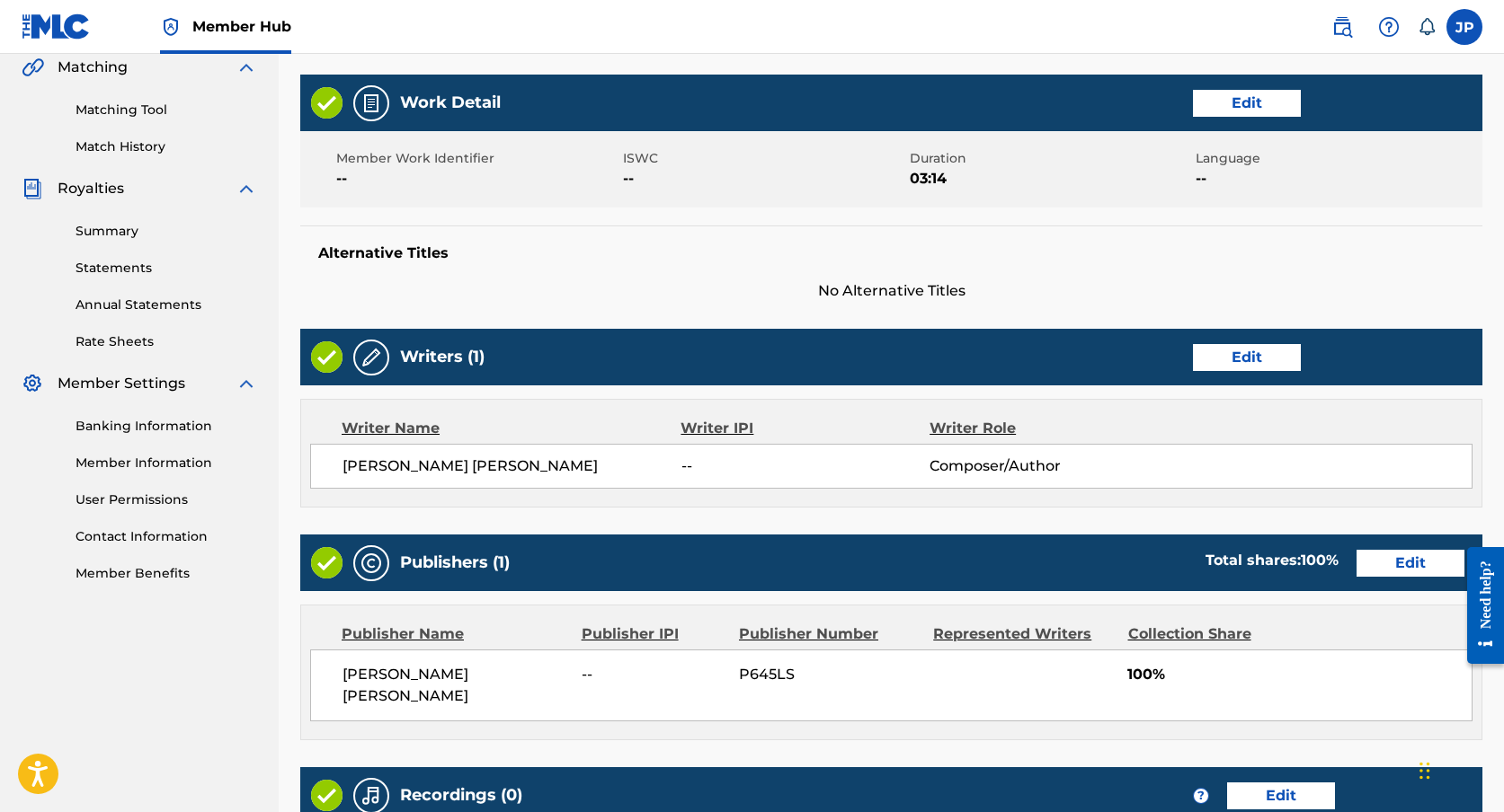
scroll to position [647, 0]
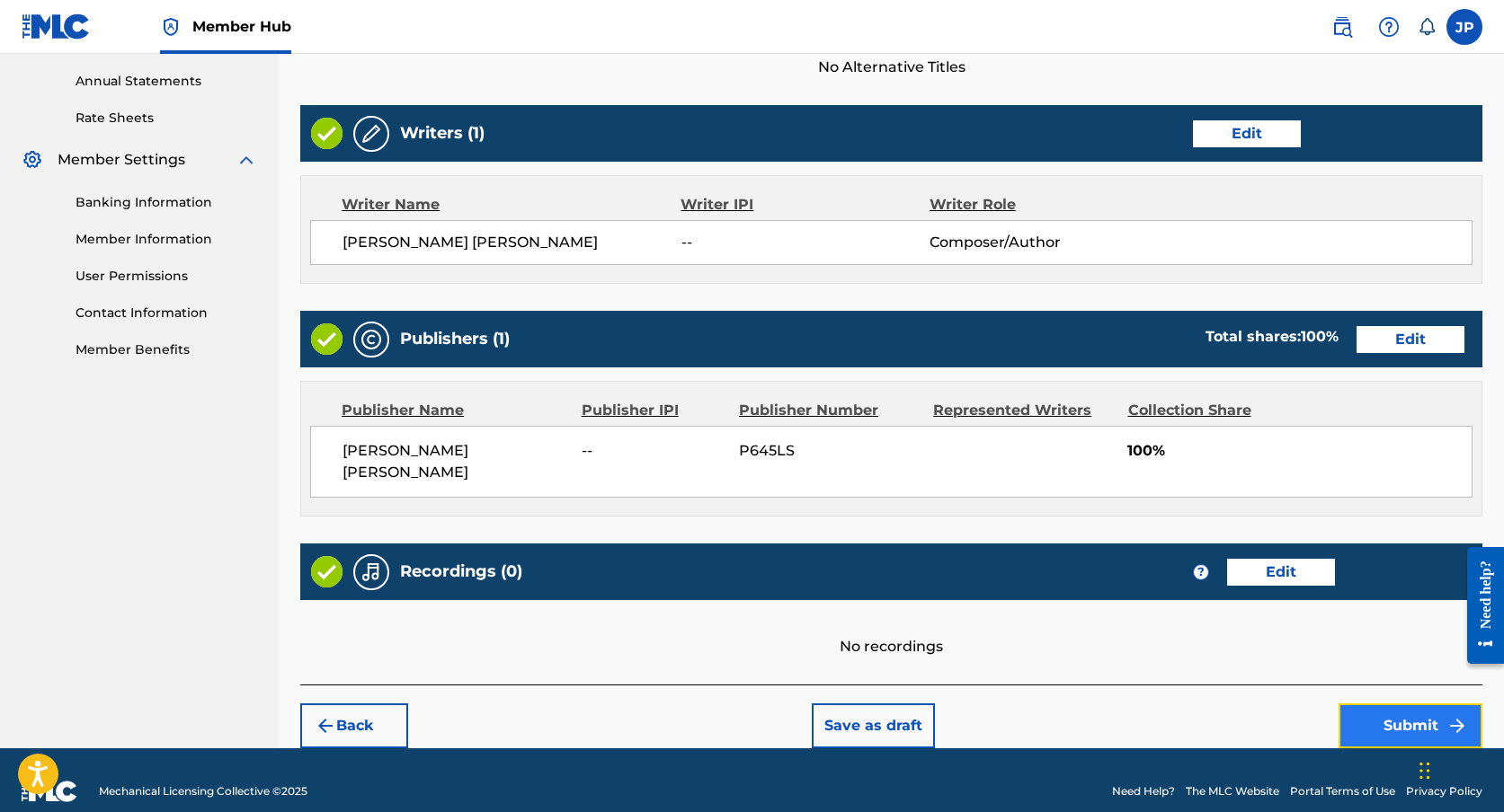
click at [1356, 704] on button "Submit" at bounding box center [1410, 726] width 143 height 45
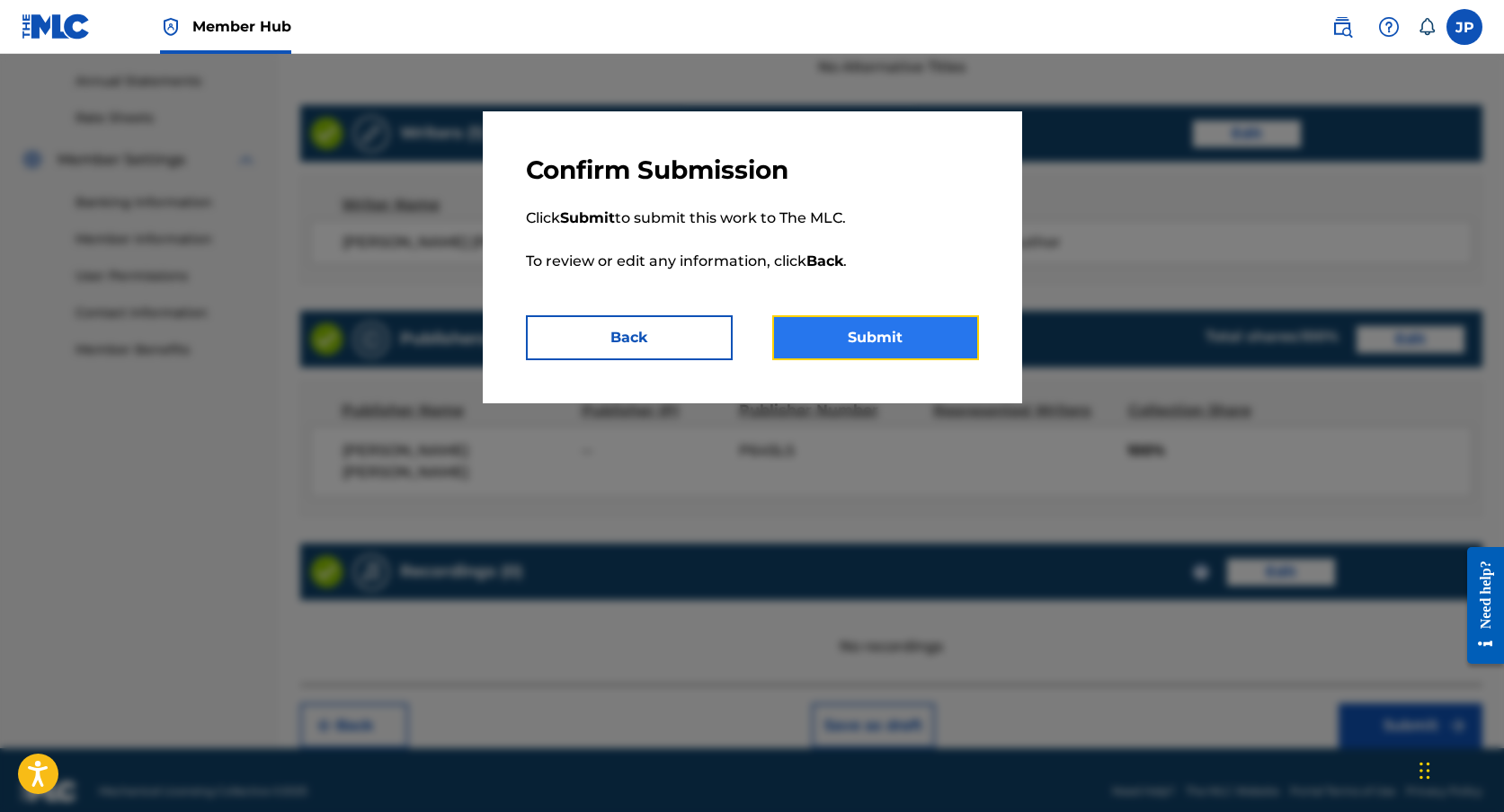
click at [877, 327] on button "Submit" at bounding box center [876, 337] width 207 height 45
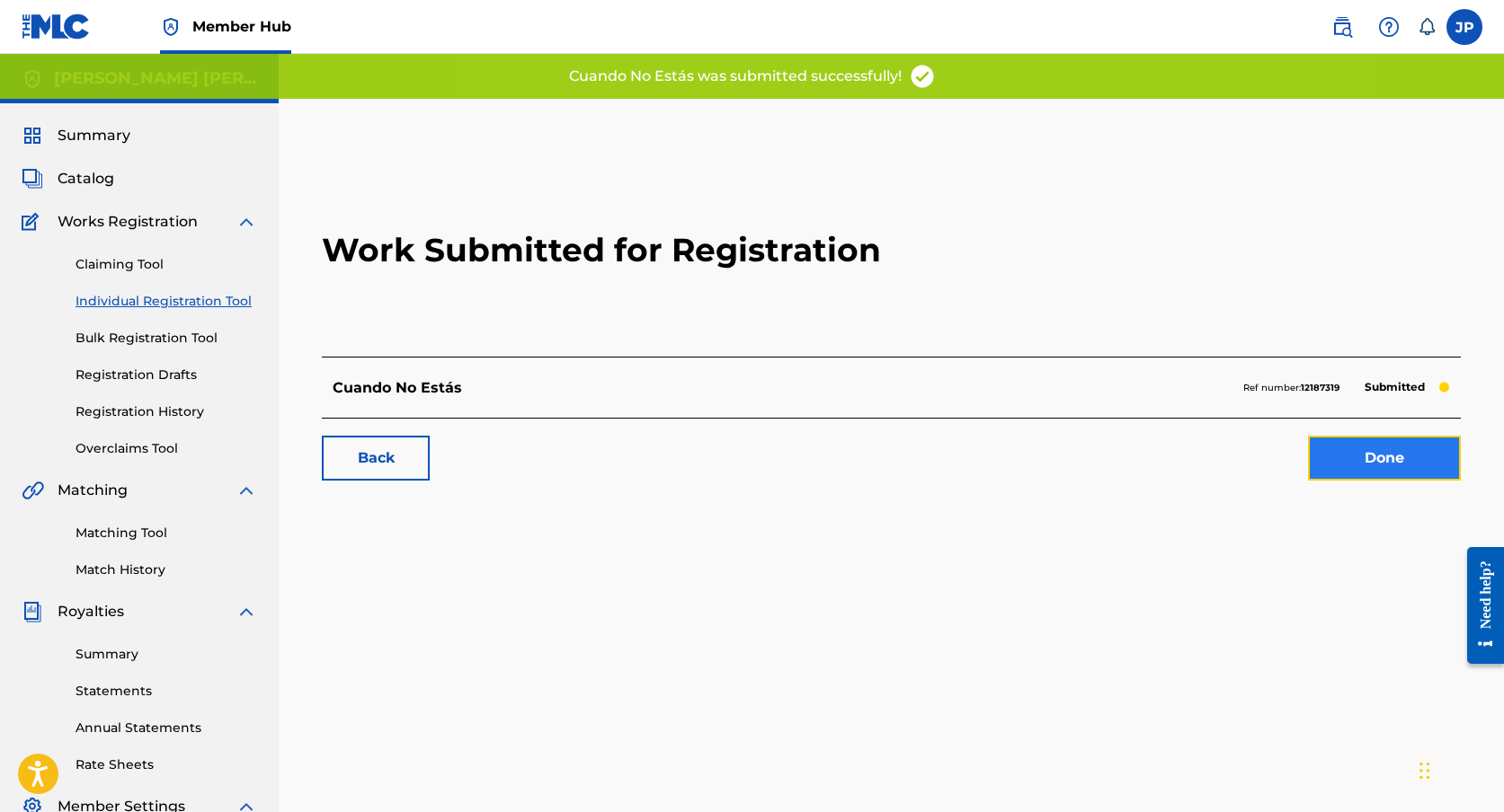
click at [1401, 479] on link "Done" at bounding box center [1384, 458] width 153 height 45
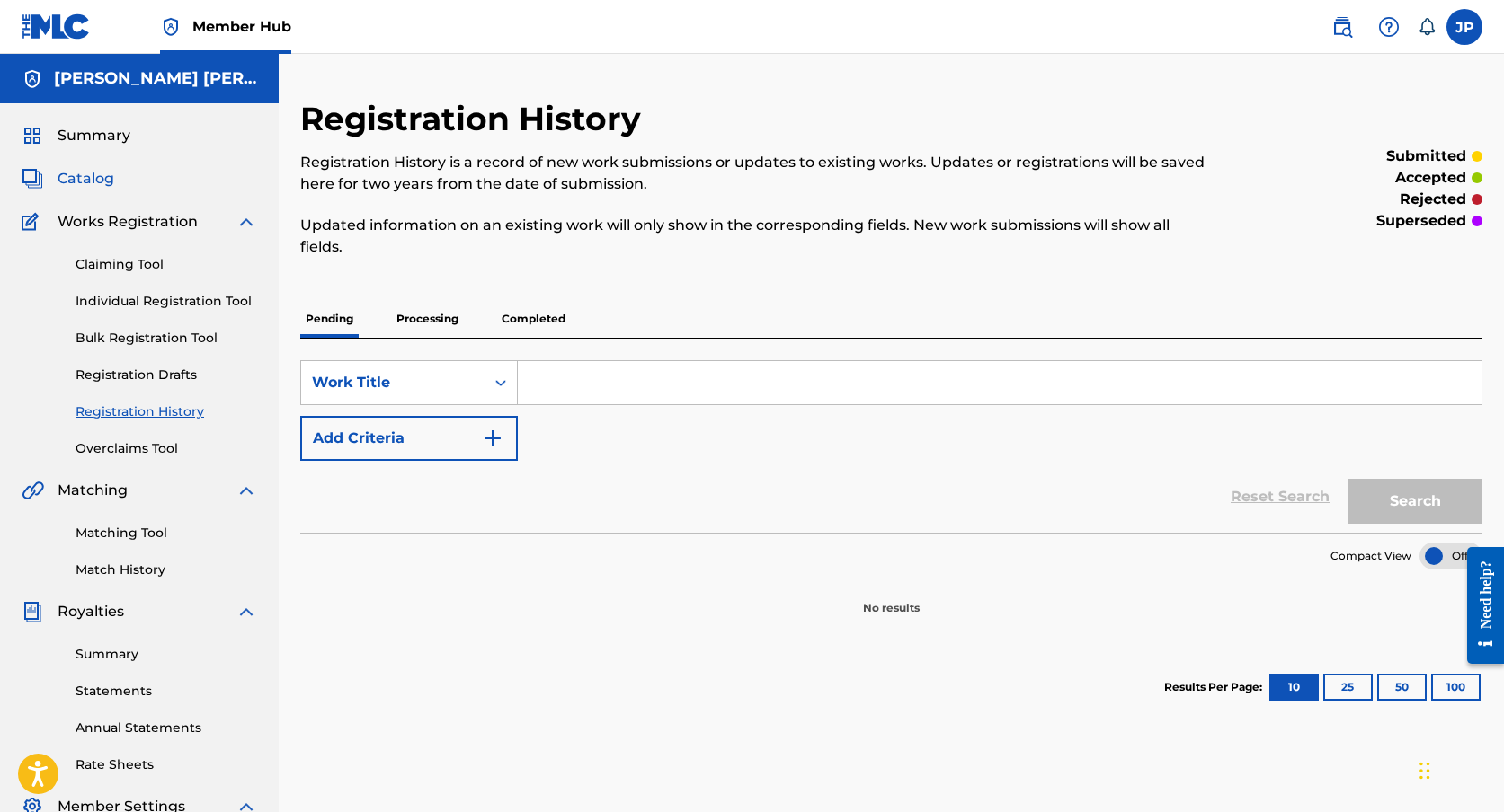
click at [105, 180] on span "Catalog" at bounding box center [86, 179] width 57 height 22
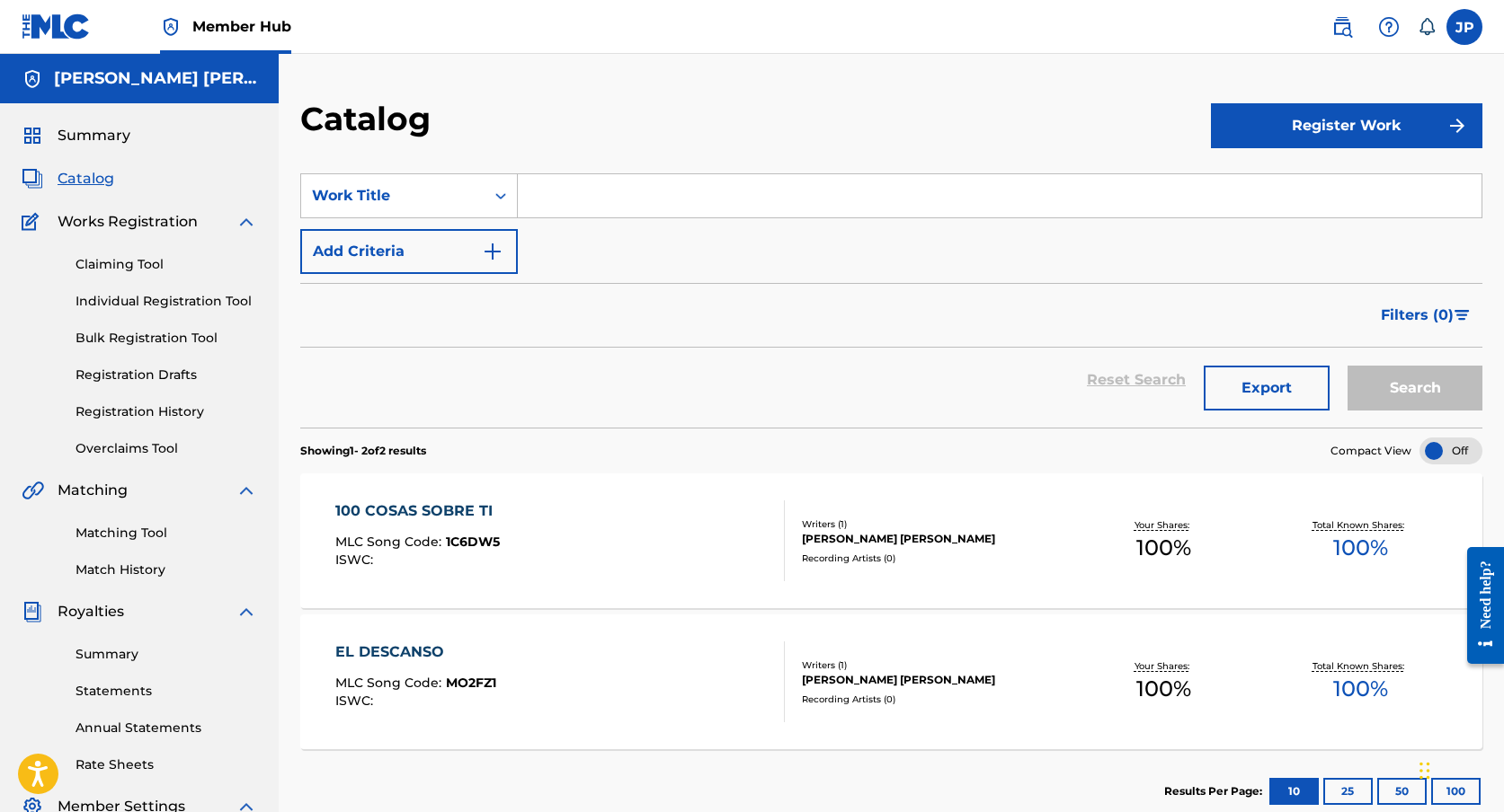
click at [1338, 102] on div "Register Work" at bounding box center [1346, 125] width 272 height 53
click at [1326, 118] on button "Register Work" at bounding box center [1346, 125] width 272 height 45
click at [1265, 195] on link "Individual" at bounding box center [1346, 183] width 272 height 43
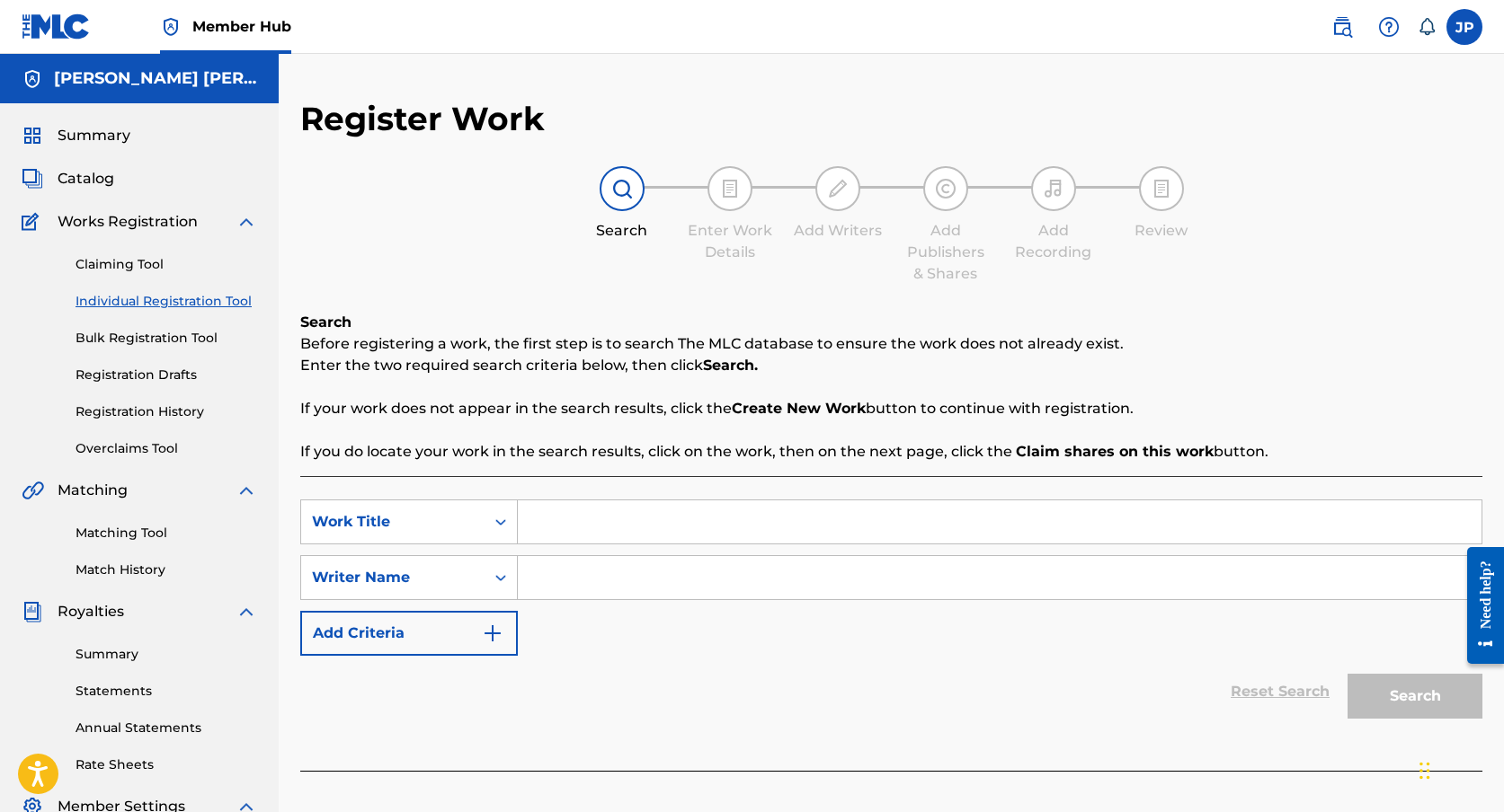
click at [565, 529] on input "Search Form" at bounding box center [999, 521] width 963 height 43
type input "Mariposas"
click at [566, 582] on input "Search Form" at bounding box center [999, 577] width 963 height 43
type input "P"
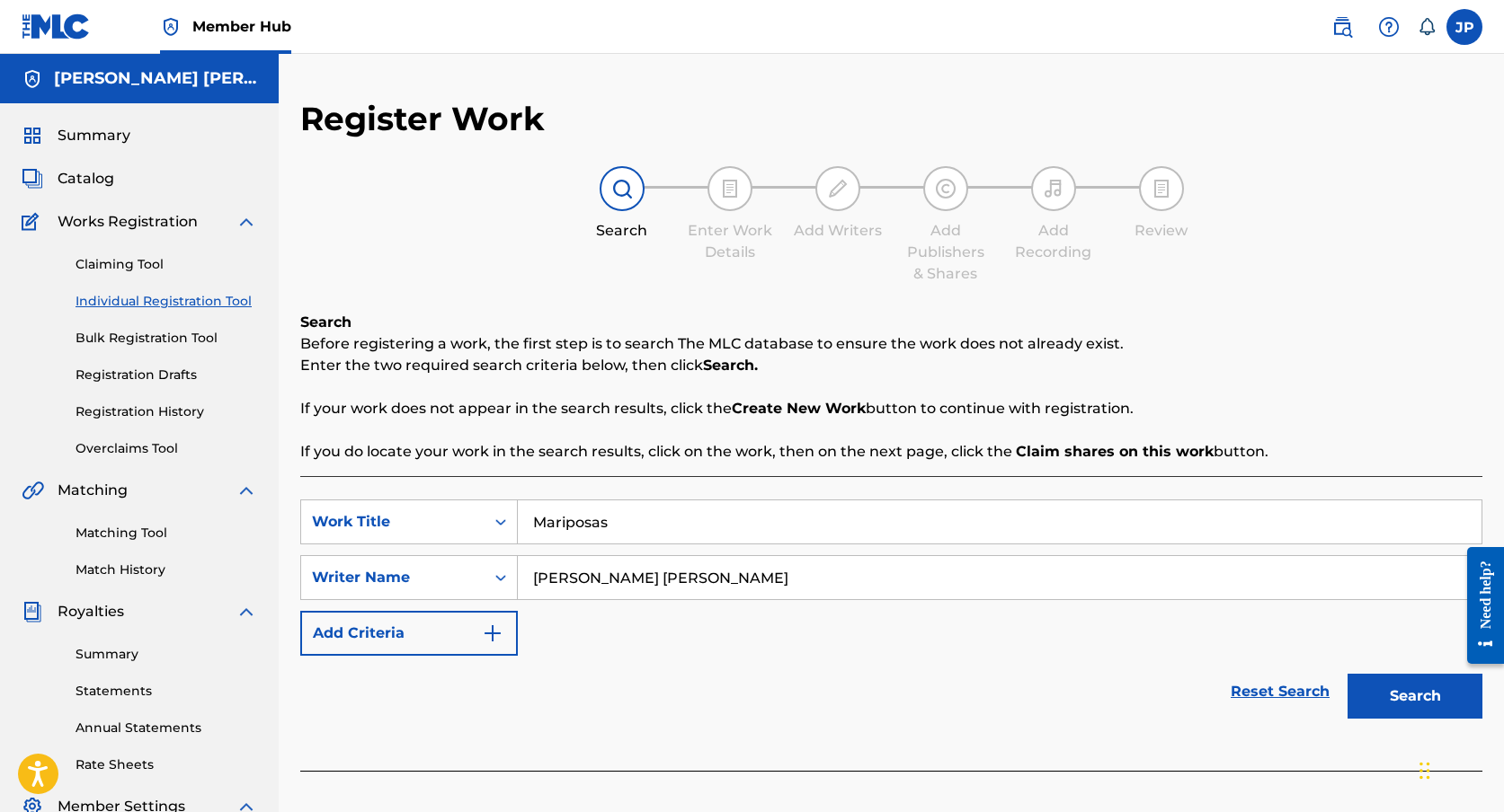
type input "[PERSON_NAME] [PERSON_NAME]"
click at [1409, 691] on button "Search" at bounding box center [1415, 696] width 135 height 45
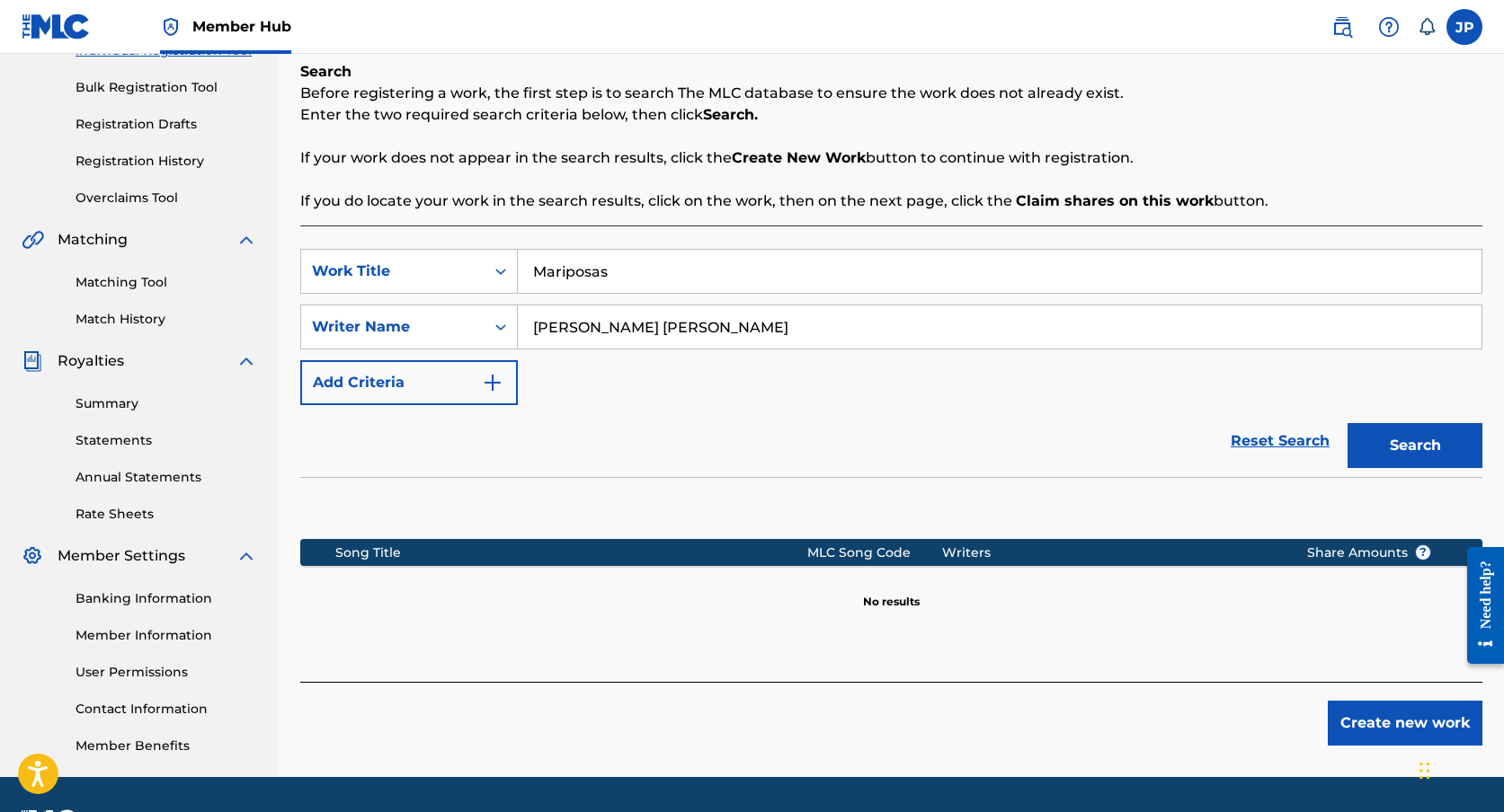
scroll to position [264, 0]
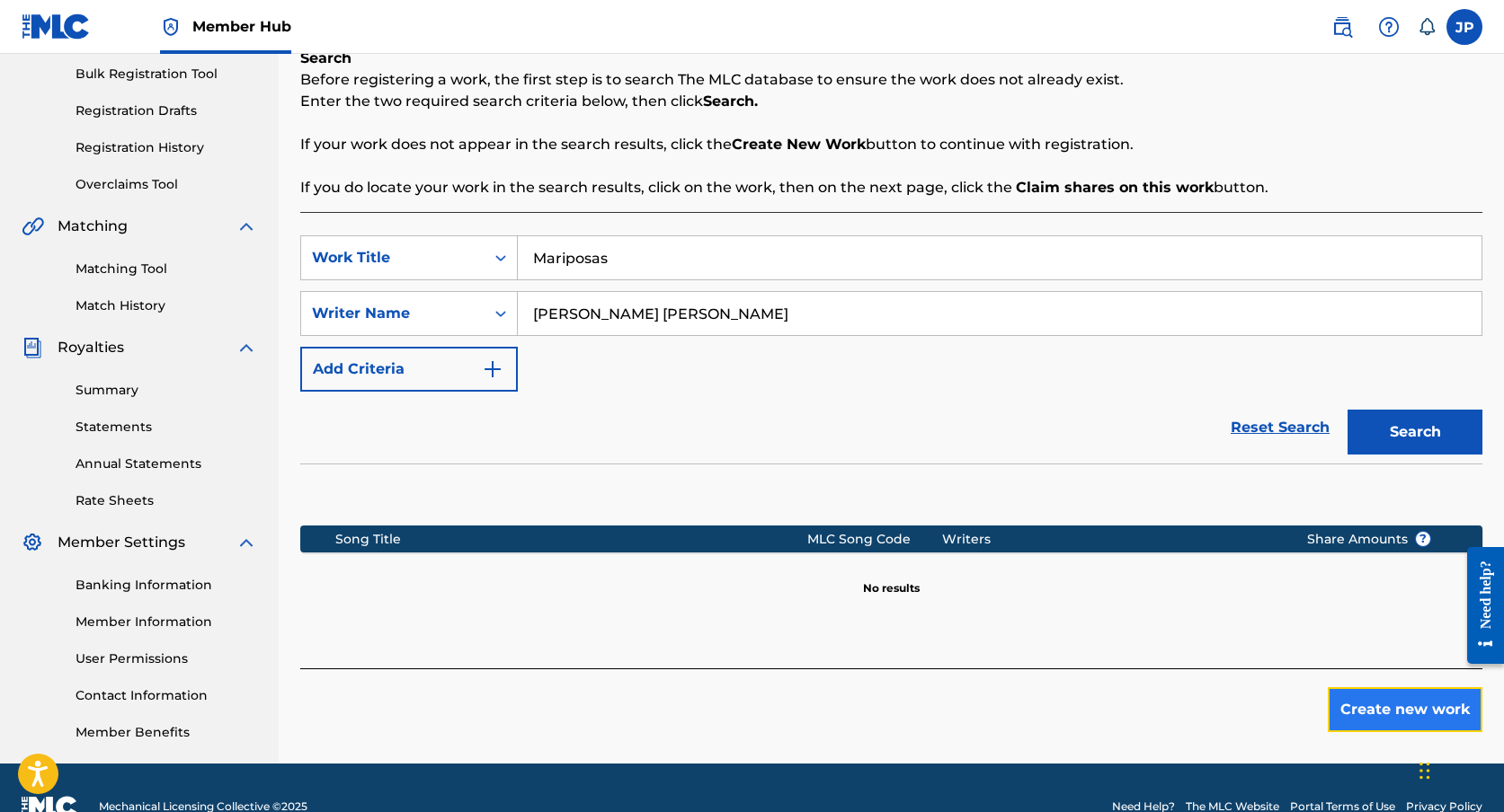
click at [1359, 692] on button "Create new work" at bounding box center [1404, 709] width 155 height 45
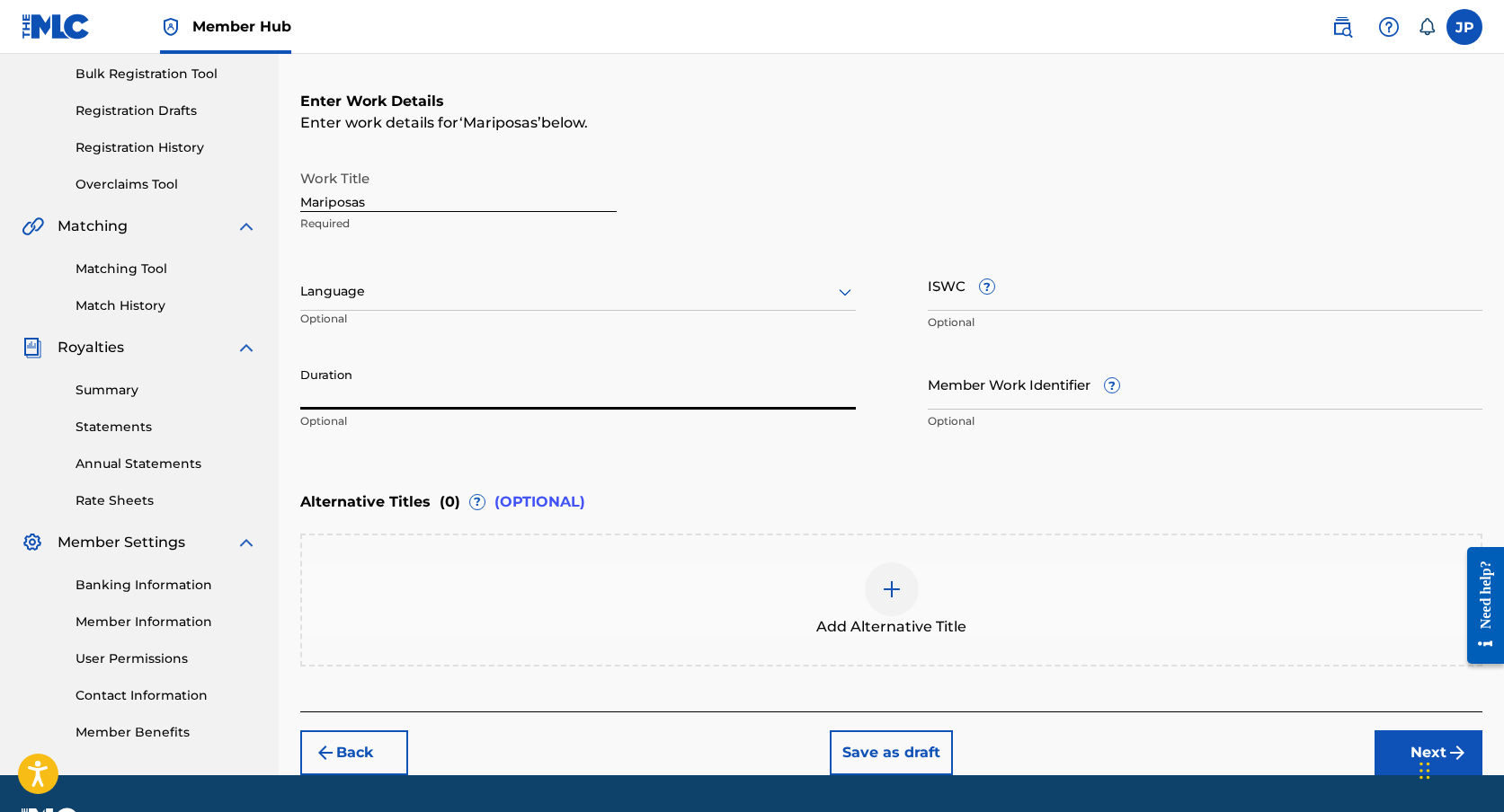
click at [523, 389] on input "Duration" at bounding box center [578, 385] width 556 height 51
click at [839, 294] on icon at bounding box center [845, 292] width 22 height 22
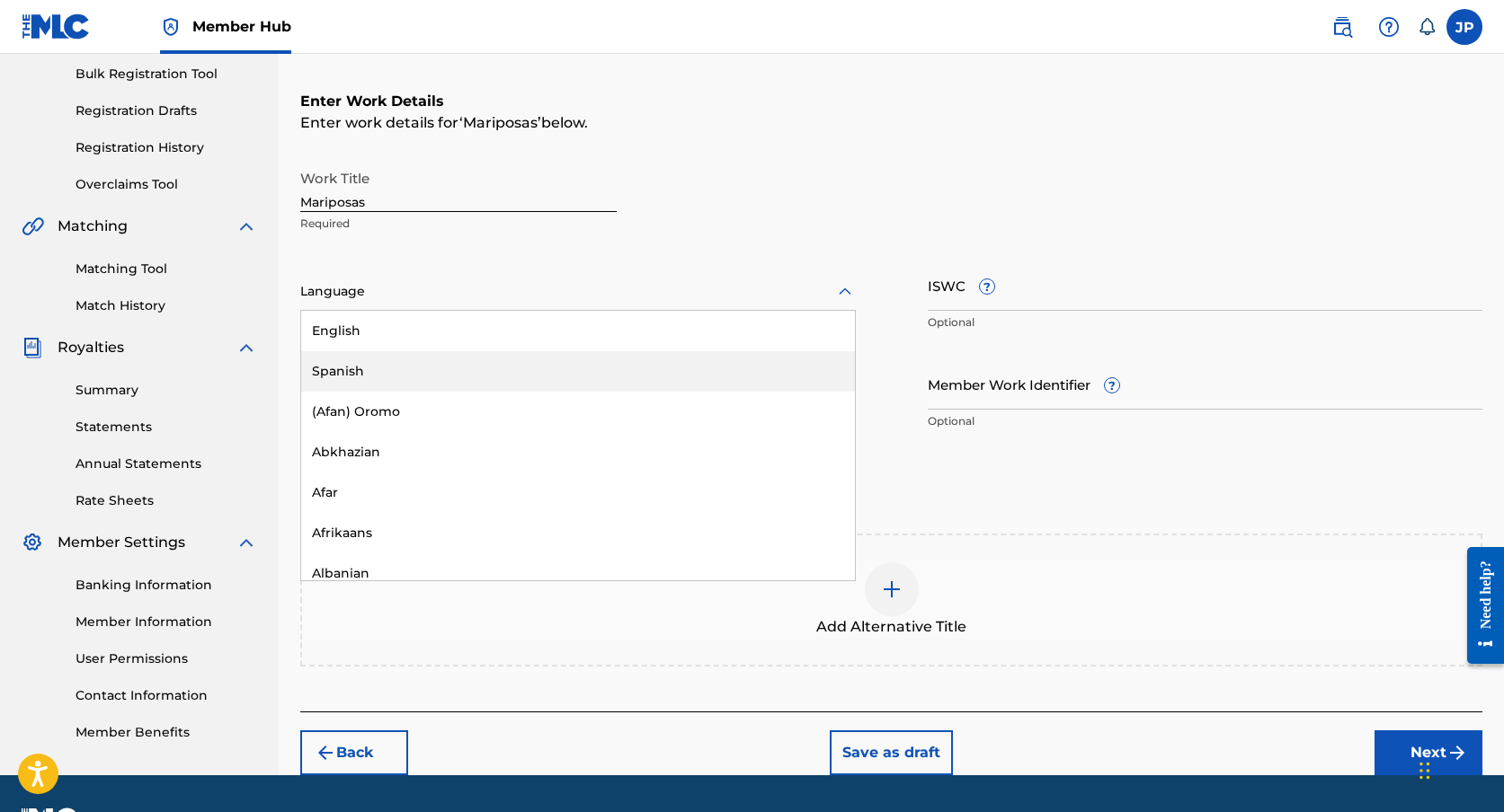
click at [707, 367] on div "Spanish" at bounding box center [578, 371] width 554 height 41
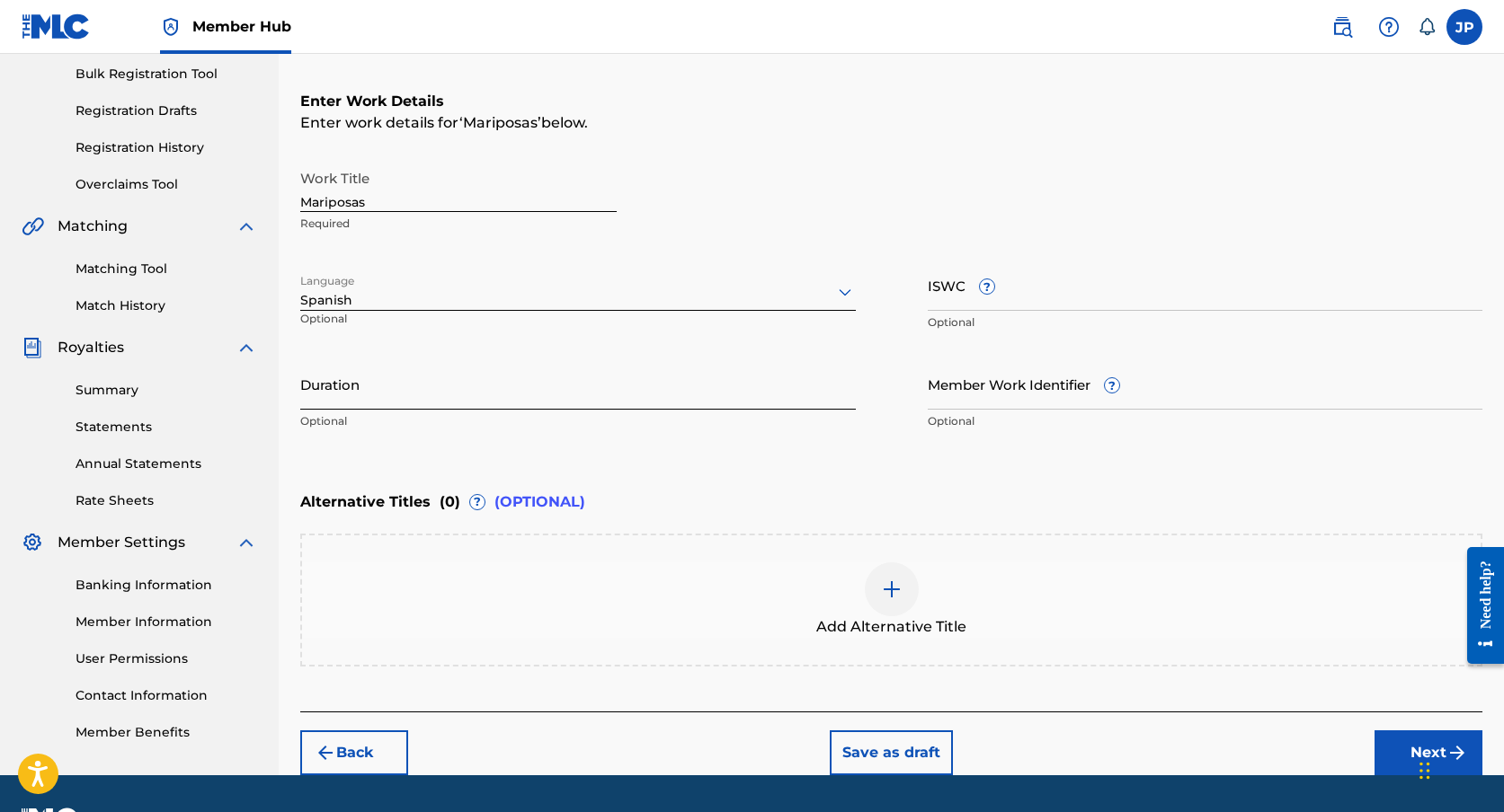
click at [799, 392] on input "Duration" at bounding box center [578, 385] width 556 height 51
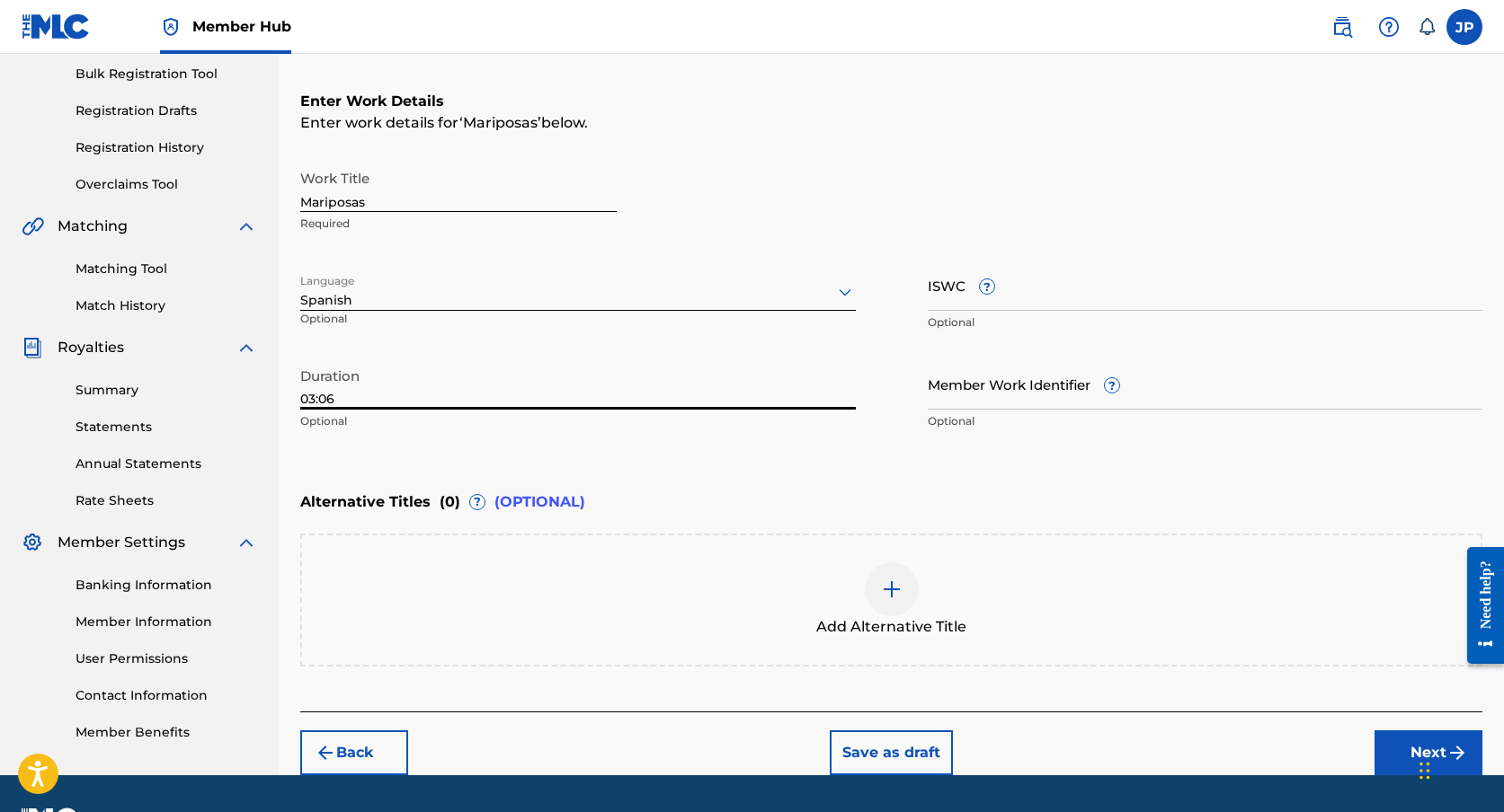
scroll to position [312, 0]
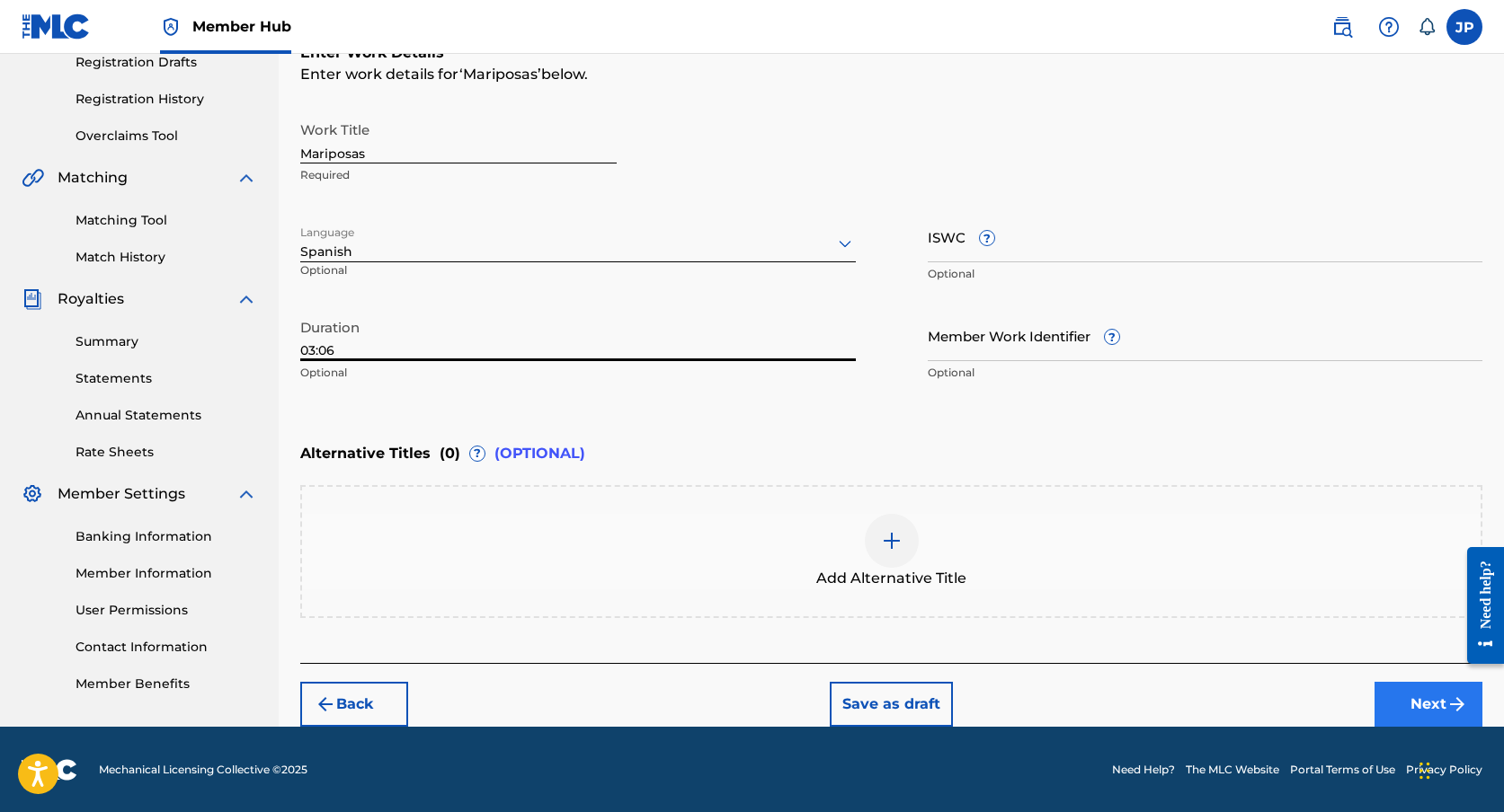
type input "03:06"
click at [1399, 689] on button "Next" at bounding box center [1429, 704] width 108 height 45
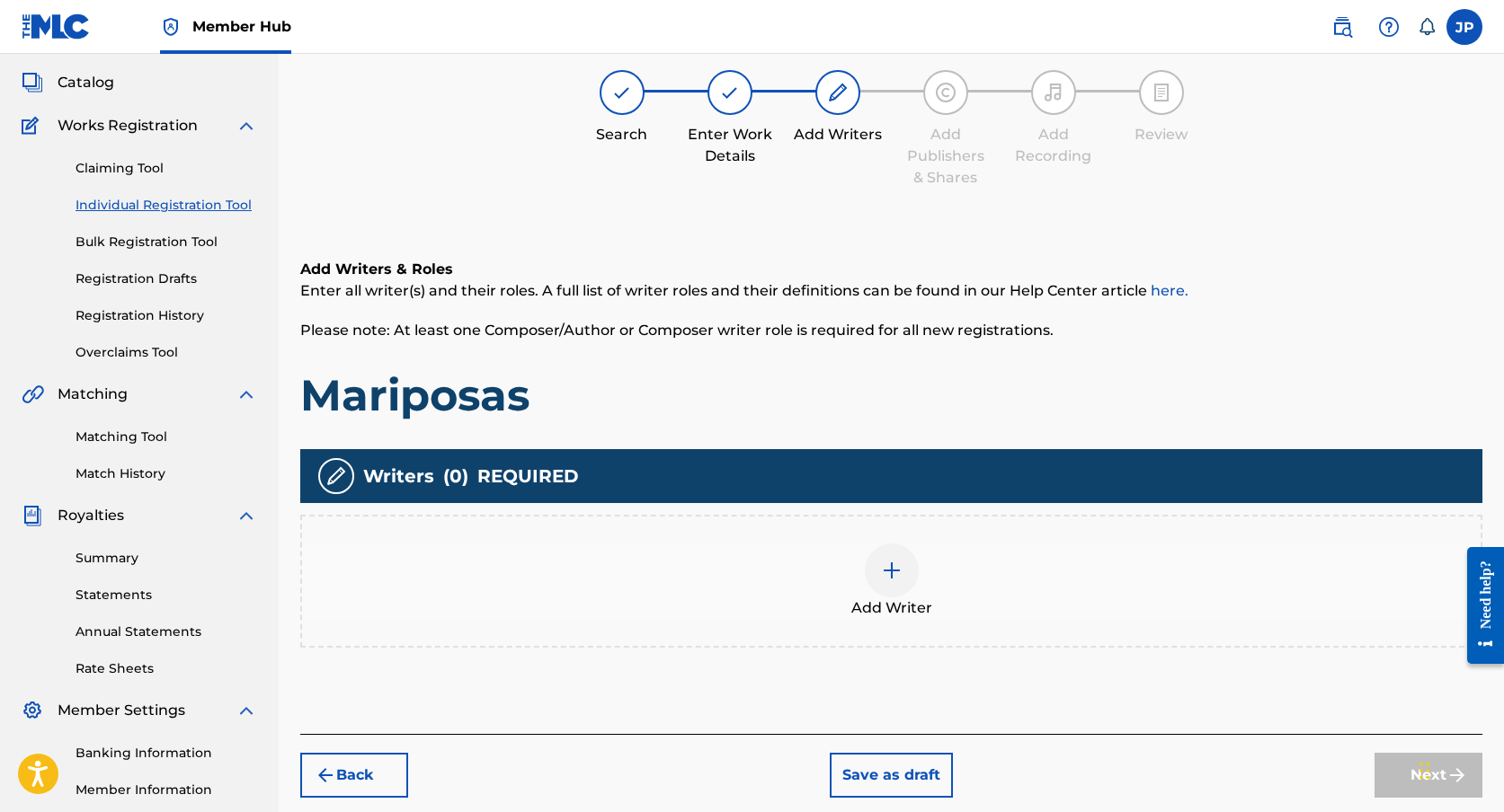
scroll to position [81, 0]
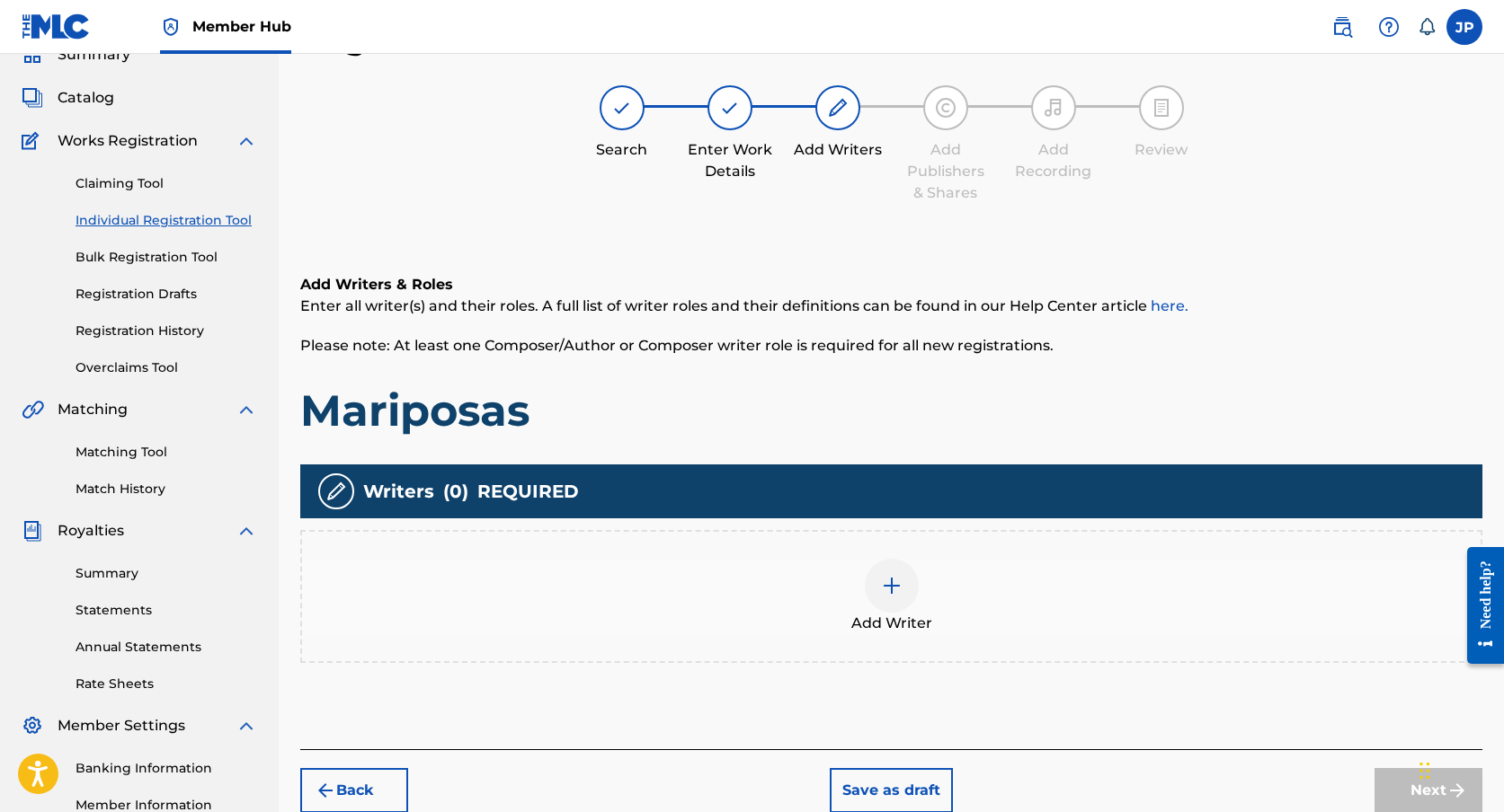
click at [976, 576] on div "Add Writer" at bounding box center [891, 595] width 1178 height 75
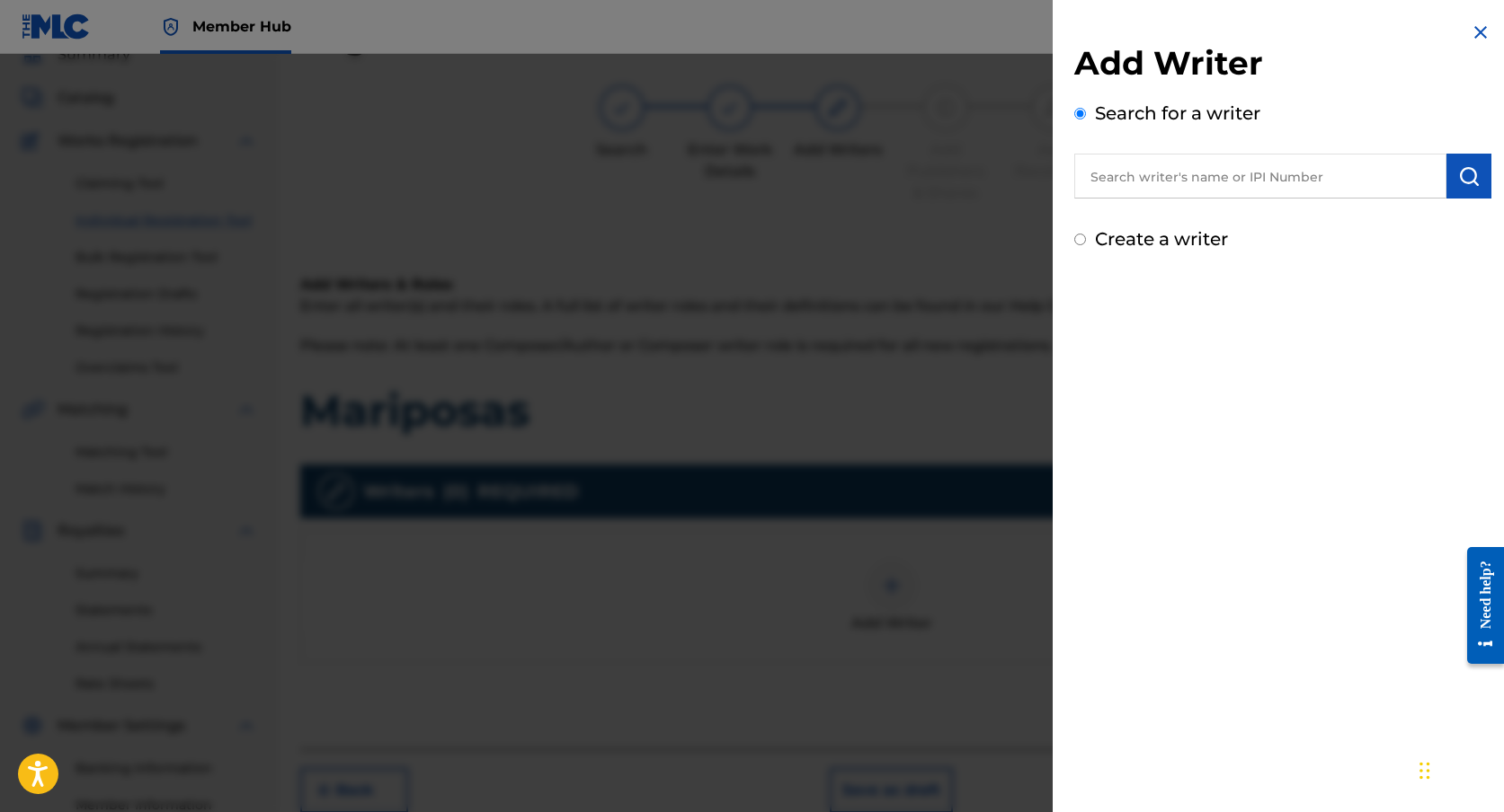
click at [1182, 241] on label "Create a writer" at bounding box center [1161, 238] width 133 height 22
radio input "true"
click at [1086, 241] on input "Create a writer" at bounding box center [1080, 239] width 11 height 11
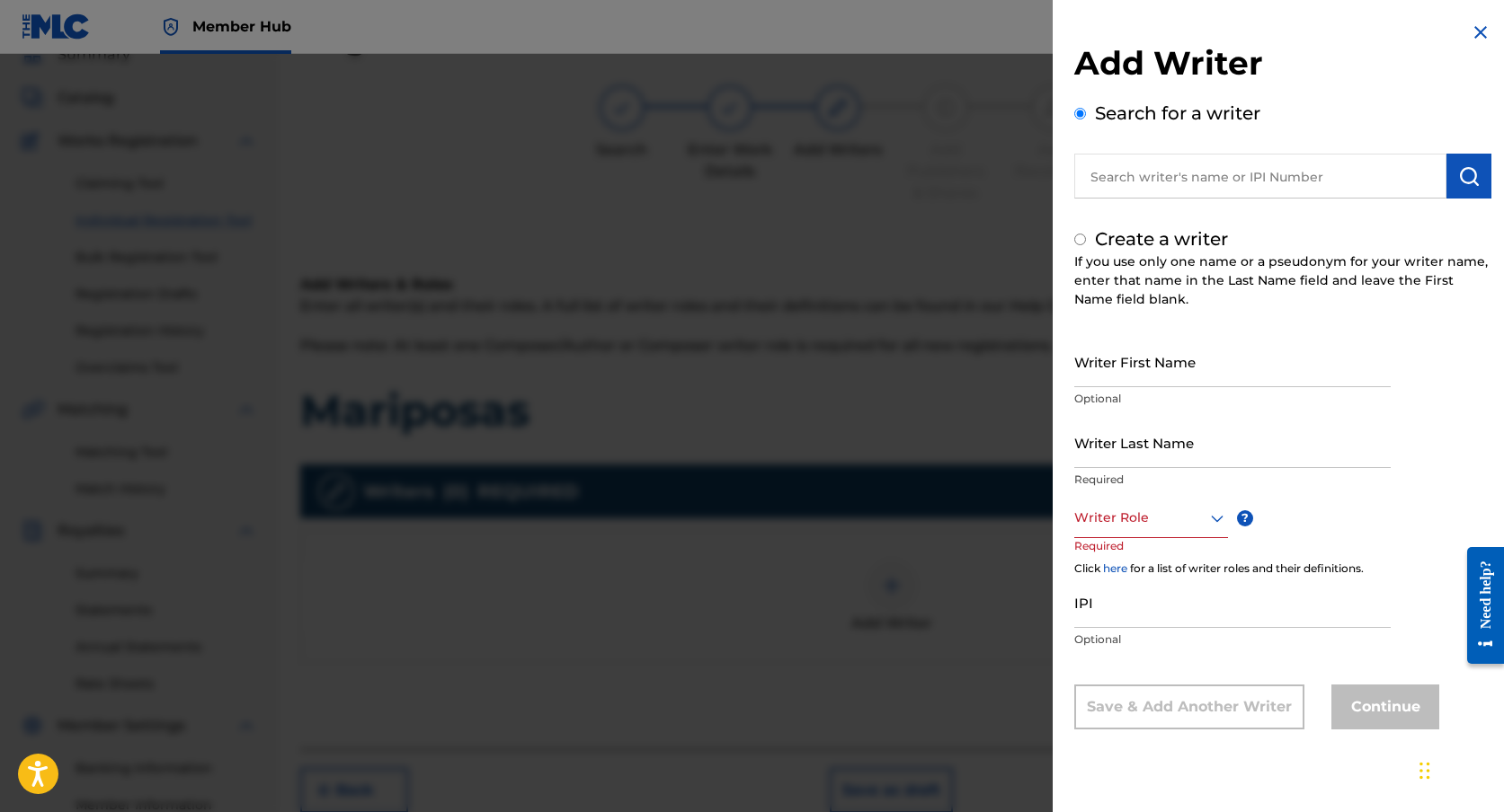
radio input "false"
radio input "true"
click at [1141, 368] on input "Writer First Name" at bounding box center [1232, 362] width 316 height 51
type input "[PERSON_NAME]"
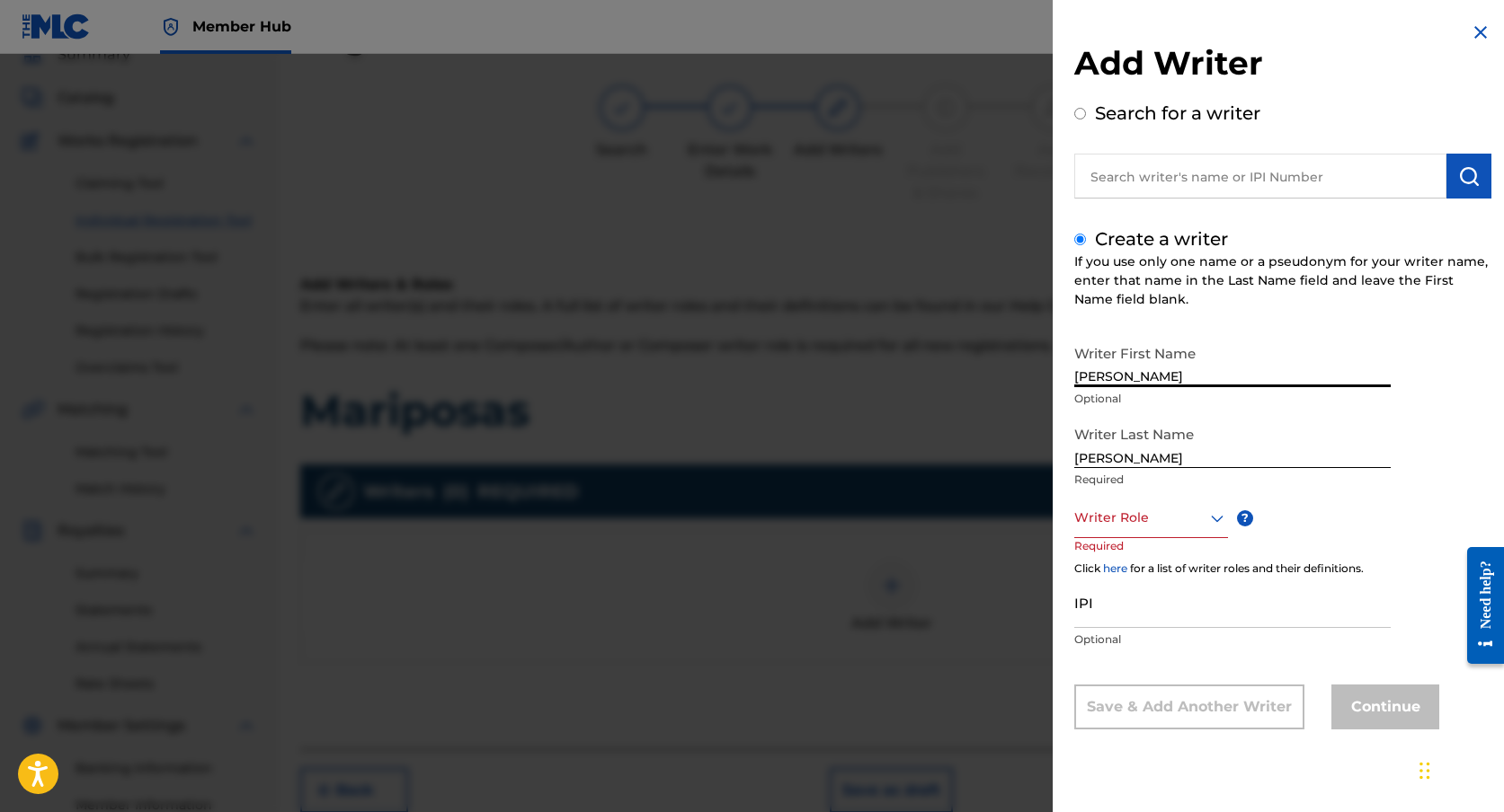
click at [1184, 519] on div at bounding box center [1152, 519] width 154 height 23
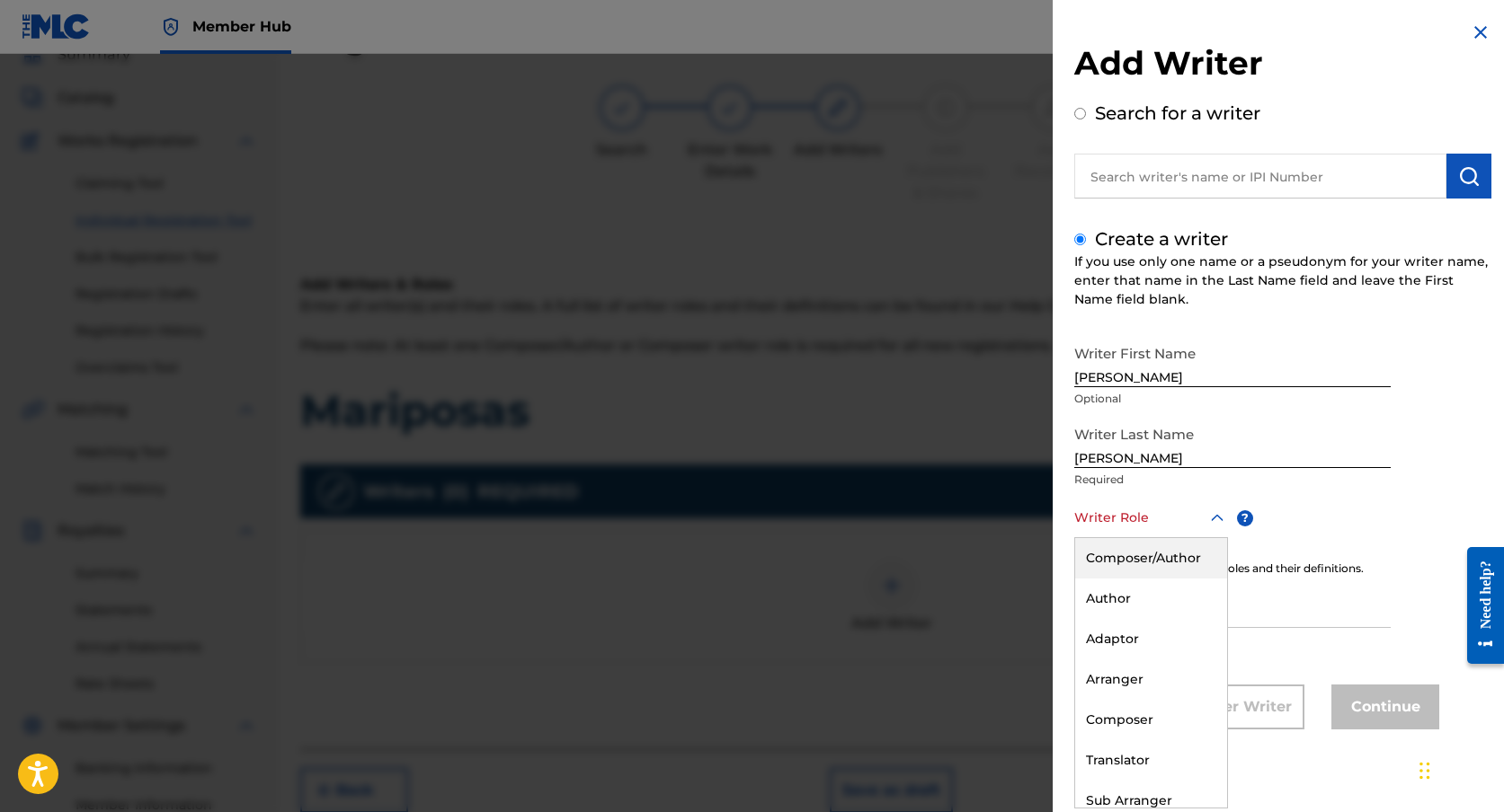
click at [1184, 562] on div "Composer/Author" at bounding box center [1152, 558] width 152 height 41
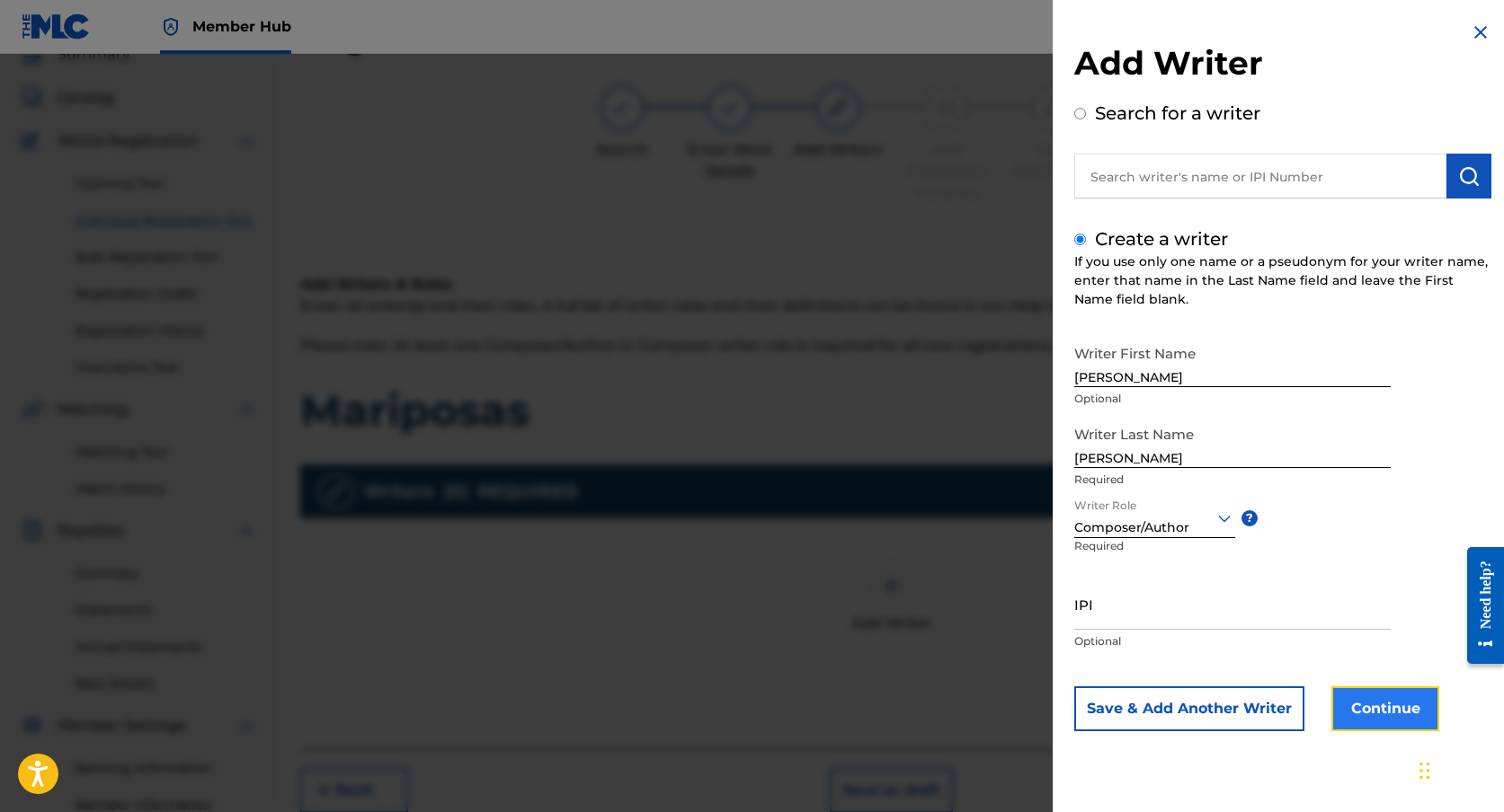
click at [1377, 697] on button "Continue" at bounding box center [1385, 708] width 108 height 45
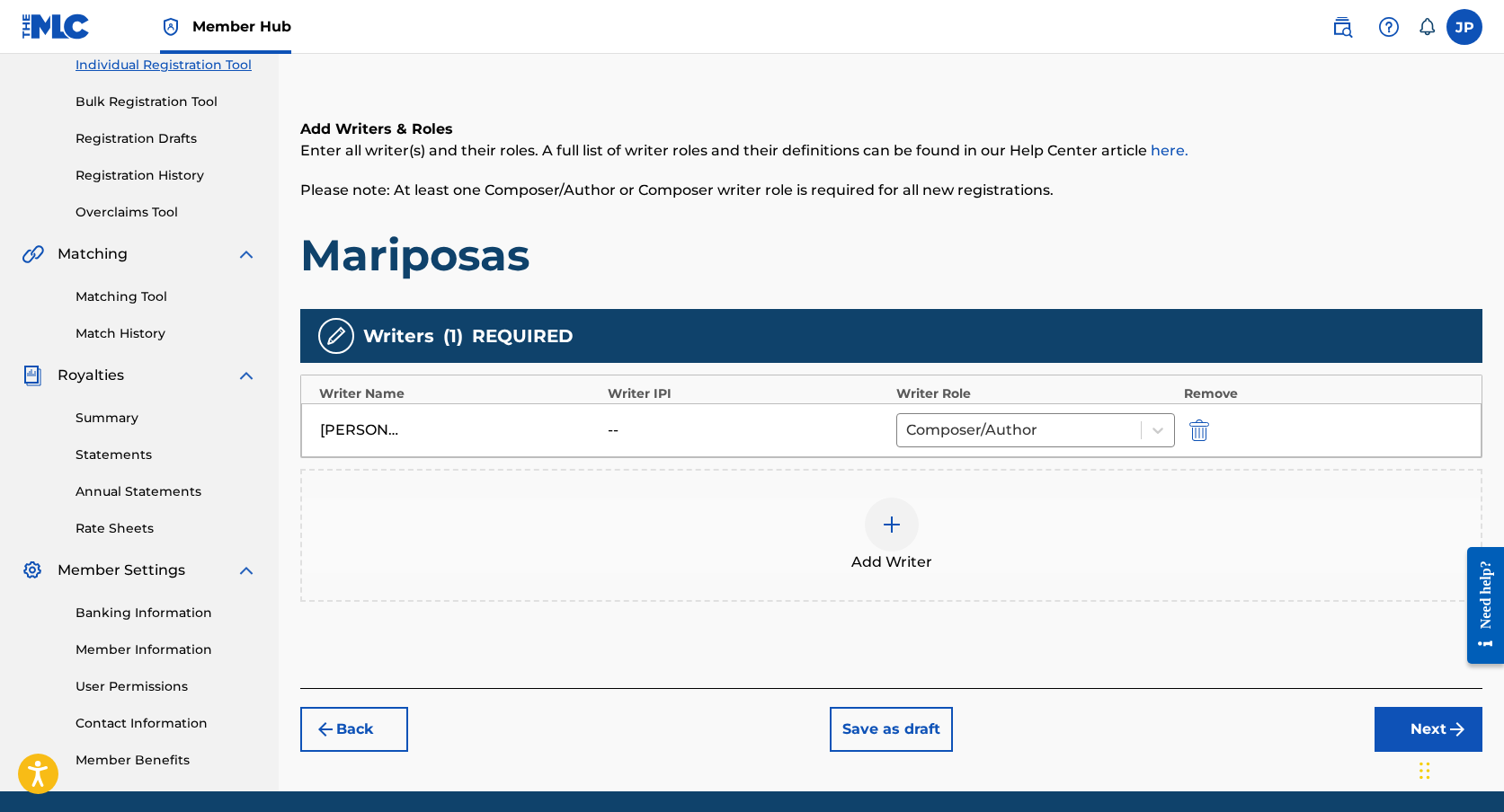
scroll to position [302, 0]
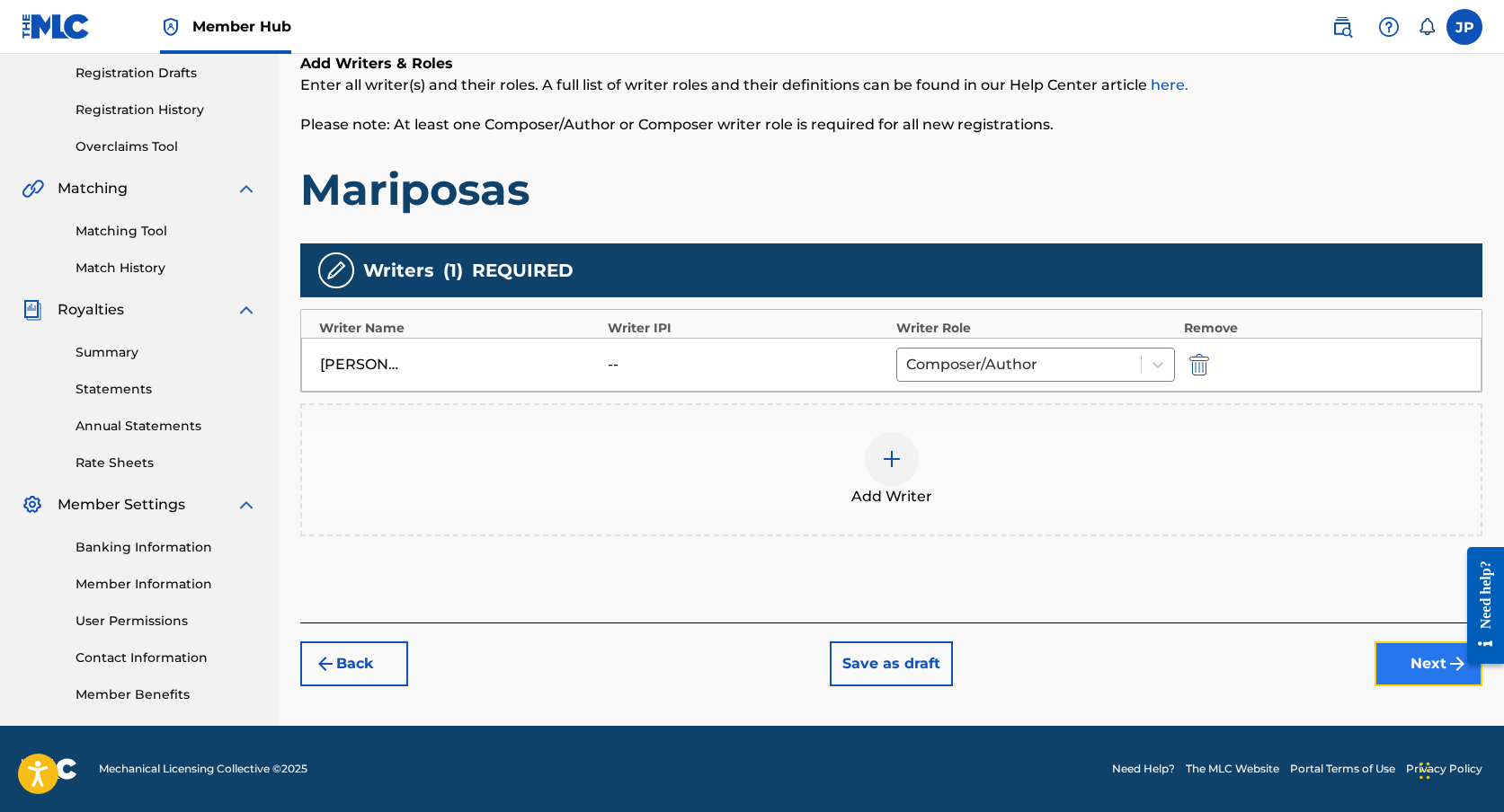
click at [1396, 674] on button "Next" at bounding box center [1429, 664] width 108 height 45
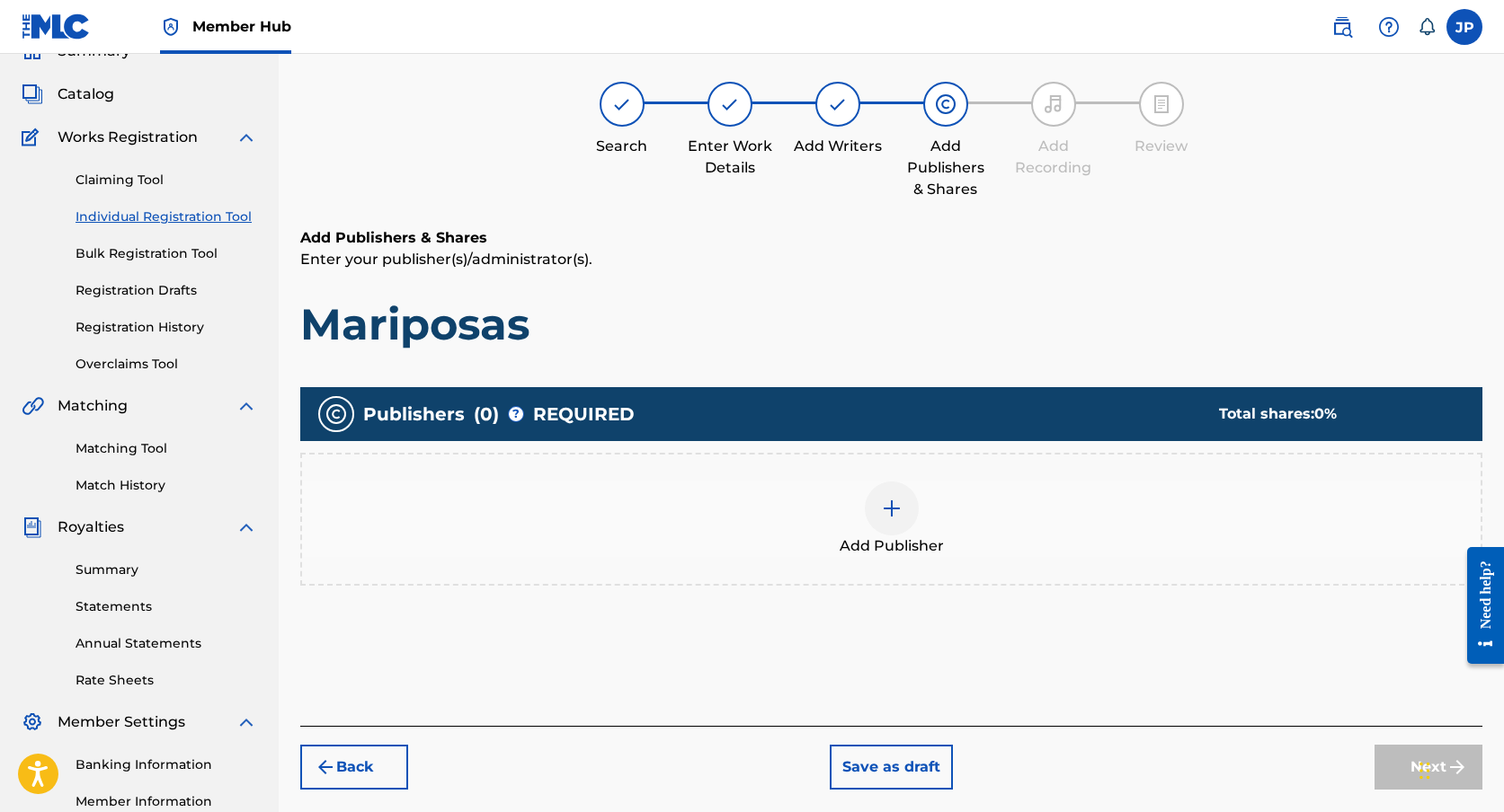
scroll to position [81, 0]
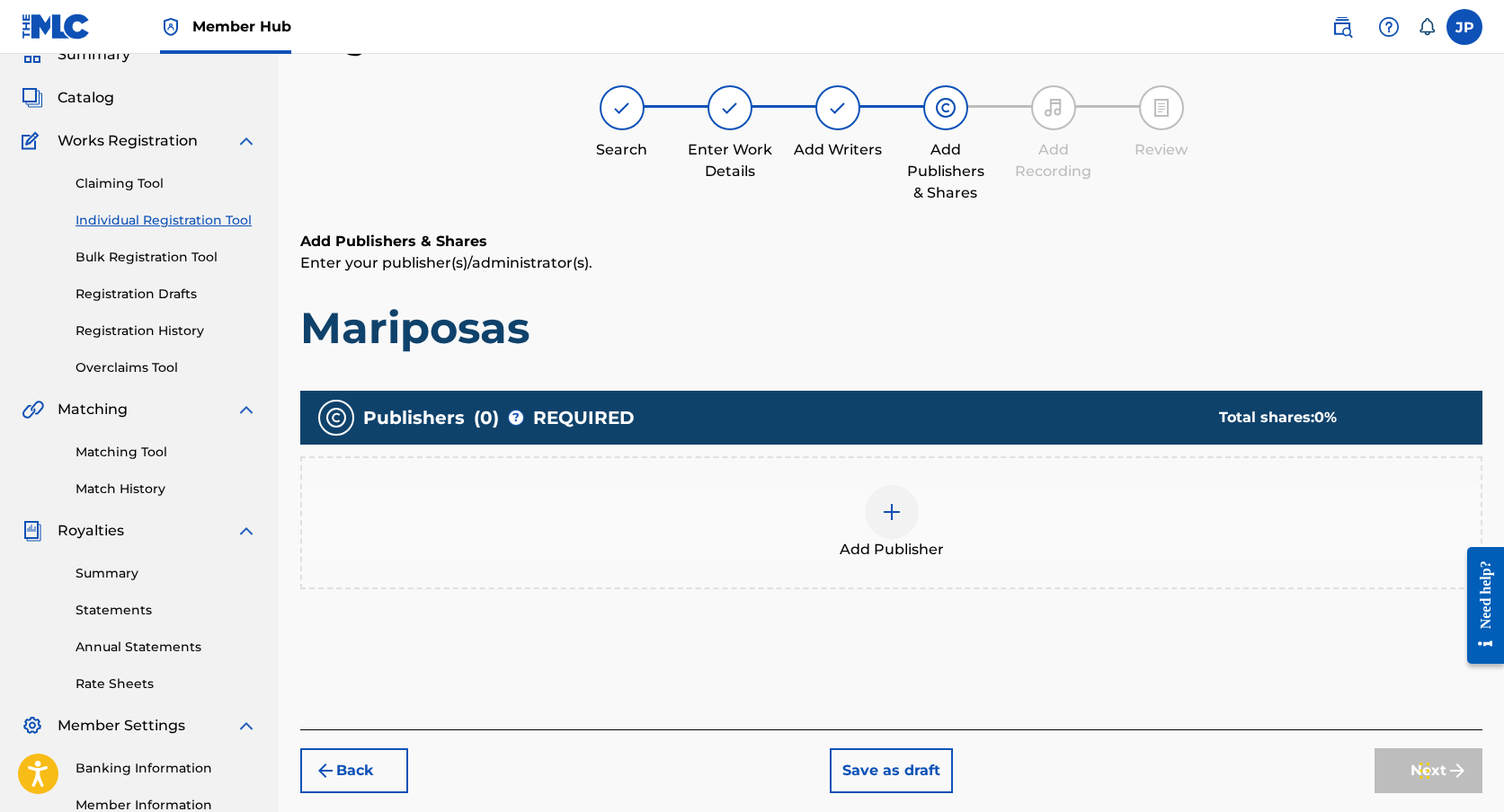
click at [906, 512] on div at bounding box center [891, 512] width 54 height 54
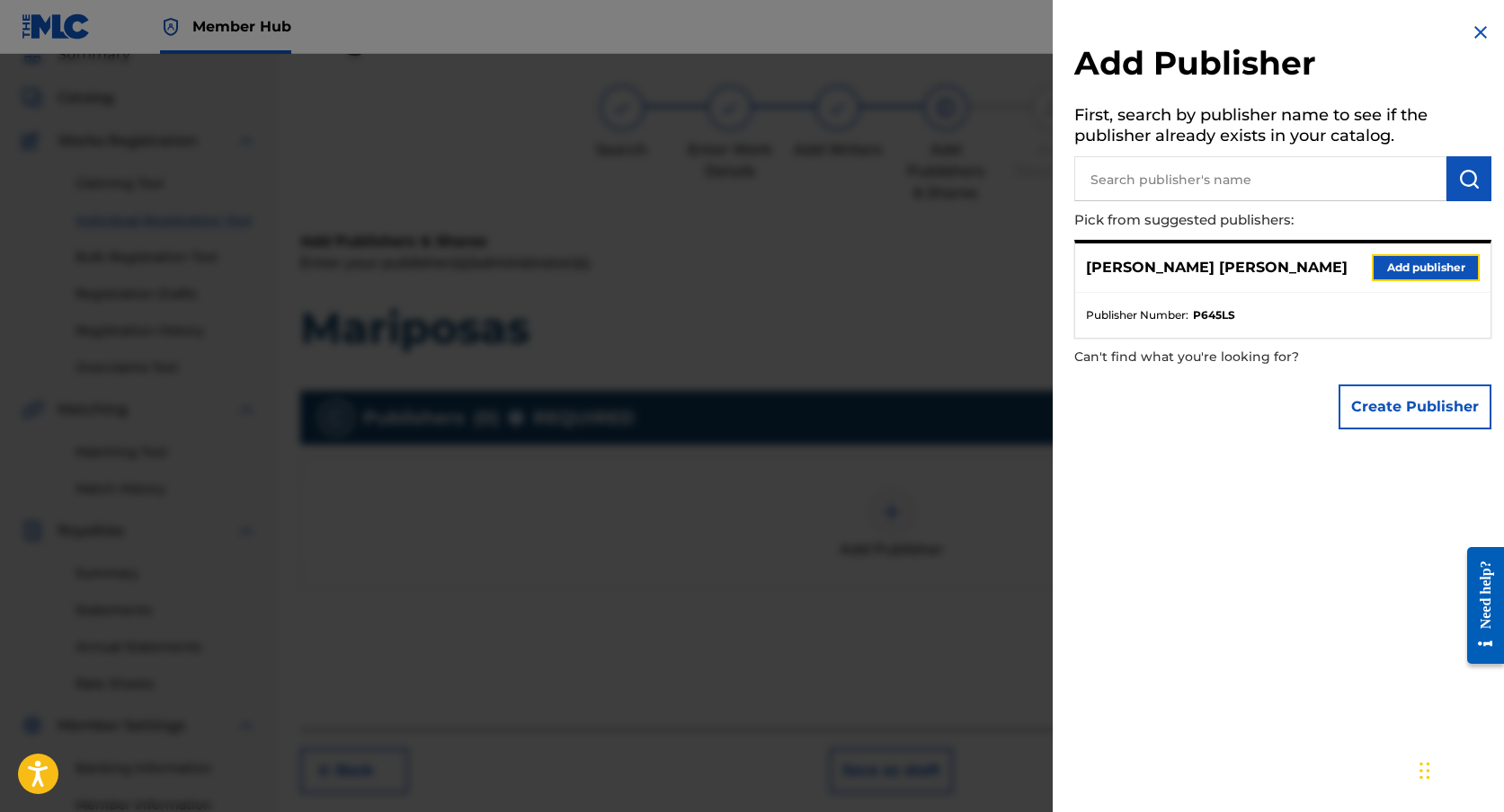
click at [1398, 265] on button "Add publisher" at bounding box center [1426, 268] width 108 height 27
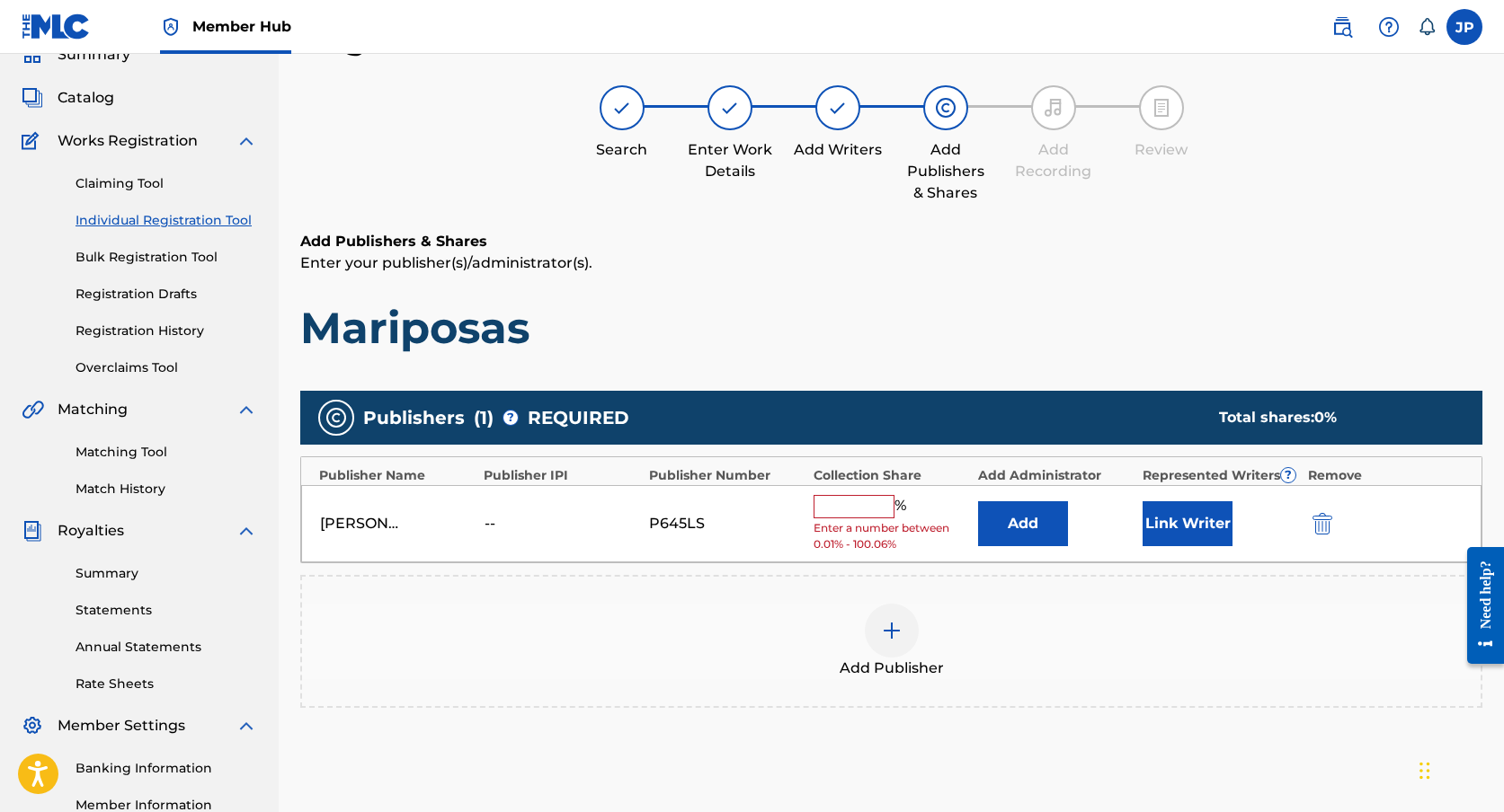
click at [868, 497] on input "text" at bounding box center [853, 506] width 81 height 24
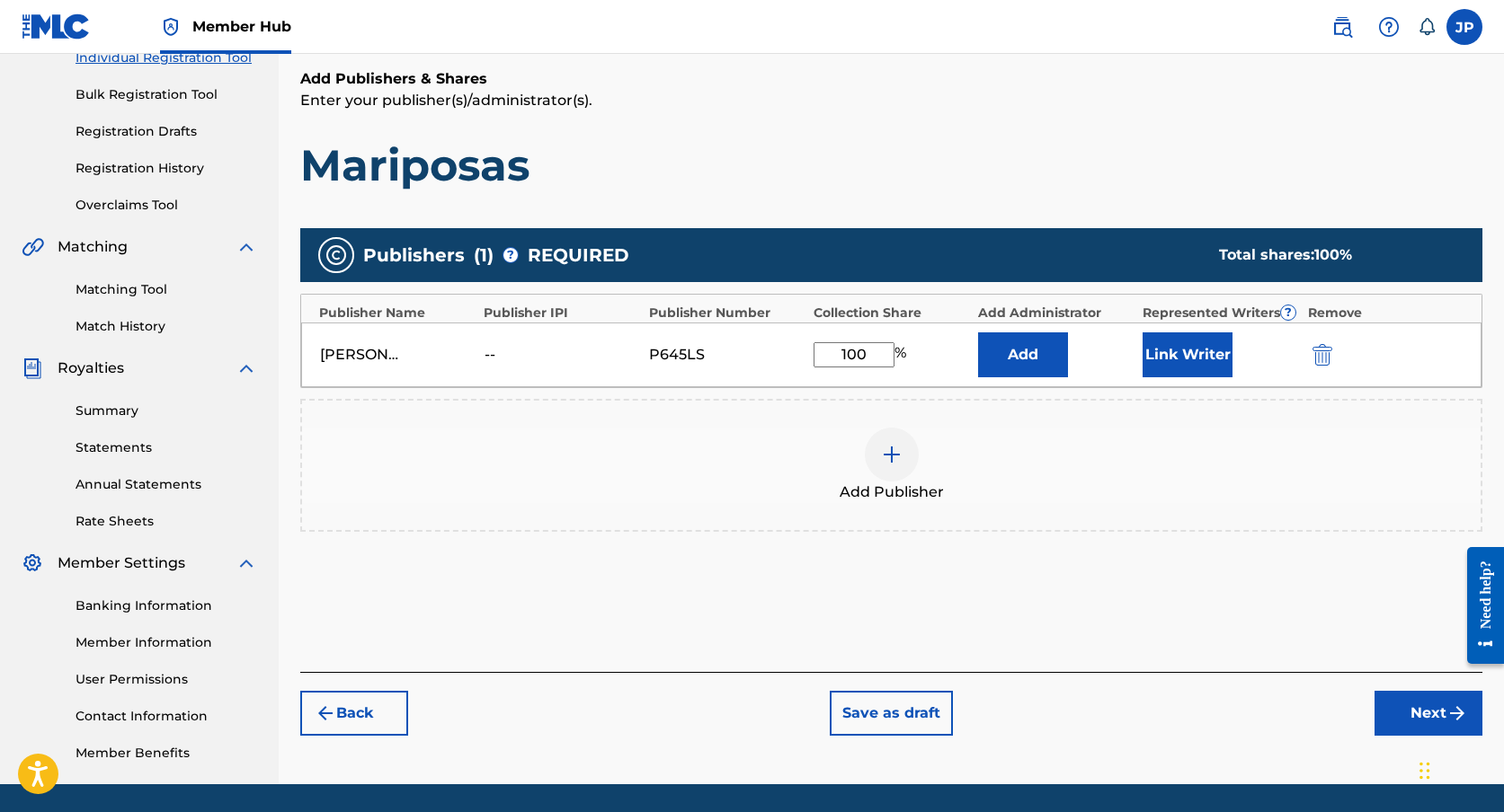
scroll to position [302, 0]
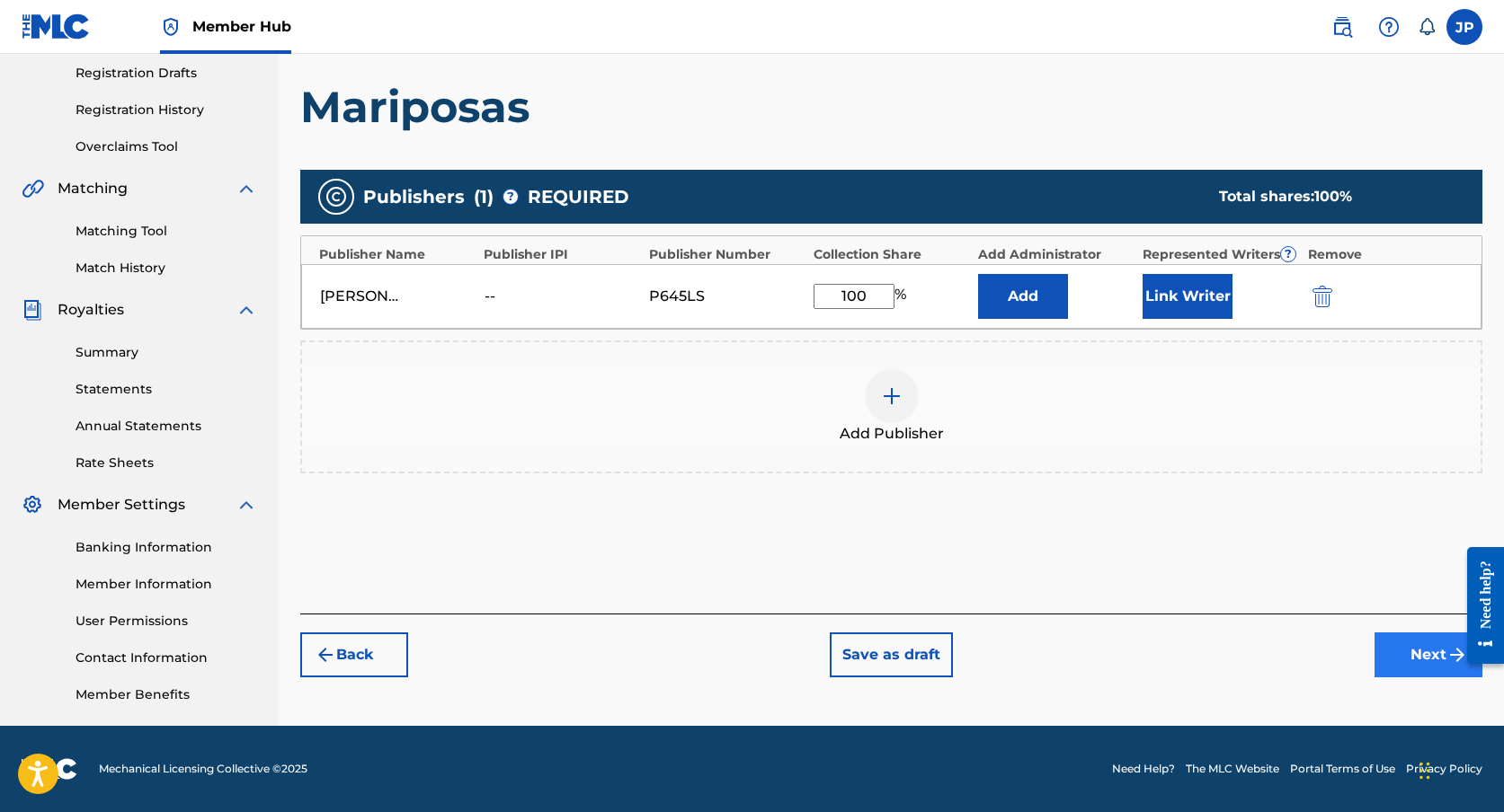
type input "100"
click at [1419, 659] on button "Next" at bounding box center [1429, 654] width 108 height 45
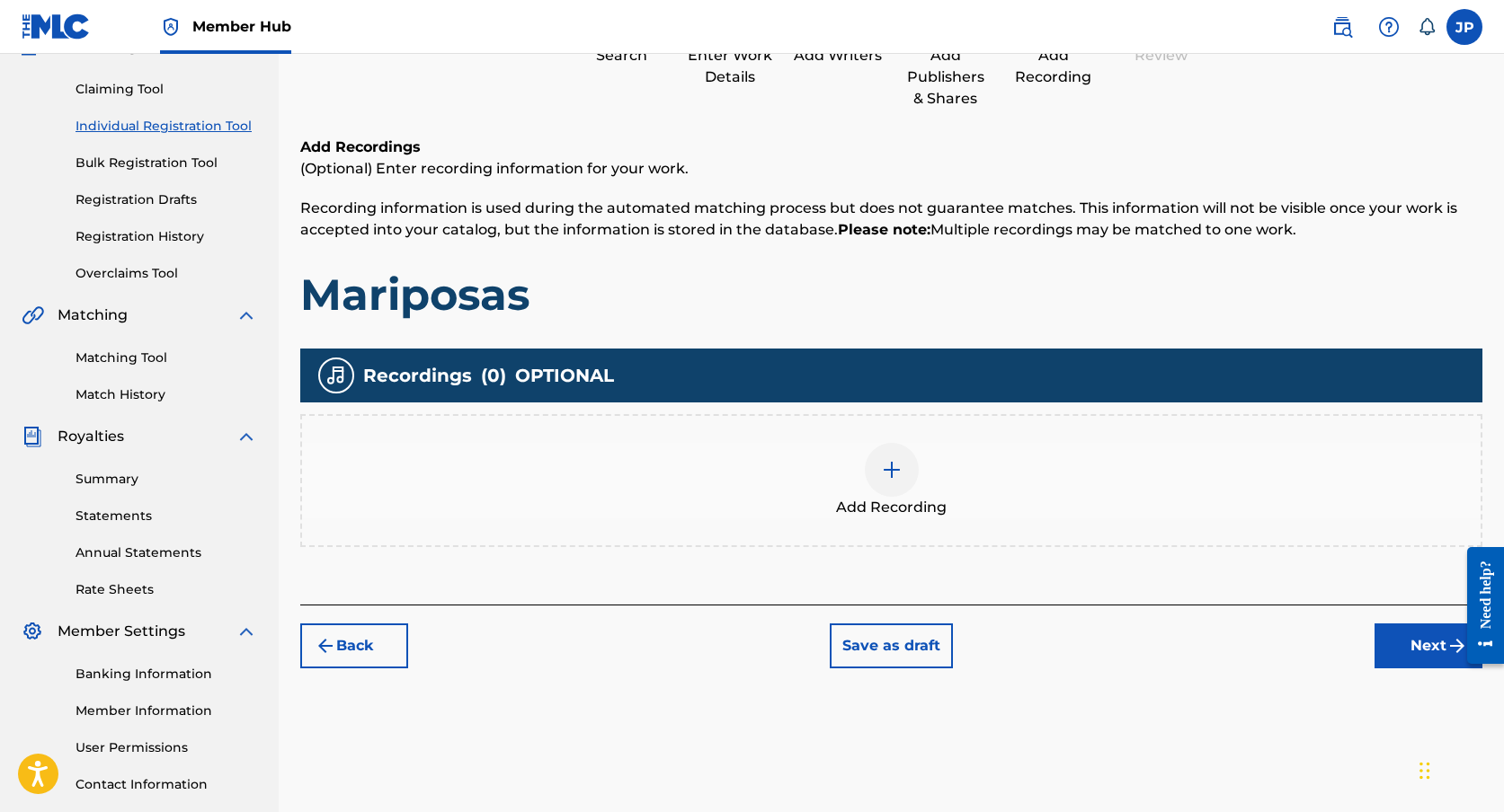
scroll to position [81, 0]
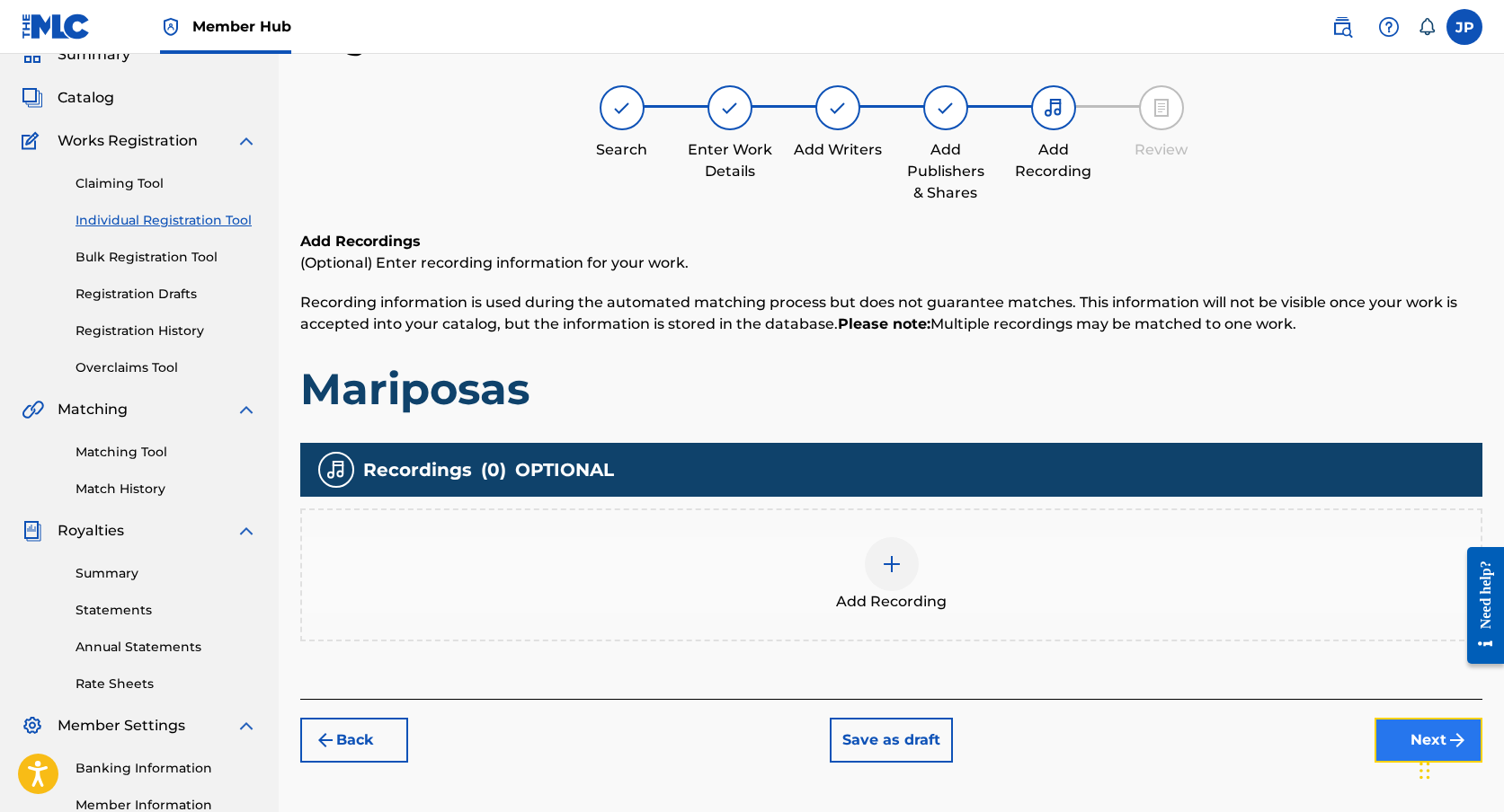
click at [1418, 724] on button "Next" at bounding box center [1429, 740] width 108 height 45
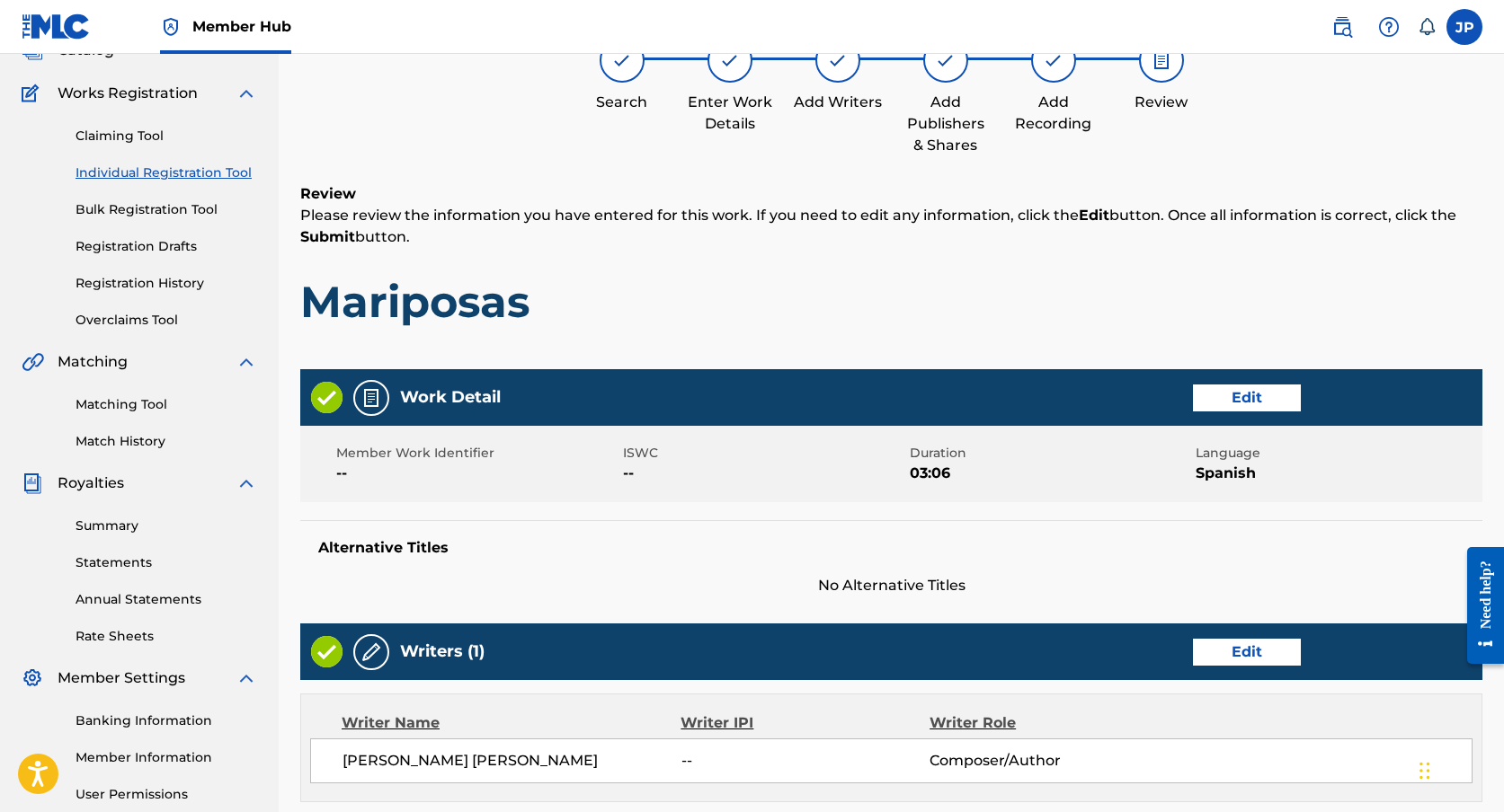
scroll to position [647, 0]
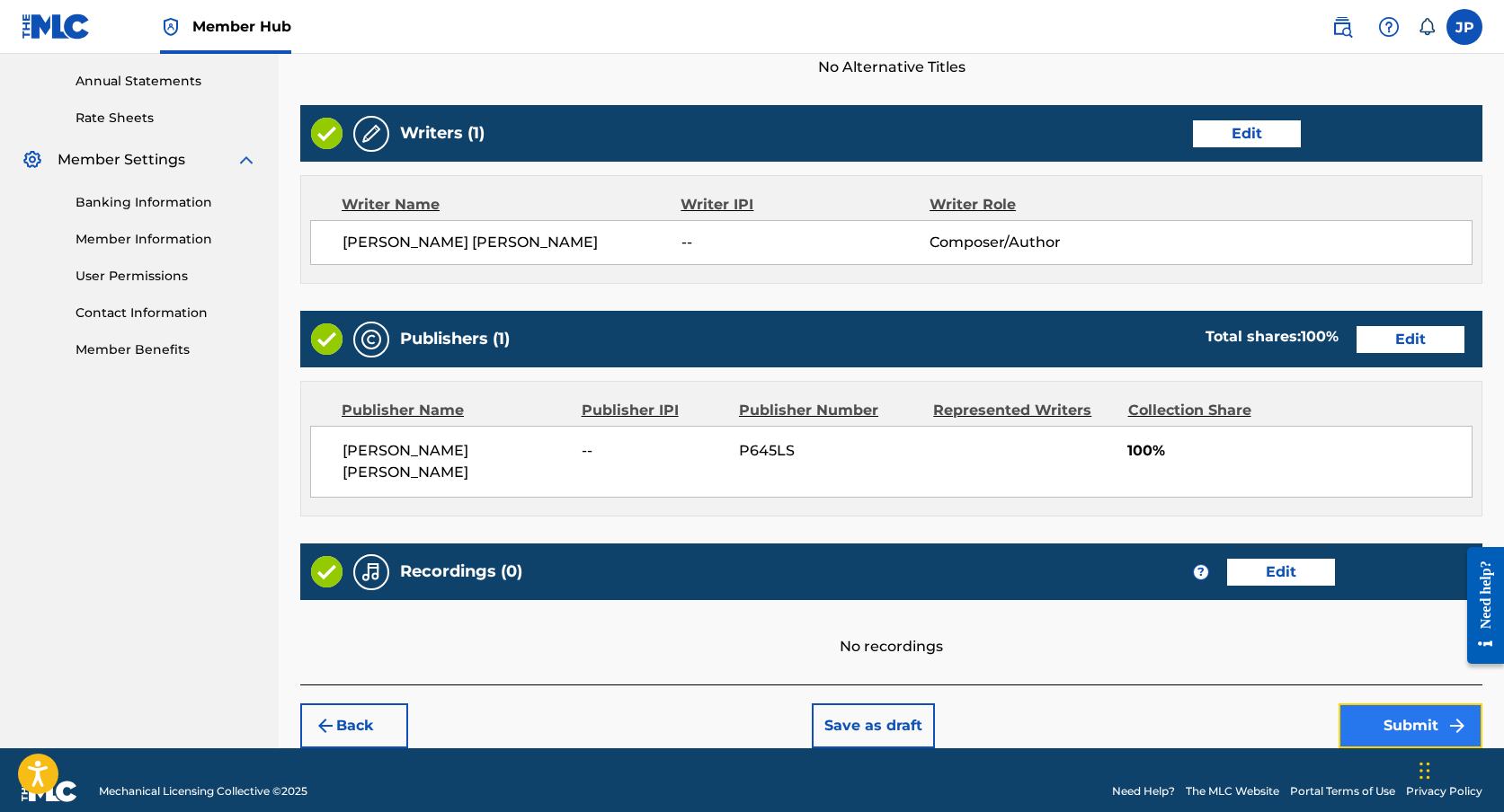
click at [1393, 704] on button "Submit" at bounding box center [1410, 726] width 143 height 45
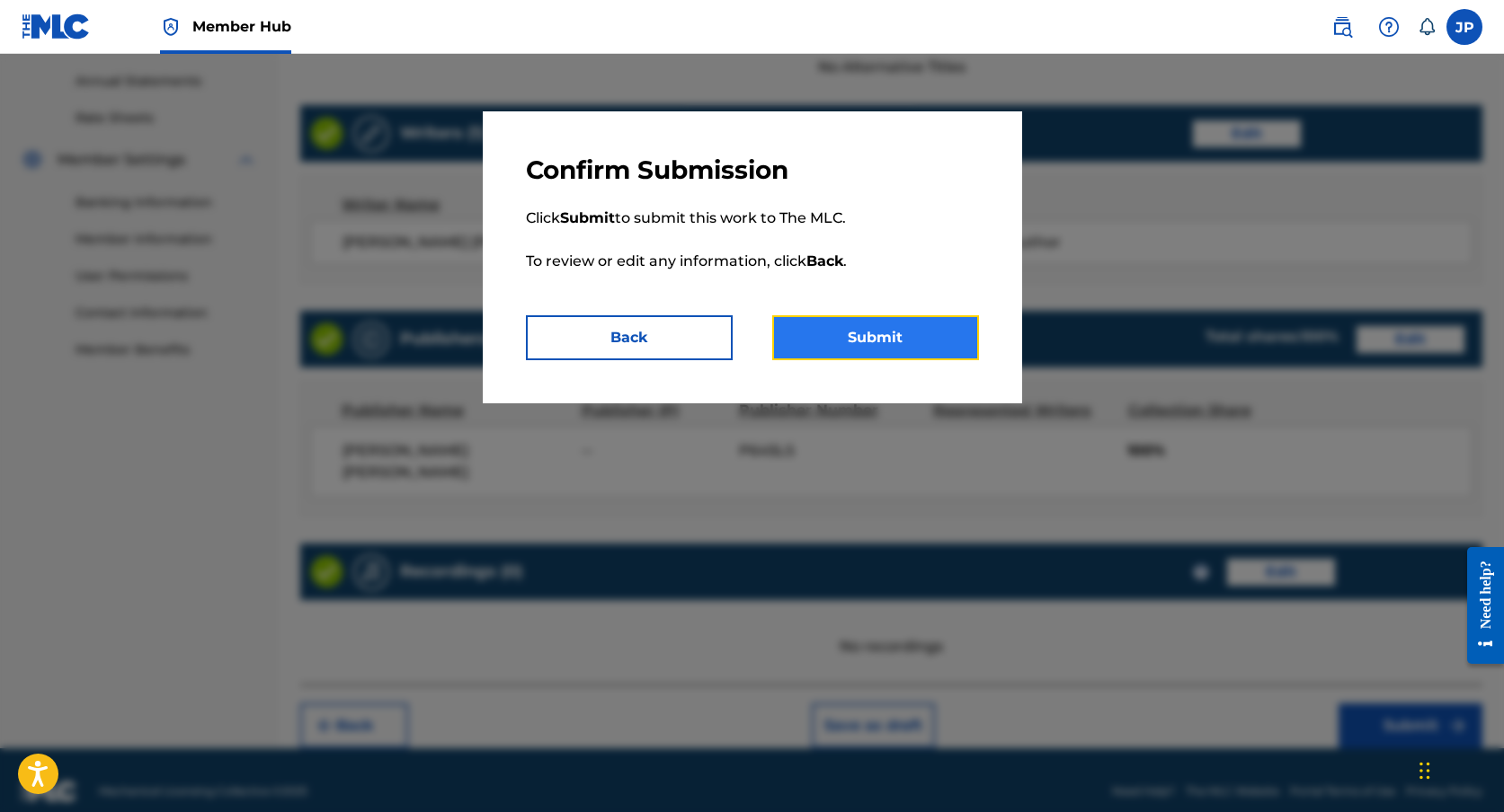
click at [884, 359] on button "Submit" at bounding box center [876, 337] width 207 height 45
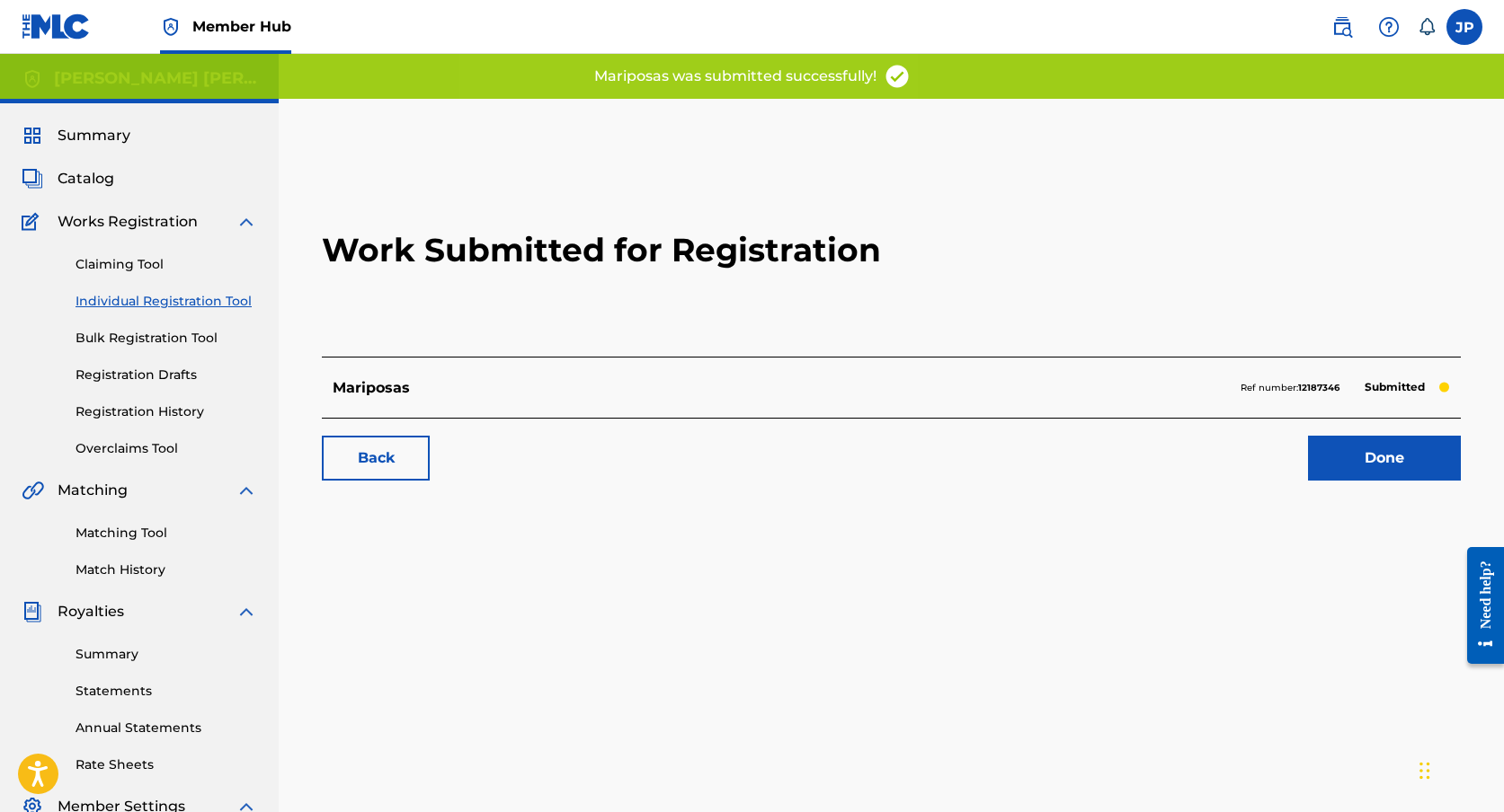
click at [192, 307] on link "Individual Registration Tool" at bounding box center [165, 301] width 181 height 19
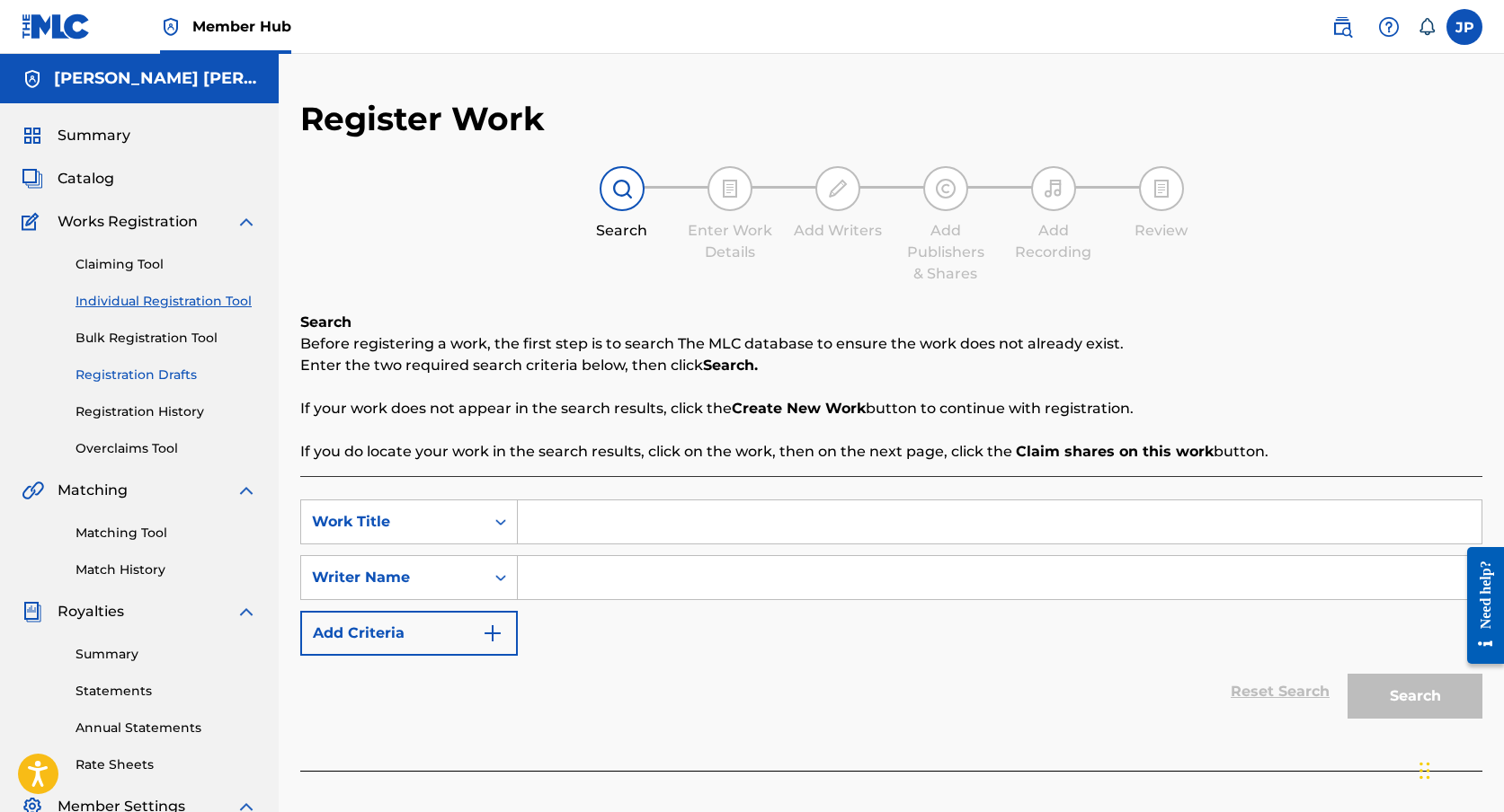
click at [187, 377] on link "Registration Drafts" at bounding box center [165, 375] width 181 height 19
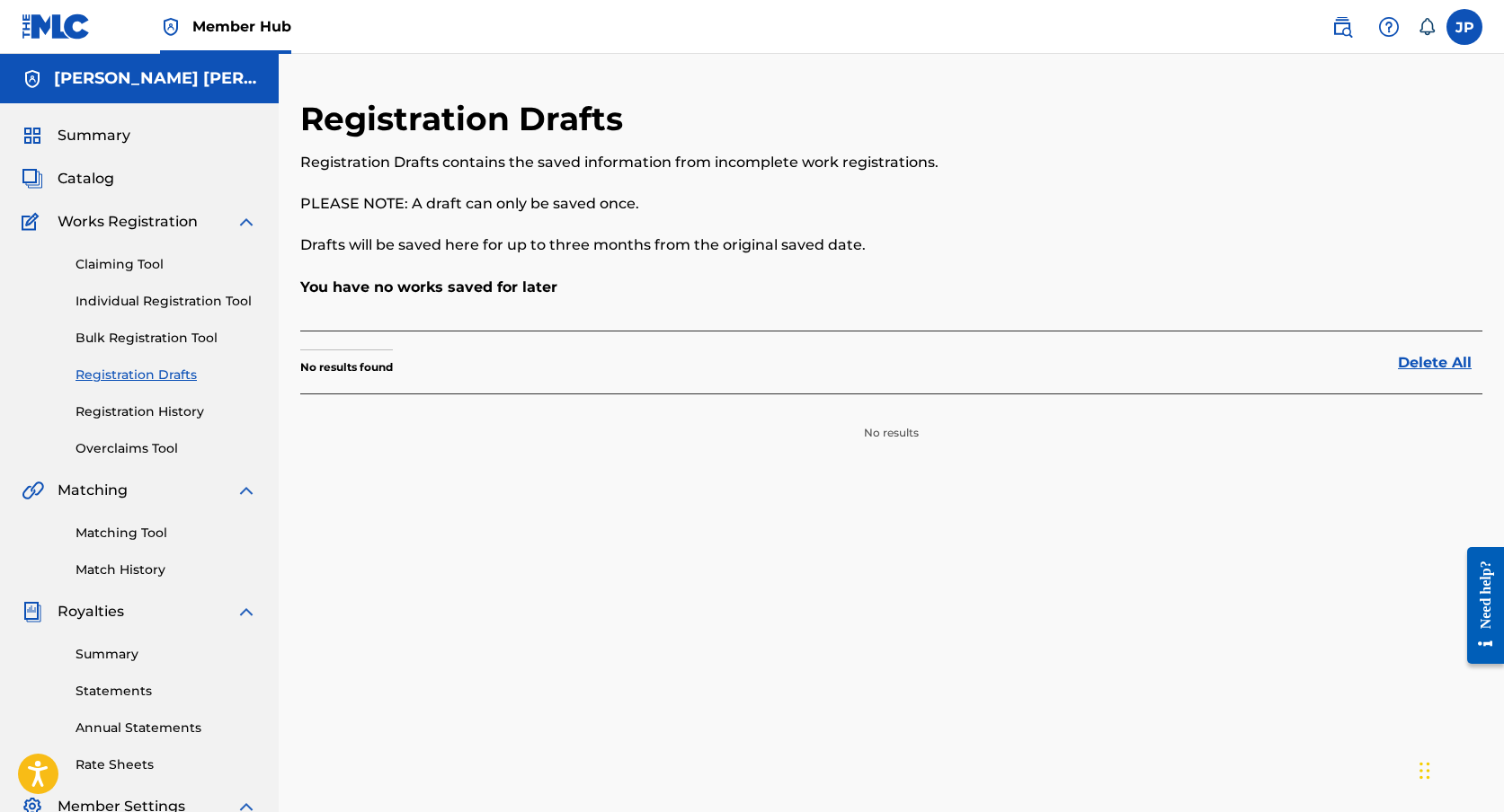
scroll to position [107, 0]
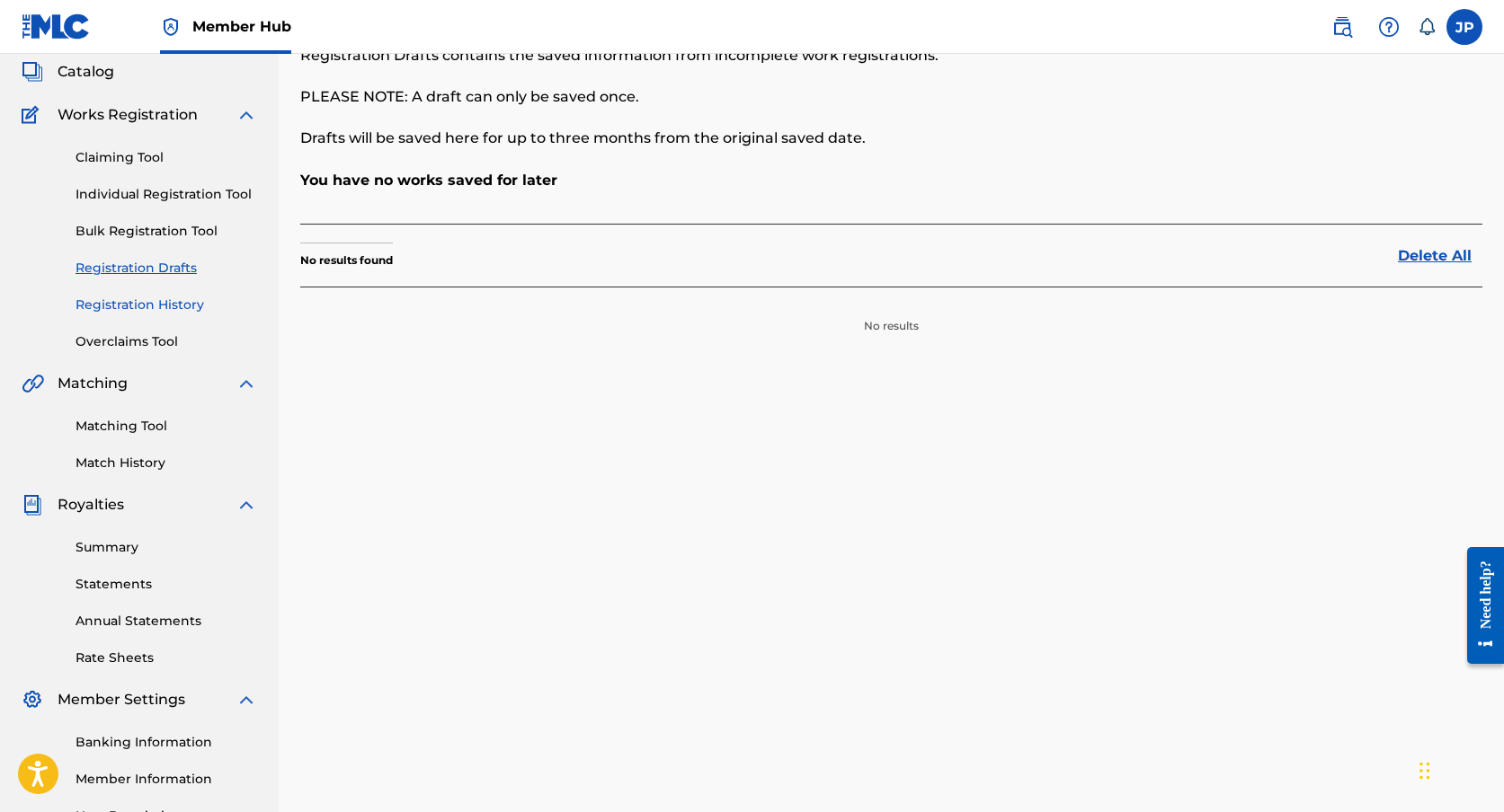
click at [153, 303] on link "Registration History" at bounding box center [165, 305] width 181 height 19
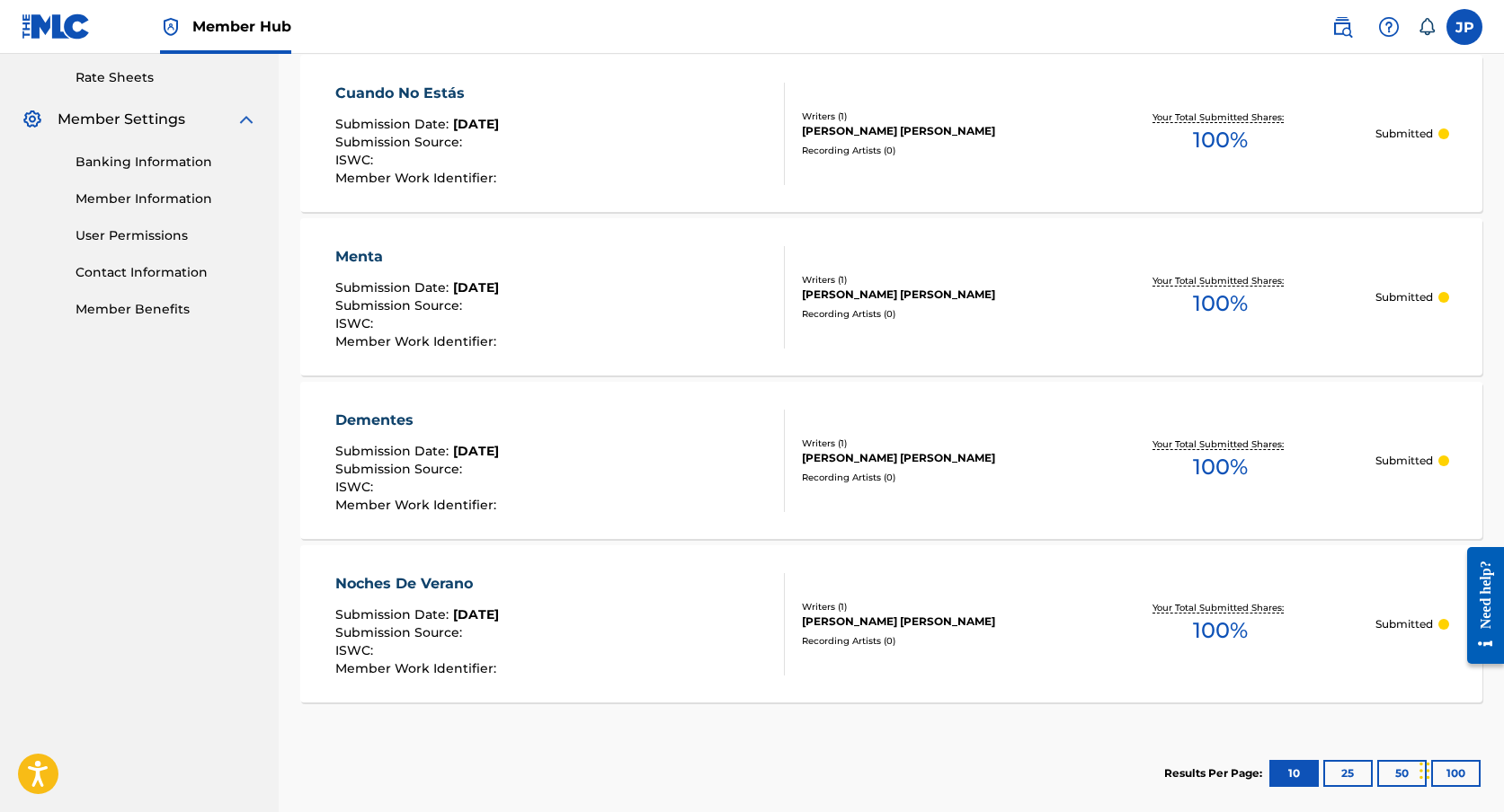
scroll to position [690, 0]
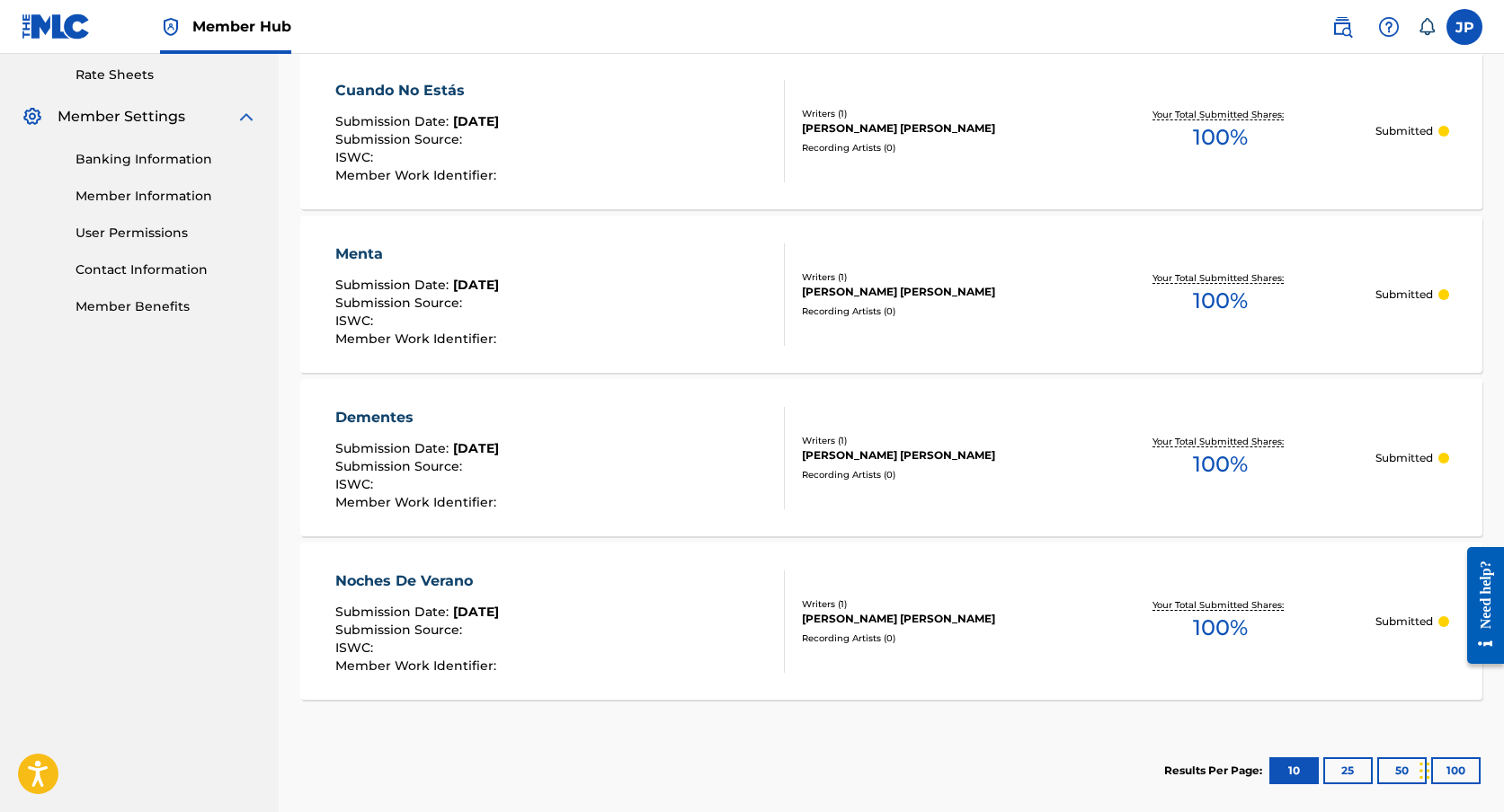
click at [747, 464] on div "Dementes Submission Date : [DATE] Submission Source : ISWC : Member Work Identi…" at bounding box center [560, 459] width 449 height 103
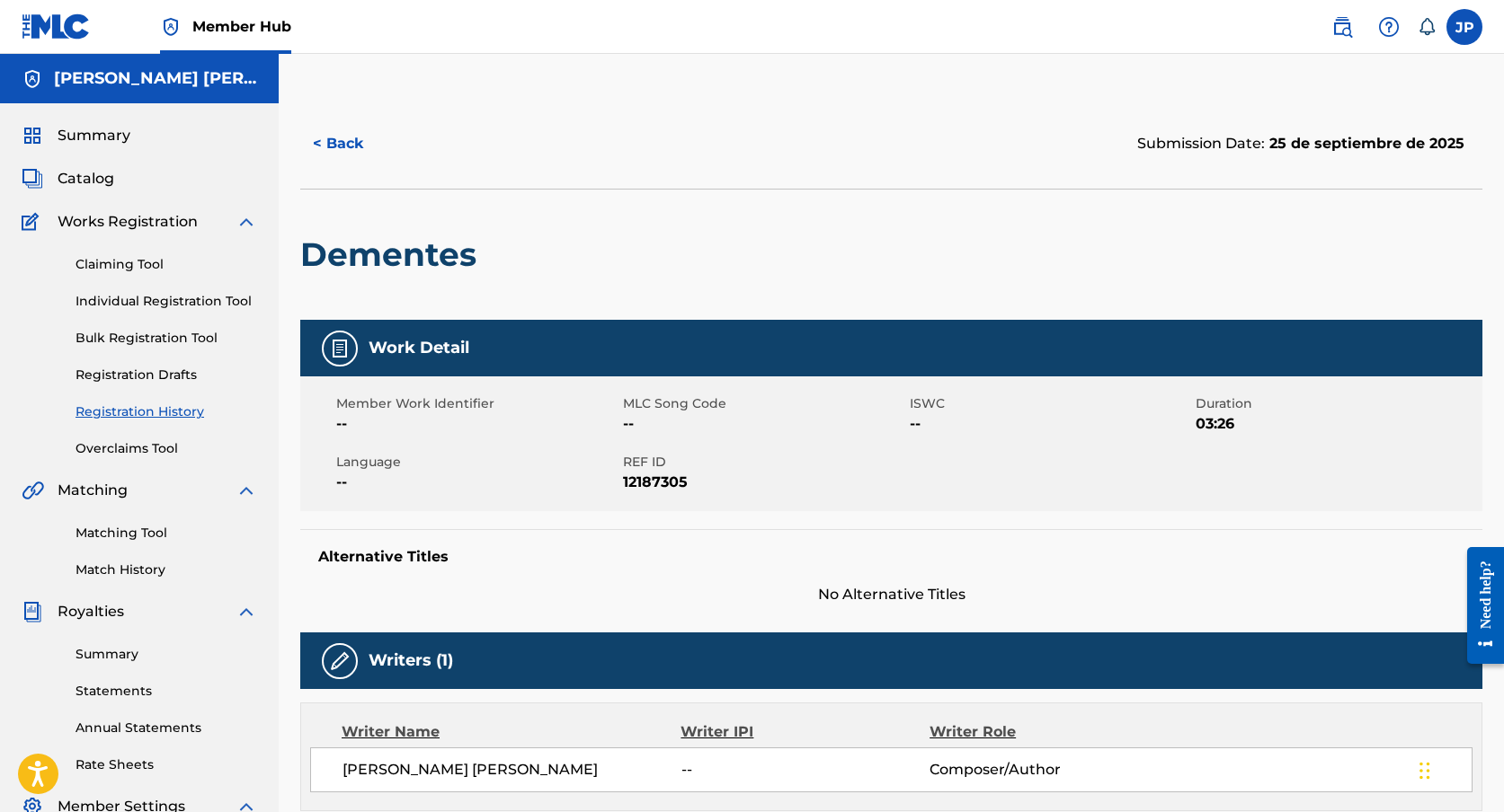
click at [371, 455] on span "Language" at bounding box center [477, 463] width 282 height 19
click at [343, 343] on img at bounding box center [339, 349] width 22 height 22
click at [332, 142] on button "< Back" at bounding box center [354, 143] width 108 height 45
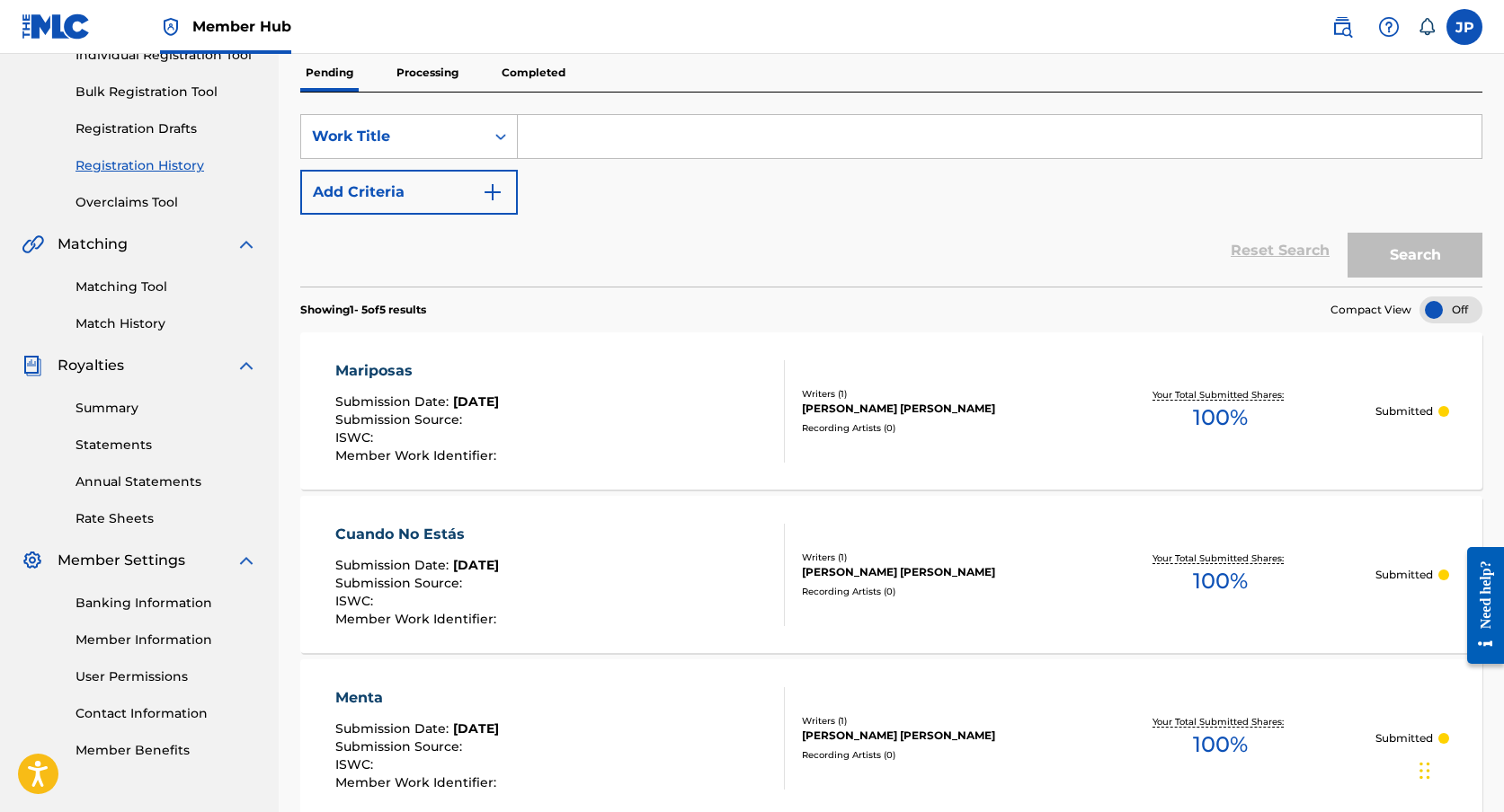
scroll to position [105, 0]
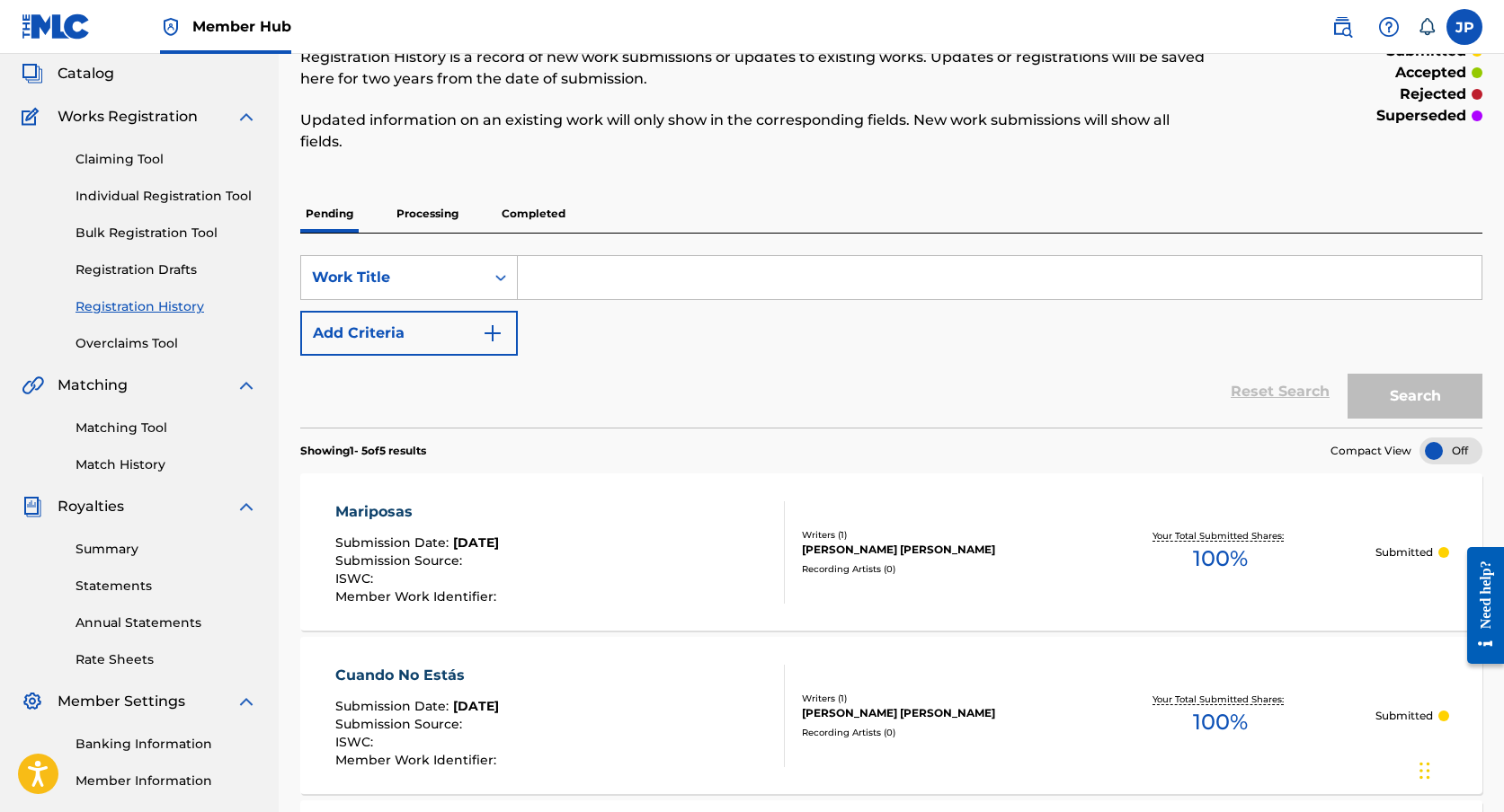
click at [517, 198] on p "Completed" at bounding box center [533, 214] width 75 height 38
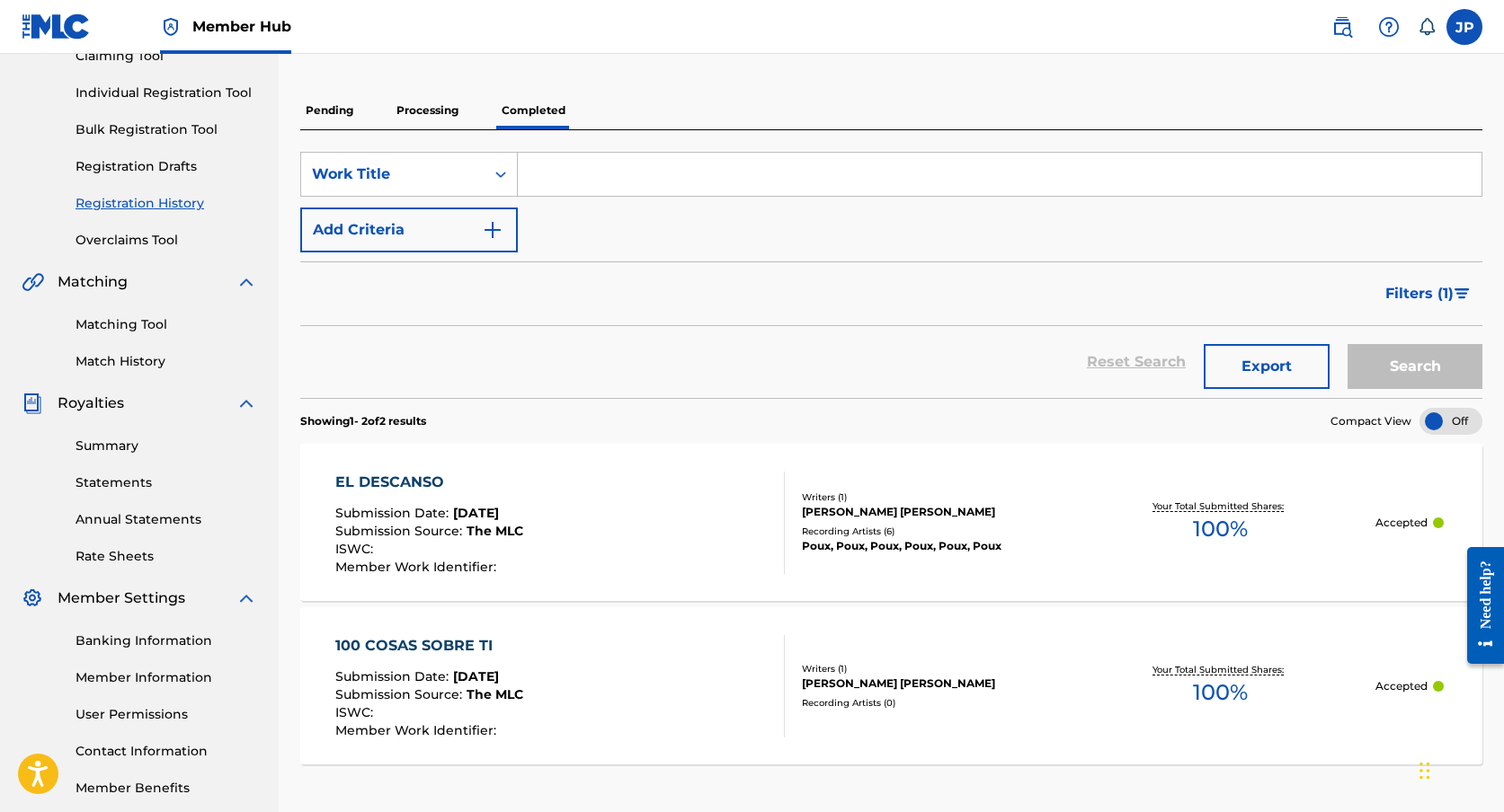
scroll to position [206, 0]
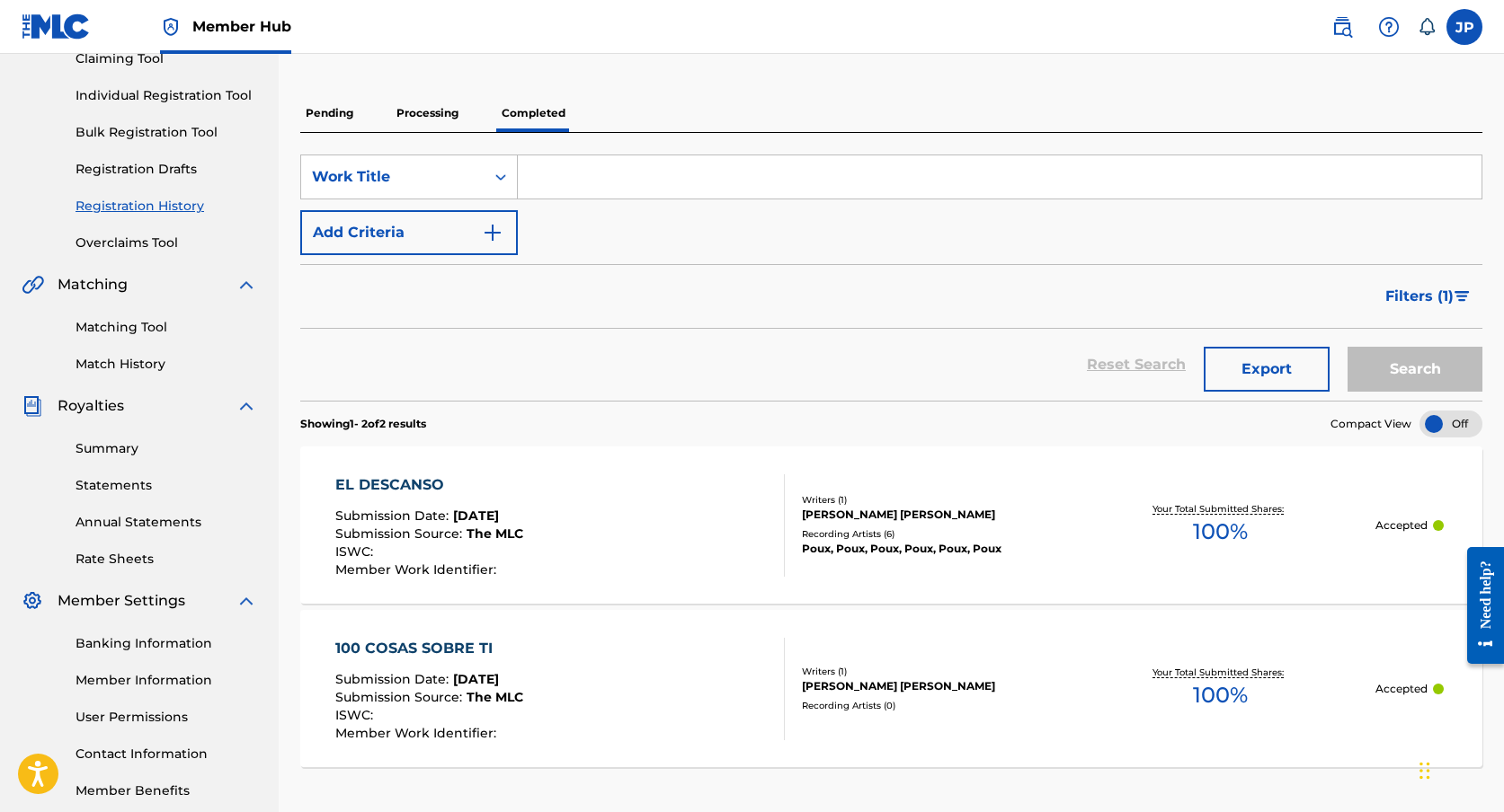
click at [422, 111] on p "Processing" at bounding box center [428, 113] width 73 height 38
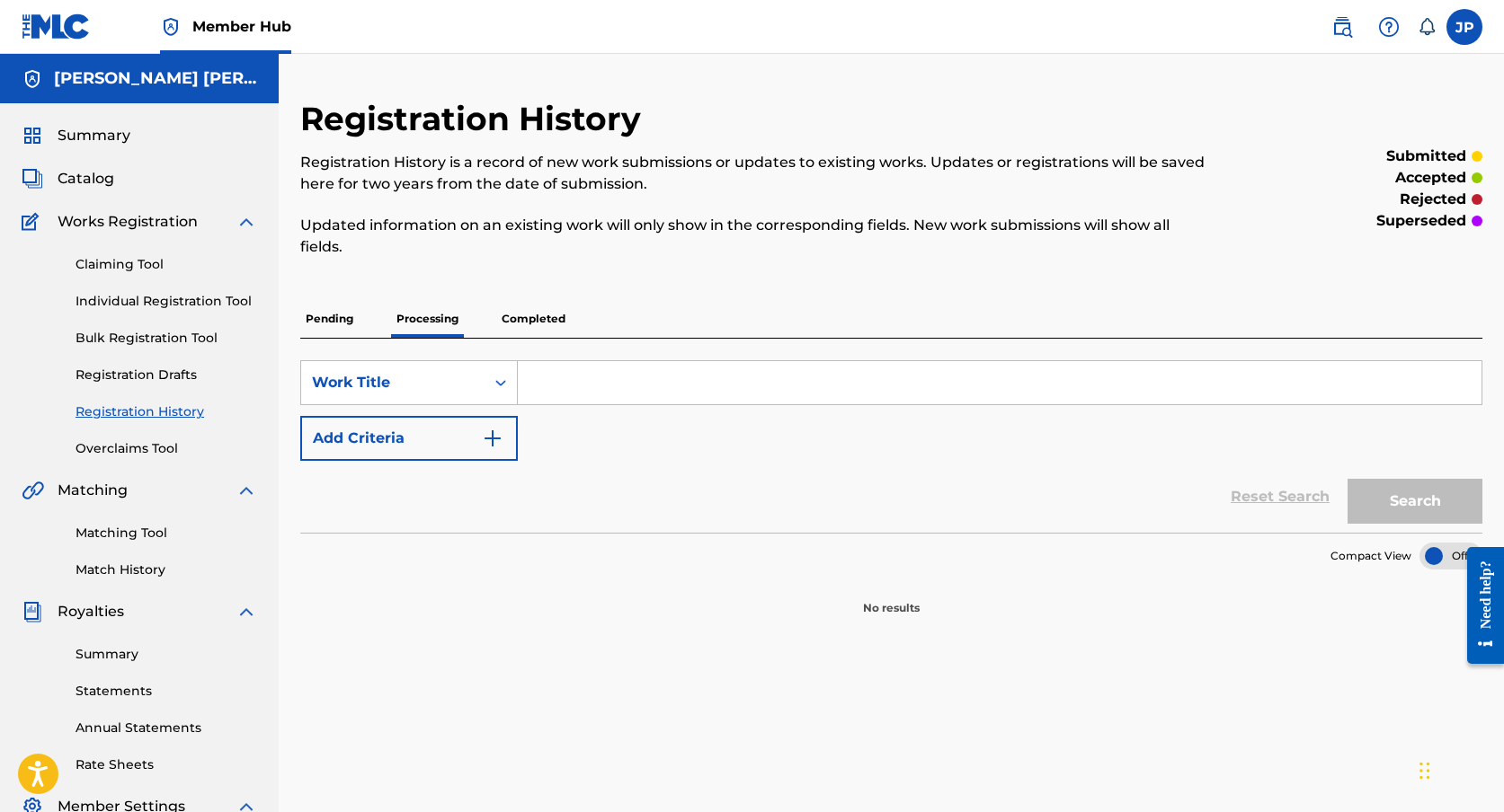
click at [341, 314] on p "Pending" at bounding box center [329, 319] width 58 height 38
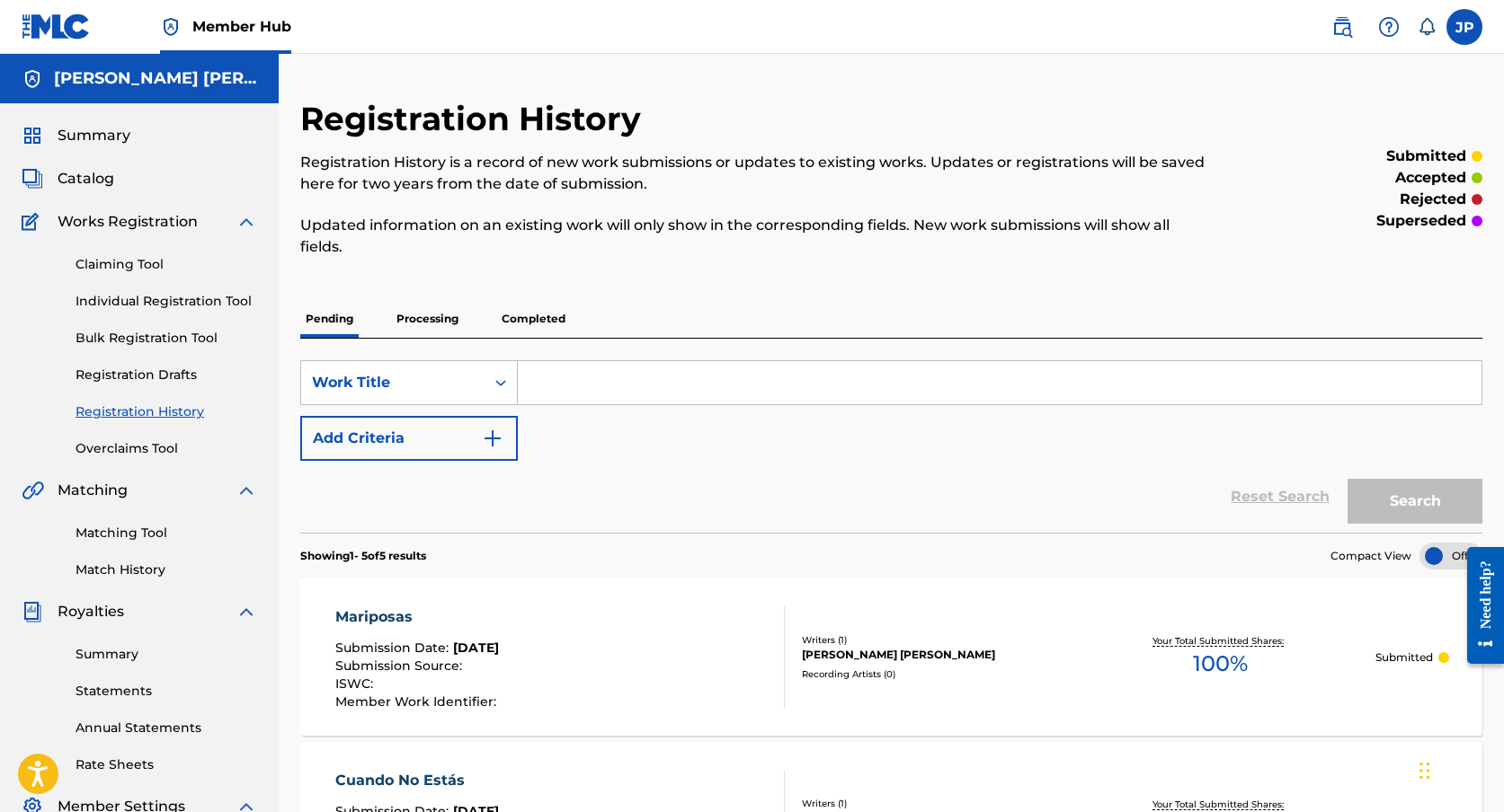
click at [435, 315] on p "Processing" at bounding box center [428, 319] width 73 height 38
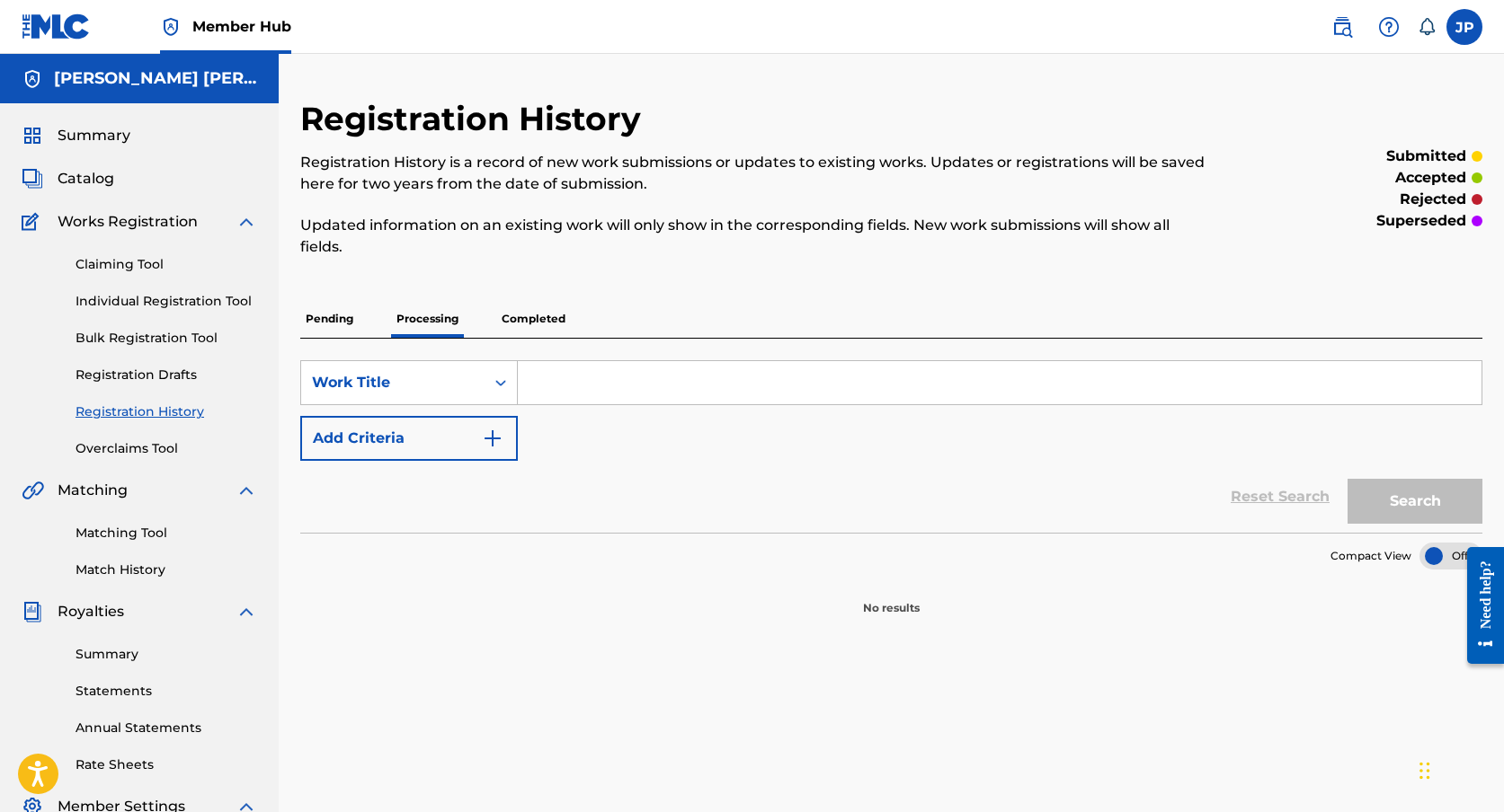
click at [545, 330] on p "Completed" at bounding box center [533, 319] width 75 height 38
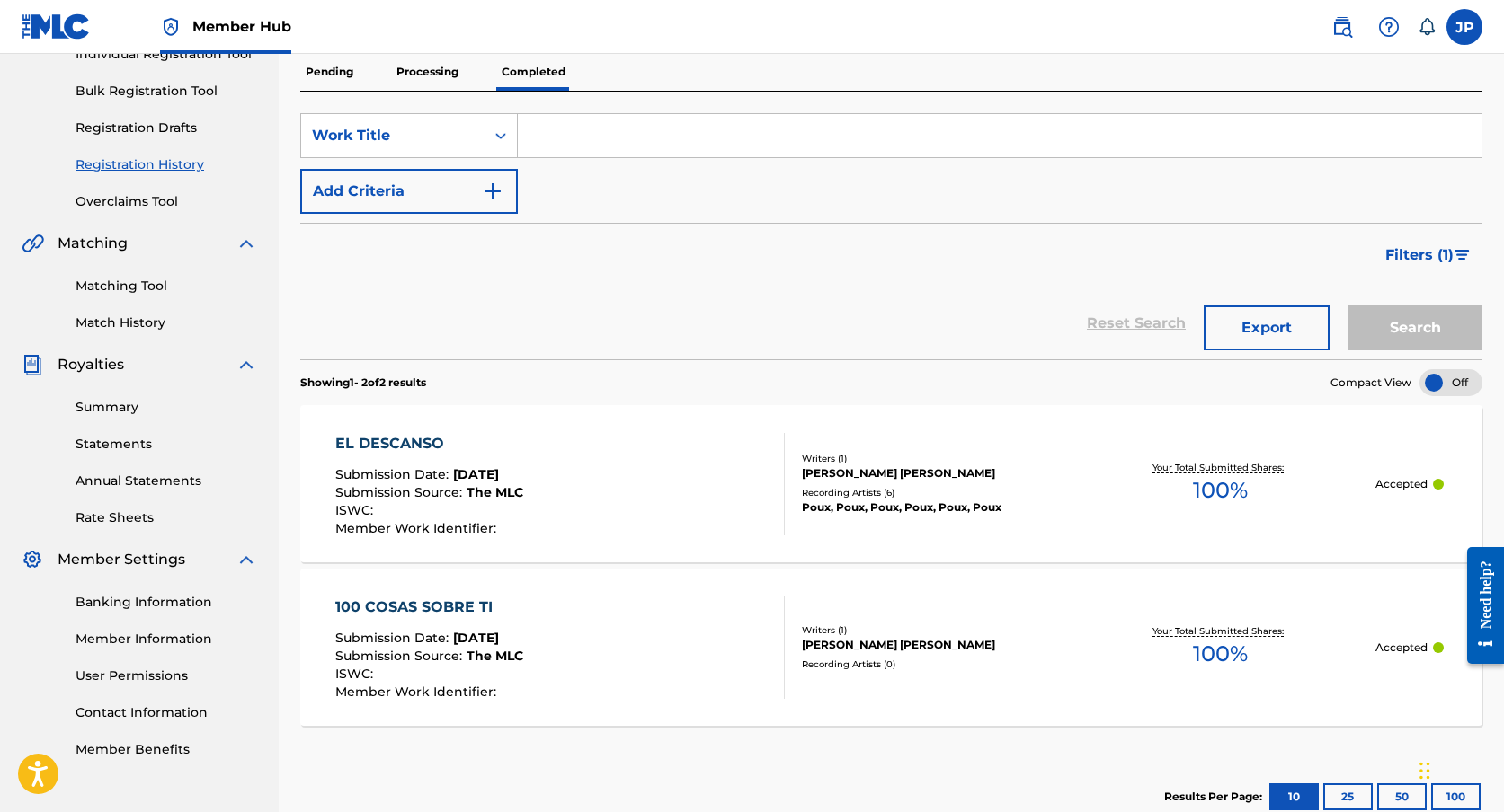
scroll to position [217, 0]
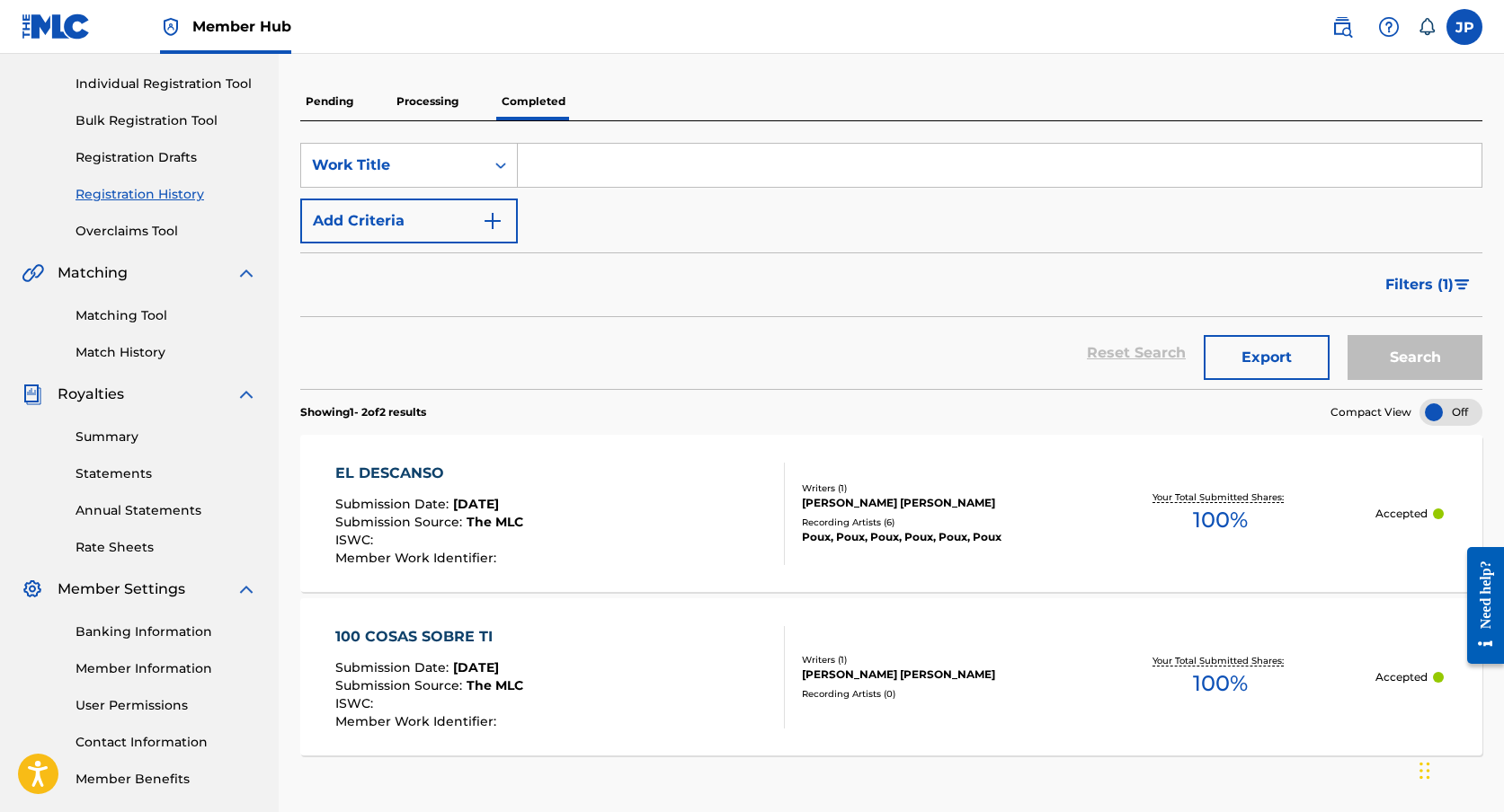
click at [135, 331] on div "Matching Tool Match History" at bounding box center [140, 323] width 236 height 78
click at [125, 318] on link "Matching Tool" at bounding box center [165, 316] width 181 height 19
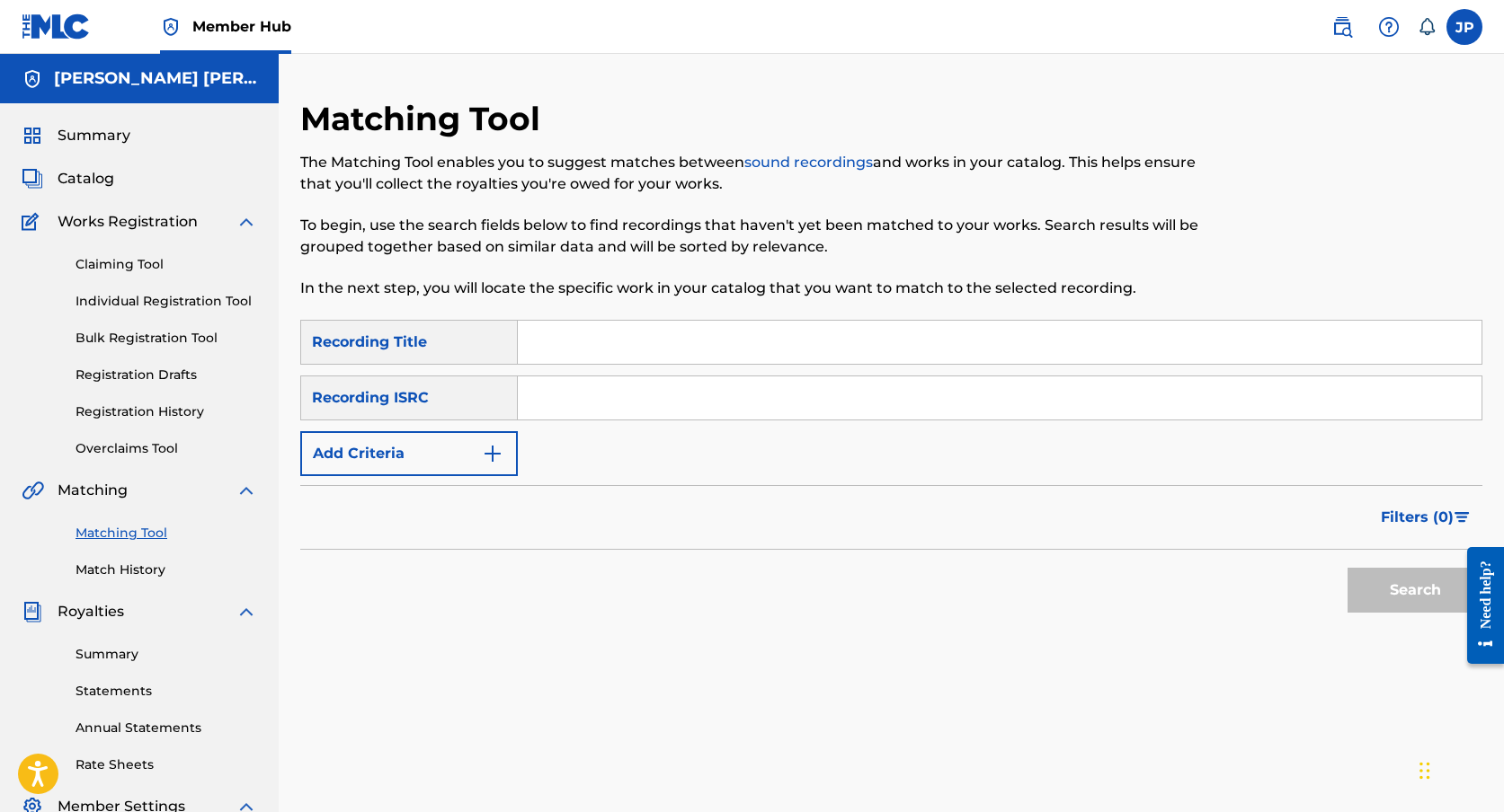
click at [624, 343] on input "Search Form" at bounding box center [999, 342] width 963 height 43
type input "Noches de Verano"
click at [492, 479] on form "SearchWithCriteriabdf10802-5328-4be8-8e09-453b742005bf Recording Title Noches d…" at bounding box center [891, 471] width 1182 height 302
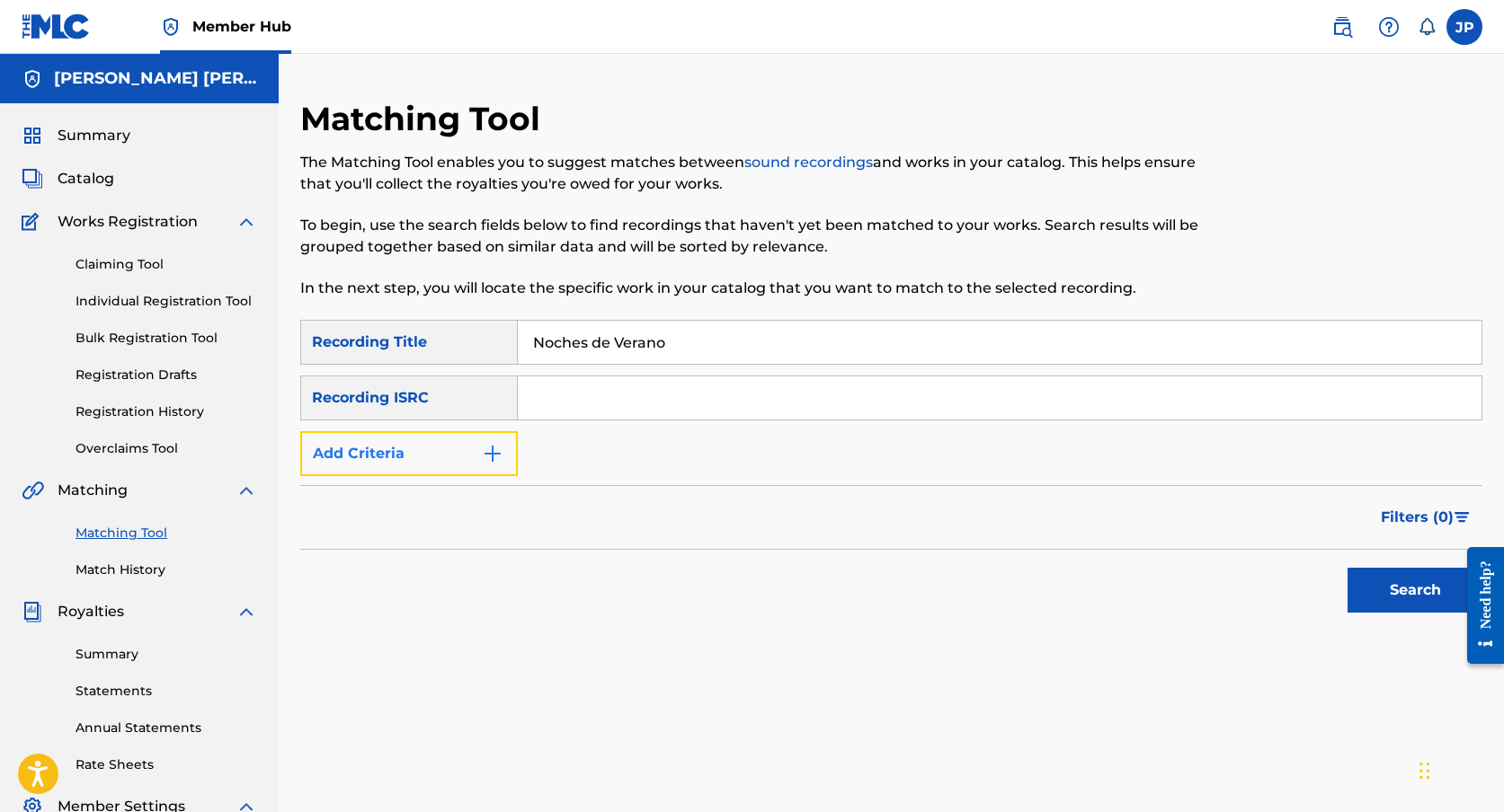
click at [465, 470] on button "Add Criteria" at bounding box center [409, 453] width 218 height 45
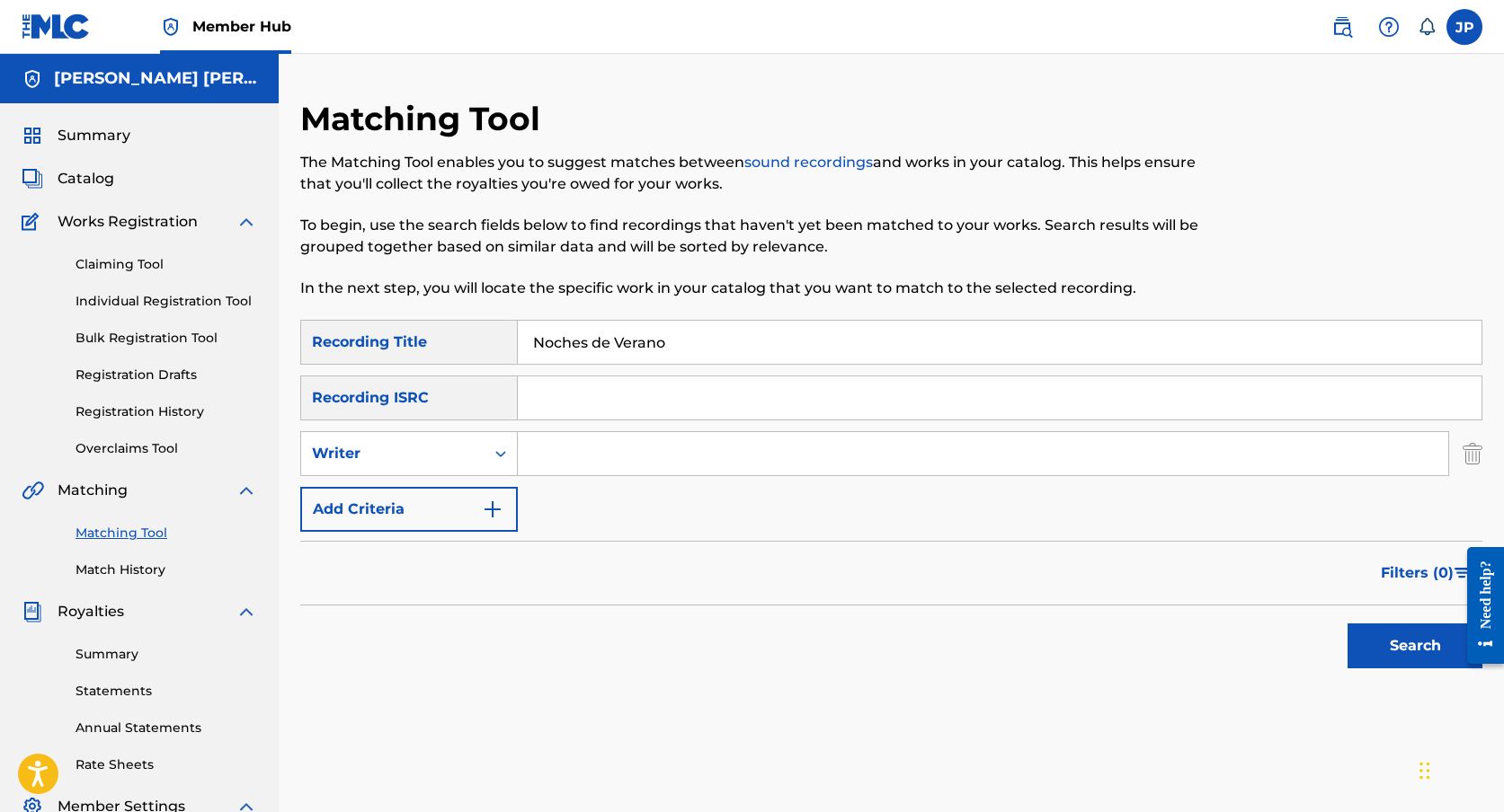
click at [592, 450] on input "Search Form" at bounding box center [982, 453] width 930 height 43
type input "[PERSON_NAME] [PERSON_NAME]"
click at [1404, 635] on button "Search" at bounding box center [1415, 646] width 135 height 45
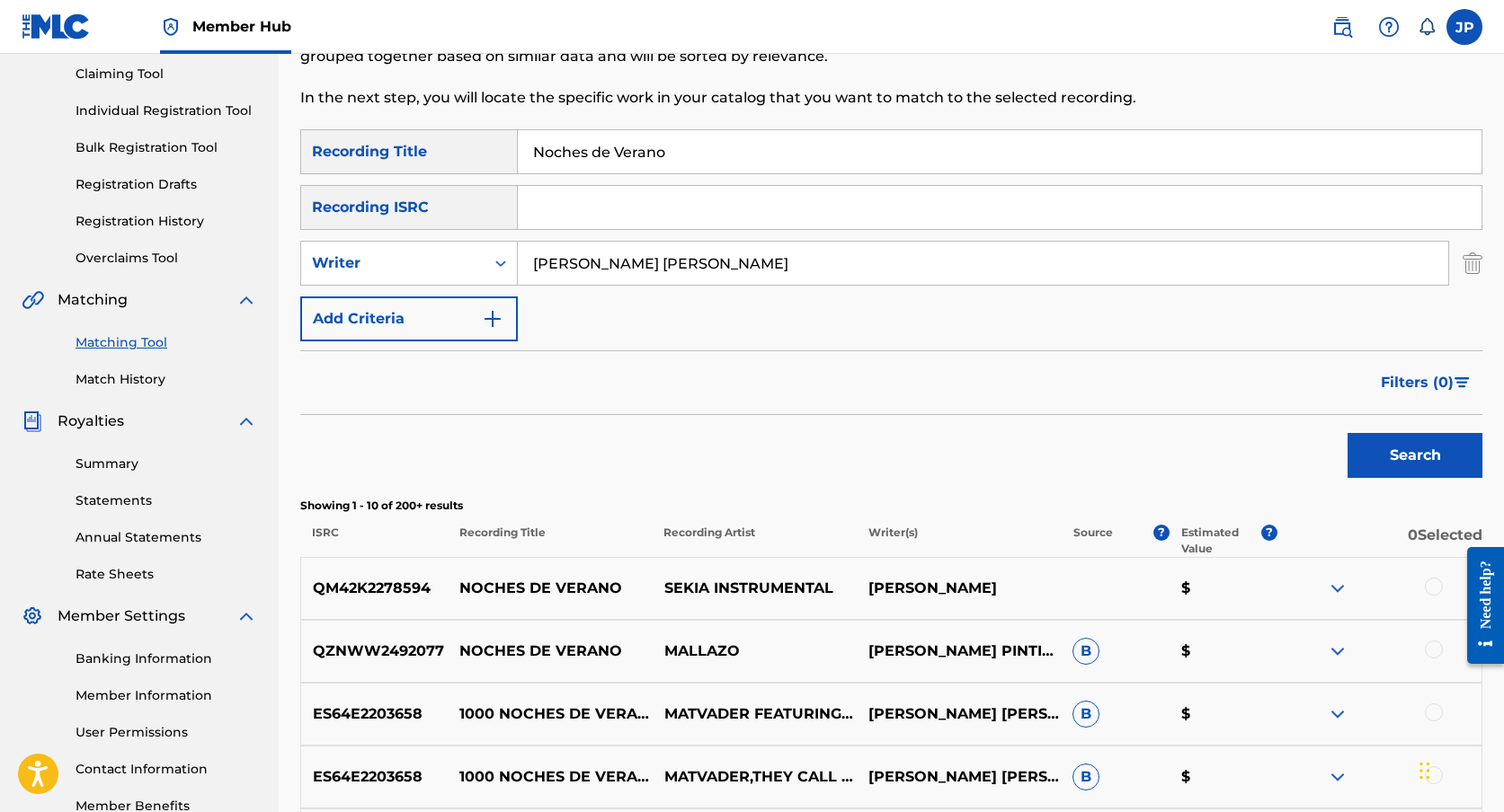
scroll to position [193, 0]
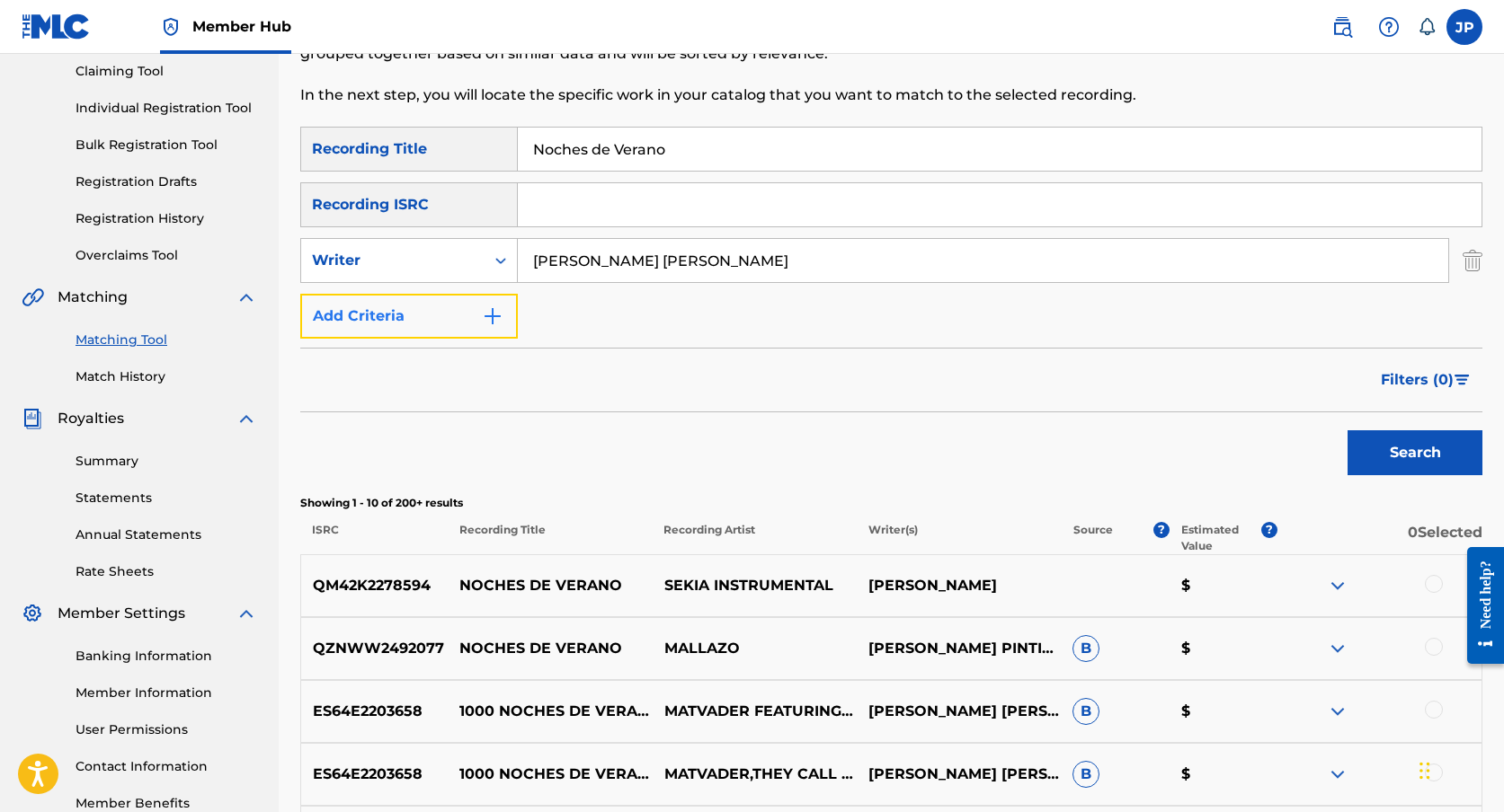
click at [471, 330] on button "Add Criteria" at bounding box center [409, 315] width 218 height 45
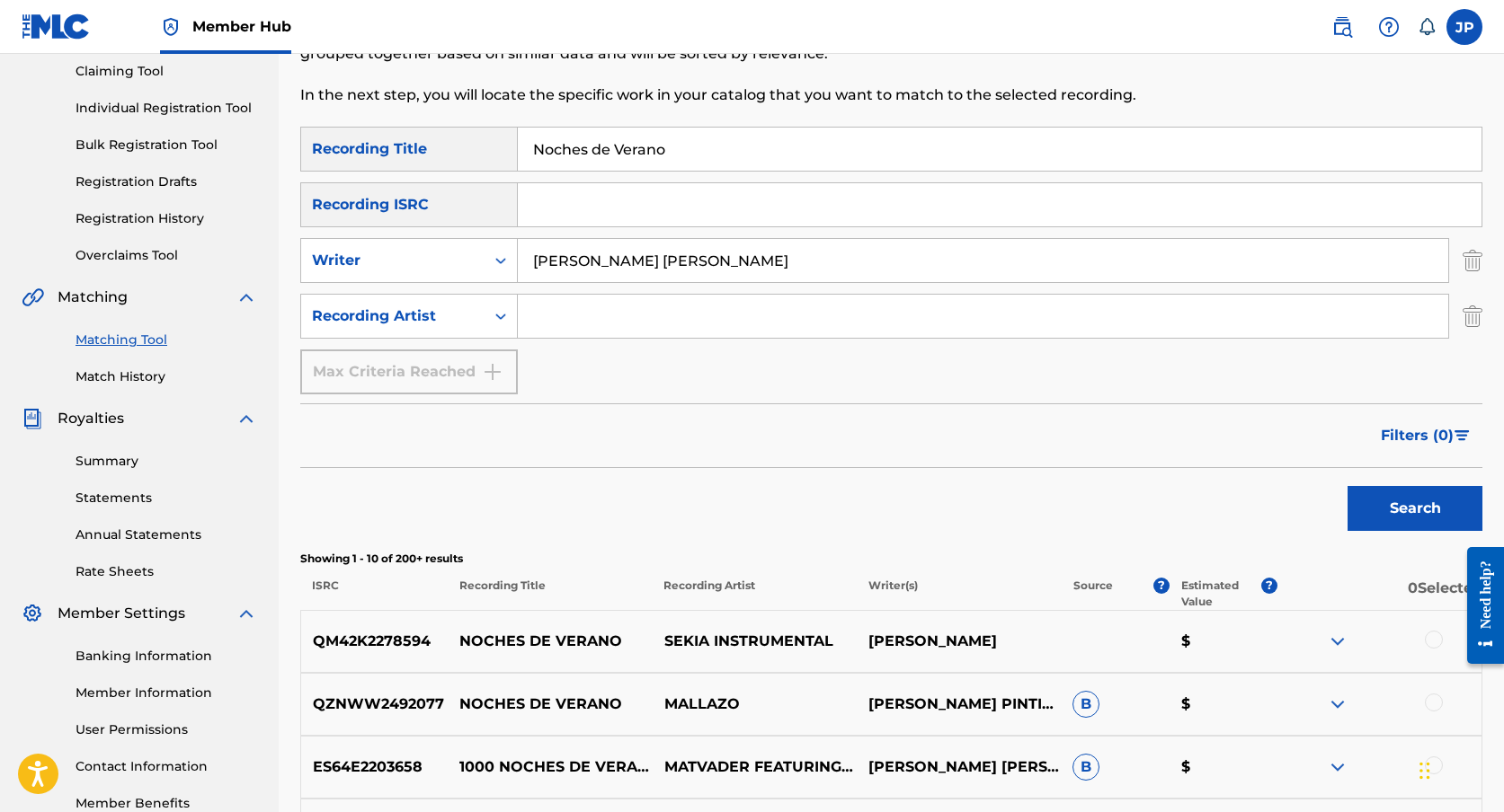
click at [665, 312] on input "Search Form" at bounding box center [982, 315] width 930 height 43
type input "Poux"
click at [1347, 486] on button "Search" at bounding box center [1415, 508] width 135 height 45
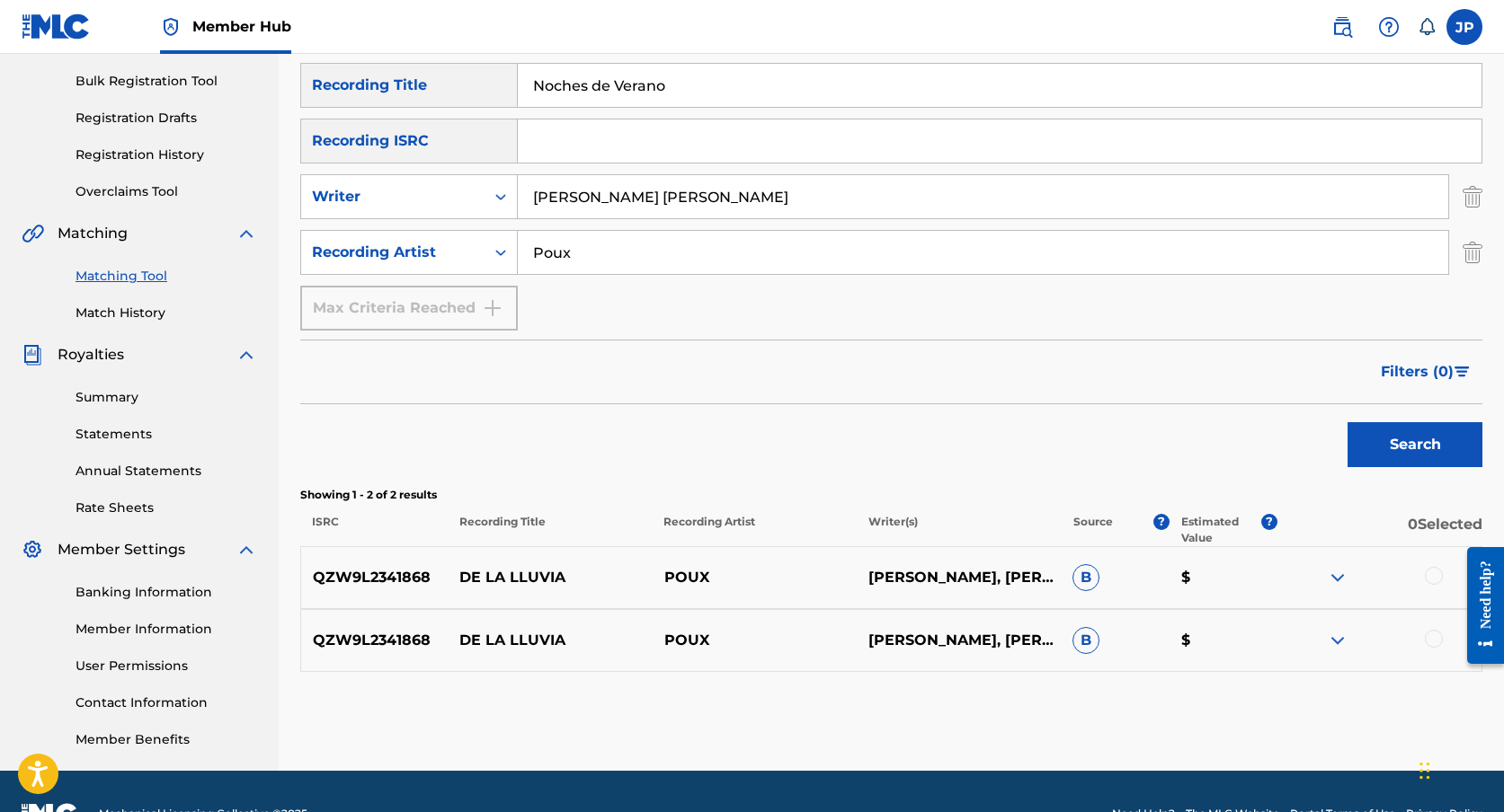
scroll to position [269, 0]
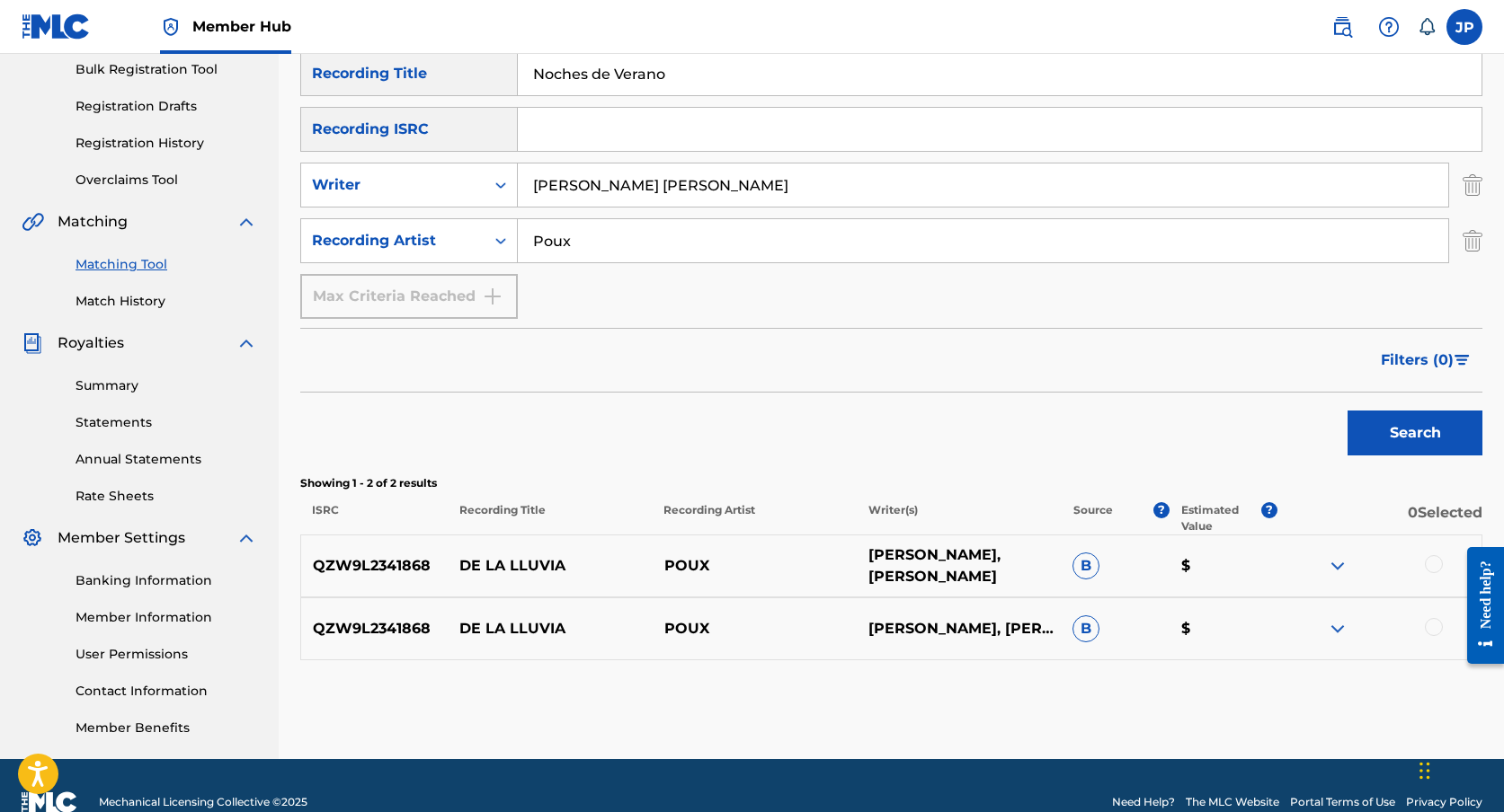
click at [1015, 561] on p "[PERSON_NAME], [PERSON_NAME]" at bounding box center [959, 565] width 204 height 43
